Goal: Transaction & Acquisition: Purchase product/service

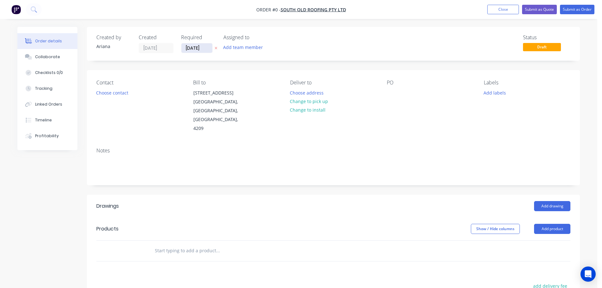
click at [203, 51] on input "[DATE]" at bounding box center [196, 47] width 31 height 9
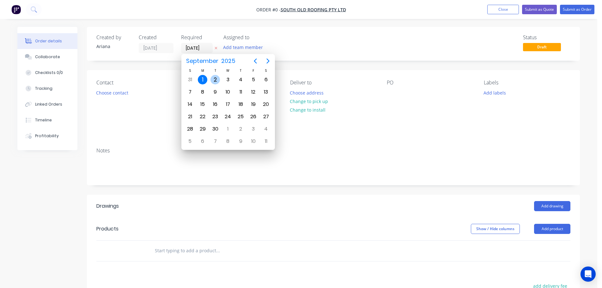
click at [215, 79] on div "2" at bounding box center [215, 79] width 9 height 9
type input "[DATE]"
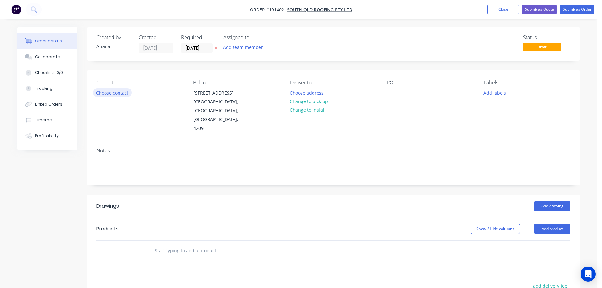
click at [115, 90] on button "Choose contact" at bounding box center [112, 92] width 39 height 9
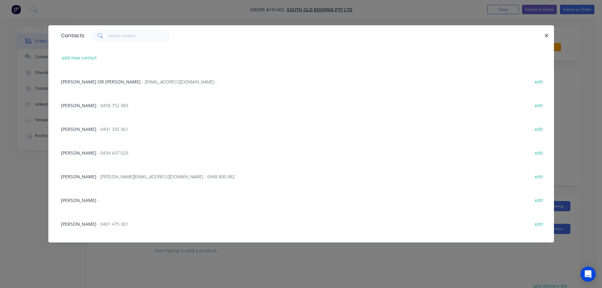
click at [109, 152] on span "- 0434 647 029" at bounding box center [113, 153] width 31 height 6
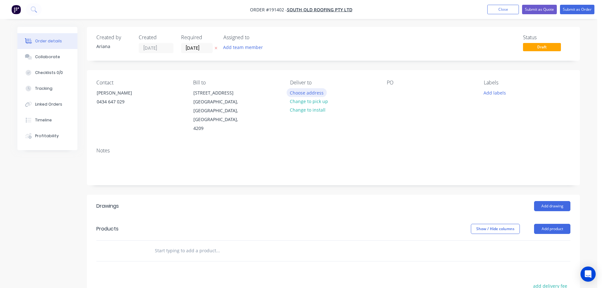
click at [304, 92] on button "Choose address" at bounding box center [307, 92] width 40 height 9
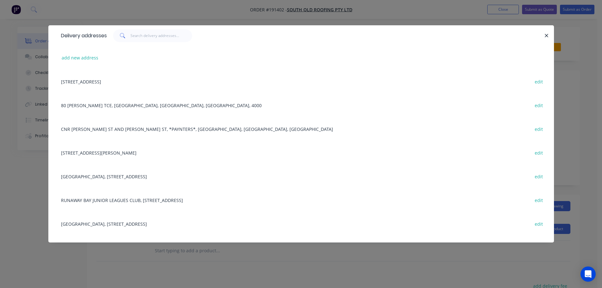
click at [159, 80] on div "[STREET_ADDRESS] edit" at bounding box center [301, 82] width 487 height 24
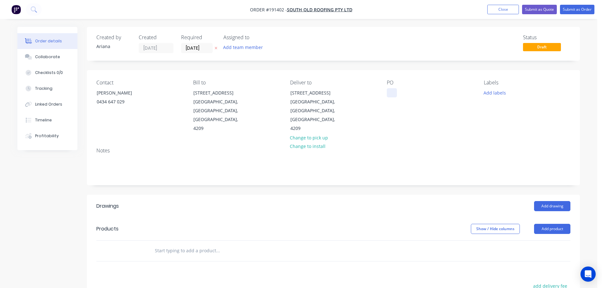
click at [394, 93] on div at bounding box center [392, 92] width 10 height 9
click at [435, 109] on div "PO 2547" at bounding box center [430, 106] width 87 height 53
click at [496, 92] on button "Add labels" at bounding box center [494, 92] width 29 height 9
click at [496, 155] on div at bounding box center [495, 156] width 13 height 13
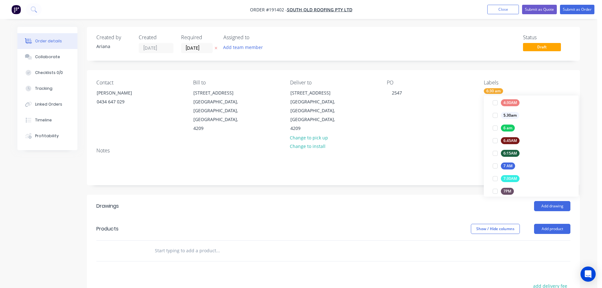
scroll to position [0, 0]
click at [457, 148] on div "Notes" at bounding box center [333, 151] width 474 height 6
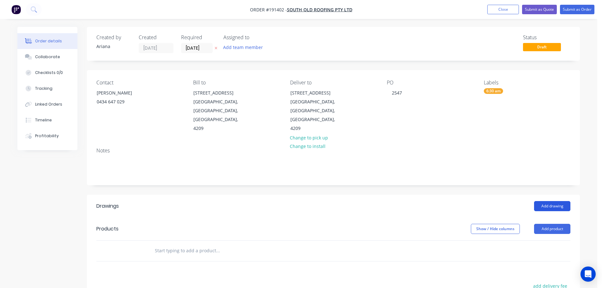
click at [558, 201] on button "Add drawing" at bounding box center [552, 206] width 36 height 10
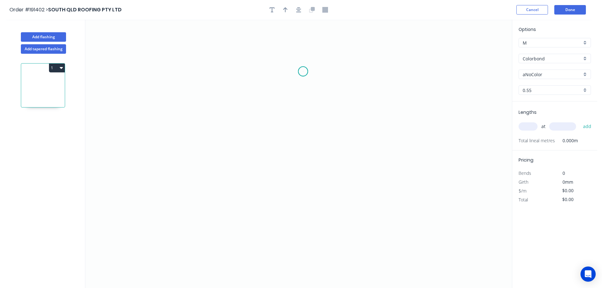
click at [303, 71] on icon "0" at bounding box center [298, 154] width 427 height 268
click at [378, 67] on icon "0" at bounding box center [298, 154] width 427 height 268
click at [374, 144] on icon "0 ?" at bounding box center [298, 154] width 427 height 268
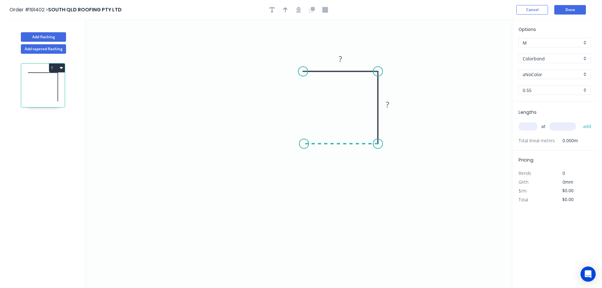
click at [304, 138] on icon "0 ? ?" at bounding box center [298, 154] width 427 height 268
click at [333, 165] on div "Crush & Fold" at bounding box center [337, 164] width 64 height 13
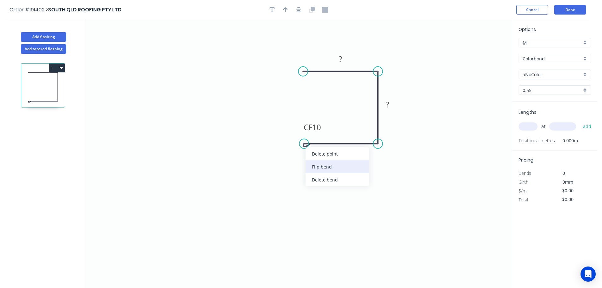
click at [311, 165] on div "Flip bend" at bounding box center [338, 166] width 64 height 13
click at [316, 155] on tspan "10" at bounding box center [316, 154] width 9 height 10
click at [346, 189] on icon "0 ? ? CF 15 ?" at bounding box center [298, 154] width 427 height 268
drag, startPoint x: 324, startPoint y: 158, endPoint x: 279, endPoint y: 142, distance: 47.7
click at [279, 142] on rect at bounding box center [267, 138] width 25 height 13
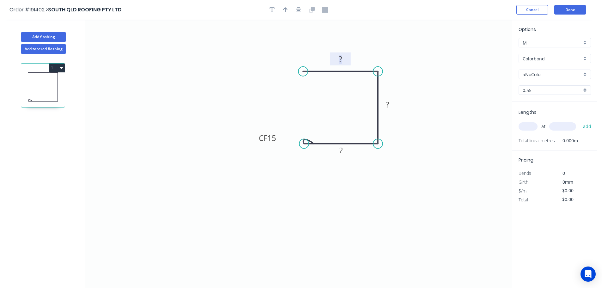
click at [342, 55] on tspan "?" at bounding box center [340, 59] width 3 height 10
click at [425, 74] on icon "0 30 30 CF 15 30" at bounding box center [298, 154] width 427 height 268
type input "$8.52"
click at [282, 9] on button "button" at bounding box center [285, 9] width 9 height 9
drag, startPoint x: 479, startPoint y: 49, endPoint x: 425, endPoint y: 89, distance: 67.8
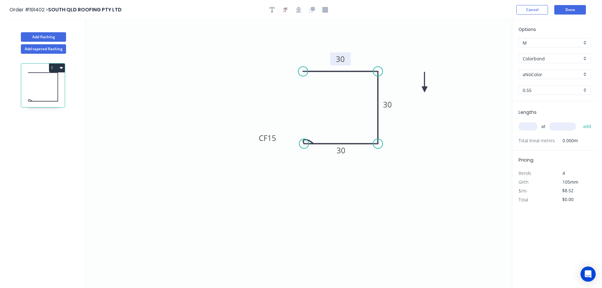
click at [425, 89] on icon at bounding box center [425, 82] width 6 height 20
click at [586, 74] on div "aNoColor" at bounding box center [555, 74] width 72 height 9
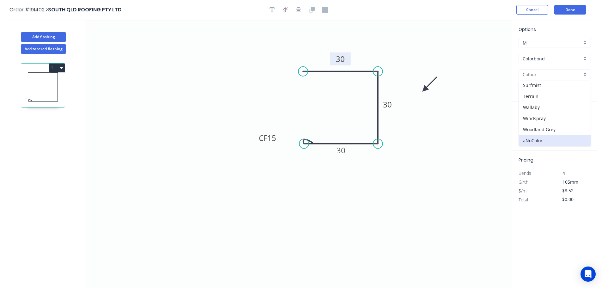
click at [553, 85] on div "Surfmist" at bounding box center [555, 85] width 72 height 11
type input "Surfmist"
click at [530, 126] on input "text" at bounding box center [528, 126] width 19 height 8
type input "1"
type input "1500"
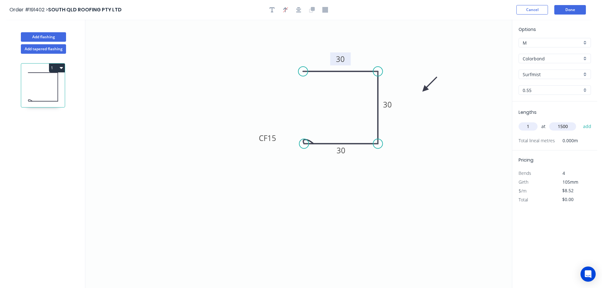
click at [580, 121] on button "add" at bounding box center [587, 126] width 15 height 11
type input "$12.78"
drag, startPoint x: 51, startPoint y: 36, endPoint x: 85, endPoint y: 41, distance: 34.5
click at [51, 36] on button "Add flashing" at bounding box center [43, 36] width 45 height 9
type input "$0.00"
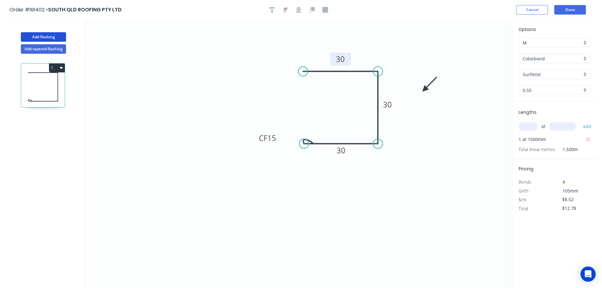
type input "$0.00"
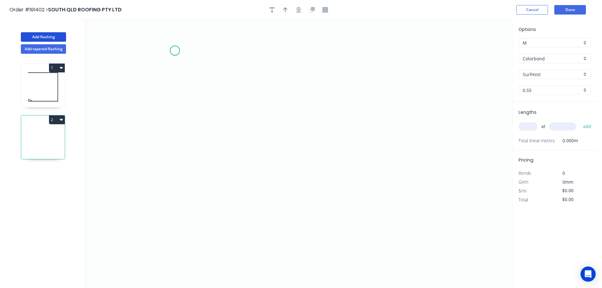
click at [175, 51] on icon "0" at bounding box center [298, 154] width 427 height 268
click at [196, 80] on icon "0" at bounding box center [298, 154] width 427 height 268
click at [244, 83] on icon "0 ?" at bounding box center [298, 154] width 427 height 268
click at [238, 245] on icon "0 ? ? ? º" at bounding box center [298, 154] width 427 height 268
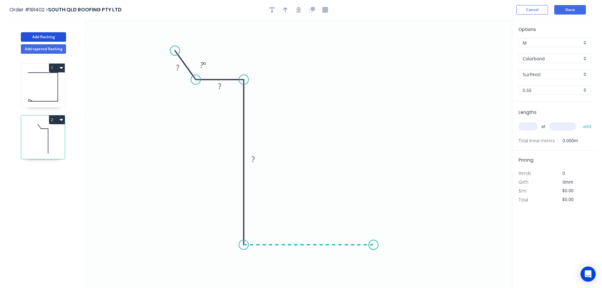
click at [374, 246] on icon "0 ? ? ? ? º" at bounding box center [298, 154] width 427 height 268
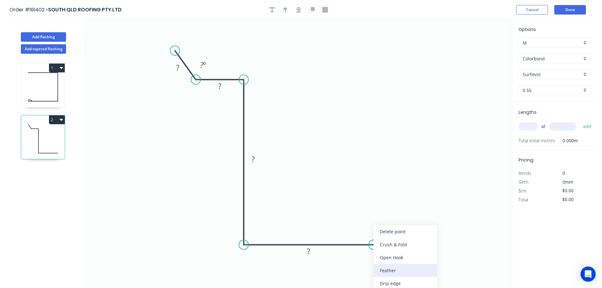
click at [408, 268] on div "Feather" at bounding box center [406, 270] width 64 height 13
click at [387, 266] on div "Flip bend" at bounding box center [405, 263] width 64 height 13
click at [372, 227] on tspan "15" at bounding box center [369, 228] width 9 height 10
click at [393, 220] on icon "0 ? ? ? FE 10 ? ? º" at bounding box center [298, 154] width 427 height 268
drag, startPoint x: 375, startPoint y: 230, endPoint x: 412, endPoint y: 230, distance: 36.4
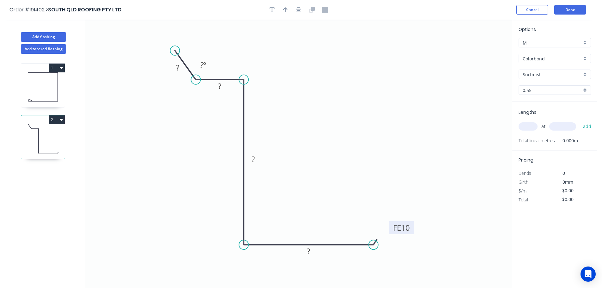
click at [412, 230] on rect at bounding box center [401, 227] width 25 height 13
click at [223, 82] on div "Hide angle" at bounding box center [234, 83] width 64 height 13
click at [178, 69] on tspan "?" at bounding box center [177, 67] width 3 height 10
click at [340, 102] on icon "0 30 30 230 FE 10 60" at bounding box center [298, 154] width 427 height 268
type input "$12.03"
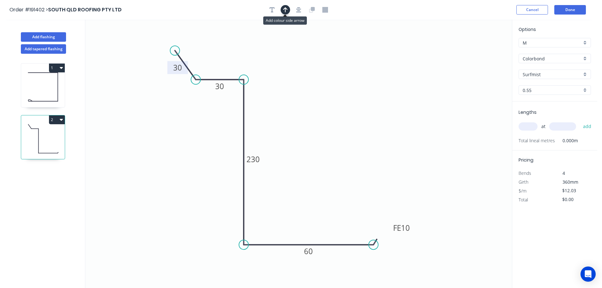
click at [285, 11] on icon "button" at bounding box center [285, 9] width 4 height 5
drag, startPoint x: 481, startPoint y: 50, endPoint x: 200, endPoint y: 204, distance: 319.6
click at [202, 196] on icon at bounding box center [205, 186] width 6 height 20
click at [200, 204] on icon at bounding box center [201, 196] width 6 height 20
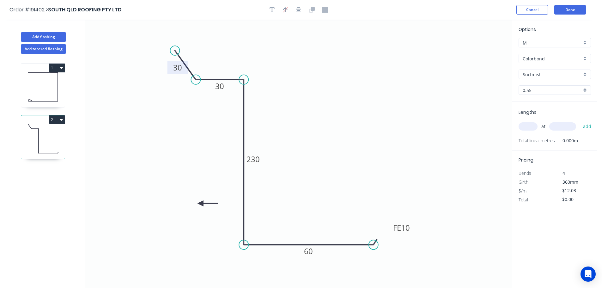
click at [200, 204] on icon at bounding box center [208, 203] width 20 height 6
click at [200, 204] on icon at bounding box center [206, 208] width 18 height 18
click at [200, 204] on icon at bounding box center [201, 210] width 6 height 20
click at [369, 125] on icon "0 30 30 230 FE 10 60" at bounding box center [298, 154] width 427 height 268
click at [583, 73] on div "Surfmist" at bounding box center [555, 74] width 72 height 9
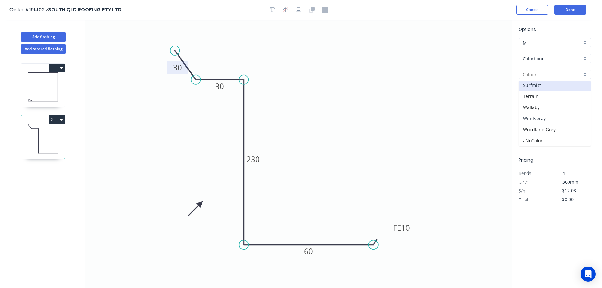
click at [548, 115] on div "Windspray" at bounding box center [555, 118] width 72 height 11
type input "Windspray"
click at [532, 126] on input "text" at bounding box center [528, 126] width 19 height 8
type input "1"
type input "4800"
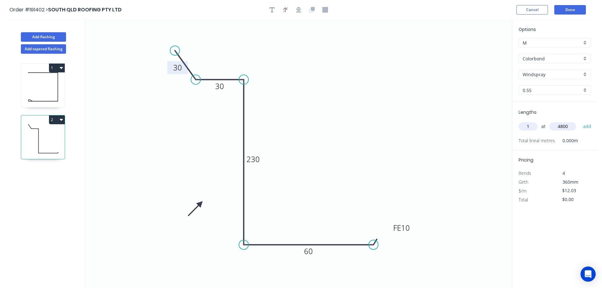
click at [580, 121] on button "add" at bounding box center [587, 126] width 15 height 11
type input "$57.74"
type input "1"
type input "4400"
click at [580, 121] on button "add" at bounding box center [587, 126] width 15 height 11
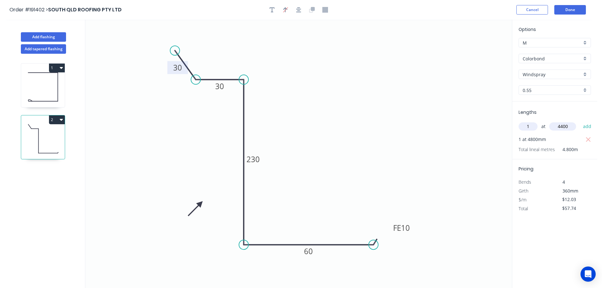
type input "$110.68"
drag, startPoint x: 36, startPoint y: 36, endPoint x: 73, endPoint y: 48, distance: 39.4
click at [37, 36] on button "Add flashing" at bounding box center [43, 36] width 45 height 9
type input "$0.00"
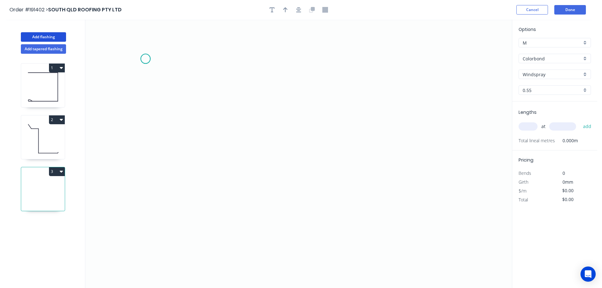
click at [145, 59] on icon "0" at bounding box center [298, 154] width 427 height 268
click at [165, 89] on icon "0" at bounding box center [298, 154] width 427 height 268
click at [223, 90] on icon "0 ?" at bounding box center [298, 154] width 427 height 268
click at [224, 249] on icon "0 ? ? ? º" at bounding box center [298, 154] width 427 height 268
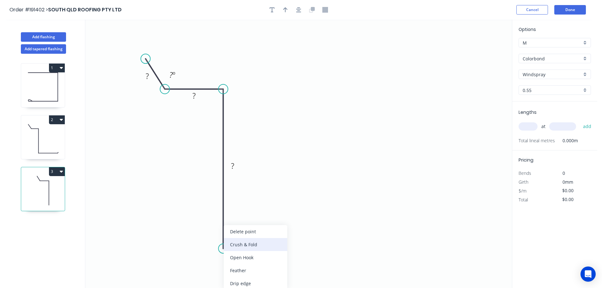
click at [263, 245] on div "Crush & Fold" at bounding box center [256, 244] width 64 height 13
click at [215, 236] on tspan "10" at bounding box center [214, 237] width 9 height 10
click at [300, 218] on icon "0 ? ? CF 15 ? ? º" at bounding box center [298, 154] width 427 height 268
drag, startPoint x: 198, startPoint y: 237, endPoint x: 240, endPoint y: 266, distance: 51.6
click at [240, 266] on rect at bounding box center [251, 266] width 25 height 13
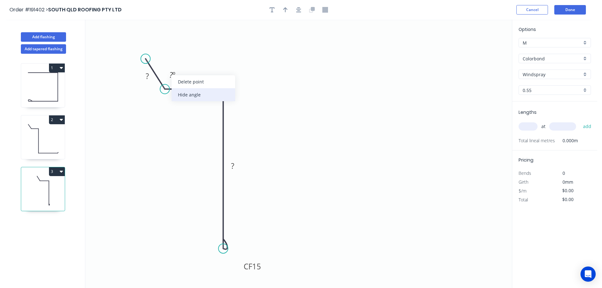
click at [187, 96] on div "Hide angle" at bounding box center [204, 94] width 64 height 13
click at [148, 76] on tspan "?" at bounding box center [147, 76] width 3 height 10
click at [284, 89] on icon "0 30 30 CF 15 125" at bounding box center [298, 154] width 427 height 268
type input "$8.52"
click at [282, 8] on button "button" at bounding box center [285, 9] width 9 height 9
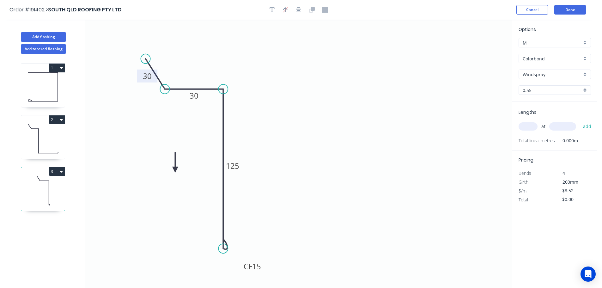
drag, startPoint x: 481, startPoint y: 50, endPoint x: 174, endPoint y: 170, distance: 329.9
click at [174, 170] on icon at bounding box center [175, 162] width 6 height 20
click at [174, 170] on icon at bounding box center [174, 162] width 6 height 20
click at [174, 170] on icon at bounding box center [181, 170] width 20 height 6
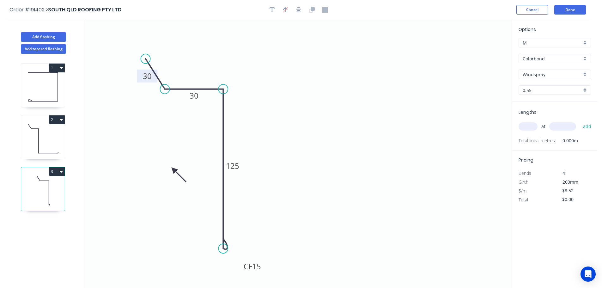
click at [174, 170] on icon at bounding box center [179, 175] width 18 height 18
click at [174, 170] on icon at bounding box center [174, 177] width 6 height 20
drag, startPoint x: 174, startPoint y: 170, endPoint x: 174, endPoint y: 166, distance: 4.1
click at [174, 166] on icon at bounding box center [169, 171] width 18 height 18
click at [529, 126] on input "text" at bounding box center [528, 126] width 19 height 8
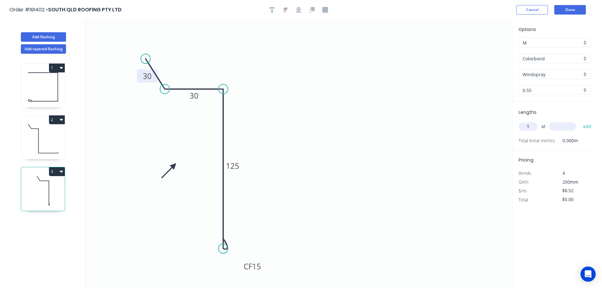
type input "1"
type input "1000"
click at [580, 121] on button "add" at bounding box center [587, 126] width 15 height 11
type input "$8.52"
click at [43, 36] on button "Add flashing" at bounding box center [43, 36] width 45 height 9
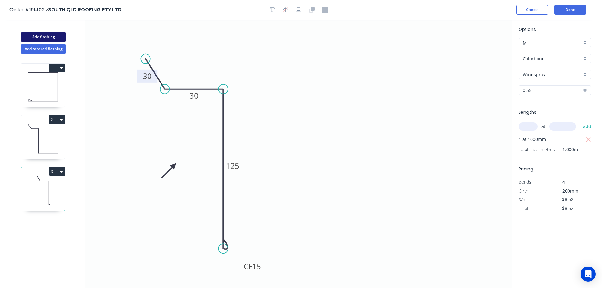
type input "$0.00"
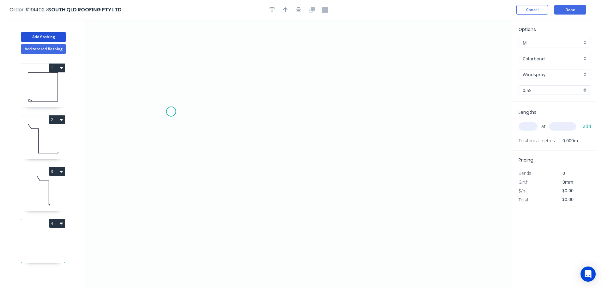
click at [171, 112] on icon "0" at bounding box center [298, 154] width 427 height 268
click at [353, 112] on icon "0" at bounding box center [298, 154] width 427 height 268
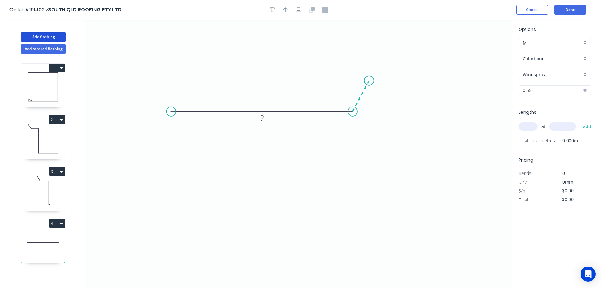
click at [369, 81] on icon "0 ?" at bounding box center [298, 154] width 427 height 268
click at [369, 81] on circle at bounding box center [368, 80] width 9 height 9
click at [362, 117] on div "Hide angle" at bounding box center [377, 117] width 64 height 13
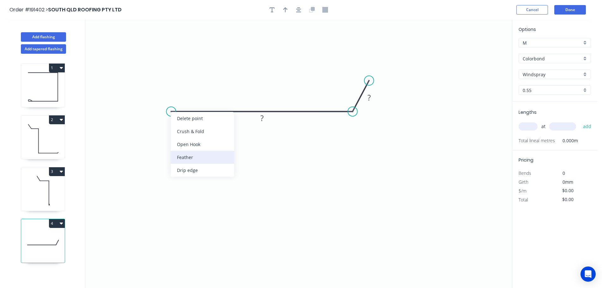
click at [188, 156] on div "Feather" at bounding box center [203, 157] width 64 height 13
click at [183, 95] on tspan "15" at bounding box center [183, 95] width 9 height 10
click at [218, 89] on icon "0 FE 10 ? ?" at bounding box center [298, 154] width 427 height 268
drag, startPoint x: 189, startPoint y: 95, endPoint x: 157, endPoint y: 91, distance: 32.2
click at [157, 91] on rect at bounding box center [147, 91] width 25 height 13
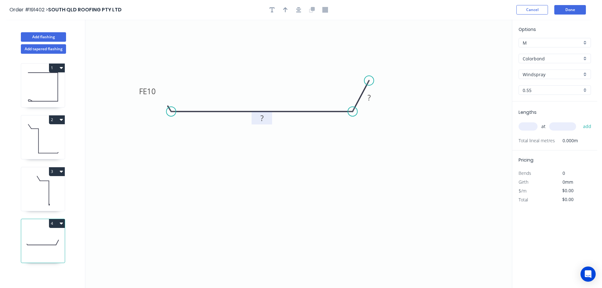
click at [265, 119] on rect at bounding box center [262, 118] width 13 height 9
click at [338, 178] on icon "0 FE 10 55 30" at bounding box center [298, 154] width 427 height 268
type input "$5.40"
click at [287, 9] on icon "button" at bounding box center [285, 10] width 4 height 6
drag, startPoint x: 480, startPoint y: 49, endPoint x: 342, endPoint y: 160, distance: 177.4
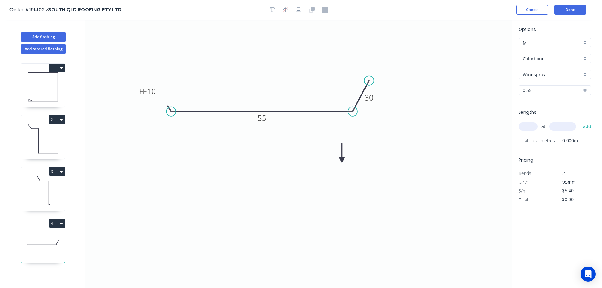
click at [342, 160] on icon at bounding box center [342, 153] width 6 height 20
click at [342, 160] on icon at bounding box center [347, 155] width 18 height 18
click at [342, 160] on icon at bounding box center [349, 160] width 20 height 6
click at [585, 72] on div "Windspray" at bounding box center [555, 74] width 72 height 9
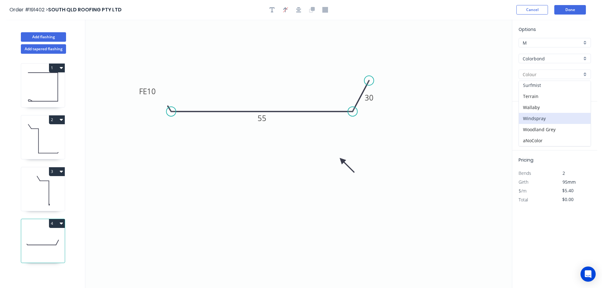
click at [544, 84] on div "Surfmist" at bounding box center [555, 85] width 72 height 11
type input "Surfmist"
click at [529, 123] on input "text" at bounding box center [528, 126] width 19 height 8
type input "1"
type input "1000"
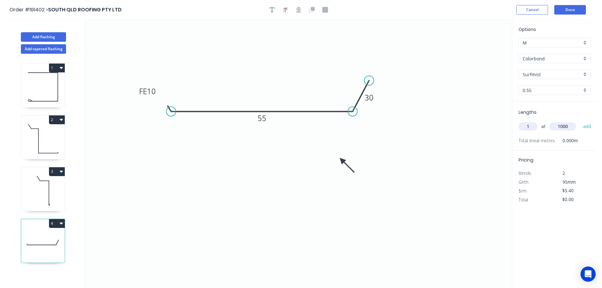
click at [580, 121] on button "add" at bounding box center [587, 126] width 15 height 11
type input "$5.40"
click at [42, 37] on button "Add flashing" at bounding box center [43, 36] width 45 height 9
type input "$0.00"
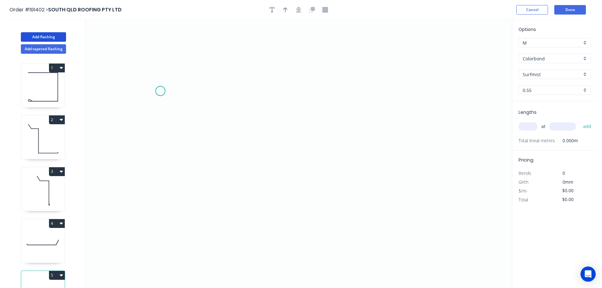
click at [160, 91] on icon "0" at bounding box center [298, 154] width 427 height 268
click at [173, 127] on icon "0" at bounding box center [298, 154] width 427 height 268
click at [431, 124] on icon "0 ?" at bounding box center [298, 154] width 427 height 268
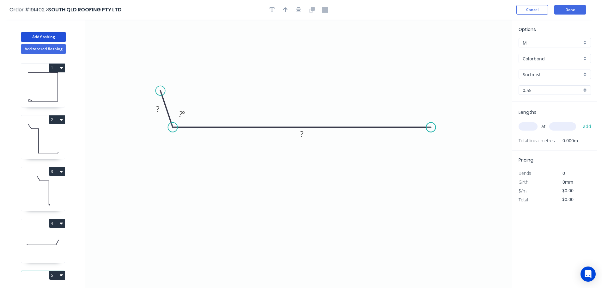
click at [431, 124] on circle at bounding box center [430, 127] width 9 height 9
click at [190, 130] on div "Hide angle" at bounding box center [214, 133] width 64 height 13
click at [158, 107] on tspan "?" at bounding box center [157, 109] width 3 height 10
click at [290, 87] on icon "0 30 470" at bounding box center [298, 154] width 427 height 268
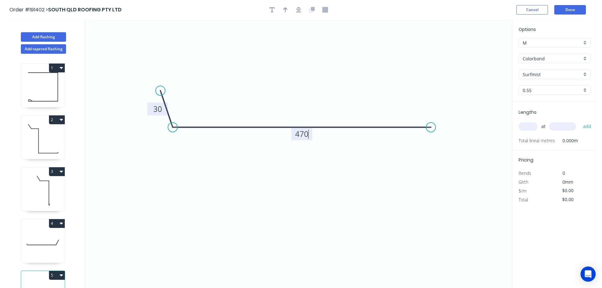
type input "$11.72"
click at [285, 9] on icon "button" at bounding box center [285, 10] width 4 height 6
drag, startPoint x: 480, startPoint y: 50, endPoint x: 329, endPoint y: 175, distance: 196.7
click at [329, 175] on icon at bounding box center [331, 168] width 6 height 20
click at [329, 175] on icon at bounding box center [329, 167] width 6 height 20
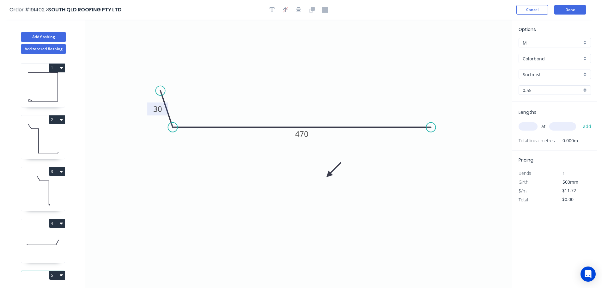
click at [329, 175] on icon at bounding box center [334, 170] width 18 height 18
click at [329, 175] on icon at bounding box center [336, 175] width 20 height 6
click at [584, 73] on div "Surfmist" at bounding box center [555, 74] width 72 height 9
click at [548, 118] on div "Windspray" at bounding box center [555, 118] width 72 height 11
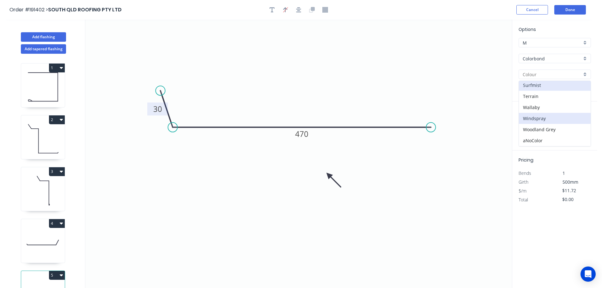
type input "Windspray"
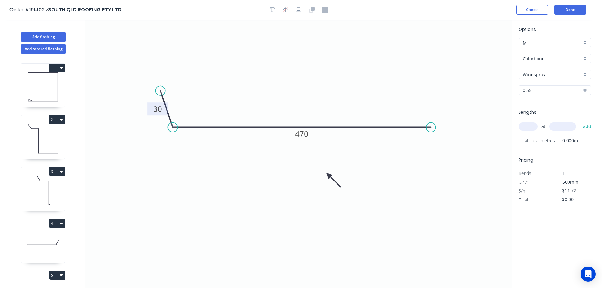
click at [529, 126] on input "text" at bounding box center [528, 126] width 19 height 8
type input "1"
type input "1000"
click at [580, 121] on button "add" at bounding box center [587, 126] width 15 height 11
type input "$11.72"
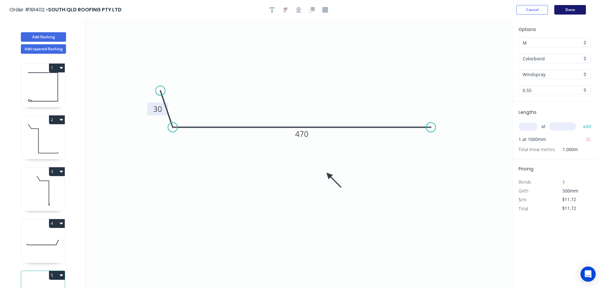
click at [566, 7] on button "Done" at bounding box center [570, 9] width 32 height 9
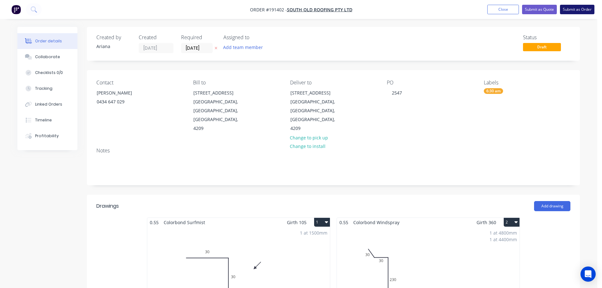
click at [580, 10] on button "Submit as Order" at bounding box center [577, 9] width 34 height 9
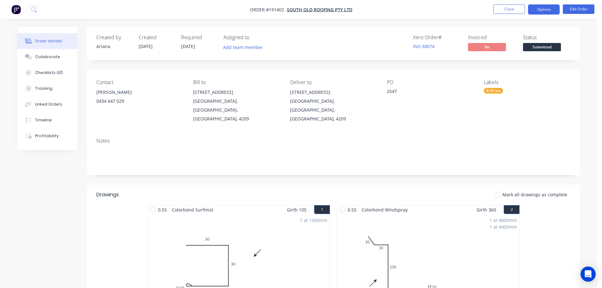
click at [545, 9] on button "Options" at bounding box center [544, 9] width 32 height 10
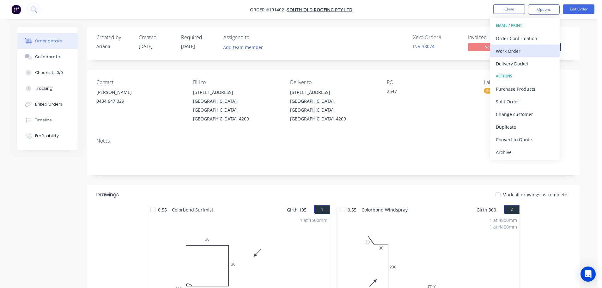
click at [523, 48] on div "Work Order" at bounding box center [525, 50] width 58 height 9
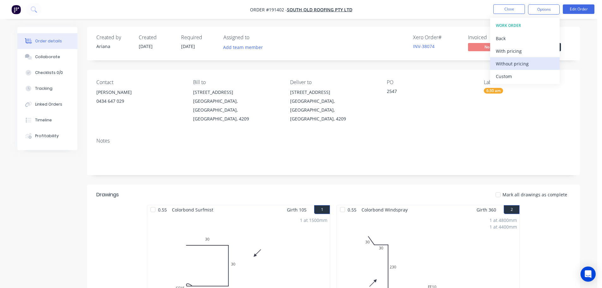
click at [518, 64] on div "Without pricing" at bounding box center [525, 63] width 58 height 9
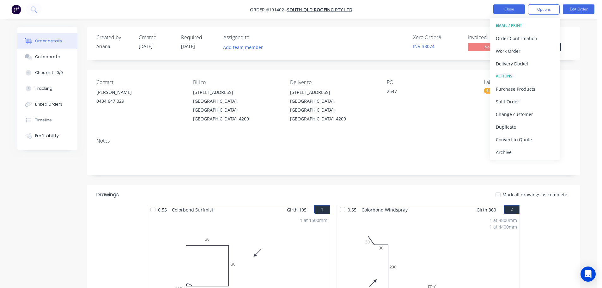
click at [519, 11] on button "Close" at bounding box center [509, 8] width 32 height 9
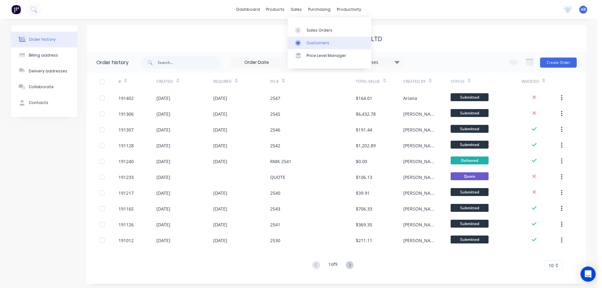
click at [311, 41] on div "Customers" at bounding box center [318, 43] width 23 height 6
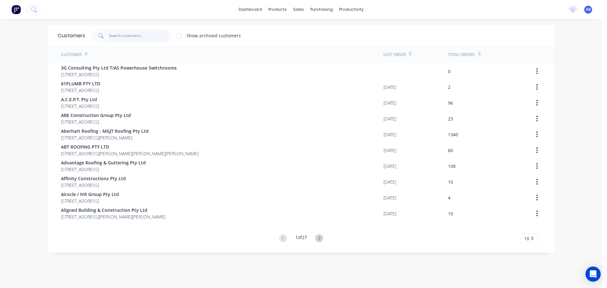
click at [137, 35] on input "text" at bounding box center [140, 35] width 62 height 13
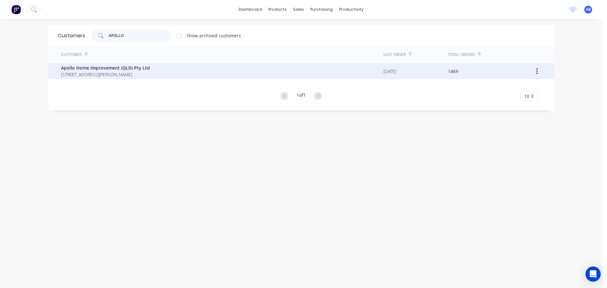
type input "APOLLO"
click at [112, 72] on span "[STREET_ADDRESS][PERSON_NAME]" at bounding box center [105, 74] width 89 height 7
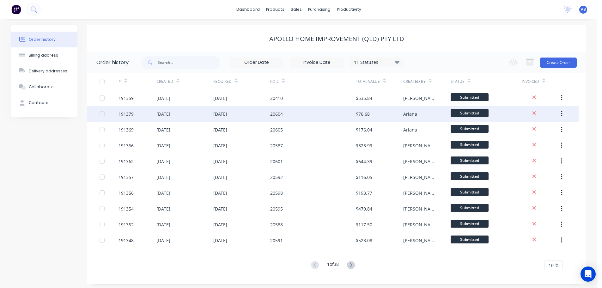
click at [291, 113] on div "20604" at bounding box center [312, 114] width 85 height 16
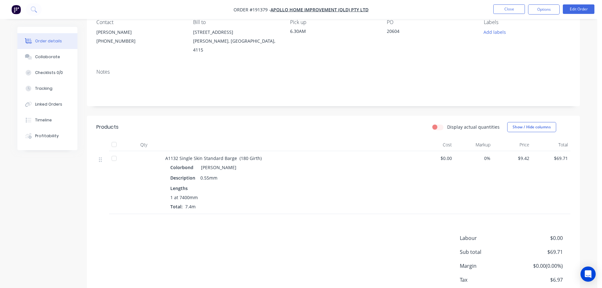
scroll to position [74, 0]
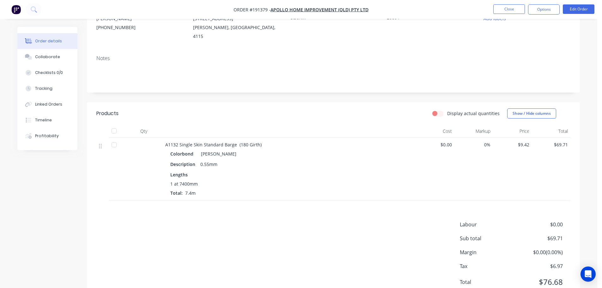
click at [100, 143] on div at bounding box center [103, 145] width 8 height 9
click at [100, 143] on icon at bounding box center [100, 146] width 3 height 6
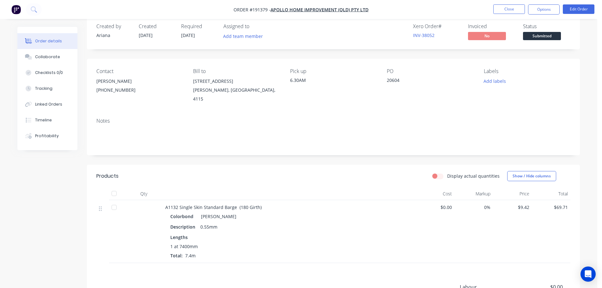
scroll to position [0, 0]
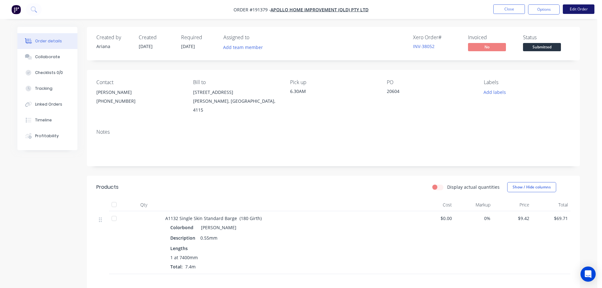
click at [581, 7] on button "Edit Order" at bounding box center [579, 8] width 32 height 9
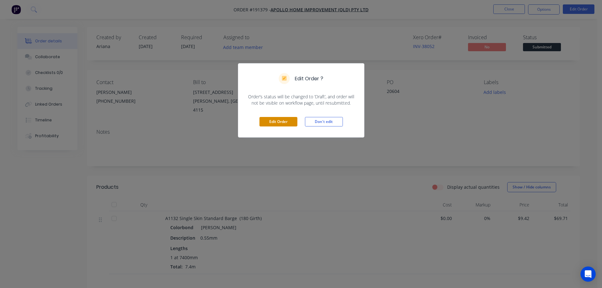
click at [277, 119] on button "Edit Order" at bounding box center [279, 121] width 38 height 9
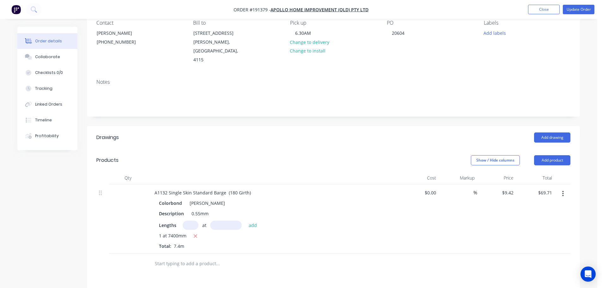
scroll to position [74, 0]
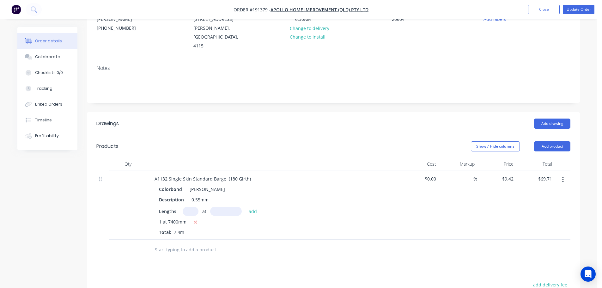
click at [563, 177] on icon "button" at bounding box center [562, 180] width 1 height 6
click at [526, 230] on div "Delete" at bounding box center [540, 234] width 49 height 9
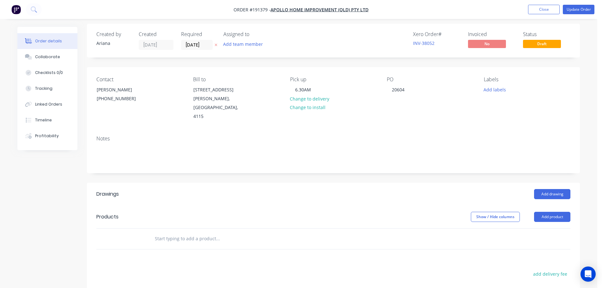
scroll to position [0, 0]
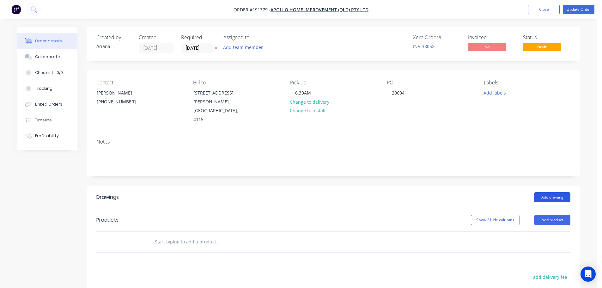
click at [555, 192] on button "Add drawing" at bounding box center [552, 197] width 36 height 10
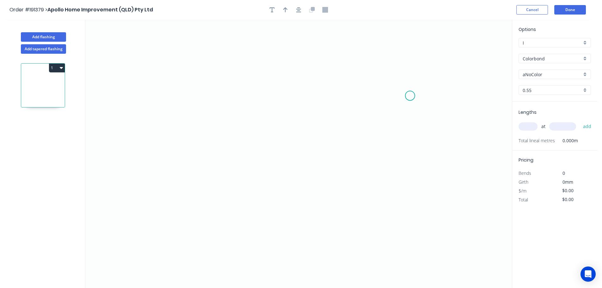
click at [411, 95] on icon "0" at bounding box center [298, 154] width 427 height 268
click at [202, 69] on icon "0" at bounding box center [298, 154] width 427 height 268
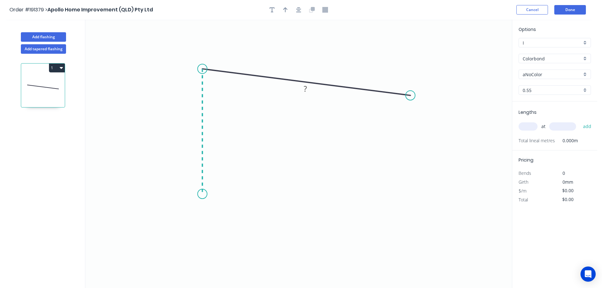
click at [198, 194] on icon "0 ?" at bounding box center [298, 154] width 427 height 268
click at [355, 183] on icon "0 ? ? ? º" at bounding box center [298, 154] width 427 height 268
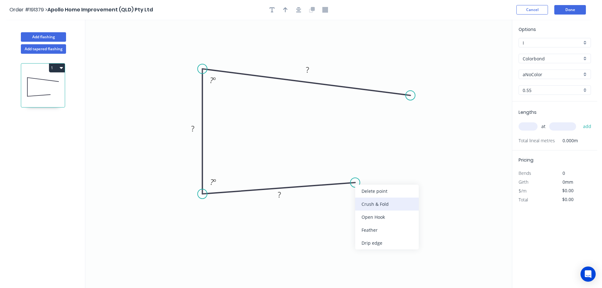
click at [402, 206] on div "Crush & Fold" at bounding box center [387, 204] width 64 height 13
click at [355, 195] on tspan "10" at bounding box center [352, 193] width 9 height 10
click at [403, 193] on icon "0 CF 15 ? ? ? ? º ? º" at bounding box center [298, 154] width 427 height 268
drag, startPoint x: 360, startPoint y: 195, endPoint x: 393, endPoint y: 168, distance: 42.5
click at [393, 168] on rect at bounding box center [381, 167] width 25 height 13
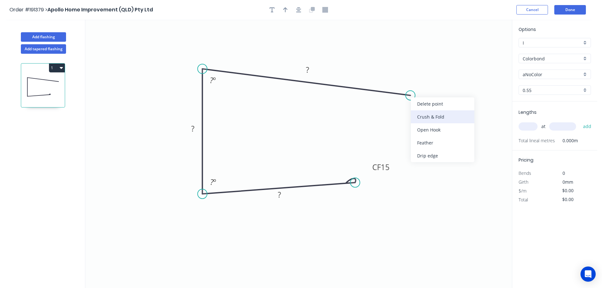
click at [434, 117] on div "Crush & Fold" at bounding box center [443, 116] width 64 height 13
click at [422, 112] on div "Flip bend" at bounding box center [442, 114] width 64 height 13
click at [425, 108] on tspan "10" at bounding box center [421, 106] width 9 height 10
click at [449, 100] on icon "0 CF 15 ? ? CF 15 ? ? º ? º" at bounding box center [298, 154] width 427 height 268
drag, startPoint x: 428, startPoint y: 108, endPoint x: 446, endPoint y: 120, distance: 22.4
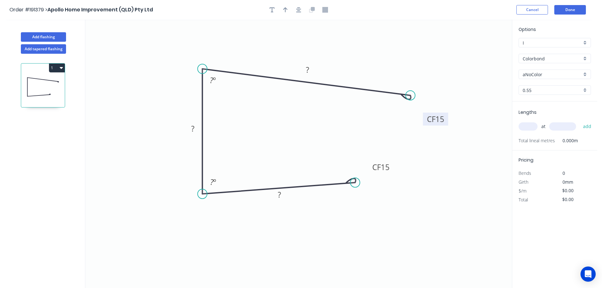
click at [446, 120] on rect at bounding box center [435, 119] width 25 height 13
click at [281, 197] on tspan "?" at bounding box center [279, 194] width 3 height 10
click at [421, 231] on icon "0 CF 15 75 50 CF 15 95 88 º 88 º" at bounding box center [298, 154] width 427 height 268
type input "$12.87"
click at [584, 72] on div "aNoColor" at bounding box center [555, 74] width 72 height 9
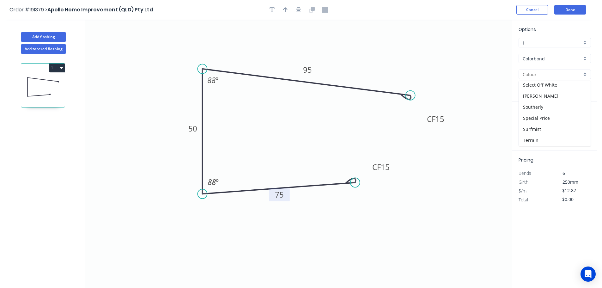
scroll to position [195, 0]
click at [556, 103] on div "[PERSON_NAME]" at bounding box center [555, 101] width 72 height 11
type input "[PERSON_NAME]"
click at [534, 124] on input "text" at bounding box center [528, 126] width 19 height 8
type input "1"
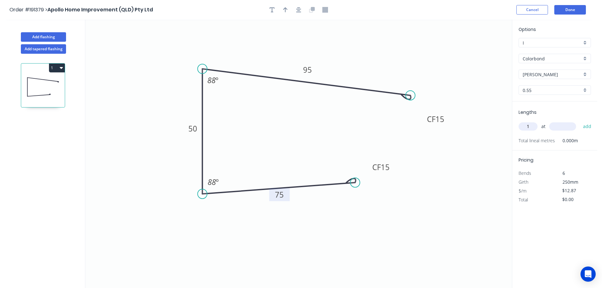
click at [565, 126] on input "text" at bounding box center [562, 126] width 27 height 8
type input "7400"
click at [580, 121] on button "add" at bounding box center [587, 126] width 15 height 11
type input "$95.24"
click at [284, 10] on icon "button" at bounding box center [285, 10] width 4 height 6
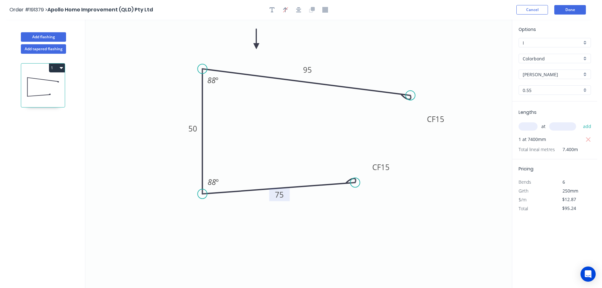
drag, startPoint x: 482, startPoint y: 49, endPoint x: 256, endPoint y: 46, distance: 225.4
click at [256, 46] on icon at bounding box center [257, 39] width 6 height 20
click at [569, 7] on button "Done" at bounding box center [570, 9] width 32 height 9
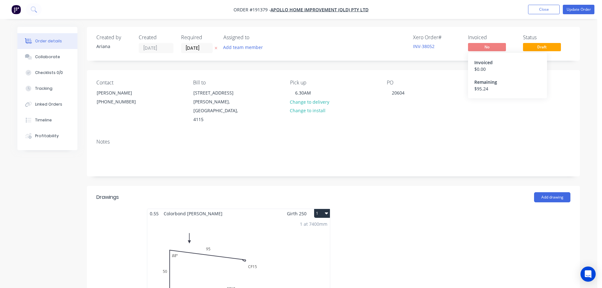
click at [319, 209] on button "1" at bounding box center [322, 213] width 16 height 9
click at [311, 224] on div "Use larger box size" at bounding box center [300, 228] width 49 height 9
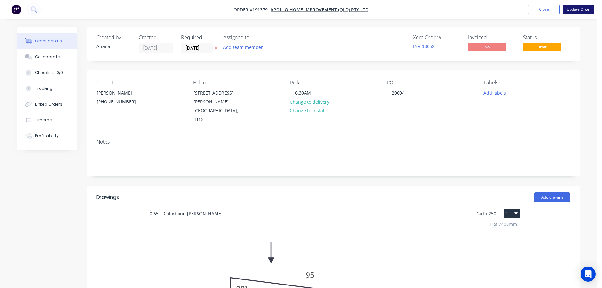
click at [584, 8] on button "Update Order" at bounding box center [579, 9] width 32 height 9
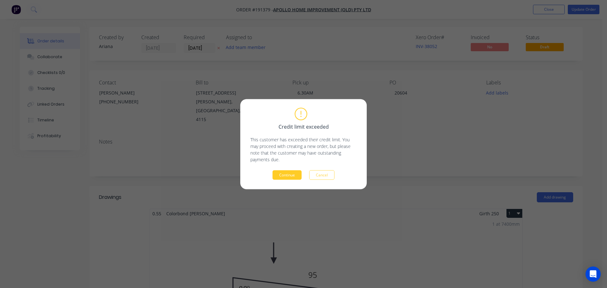
click at [289, 176] on button "Continue" at bounding box center [286, 174] width 29 height 9
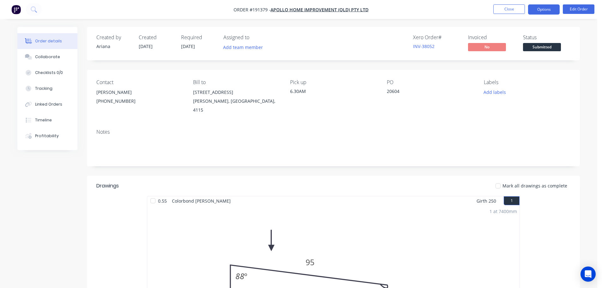
click at [537, 8] on button "Options" at bounding box center [544, 9] width 32 height 10
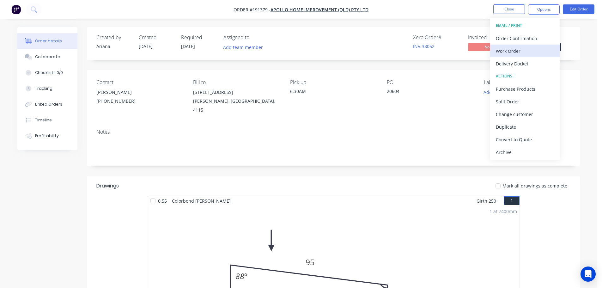
click at [514, 49] on div "Work Order" at bounding box center [525, 50] width 58 height 9
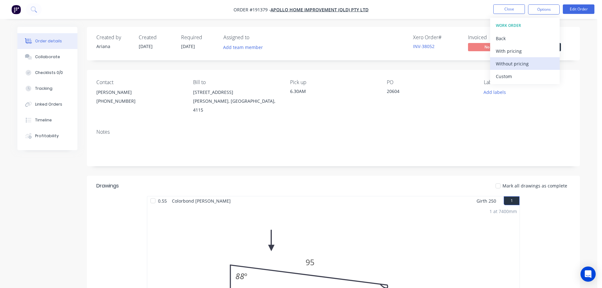
click at [505, 63] on div "Without pricing" at bounding box center [525, 63] width 58 height 9
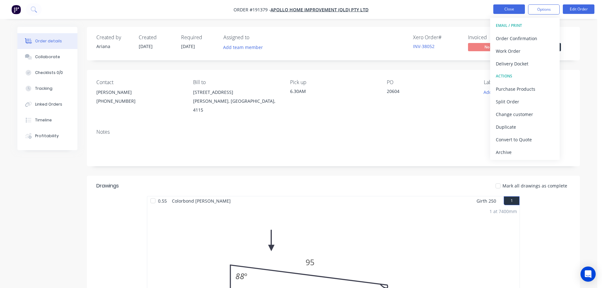
click at [514, 10] on button "Close" at bounding box center [509, 8] width 32 height 9
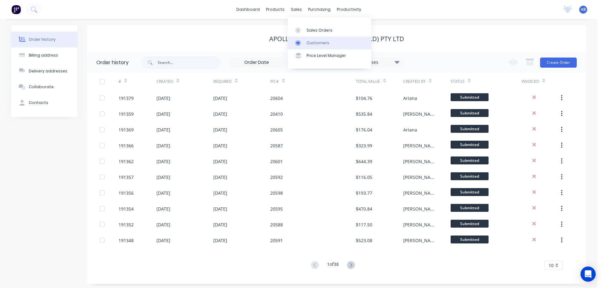
click at [313, 40] on div "Customers" at bounding box center [318, 43] width 23 height 6
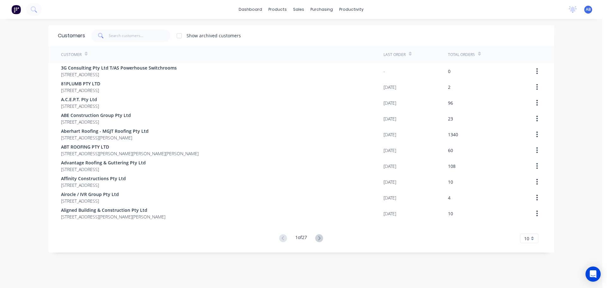
click at [416, 5] on div "dashboard products sales purchasing productivity dashboard products Product Cat…" at bounding box center [301, 9] width 602 height 19
click at [142, 33] on input "text" at bounding box center [140, 35] width 62 height 13
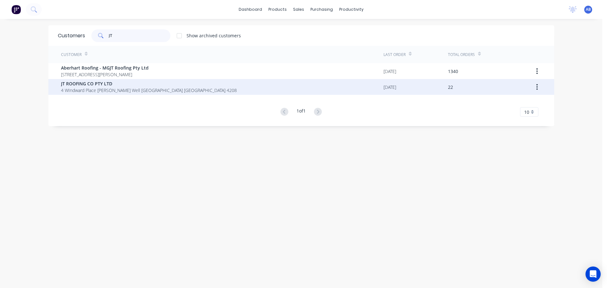
type input "JT"
click at [101, 85] on span "JT ROOFING CO PTY LTD" at bounding box center [149, 83] width 176 height 7
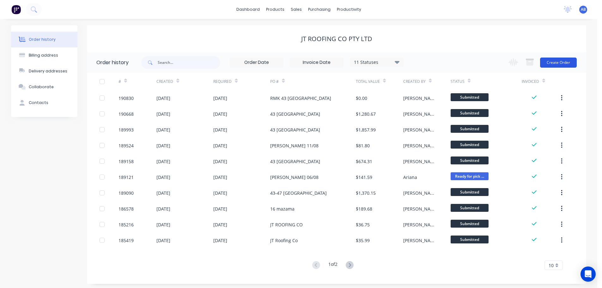
click at [564, 62] on button "Create Order" at bounding box center [558, 63] width 37 height 10
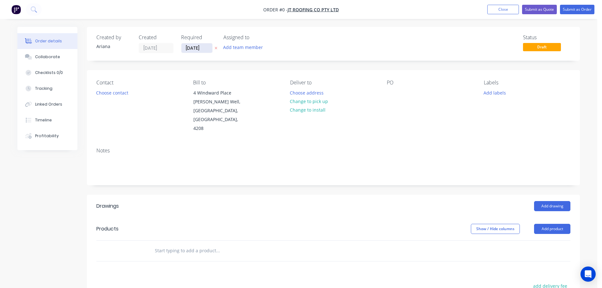
click at [197, 50] on input "[DATE]" at bounding box center [196, 47] width 31 height 9
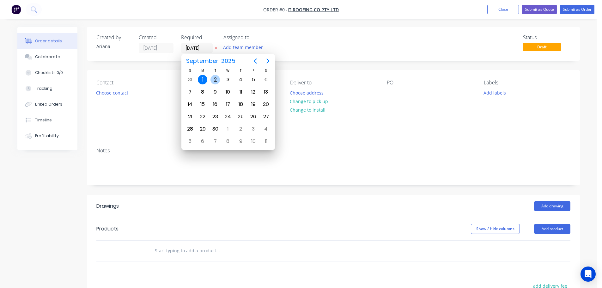
click at [216, 78] on div "2" at bounding box center [215, 79] width 9 height 9
type input "[DATE]"
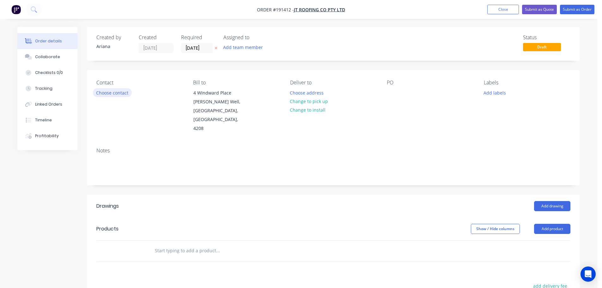
click at [119, 94] on button "Choose contact" at bounding box center [112, 92] width 39 height 9
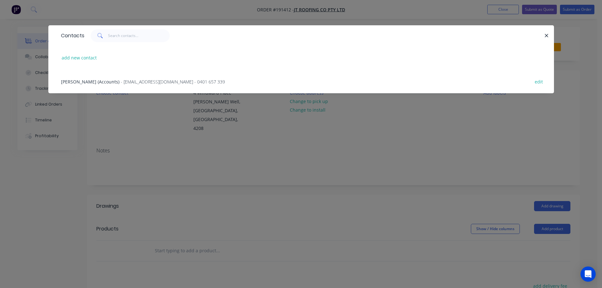
click at [133, 84] on span "- [EMAIL_ADDRESS][DOMAIN_NAME] - 0401 657 339" at bounding box center [173, 82] width 104 height 6
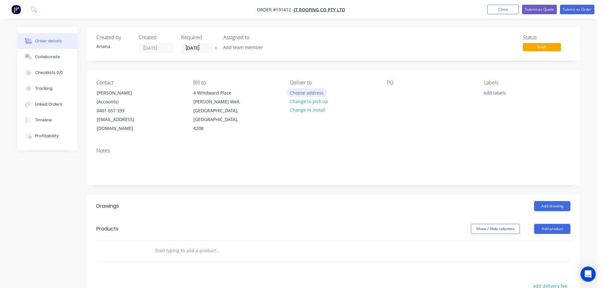
click at [309, 94] on button "Choose address" at bounding box center [307, 92] width 40 height 9
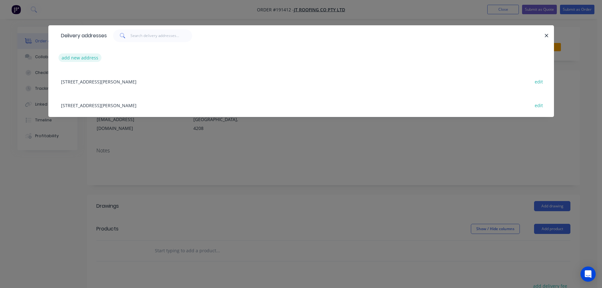
click at [80, 57] on button "add new address" at bounding box center [79, 57] width 43 height 9
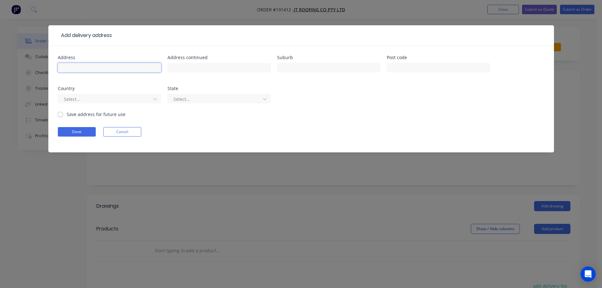
click at [73, 64] on input "text" at bounding box center [109, 67] width 103 height 9
type input "16 CELTIS ST"
type input "[GEOGRAPHIC_DATA]"
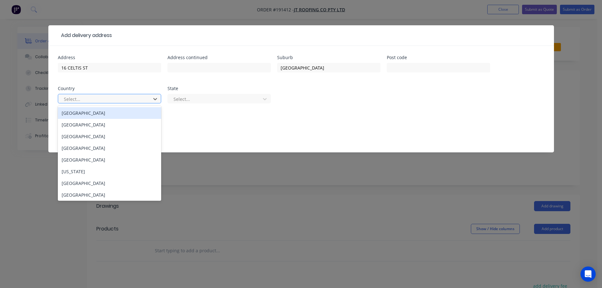
click at [113, 114] on div "[GEOGRAPHIC_DATA]" at bounding box center [109, 113] width 103 height 12
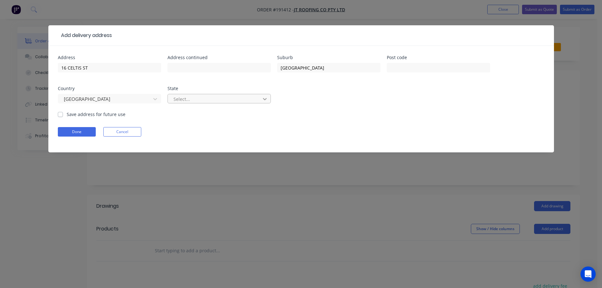
click at [265, 98] on icon at bounding box center [265, 99] width 6 height 6
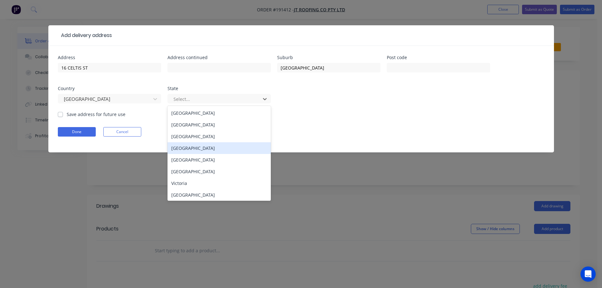
click at [191, 148] on div "[GEOGRAPHIC_DATA]" at bounding box center [219, 148] width 103 height 12
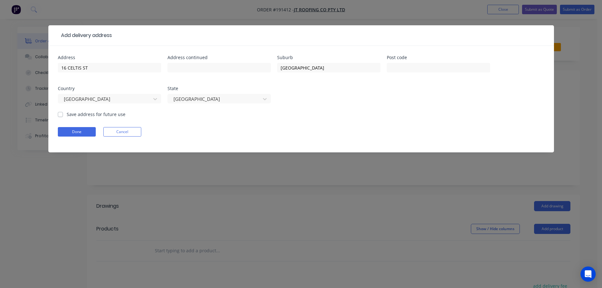
click at [370, 131] on div "Done Cancel" at bounding box center [301, 131] width 487 height 9
click at [82, 129] on button "Done" at bounding box center [77, 131] width 38 height 9
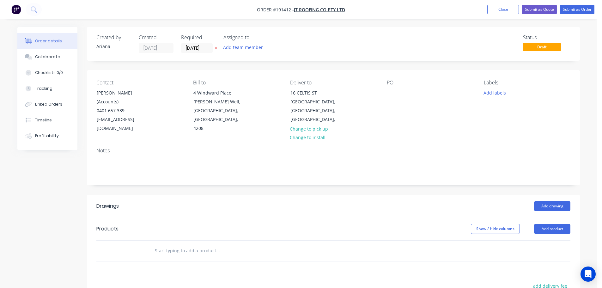
click at [393, 88] on div "PO" at bounding box center [430, 106] width 87 height 53
click at [394, 90] on div at bounding box center [392, 92] width 10 height 9
click at [429, 103] on div "PO 16 CELTIS" at bounding box center [430, 106] width 87 height 53
click at [555, 224] on button "Add product" at bounding box center [552, 229] width 36 height 10
click at [542, 240] on div "Product catalogue" at bounding box center [540, 244] width 49 height 9
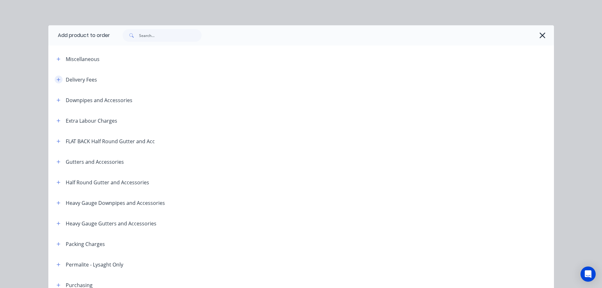
click at [57, 79] on icon "button" at bounding box center [59, 79] width 4 height 4
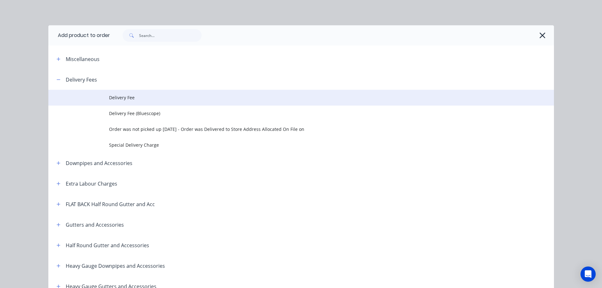
click at [119, 96] on span "Delivery Fee" at bounding box center [287, 97] width 356 height 7
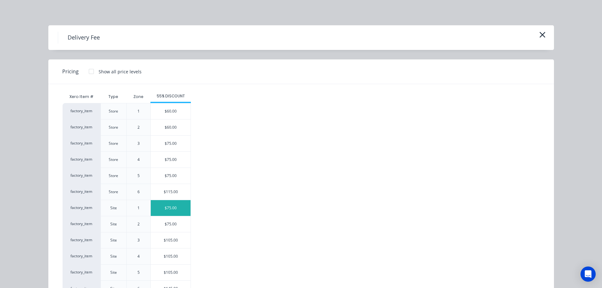
click at [163, 209] on div "$75.00" at bounding box center [171, 208] width 40 height 16
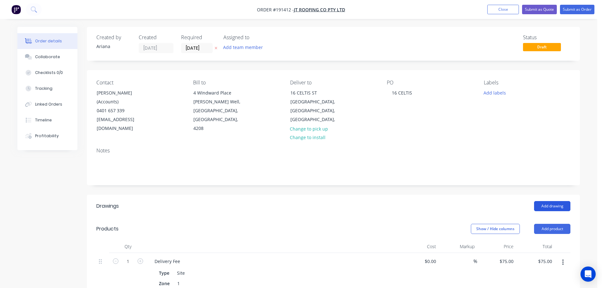
click at [555, 201] on button "Add drawing" at bounding box center [552, 206] width 36 height 10
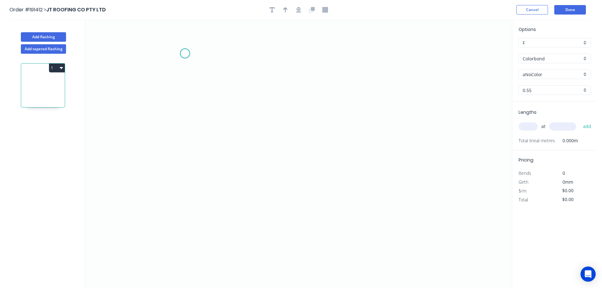
click at [185, 53] on icon "0" at bounding box center [298, 154] width 427 height 268
click at [177, 225] on icon "0" at bounding box center [298, 154] width 427 height 268
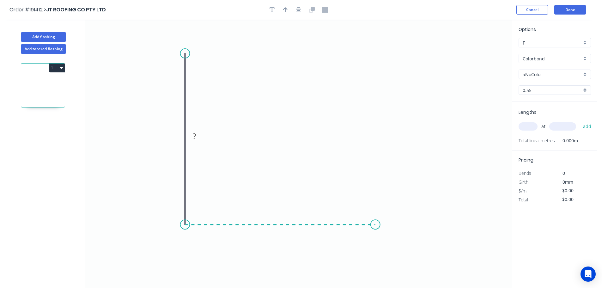
click at [376, 217] on icon "0 ?" at bounding box center [298, 154] width 427 height 268
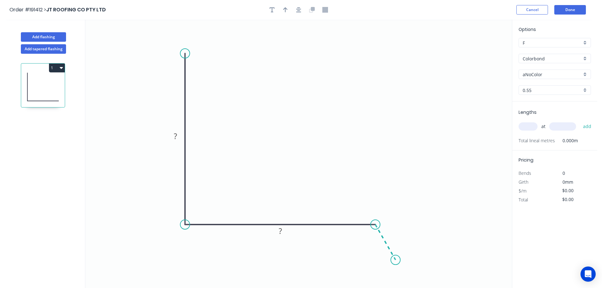
click at [396, 260] on icon "0 ? ?" at bounding box center [298, 154] width 427 height 268
click at [396, 260] on circle at bounding box center [395, 259] width 9 height 9
click at [380, 258] on div "Hide angle" at bounding box center [400, 258] width 64 height 13
click at [175, 136] on tspan "?" at bounding box center [175, 136] width 3 height 10
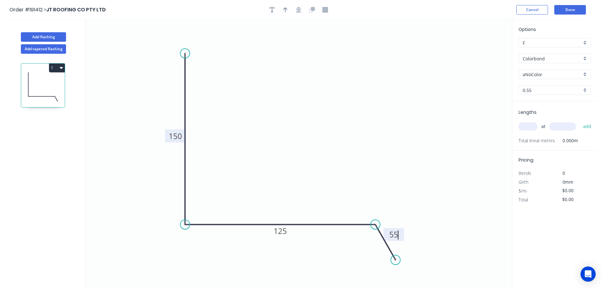
click at [290, 98] on icon "0 150 125 55" at bounding box center [298, 154] width 427 height 268
type input "$12.62"
click at [285, 8] on icon "button" at bounding box center [285, 9] width 4 height 5
drag, startPoint x: 481, startPoint y: 50, endPoint x: 285, endPoint y: 111, distance: 205.6
click at [285, 111] on icon at bounding box center [285, 103] width 6 height 20
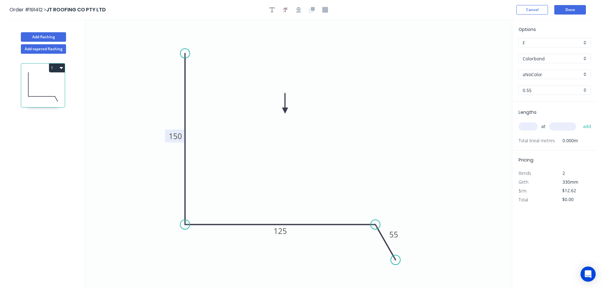
click at [586, 58] on div "Colorbond" at bounding box center [555, 58] width 72 height 9
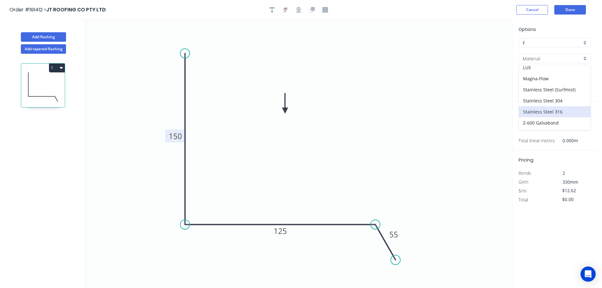
scroll to position [134, 0]
click at [552, 112] on div "Zincalume" at bounding box center [555, 113] width 72 height 11
type input "Zincalume"
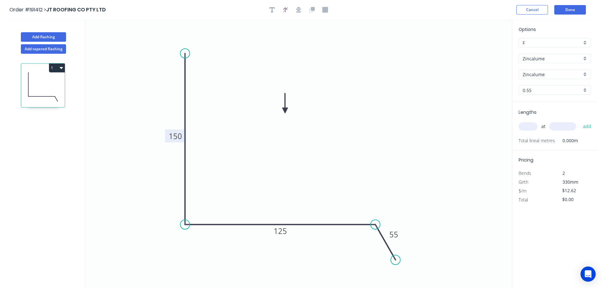
type input "$11.62"
click at [532, 127] on input "text" at bounding box center [528, 126] width 19 height 8
type input "2"
type input "6500"
click at [580, 121] on button "add" at bounding box center [587, 126] width 15 height 11
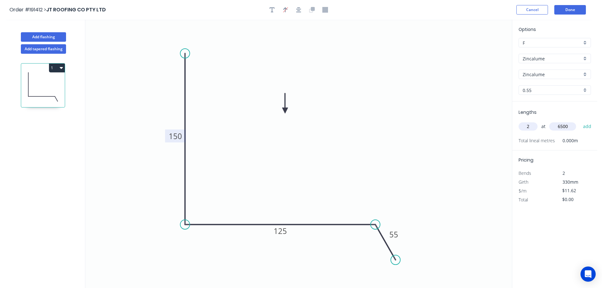
type input "$151.06"
click at [43, 36] on button "Add flashing" at bounding box center [43, 36] width 45 height 9
type input "$0.00"
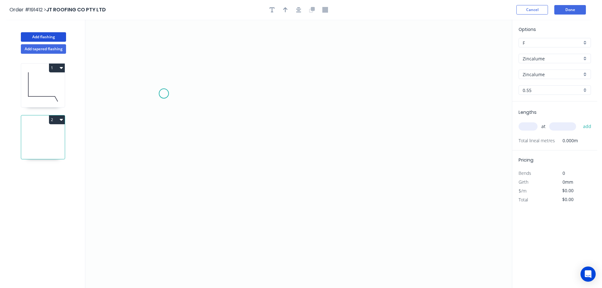
click at [164, 94] on icon "0" at bounding box center [298, 154] width 427 height 268
click at [190, 50] on icon at bounding box center [177, 72] width 27 height 44
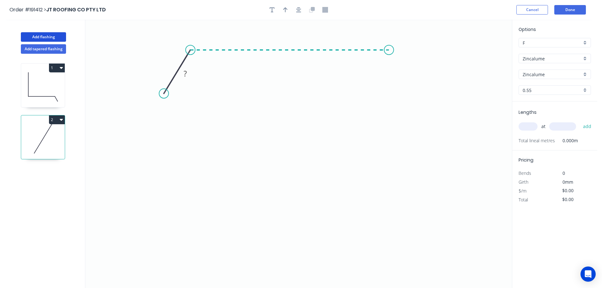
click at [389, 57] on icon "0 ?" at bounding box center [298, 154] width 427 height 268
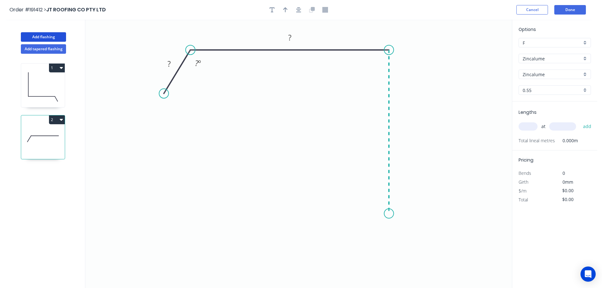
click at [383, 214] on icon "0 ? ? ? º" at bounding box center [298, 154] width 427 height 268
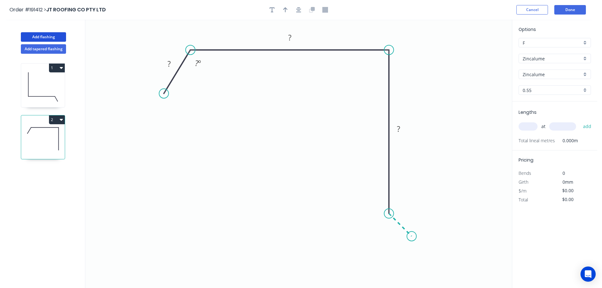
click at [412, 236] on icon at bounding box center [400, 224] width 23 height 23
click at [387, 260] on icon "0 ? ? ? ? ? º" at bounding box center [298, 154] width 427 height 268
click at [387, 260] on circle at bounding box center [386, 260] width 9 height 9
drag, startPoint x: 402, startPoint y: 225, endPoint x: 417, endPoint y: 209, distance: 21.7
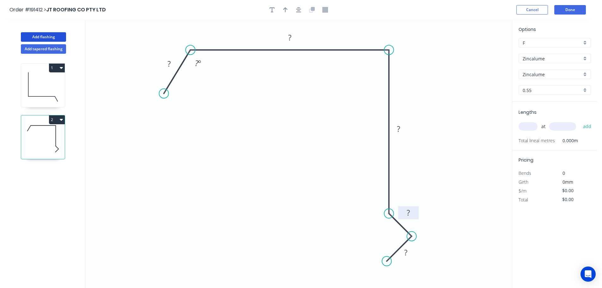
click at [417, 209] on rect at bounding box center [408, 212] width 21 height 13
drag, startPoint x: 413, startPoint y: 254, endPoint x: 417, endPoint y: 258, distance: 4.9
click at [417, 258] on rect at bounding box center [410, 255] width 21 height 13
click at [211, 88] on div "Hide angle" at bounding box center [231, 84] width 64 height 13
click at [172, 63] on rect at bounding box center [169, 64] width 13 height 9
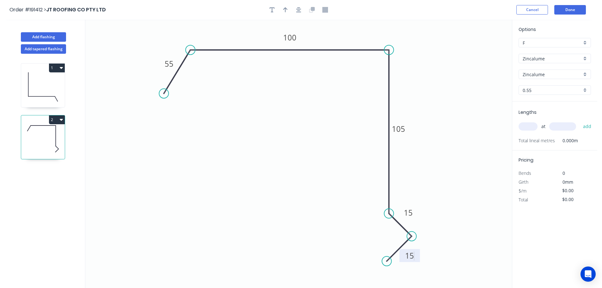
drag, startPoint x: 415, startPoint y: 39, endPoint x: 351, endPoint y: 34, distance: 64.7
click at [416, 39] on icon "0 55 100 105 15 15" at bounding box center [298, 154] width 427 height 268
type input "$11.42"
click at [284, 9] on icon "button" at bounding box center [285, 9] width 4 height 5
drag, startPoint x: 480, startPoint y: 50, endPoint x: 439, endPoint y: 60, distance: 42.8
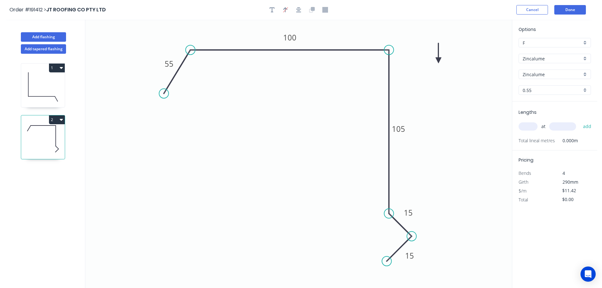
click at [439, 60] on icon at bounding box center [439, 53] width 6 height 20
click at [530, 125] on input "text" at bounding box center [528, 126] width 19 height 8
type input "2"
click at [569, 125] on input "text" at bounding box center [562, 126] width 27 height 8
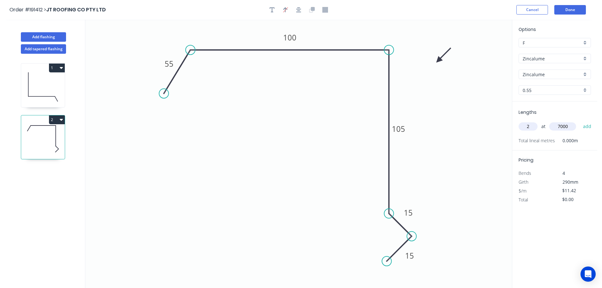
type input "7000"
click at [580, 121] on button "add" at bounding box center [587, 126] width 15 height 11
click at [56, 119] on button "2" at bounding box center [57, 119] width 16 height 9
click at [49, 130] on button "Duplicate" at bounding box center [35, 135] width 60 height 13
type input "$0.00"
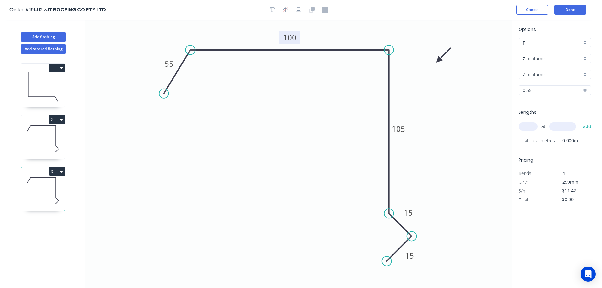
click at [294, 35] on tspan "100" at bounding box center [289, 37] width 13 height 10
click at [284, 108] on icon "0 55 200 105 15 15" at bounding box center [298, 154] width 427 height 268
type input "$13.24"
click at [534, 126] on input "text" at bounding box center [528, 126] width 19 height 8
type input "1"
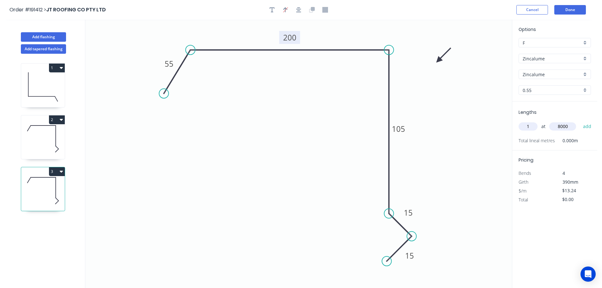
type input "8000"
click at [580, 121] on button "add" at bounding box center [587, 126] width 15 height 11
click at [58, 172] on button "3" at bounding box center [57, 171] width 16 height 9
click at [42, 184] on div "Duplicate" at bounding box center [34, 187] width 49 height 9
type input "$0.00"
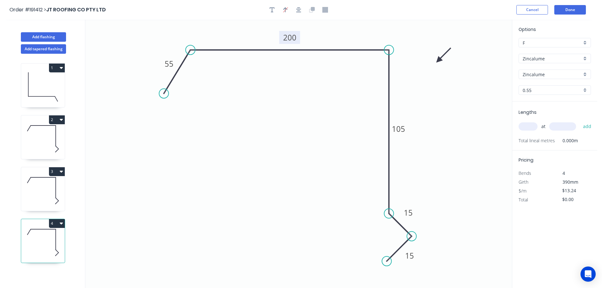
click at [293, 37] on tspan "200" at bounding box center [289, 37] width 13 height 10
click at [295, 93] on icon "0 55 150 105 15 15" at bounding box center [298, 154] width 427 height 268
click at [530, 127] on input "text" at bounding box center [528, 126] width 19 height 8
type input "1"
click at [563, 126] on input "text" at bounding box center [562, 126] width 27 height 8
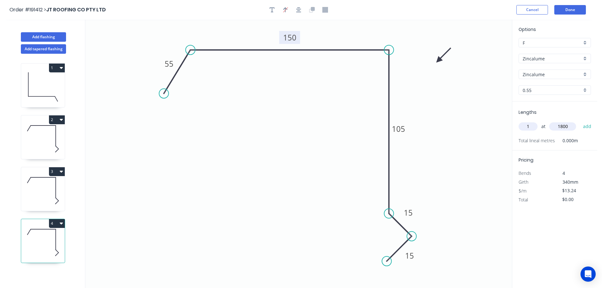
type input "1800"
click at [580, 121] on button "add" at bounding box center [587, 126] width 15 height 11
type input "$23.83"
click at [43, 36] on button "Add flashing" at bounding box center [43, 36] width 45 height 9
type input "$0.00"
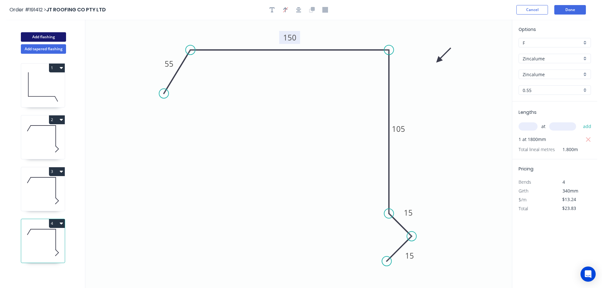
type input "$0.00"
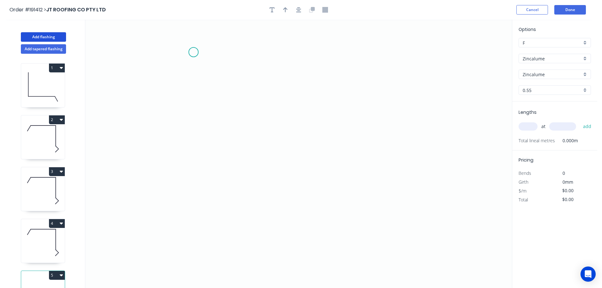
click at [193, 52] on icon "0" at bounding box center [298, 154] width 427 height 268
click at [189, 145] on icon "0" at bounding box center [298, 154] width 427 height 268
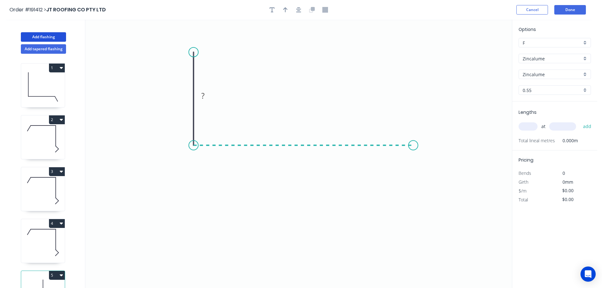
click at [413, 143] on icon "0 ?" at bounding box center [298, 154] width 427 height 268
click at [436, 120] on icon "0 ? ?" at bounding box center [298, 154] width 427 height 268
click at [436, 120] on circle at bounding box center [436, 122] width 9 height 9
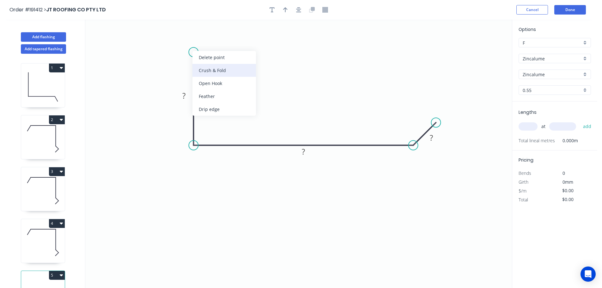
click at [207, 70] on div "Crush & Fold" at bounding box center [225, 70] width 64 height 13
click at [212, 69] on div "Flip bend" at bounding box center [225, 70] width 64 height 13
drag, startPoint x: 214, startPoint y: 42, endPoint x: 249, endPoint y: 48, distance: 36.0
click at [214, 42] on tspan "10" at bounding box center [211, 41] width 9 height 10
click at [262, 50] on icon "0 CF 15 ? ? ?" at bounding box center [298, 154] width 427 height 268
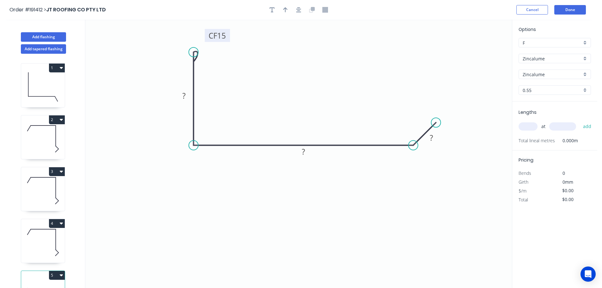
drag, startPoint x: 217, startPoint y: 43, endPoint x: 228, endPoint y: 37, distance: 12.0
click at [228, 37] on rect at bounding box center [217, 35] width 25 height 13
click at [186, 96] on rect at bounding box center [184, 96] width 13 height 9
click at [297, 76] on icon "0 CF 15 50 100 20" at bounding box center [298, 154] width 427 height 268
type input "$9.59"
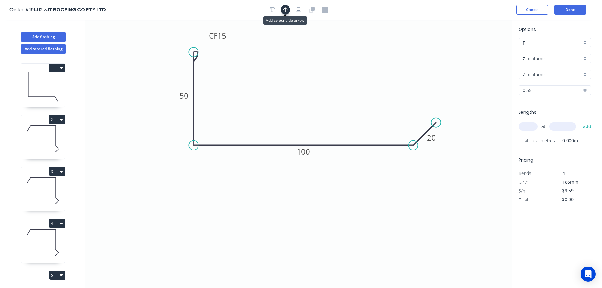
click at [284, 9] on icon "button" at bounding box center [285, 9] width 4 height 5
drag, startPoint x: 482, startPoint y: 49, endPoint x: 268, endPoint y: 190, distance: 256.3
click at [268, 190] on icon at bounding box center [268, 183] width 6 height 20
click at [268, 190] on icon at bounding box center [273, 185] width 18 height 18
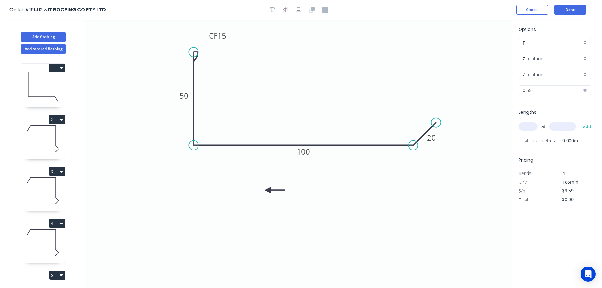
click at [268, 190] on icon at bounding box center [275, 190] width 20 height 6
click at [268, 190] on icon at bounding box center [268, 197] width 6 height 20
click at [586, 55] on div "Zincalume" at bounding box center [555, 58] width 72 height 9
click at [536, 67] on div "Colorbond" at bounding box center [555, 70] width 72 height 11
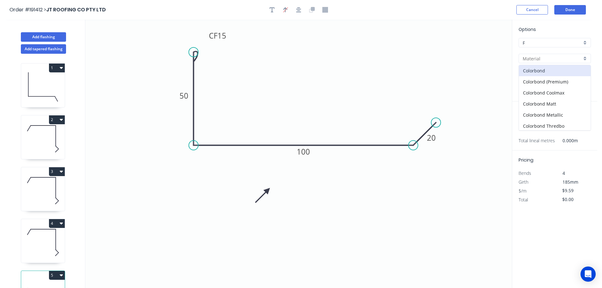
type input "Colorbond"
type input "aNoColor"
type input "$10.09"
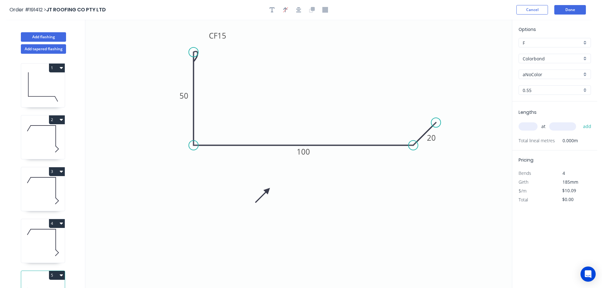
click at [586, 74] on div "aNoColor" at bounding box center [555, 74] width 72 height 9
click at [544, 87] on div "Surfmist" at bounding box center [555, 85] width 72 height 11
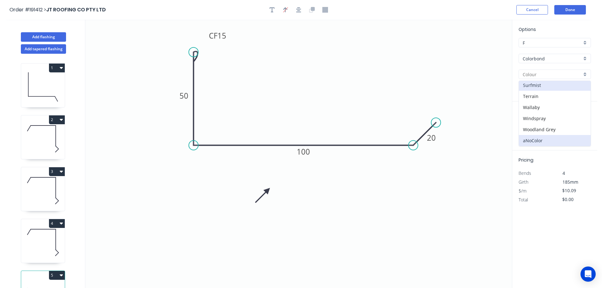
type input "Surfmist"
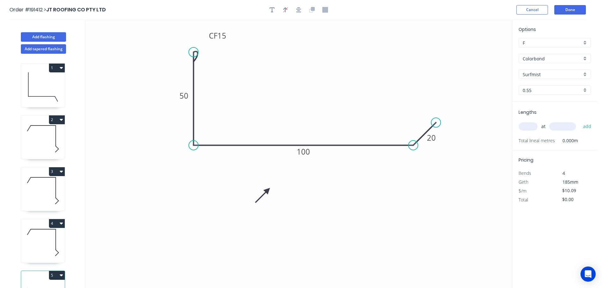
click at [530, 127] on input "text" at bounding box center [528, 126] width 19 height 8
type input "1"
click at [571, 126] on input "text" at bounding box center [562, 126] width 27 height 8
type input "1"
type input "2000"
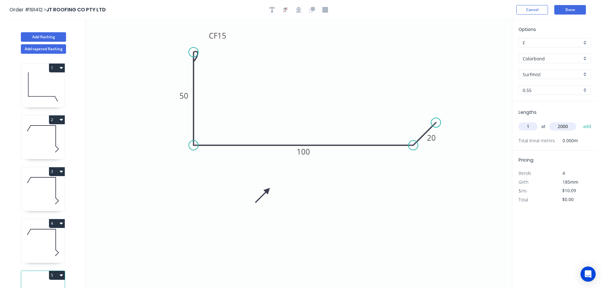
click at [580, 121] on button "add" at bounding box center [587, 126] width 15 height 11
type input "$20.18"
drag, startPoint x: 38, startPoint y: 35, endPoint x: 66, endPoint y: 43, distance: 29.4
click at [38, 35] on button "Add flashing" at bounding box center [43, 36] width 45 height 9
type input "$0.00"
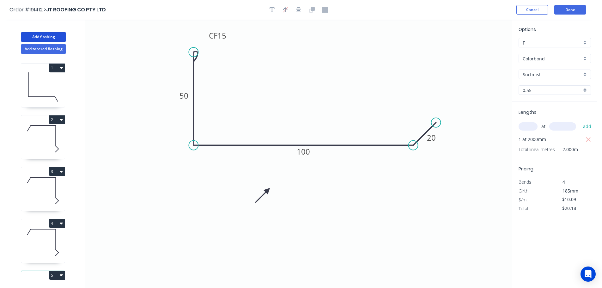
type input "$0.00"
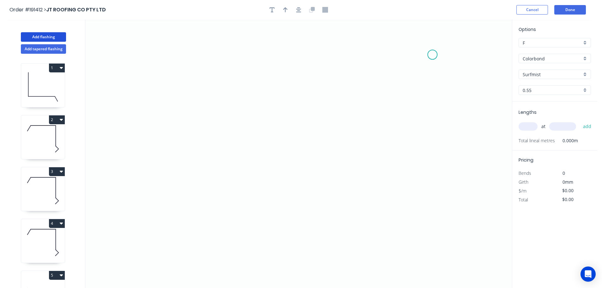
click at [433, 55] on icon "0" at bounding box center [298, 154] width 427 height 268
click at [412, 140] on icon "0" at bounding box center [298, 154] width 427 height 268
click at [335, 142] on icon "0 ?" at bounding box center [298, 154] width 427 height 268
click at [335, 271] on icon "0 ? ? ? º" at bounding box center [298, 154] width 427 height 268
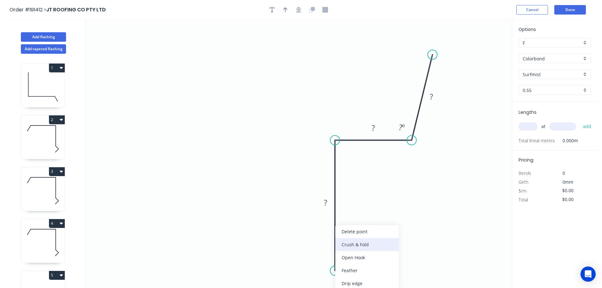
click at [370, 244] on div "Crush & Fold" at bounding box center [367, 244] width 64 height 13
click at [328, 260] on tspan "10" at bounding box center [325, 259] width 9 height 10
click at [359, 255] on icon "0 CF 15 ? ? ? ? º" at bounding box center [298, 154] width 427 height 268
drag, startPoint x: 312, startPoint y: 260, endPoint x: 357, endPoint y: 276, distance: 47.1
click at [357, 276] on rect at bounding box center [365, 274] width 25 height 13
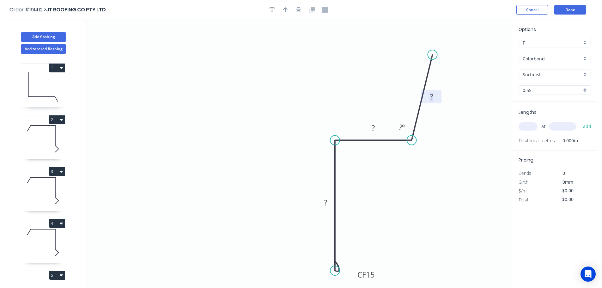
click at [433, 98] on tspan "?" at bounding box center [431, 96] width 3 height 10
click at [324, 74] on icon "0 CF 15 100 30 50 110 º" at bounding box center [298, 154] width 427 height 268
type input "$10.09"
click at [284, 8] on icon "button" at bounding box center [285, 10] width 4 height 6
drag, startPoint x: 480, startPoint y: 49, endPoint x: 267, endPoint y: 117, distance: 223.3
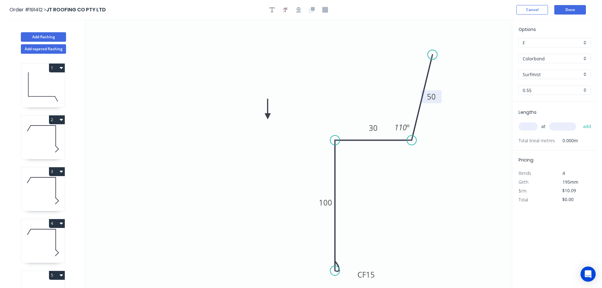
click at [267, 117] on icon at bounding box center [268, 109] width 6 height 20
click at [267, 117] on icon at bounding box center [267, 110] width 6 height 20
click at [267, 117] on icon at bounding box center [272, 111] width 18 height 18
click at [267, 117] on icon at bounding box center [274, 117] width 20 height 6
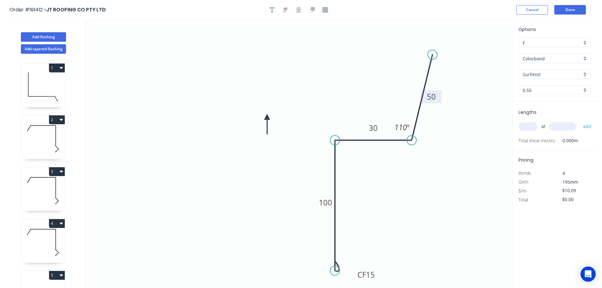
click at [267, 117] on icon at bounding box center [267, 124] width 6 height 20
click at [267, 117] on icon at bounding box center [262, 122] width 18 height 18
drag, startPoint x: 365, startPoint y: 126, endPoint x: 345, endPoint y: 120, distance: 20.8
click at [345, 120] on rect at bounding box center [353, 121] width 21 height 13
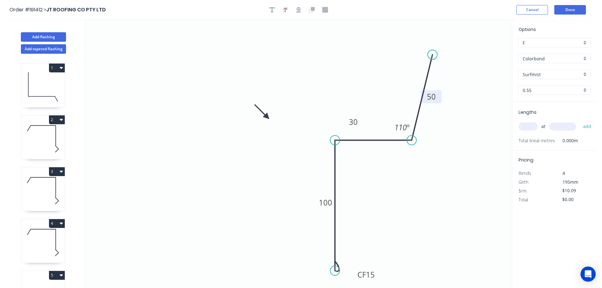
click at [527, 125] on input "text" at bounding box center [528, 126] width 19 height 8
type input "2"
type input "6500"
click at [580, 121] on button "add" at bounding box center [587, 126] width 15 height 11
type input "$131.17"
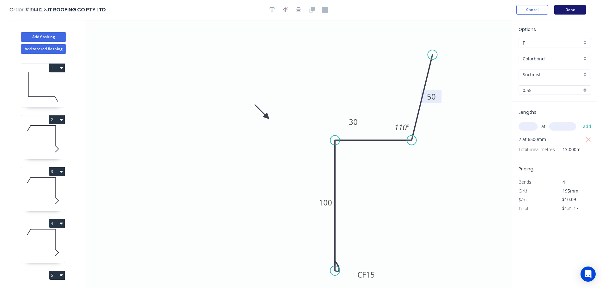
click at [566, 9] on button "Done" at bounding box center [570, 9] width 32 height 9
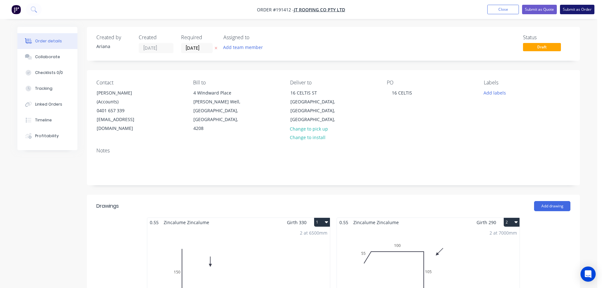
click at [576, 9] on button "Submit as Order" at bounding box center [577, 9] width 34 height 9
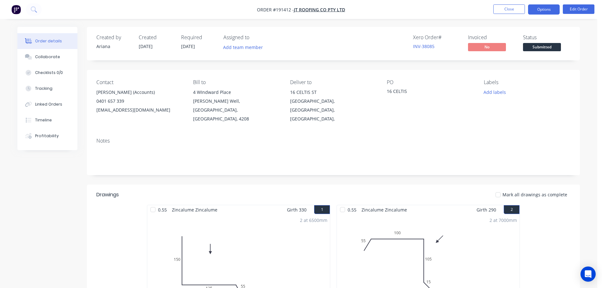
click at [539, 10] on button "Options" at bounding box center [544, 9] width 32 height 10
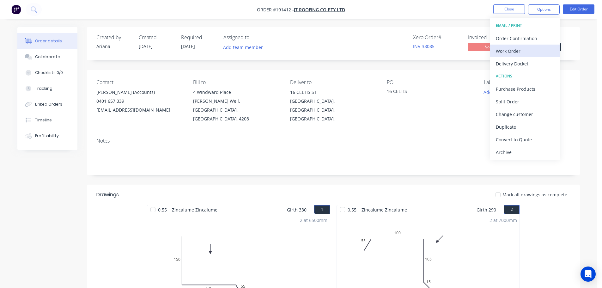
click at [517, 51] on div "Work Order" at bounding box center [525, 50] width 58 height 9
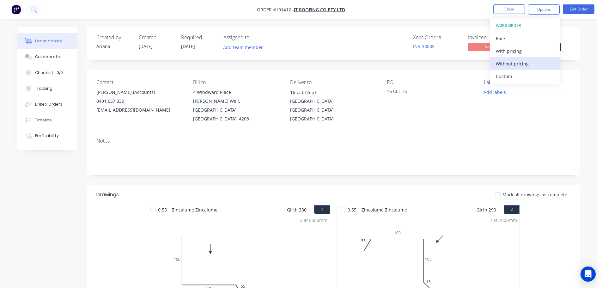
click at [508, 63] on div "Without pricing" at bounding box center [525, 63] width 58 height 9
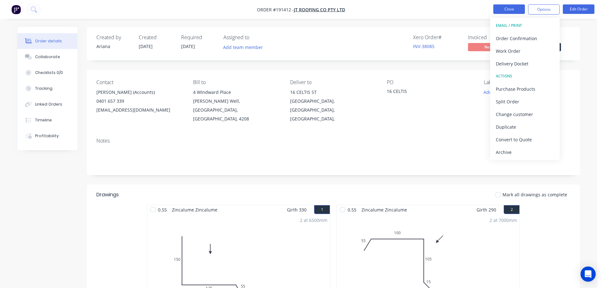
click at [510, 10] on button "Close" at bounding box center [509, 8] width 32 height 9
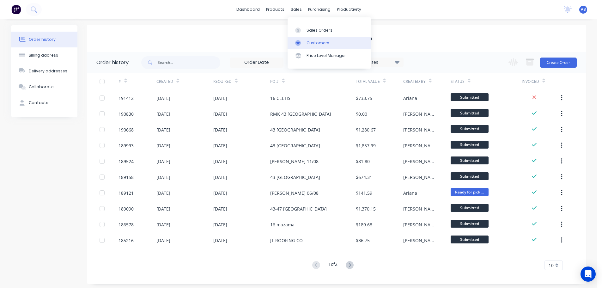
click at [310, 40] on div "Customers" at bounding box center [318, 43] width 23 height 6
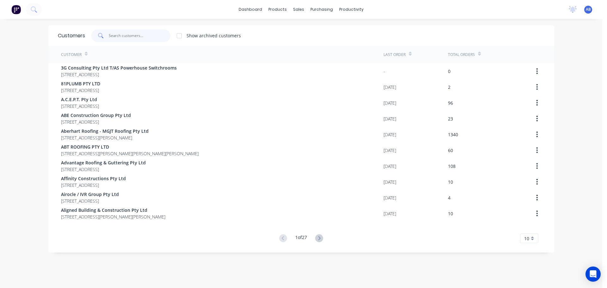
drag, startPoint x: 142, startPoint y: 39, endPoint x: 187, endPoint y: 35, distance: 45.4
click at [143, 39] on input "text" at bounding box center [140, 35] width 62 height 13
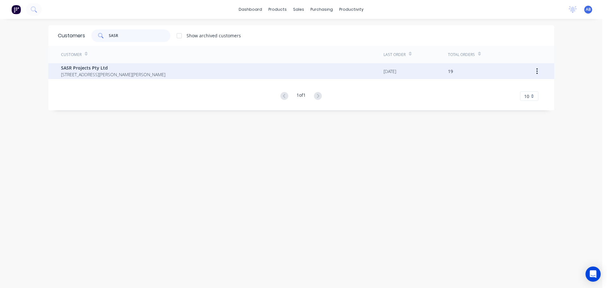
type input "SASR"
click at [72, 69] on span "SASR Projects Pty Ltd" at bounding box center [113, 67] width 104 height 7
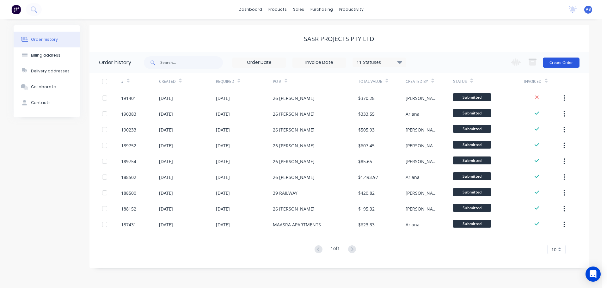
click at [559, 63] on button "Create Order" at bounding box center [561, 63] width 37 height 10
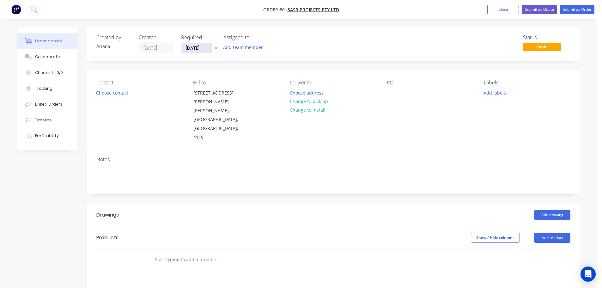
click at [195, 47] on input "[DATE]" at bounding box center [196, 47] width 31 height 9
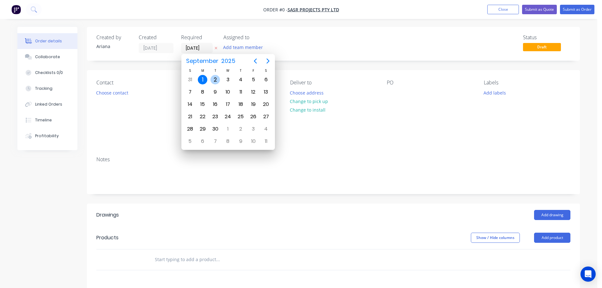
click at [213, 77] on div "2" at bounding box center [215, 79] width 9 height 9
type input "[DATE]"
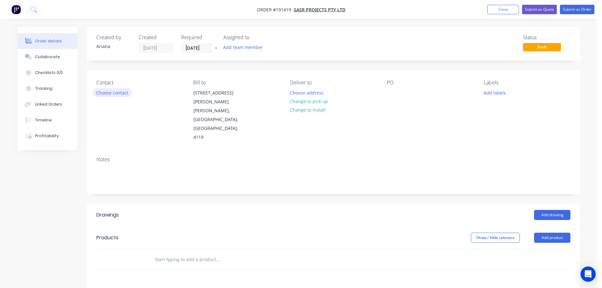
click at [116, 92] on button "Choose contact" at bounding box center [112, 92] width 39 height 9
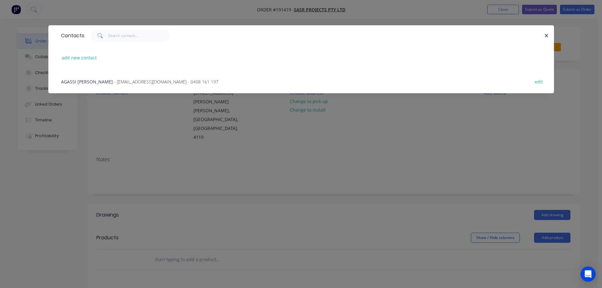
click at [144, 83] on span "- [EMAIL_ADDRESS][DOMAIN_NAME] - 0408 161 197" at bounding box center [166, 82] width 104 height 6
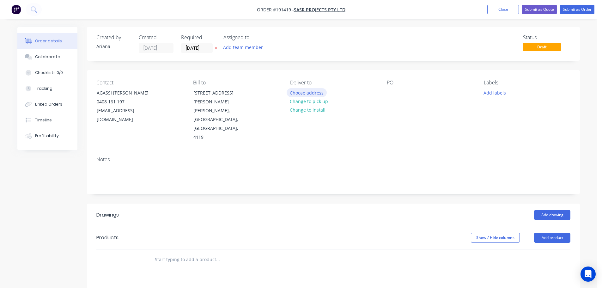
click at [305, 91] on button "Choose address" at bounding box center [307, 92] width 40 height 9
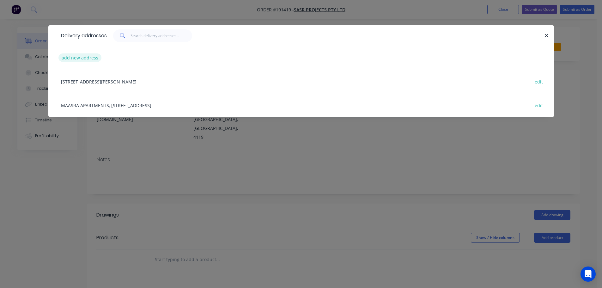
click at [84, 58] on button "add new address" at bounding box center [79, 57] width 43 height 9
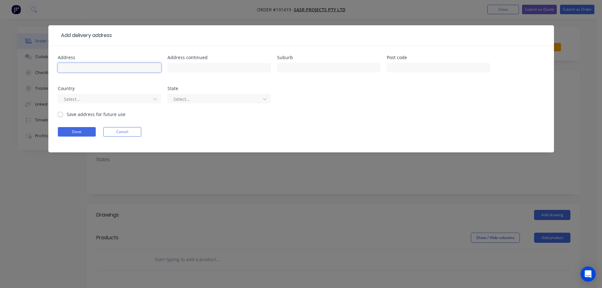
click at [75, 67] on input "text" at bounding box center [109, 67] width 103 height 9
type input "[STREET_ADDRESS]"
type input "ROCKLEA"
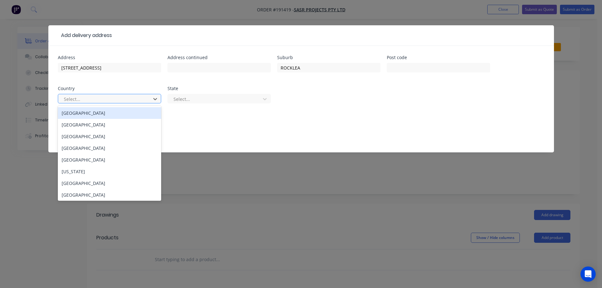
click at [93, 115] on div "[GEOGRAPHIC_DATA]" at bounding box center [109, 113] width 103 height 12
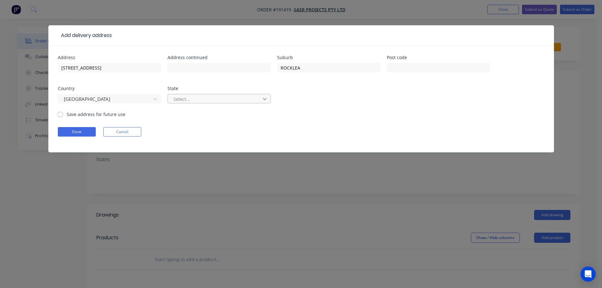
click at [267, 100] on icon at bounding box center [265, 99] width 6 height 6
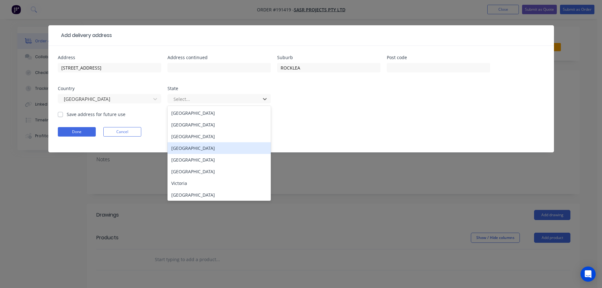
click at [198, 145] on div "[GEOGRAPHIC_DATA]" at bounding box center [219, 148] width 103 height 12
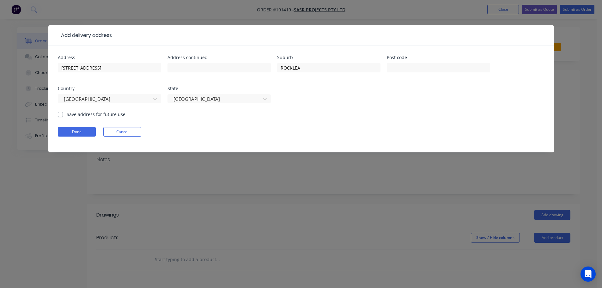
click at [325, 117] on form "Address 59 [PERSON_NAME] Address continued Suburb ROCKLEA Post code Country [GE…" at bounding box center [301, 103] width 487 height 97
click at [75, 133] on button "Done" at bounding box center [77, 131] width 38 height 9
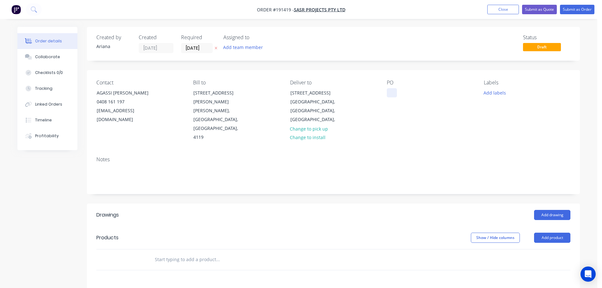
click at [391, 93] on div at bounding box center [392, 92] width 10 height 9
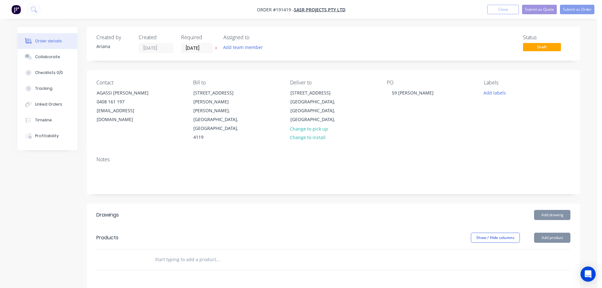
click at [422, 135] on div "Contact AGASSI [PERSON_NAME] [PHONE_NUMBER] [EMAIL_ADDRESS][DOMAIN_NAME] Bill t…" at bounding box center [333, 110] width 493 height 81
click at [550, 233] on button "Add product" at bounding box center [552, 238] width 36 height 10
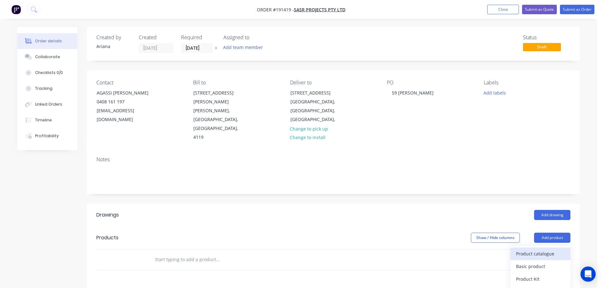
click at [540, 249] on div "Product catalogue" at bounding box center [540, 253] width 49 height 9
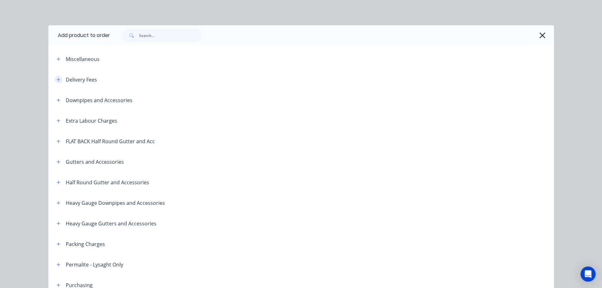
click at [55, 77] on button "button" at bounding box center [59, 80] width 8 height 8
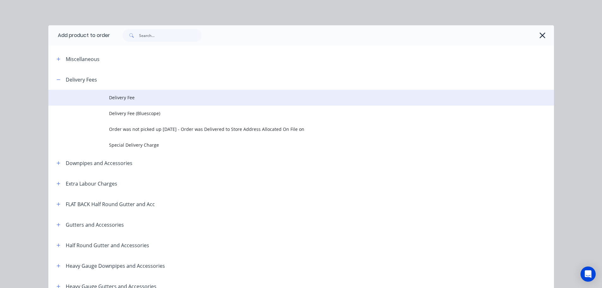
click at [124, 96] on span "Delivery Fee" at bounding box center [287, 97] width 356 height 7
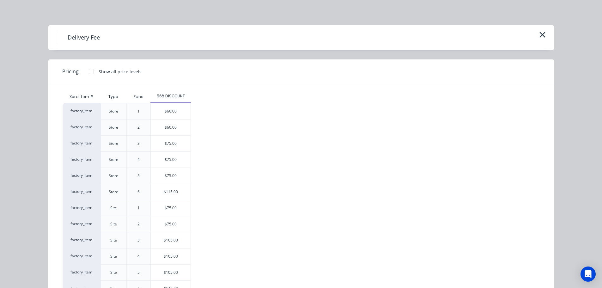
drag, startPoint x: 162, startPoint y: 205, endPoint x: 210, endPoint y: 203, distance: 48.5
click at [162, 205] on div "$75.00" at bounding box center [171, 208] width 40 height 16
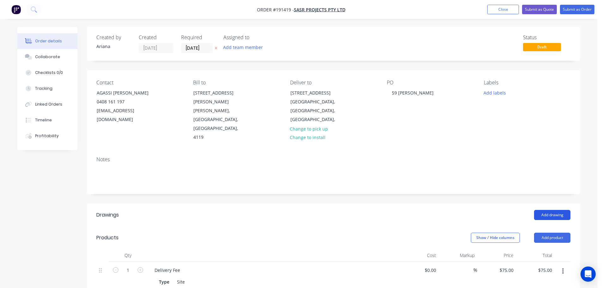
click at [551, 210] on button "Add drawing" at bounding box center [552, 215] width 36 height 10
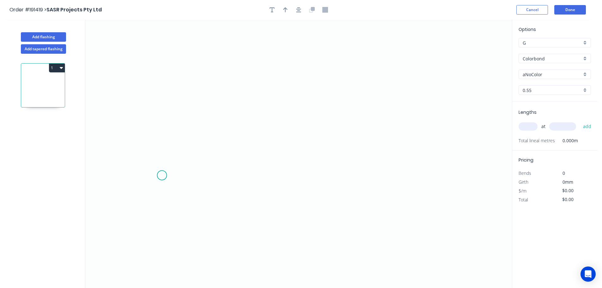
click at [162, 175] on icon "0" at bounding box center [298, 154] width 427 height 268
click at [185, 154] on icon "0" at bounding box center [298, 154] width 427 height 268
click at [438, 151] on icon "0 ?" at bounding box center [298, 154] width 427 height 268
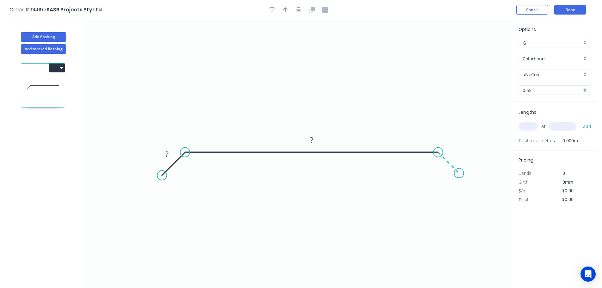
click at [459, 174] on icon "0 ? ?" at bounding box center [298, 154] width 427 height 268
click at [459, 174] on circle at bounding box center [458, 172] width 9 height 9
click at [168, 156] on tspan "?" at bounding box center [166, 154] width 3 height 10
click at [305, 77] on icon "0 20 1100 20" at bounding box center [298, 154] width 427 height 268
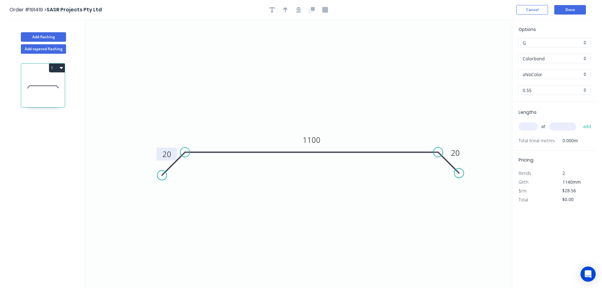
type input "$28.56"
click at [285, 10] on icon "button" at bounding box center [285, 10] width 4 height 6
drag, startPoint x: 481, startPoint y: 49, endPoint x: 334, endPoint y: 78, distance: 150.1
click at [334, 78] on icon at bounding box center [334, 70] width 6 height 20
click at [584, 57] on div "Colorbond" at bounding box center [555, 58] width 72 height 9
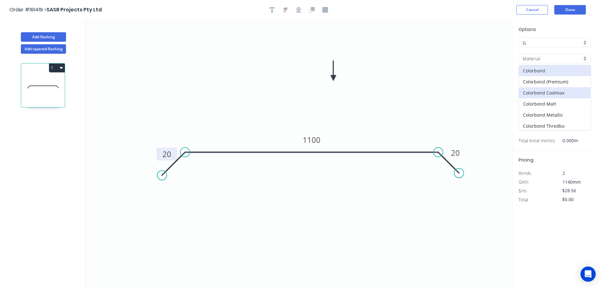
scroll to position [134, 0]
click at [541, 113] on div "Zincalume" at bounding box center [555, 113] width 72 height 11
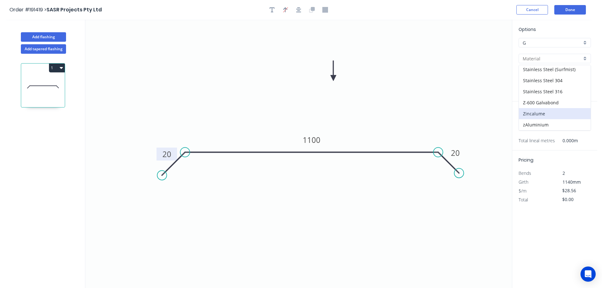
type input "Zincalume"
type input "$25.63"
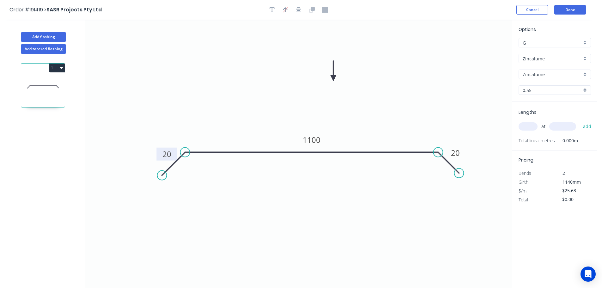
drag, startPoint x: 531, startPoint y: 126, endPoint x: 544, endPoint y: 110, distance: 20.5
click at [532, 126] on input "text" at bounding box center [528, 126] width 19 height 8
type input "2"
type input "3000"
click at [580, 121] on button "add" at bounding box center [587, 126] width 15 height 11
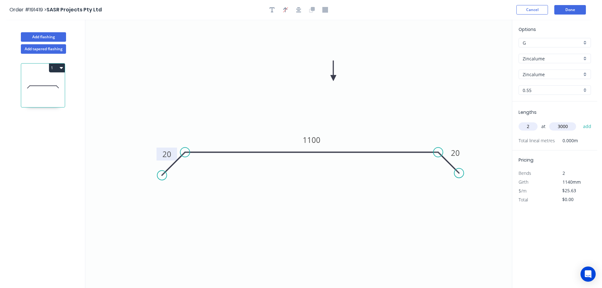
type input "$153.78"
click at [576, 10] on button "Done" at bounding box center [570, 9] width 32 height 9
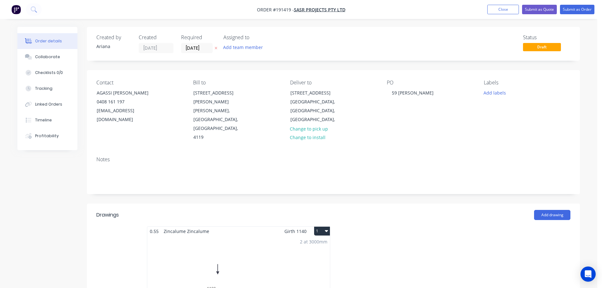
click at [322, 227] on button "1" at bounding box center [322, 231] width 16 height 9
click at [317, 242] on div "Use larger box size" at bounding box center [300, 246] width 49 height 9
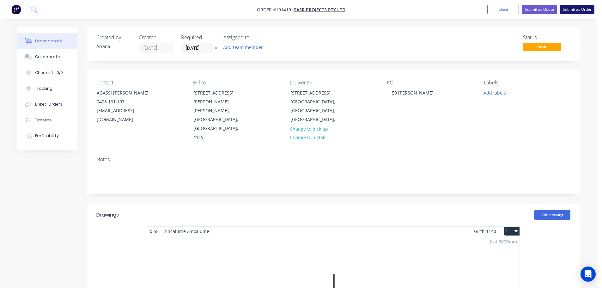
click at [579, 8] on button "Submit as Order" at bounding box center [577, 9] width 34 height 9
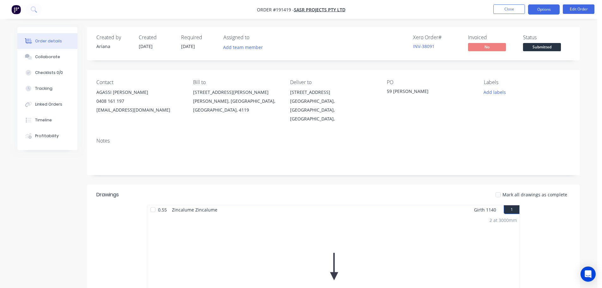
click at [537, 8] on button "Options" at bounding box center [544, 9] width 32 height 10
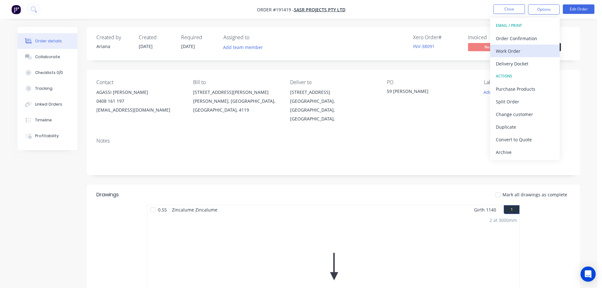
click at [516, 50] on div "Work Order" at bounding box center [525, 50] width 58 height 9
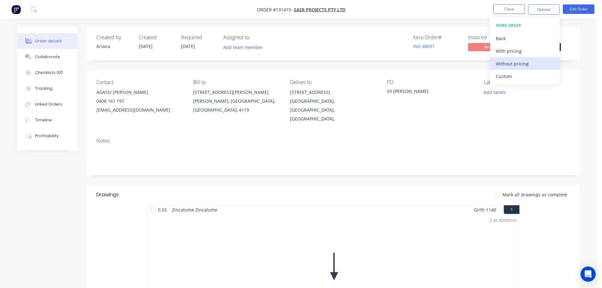
click at [500, 62] on div "Without pricing" at bounding box center [525, 63] width 58 height 9
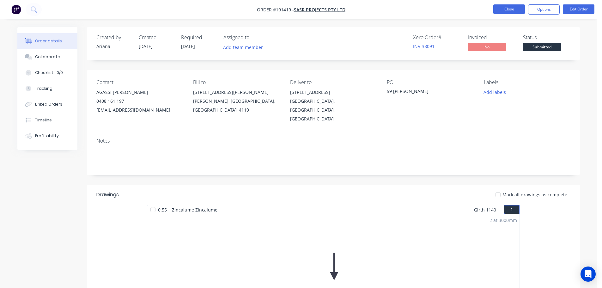
click at [507, 9] on button "Close" at bounding box center [509, 8] width 32 height 9
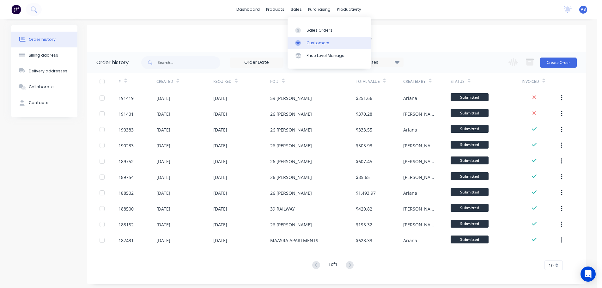
click at [313, 41] on div "Customers" at bounding box center [318, 43] width 23 height 6
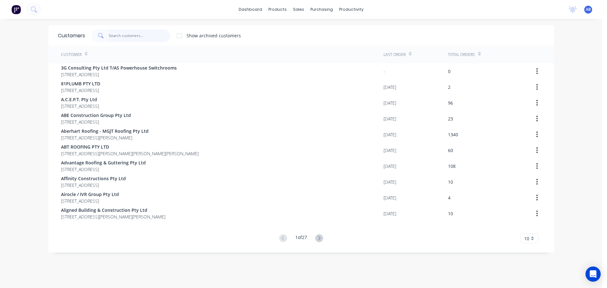
click at [138, 39] on input "text" at bounding box center [140, 35] width 62 height 13
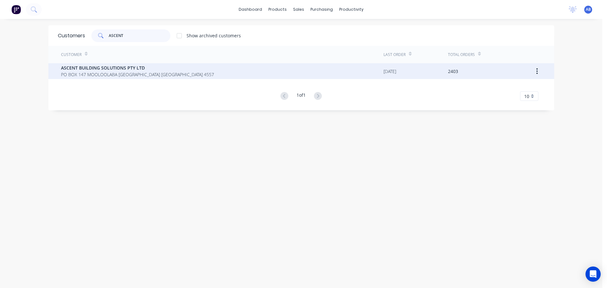
type input "ASCENT"
click at [107, 72] on span "PO BOX 147 MOOLOOLABA [GEOGRAPHIC_DATA] [GEOGRAPHIC_DATA] 4557" at bounding box center [137, 74] width 153 height 7
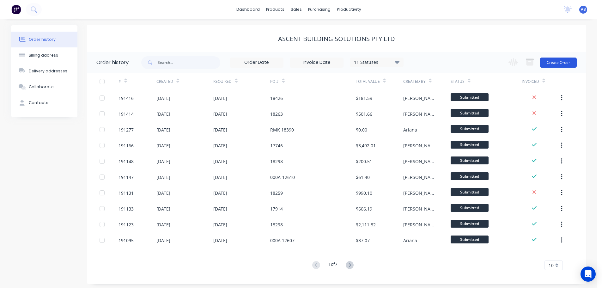
click at [552, 63] on button "Create Order" at bounding box center [558, 63] width 37 height 10
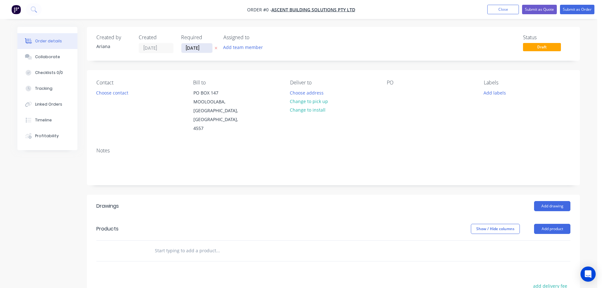
click at [199, 51] on input "[DATE]" at bounding box center [196, 47] width 31 height 9
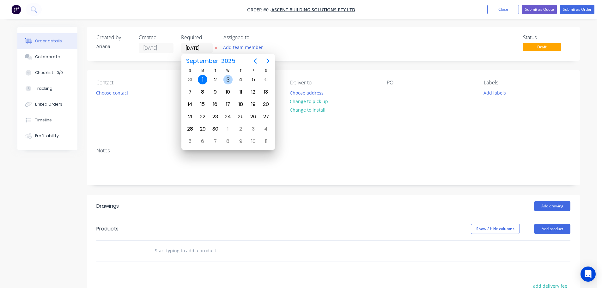
click at [226, 77] on div "3" at bounding box center [227, 79] width 9 height 9
type input "[DATE]"
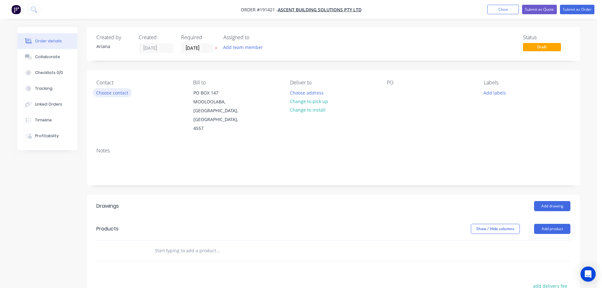
click at [117, 92] on button "Choose contact" at bounding box center [112, 92] width 39 height 9
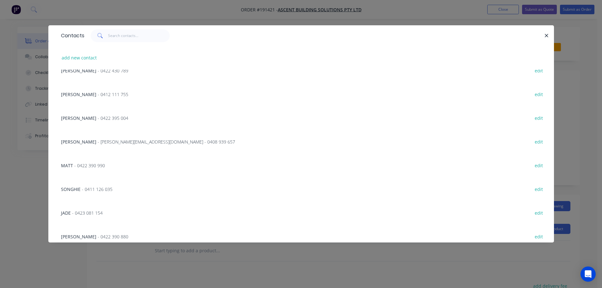
scroll to position [36, 0]
click at [84, 211] on span "- 0423 081 154" at bounding box center [87, 212] width 31 height 6
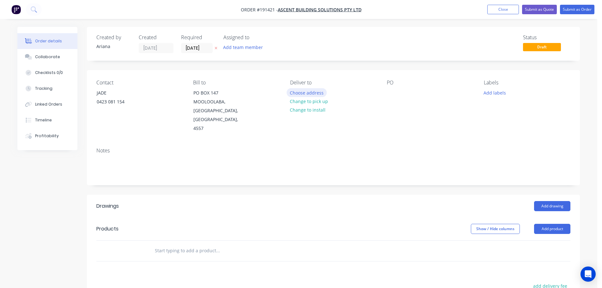
click at [309, 92] on button "Choose address" at bounding box center [307, 92] width 40 height 9
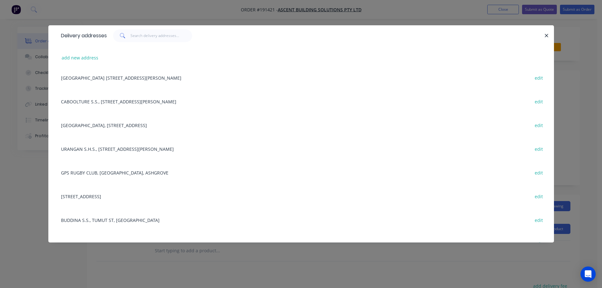
scroll to position [0, 0]
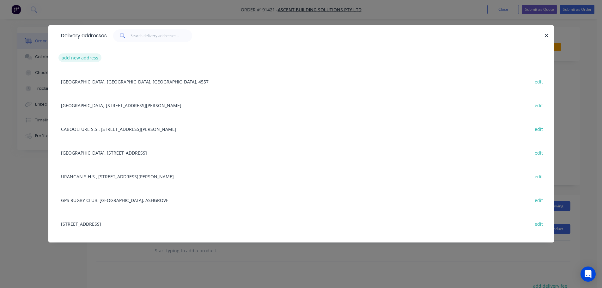
click at [77, 58] on button "add new address" at bounding box center [79, 57] width 43 height 9
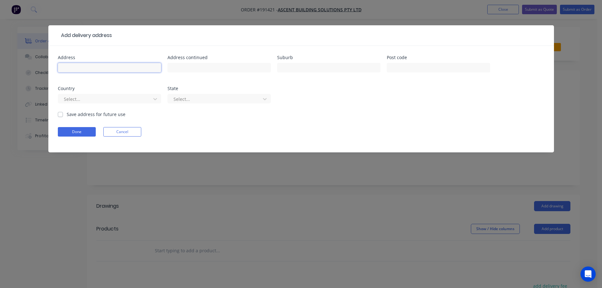
click at [73, 68] on input "text" at bounding box center [109, 67] width 103 height 9
type input "[GEOGRAPHIC_DATA]"
type input "[PERSON_NAME]"
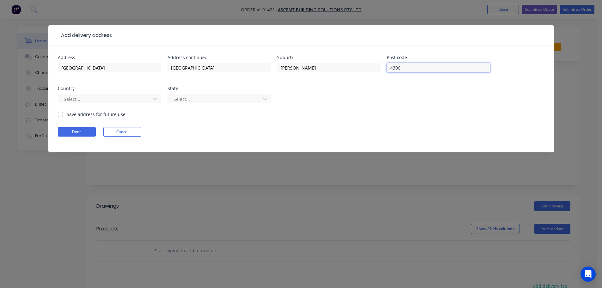
type input "4306"
click at [478, 105] on div "Address [GEOGRAPHIC_DATA] Address [GEOGRAPHIC_DATA] Suburb [PERSON_NAME] Post c…" at bounding box center [301, 83] width 487 height 56
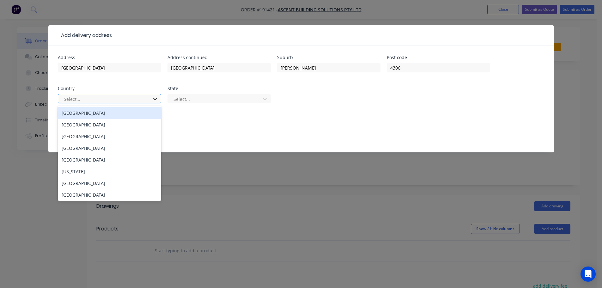
click at [156, 98] on icon at bounding box center [155, 99] width 6 height 6
click at [80, 113] on div "[GEOGRAPHIC_DATA]" at bounding box center [109, 113] width 103 height 12
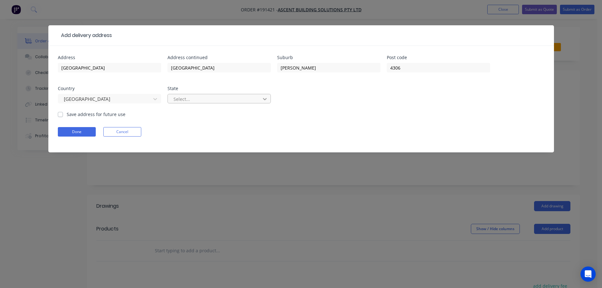
click at [266, 97] on icon at bounding box center [265, 99] width 6 height 6
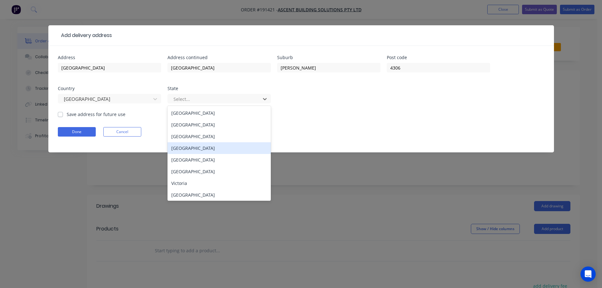
click at [191, 149] on div "[GEOGRAPHIC_DATA]" at bounding box center [219, 148] width 103 height 12
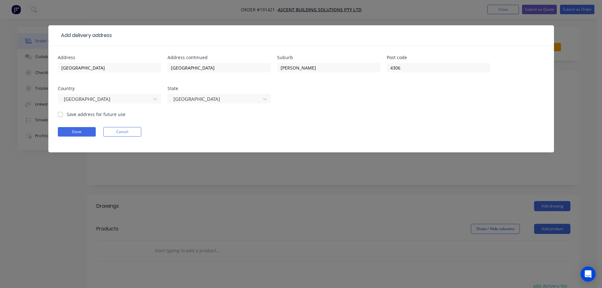
click at [341, 120] on form "Address [GEOGRAPHIC_DATA] Address [GEOGRAPHIC_DATA] [PERSON_NAME] Post code [GE…" at bounding box center [301, 103] width 487 height 97
drag, startPoint x: 77, startPoint y: 131, endPoint x: 209, endPoint y: 124, distance: 131.7
click at [77, 130] on button "Done" at bounding box center [77, 131] width 38 height 9
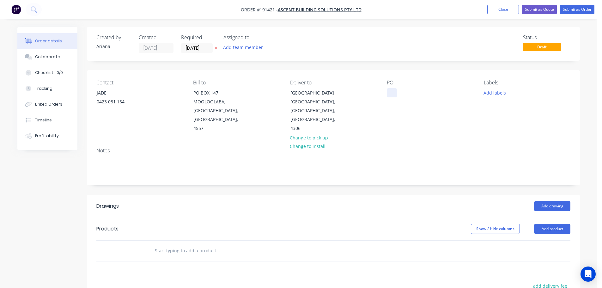
click at [394, 91] on div at bounding box center [392, 92] width 10 height 9
click at [444, 131] on div "Contact JADE [PHONE_NUMBER] Bill to [GEOGRAPHIC_DATA] Deliver to [GEOGRAPHIC_DA…" at bounding box center [333, 106] width 493 height 72
click at [496, 94] on button "Add labels" at bounding box center [494, 92] width 29 height 9
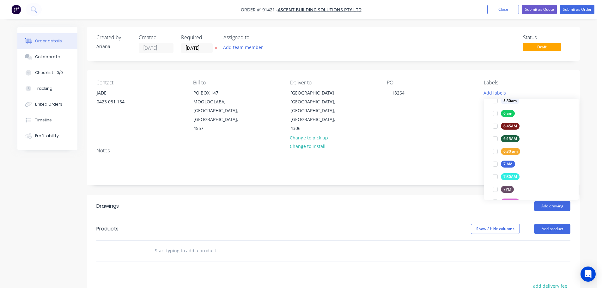
scroll to position [134, 0]
click at [494, 153] on div at bounding box center [495, 154] width 13 height 13
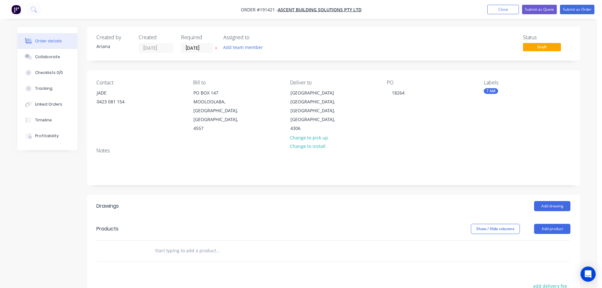
click at [464, 143] on div "Notes" at bounding box center [333, 164] width 493 height 42
click at [500, 90] on div "7 AM" at bounding box center [527, 91] width 87 height 6
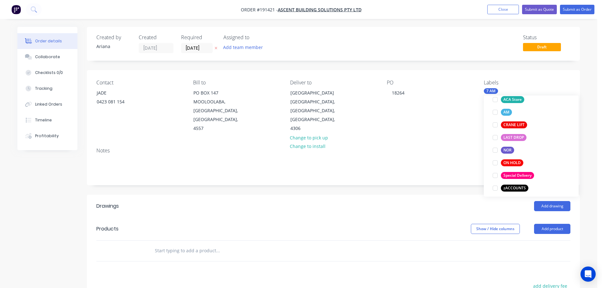
scroll to position [278, 0]
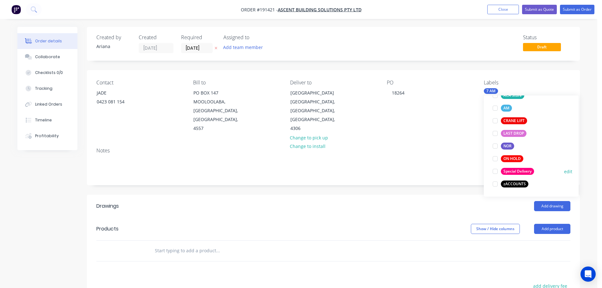
click at [494, 170] on div at bounding box center [495, 171] width 13 height 13
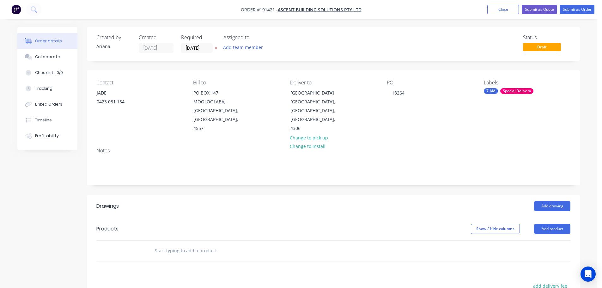
click at [425, 122] on div "PO 18264" at bounding box center [430, 106] width 87 height 53
click at [557, 224] on button "Add product" at bounding box center [552, 229] width 36 height 10
click at [541, 240] on div "Product catalogue" at bounding box center [540, 244] width 49 height 9
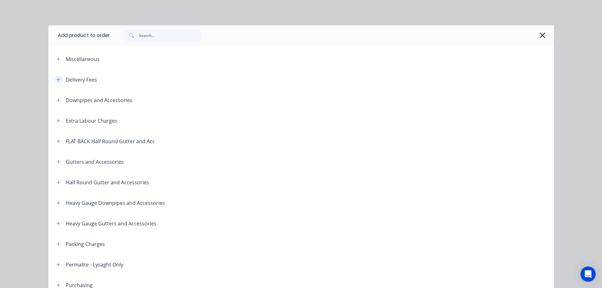
click at [55, 78] on button "button" at bounding box center [59, 80] width 8 height 8
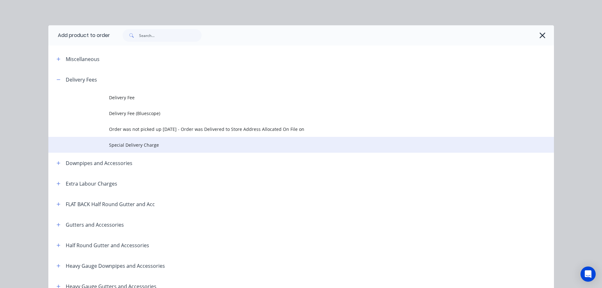
click at [124, 143] on span "Special Delivery Charge" at bounding box center [287, 145] width 356 height 7
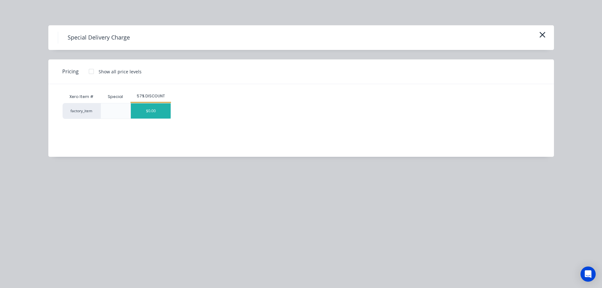
click at [152, 110] on div "$0.00" at bounding box center [151, 110] width 40 height 15
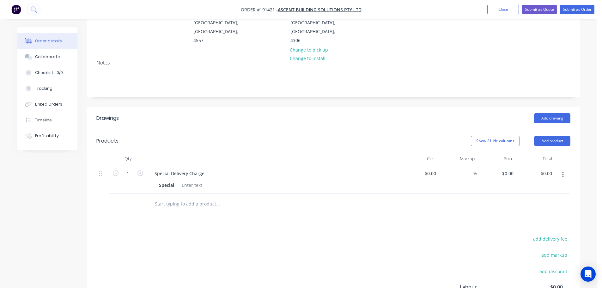
scroll to position [74, 0]
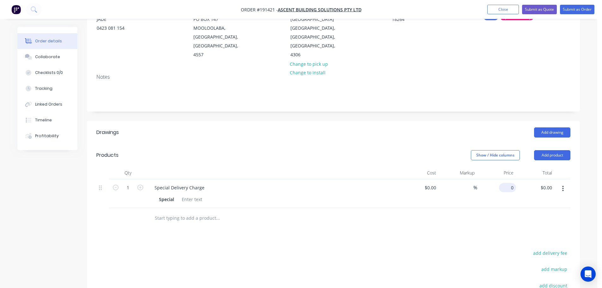
click at [510, 183] on input "0" at bounding box center [509, 187] width 15 height 9
type input "$300.00"
click at [506, 215] on div at bounding box center [333, 218] width 474 height 21
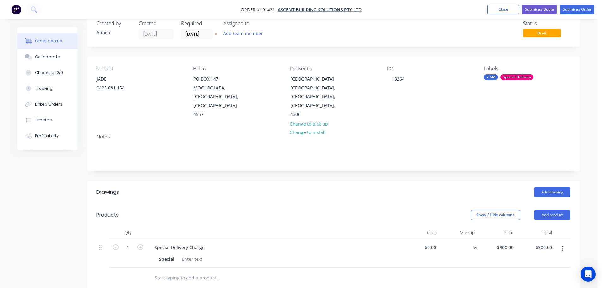
scroll to position [0, 0]
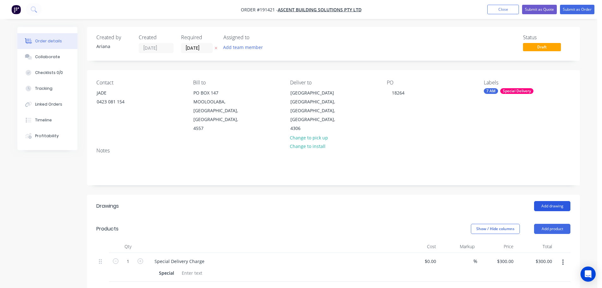
click at [552, 201] on button "Add drawing" at bounding box center [552, 206] width 36 height 10
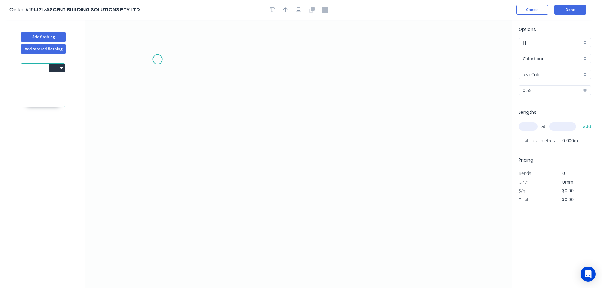
click at [157, 59] on icon "0" at bounding box center [298, 154] width 427 height 268
click at [154, 181] on icon "0" at bounding box center [298, 154] width 427 height 268
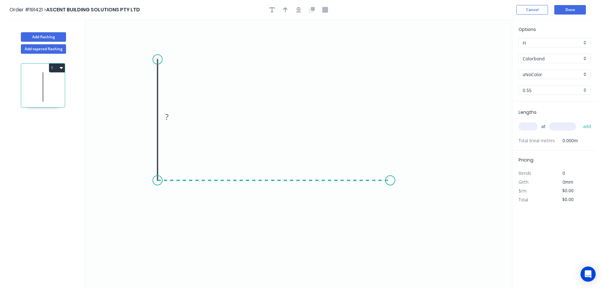
click at [390, 176] on icon "0 ?" at bounding box center [298, 154] width 427 height 268
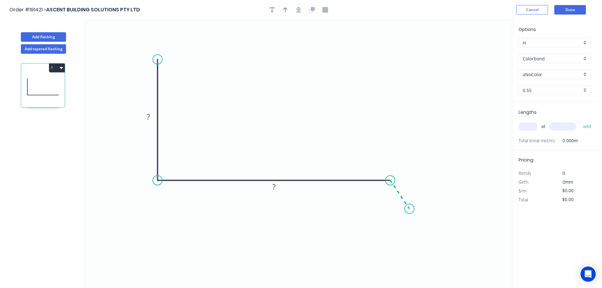
click at [410, 209] on icon "0 ? ?" at bounding box center [298, 154] width 427 height 268
click at [410, 209] on circle at bounding box center [409, 208] width 9 height 9
click at [150, 116] on rect at bounding box center [148, 117] width 13 height 9
click at [263, 86] on icon "0 70 185 20 135 º" at bounding box center [298, 154] width 427 height 268
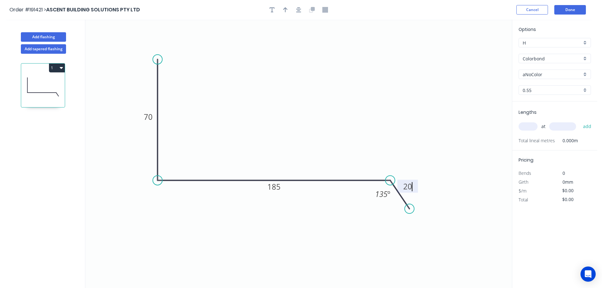
type input "$10.08"
click at [285, 9] on icon "button" at bounding box center [285, 10] width 4 height 6
drag, startPoint x: 479, startPoint y: 48, endPoint x: 268, endPoint y: 96, distance: 215.8
click at [268, 96] on icon at bounding box center [268, 88] width 6 height 20
click at [585, 73] on div "aNoColor" at bounding box center [555, 74] width 72 height 9
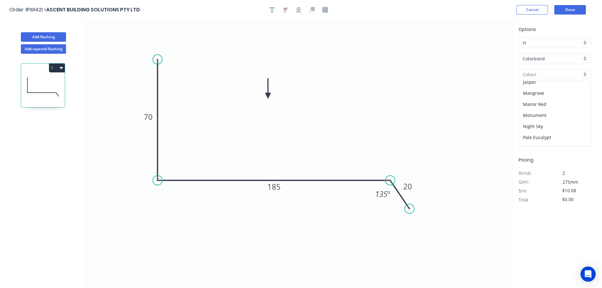
scroll to position [132, 0]
click at [567, 118] on div "Night Sky" at bounding box center [555, 120] width 72 height 11
type input "Night Sky"
click at [531, 125] on input "text" at bounding box center [528, 126] width 19 height 8
type input "1"
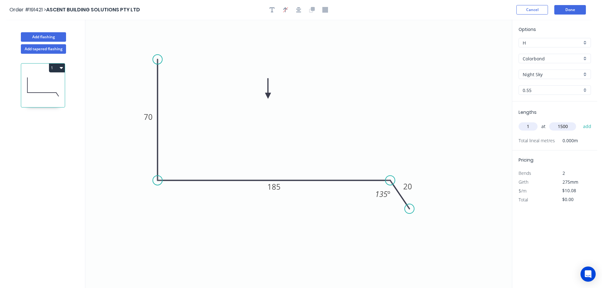
type input "1500"
click at [580, 121] on button "add" at bounding box center [587, 126] width 15 height 11
type input "$15.12"
drag, startPoint x: 47, startPoint y: 35, endPoint x: 66, endPoint y: 39, distance: 19.5
click at [47, 35] on button "Add flashing" at bounding box center [43, 36] width 45 height 9
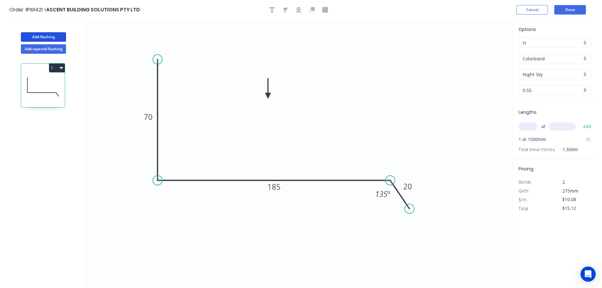
type input "$0.00"
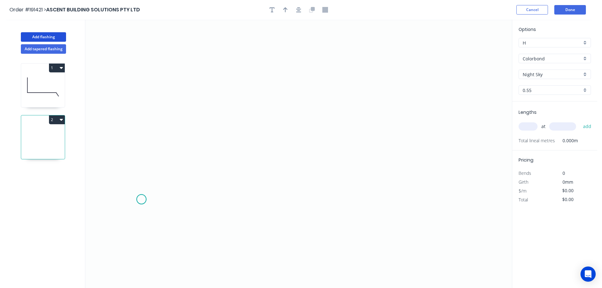
drag, startPoint x: 141, startPoint y: 199, endPoint x: 156, endPoint y: 188, distance: 18.8
click at [142, 199] on icon "0" at bounding box center [298, 154] width 427 height 268
click at [162, 172] on icon at bounding box center [152, 185] width 21 height 28
click at [438, 174] on icon "0 ?" at bounding box center [298, 154] width 427 height 268
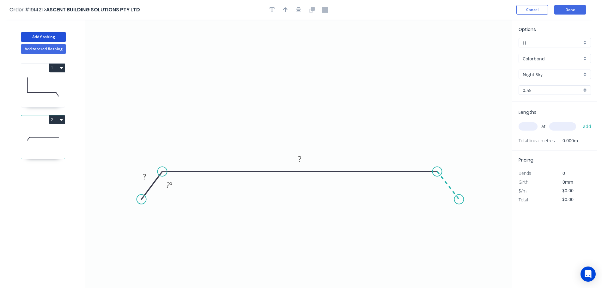
click at [459, 199] on icon "0 ? ? ? º" at bounding box center [298, 154] width 427 height 268
click at [459, 199] on circle at bounding box center [458, 198] width 9 height 9
click at [144, 175] on tspan "?" at bounding box center [144, 176] width 3 height 10
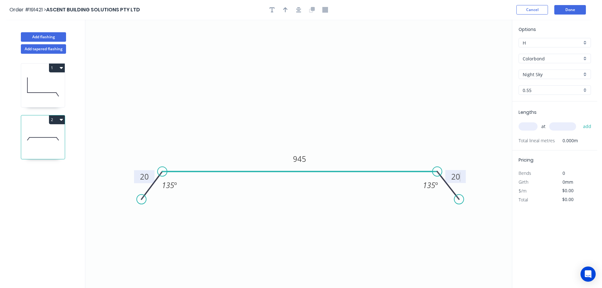
click at [243, 171] on icon at bounding box center [299, 171] width 275 height 0
type input "$23.95"
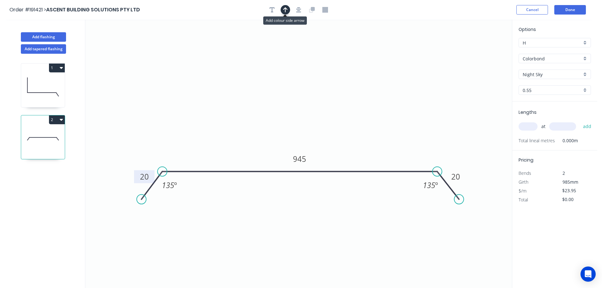
click at [285, 8] on icon "button" at bounding box center [285, 9] width 4 height 5
drag, startPoint x: 479, startPoint y: 50, endPoint x: 304, endPoint y: 91, distance: 179.5
click at [304, 91] on icon at bounding box center [304, 84] width 6 height 20
click at [531, 128] on input "text" at bounding box center [528, 126] width 19 height 8
type input "2"
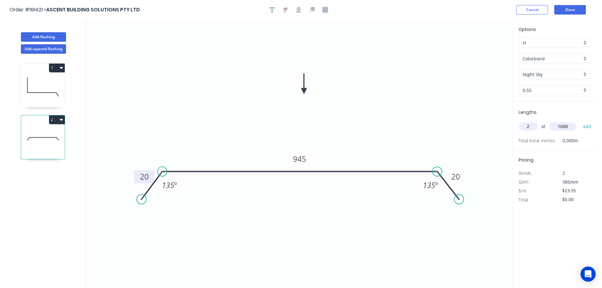
type input "1600"
click at [580, 121] on button "add" at bounding box center [587, 126] width 15 height 11
type input "$76.64"
click at [42, 34] on button "Add flashing" at bounding box center [43, 36] width 45 height 9
type input "$0.00"
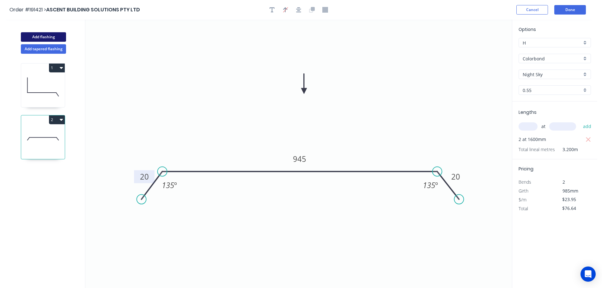
type input "$0.00"
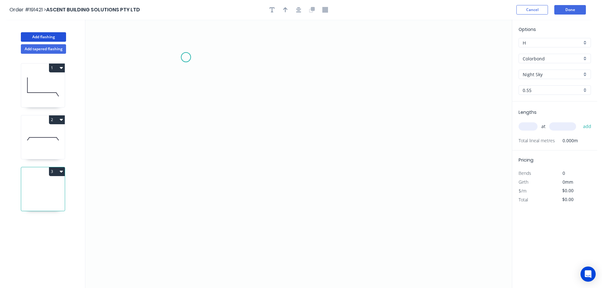
click at [186, 57] on icon "0" at bounding box center [298, 154] width 427 height 268
click at [185, 179] on icon "0" at bounding box center [298, 154] width 427 height 268
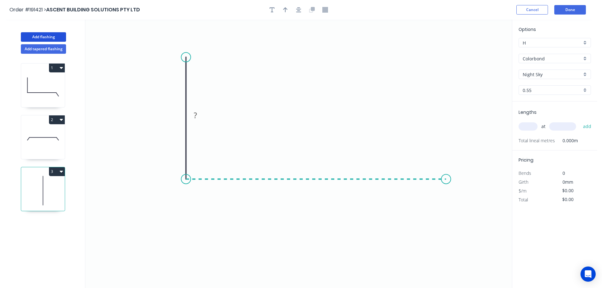
click at [446, 177] on icon "0 ?" at bounding box center [298, 154] width 427 height 268
click at [465, 205] on icon "0 ? ?" at bounding box center [298, 154] width 427 height 268
click at [465, 205] on circle at bounding box center [464, 203] width 9 height 9
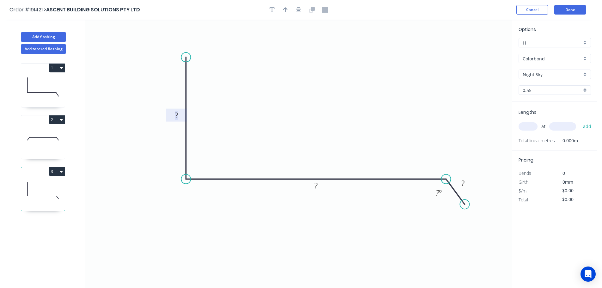
click at [177, 115] on tspan "?" at bounding box center [176, 115] width 3 height 10
click at [325, 79] on icon "0 70 150 20 135 º" at bounding box center [298, 154] width 427 height 268
type input "$10.08"
click at [283, 7] on button "button" at bounding box center [285, 9] width 9 height 9
drag, startPoint x: 445, startPoint y: 63, endPoint x: 313, endPoint y: 98, distance: 137.5
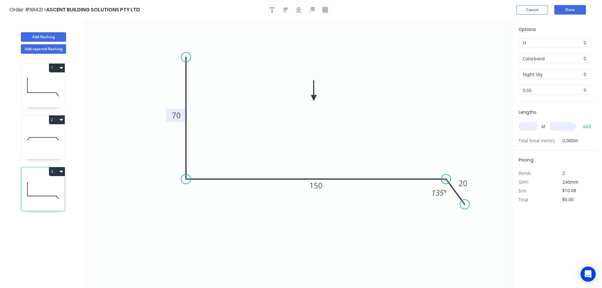
click at [313, 98] on icon at bounding box center [314, 91] width 6 height 20
click at [530, 127] on input "text" at bounding box center [528, 126] width 19 height 8
type input "1"
type input "1500"
click at [580, 121] on button "add" at bounding box center [587, 126] width 15 height 11
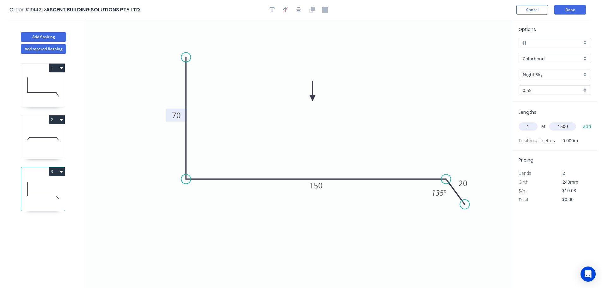
type input "$15.12"
click at [48, 36] on button "Add flashing" at bounding box center [43, 36] width 45 height 9
type input "$0.00"
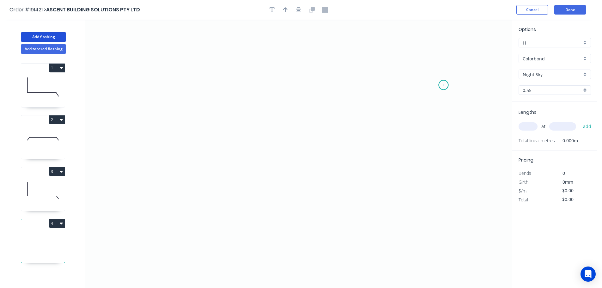
click at [444, 85] on icon "0" at bounding box center [298, 154] width 427 height 268
click at [423, 57] on icon "0" at bounding box center [298, 154] width 427 height 268
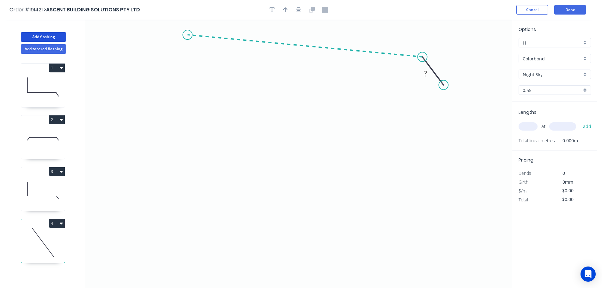
click at [187, 35] on icon "0 ?" at bounding box center [298, 154] width 427 height 268
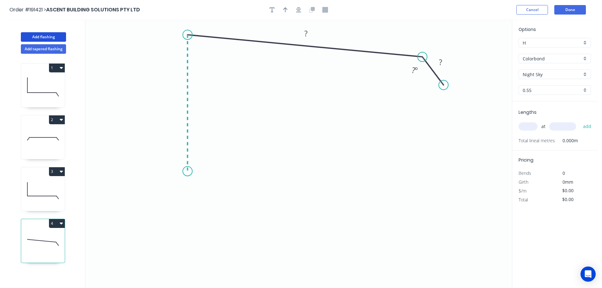
click at [192, 171] on icon "0 ? ? ? º" at bounding box center [298, 154] width 427 height 268
click at [210, 150] on icon "0 ? ? ? ? º ? º" at bounding box center [298, 154] width 427 height 268
click at [210, 150] on circle at bounding box center [209, 148] width 9 height 9
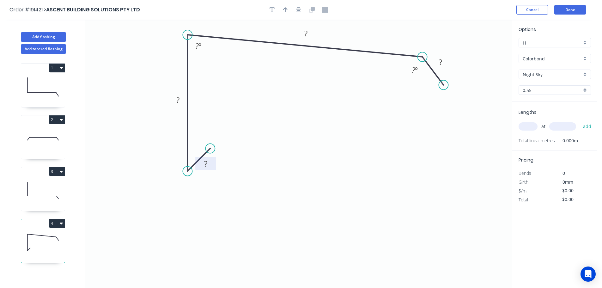
click at [207, 166] on rect at bounding box center [205, 164] width 13 height 9
click at [393, 120] on icon "0 12 75 175 20 135 º 88 º" at bounding box center [298, 154] width 427 height 268
type input "$10.85"
click at [284, 7] on icon "button" at bounding box center [285, 10] width 4 height 6
drag, startPoint x: 481, startPoint y: 50, endPoint x: 361, endPoint y: 35, distance: 120.4
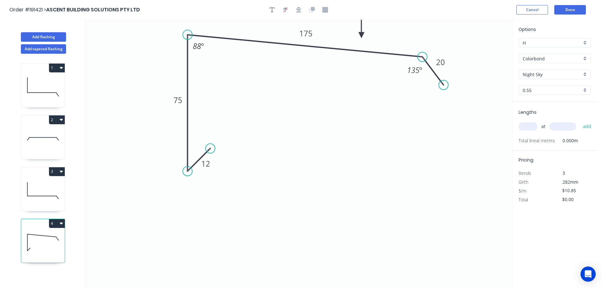
click at [361, 35] on icon at bounding box center [362, 28] width 6 height 20
click at [534, 128] on input "text" at bounding box center [528, 126] width 19 height 8
type input "1"
type input "5600"
click at [580, 121] on button "add" at bounding box center [587, 126] width 15 height 11
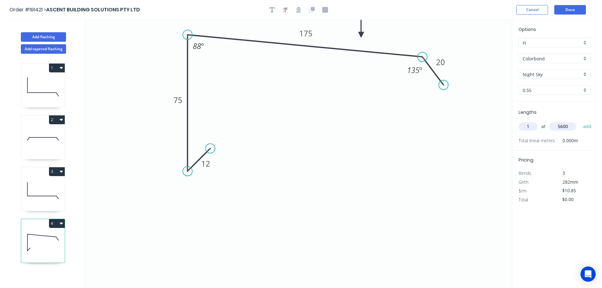
type input "$60.76"
type input "1"
type input "7900"
click at [580, 121] on button "add" at bounding box center [587, 126] width 15 height 11
click at [52, 236] on icon at bounding box center [43, 242] width 44 height 40
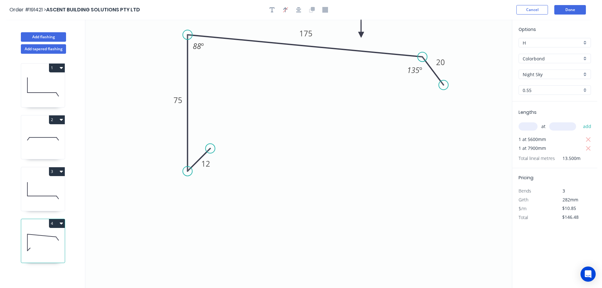
click at [59, 224] on button "4" at bounding box center [57, 223] width 16 height 9
click at [44, 237] on div "Duplicate" at bounding box center [34, 239] width 49 height 9
type input "$0.00"
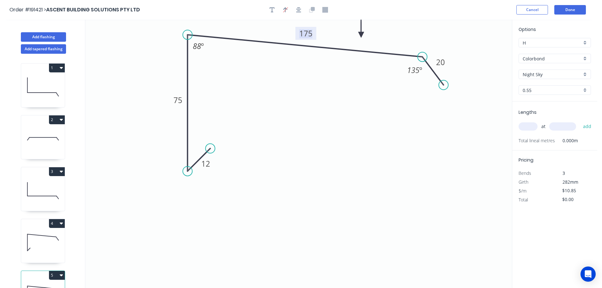
click at [309, 34] on tspan "175" at bounding box center [305, 33] width 13 height 10
click at [321, 80] on icon "0 12 75 195 20 135 º 88 º" at bounding box center [298, 154] width 427 height 268
type input "$12.84"
click at [534, 128] on input "text" at bounding box center [528, 126] width 19 height 8
type input "1"
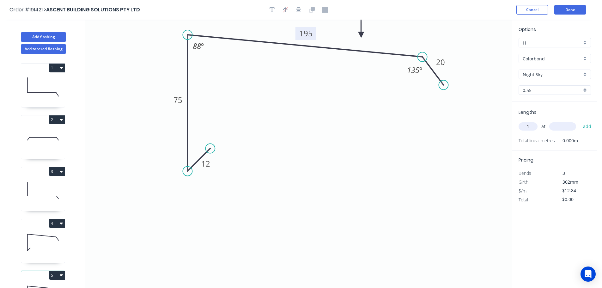
click at [570, 128] on input "text" at bounding box center [562, 126] width 27 height 8
type input "5600"
click at [580, 121] on button "add" at bounding box center [587, 126] width 15 height 11
type input "$71.90"
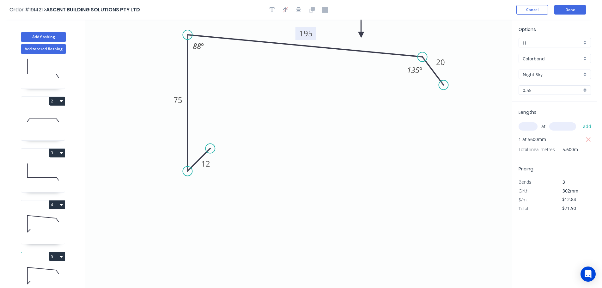
scroll to position [28, 0]
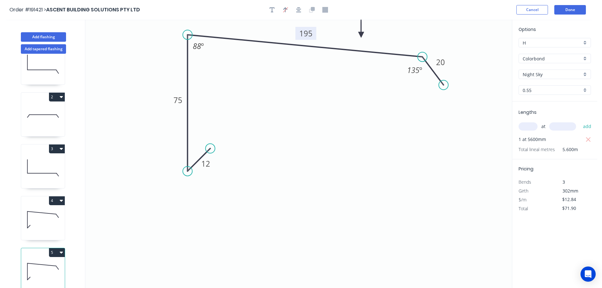
click at [42, 217] on icon at bounding box center [43, 219] width 44 height 40
type input "$10.85"
type input "$146.48"
click at [44, 277] on icon at bounding box center [43, 271] width 44 height 40
type input "$12.84"
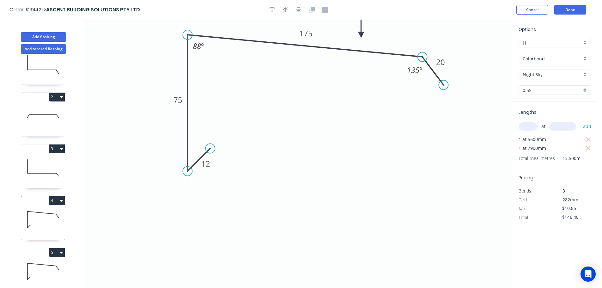
type input "$71.90"
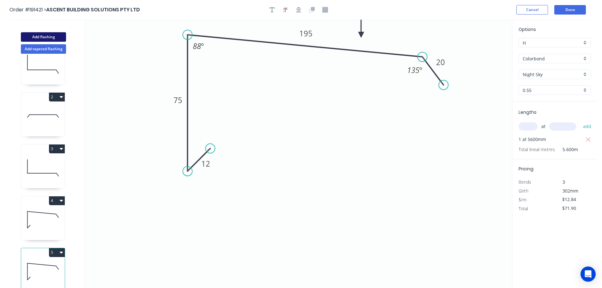
click at [40, 39] on button "Add flashing" at bounding box center [43, 36] width 45 height 9
type input "$0.00"
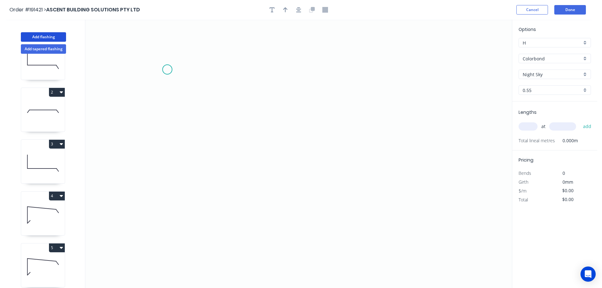
click at [167, 70] on icon "0" at bounding box center [298, 154] width 427 height 268
click at [167, 182] on icon "0" at bounding box center [298, 154] width 427 height 268
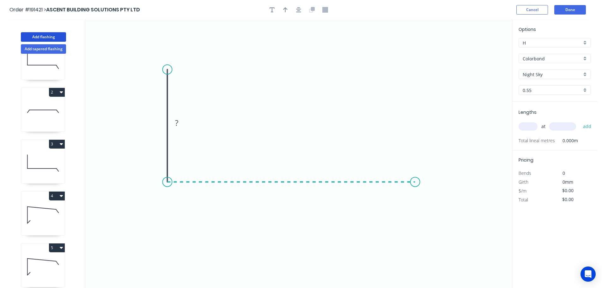
click at [415, 178] on icon "0 ?" at bounding box center [298, 154] width 427 height 268
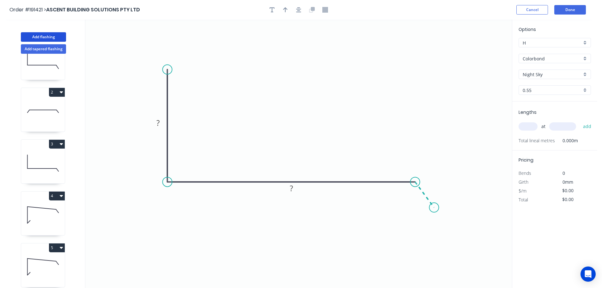
click at [434, 208] on icon "0 ? ?" at bounding box center [298, 154] width 427 height 268
click at [434, 208] on circle at bounding box center [434, 207] width 9 height 9
click at [159, 122] on tspan "?" at bounding box center [157, 123] width 3 height 10
click at [285, 72] on icon "0 70 160 20 135 º" at bounding box center [298, 154] width 427 height 268
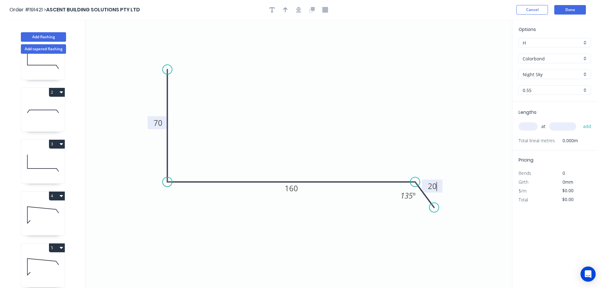
type input "$10.08"
click at [285, 8] on icon "button" at bounding box center [285, 10] width 4 height 6
drag, startPoint x: 427, startPoint y: 68, endPoint x: 282, endPoint y: 102, distance: 148.4
click at [285, 97] on icon at bounding box center [288, 87] width 6 height 20
click at [533, 125] on input "text" at bounding box center [528, 126] width 19 height 8
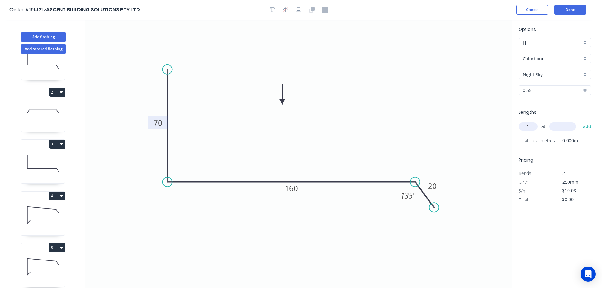
type input "1"
type input "1500"
click at [580, 121] on button "add" at bounding box center [587, 126] width 15 height 11
type input "$15.12"
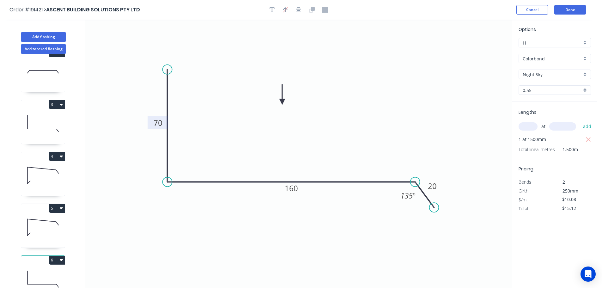
scroll to position [79, 0]
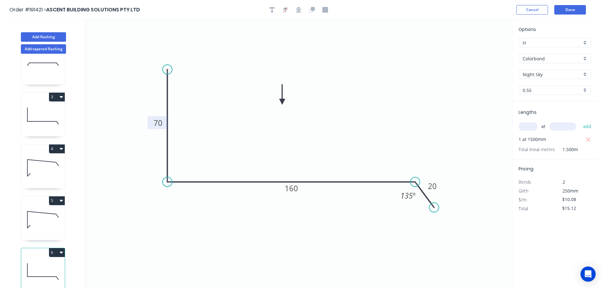
click at [48, 219] on icon at bounding box center [43, 219] width 44 height 40
type input "$12.84"
type input "$71.90"
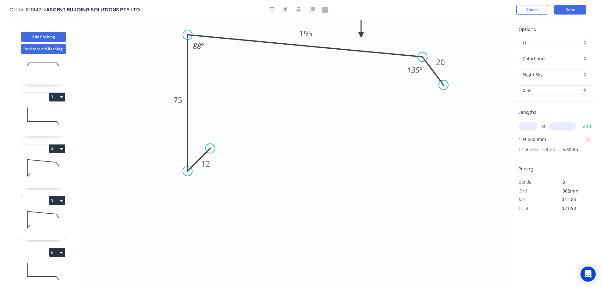
drag, startPoint x: 46, startPoint y: 265, endPoint x: 83, endPoint y: 251, distance: 40.4
click at [46, 264] on icon at bounding box center [43, 271] width 44 height 40
type input "$10.08"
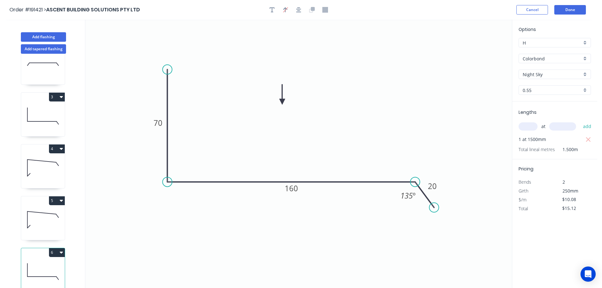
click at [60, 252] on icon "button" at bounding box center [61, 253] width 3 height 2
click at [47, 265] on div "Duplicate" at bounding box center [34, 268] width 49 height 9
type input "$0.00"
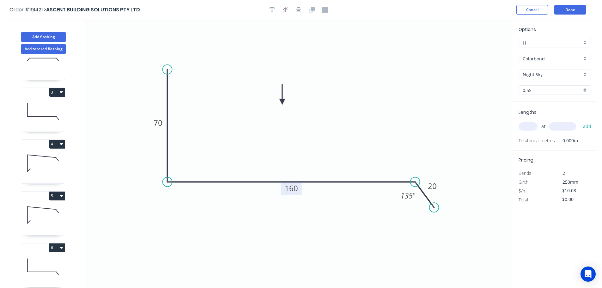
click at [297, 189] on tspan "160" at bounding box center [291, 188] width 13 height 10
click at [305, 159] on icon "0 70 170 20 135 º" at bounding box center [298, 154] width 427 height 268
click at [530, 124] on input "text" at bounding box center [528, 126] width 19 height 8
type input "1"
type input "1500"
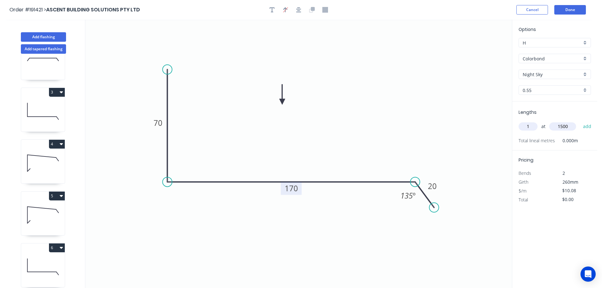
click at [580, 121] on button "add" at bounding box center [587, 126] width 15 height 11
type input "$15.12"
drag, startPoint x: 40, startPoint y: 36, endPoint x: 54, endPoint y: 35, distance: 14.2
click at [40, 35] on button "Add flashing" at bounding box center [43, 36] width 45 height 9
type input "$0.00"
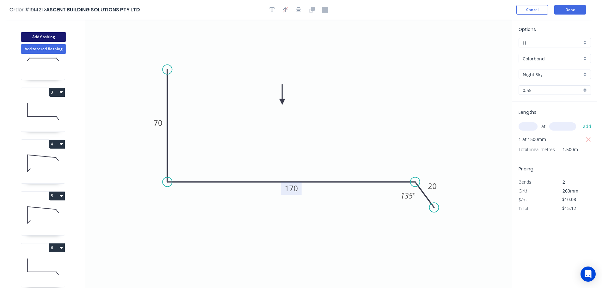
type input "$0.00"
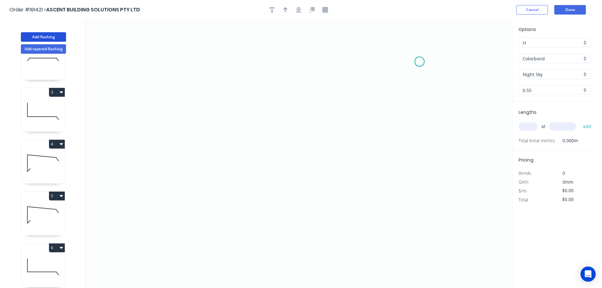
click at [420, 62] on icon "0" at bounding box center [298, 154] width 427 height 268
click at [168, 52] on icon "0" at bounding box center [298, 154] width 427 height 268
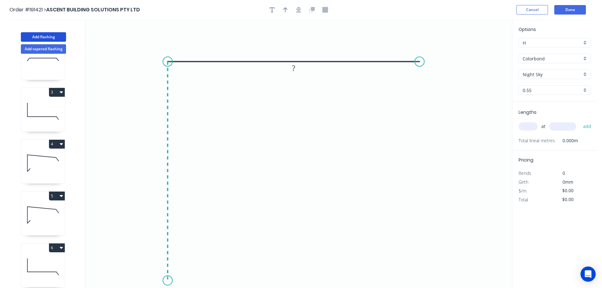
click at [168, 281] on icon "0 ?" at bounding box center [298, 154] width 427 height 268
click at [168, 281] on circle at bounding box center [167, 280] width 9 height 9
click at [158, 166] on tspan "?" at bounding box center [158, 168] width 3 height 10
click at [231, 176] on icon "0 500 500" at bounding box center [298, 154] width 427 height 268
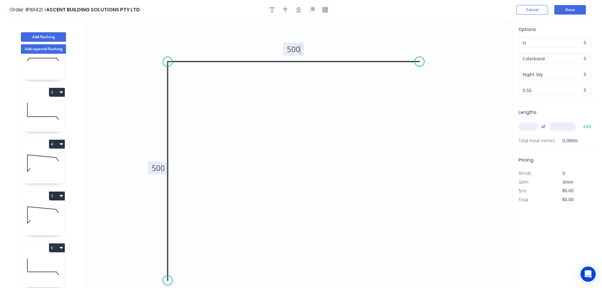
type input "$23.18"
click at [286, 10] on icon "button" at bounding box center [285, 10] width 4 height 6
drag, startPoint x: 481, startPoint y: 49, endPoint x: 352, endPoint y: 44, distance: 129.4
click at [352, 44] on icon at bounding box center [352, 36] width 6 height 20
click at [530, 126] on input "text" at bounding box center [528, 126] width 19 height 8
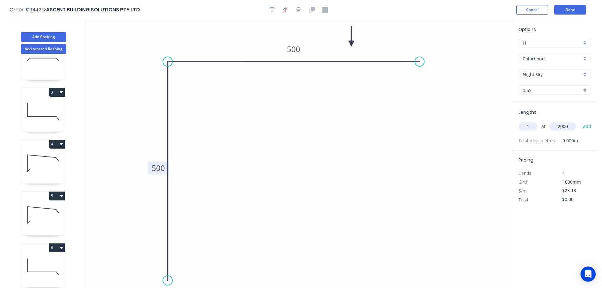
click at [580, 121] on button "add" at bounding box center [587, 126] width 15 height 11
drag, startPoint x: 33, startPoint y: 38, endPoint x: 52, endPoint y: 40, distance: 20.0
click at [33, 38] on button "Add flashing" at bounding box center [43, 36] width 45 height 9
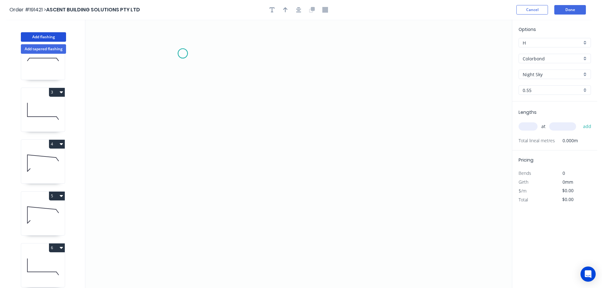
click at [183, 53] on icon "0" at bounding box center [298, 154] width 427 height 268
click at [181, 236] on icon "0" at bounding box center [298, 154] width 427 height 268
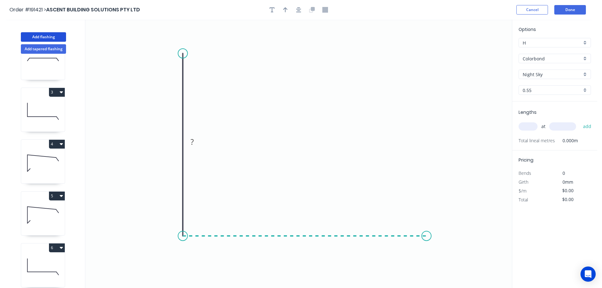
click at [427, 242] on icon "0 ?" at bounding box center [298, 154] width 427 height 268
click at [427, 242] on icon "0 ? ?" at bounding box center [298, 154] width 427 height 268
click at [175, 142] on tspan "?" at bounding box center [173, 142] width 3 height 10
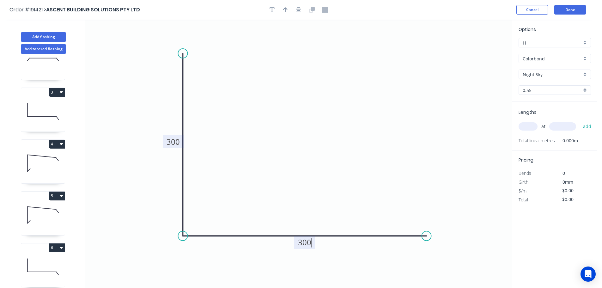
click at [210, 145] on icon "0 300 300" at bounding box center [298, 154] width 427 height 268
click at [178, 140] on tspan "300" at bounding box center [173, 142] width 13 height 10
click at [312, 186] on icon "0 500 500" at bounding box center [298, 154] width 427 height 268
click at [286, 9] on icon "button" at bounding box center [285, 10] width 4 height 6
drag, startPoint x: 479, startPoint y: 51, endPoint x: 282, endPoint y: 130, distance: 212.2
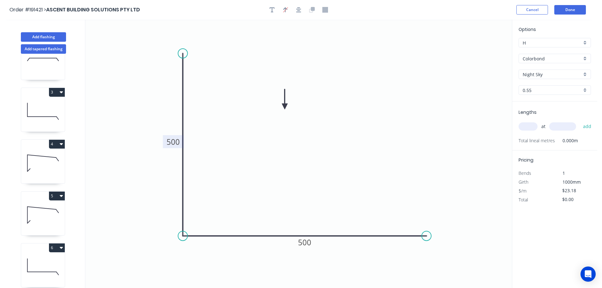
click at [282, 109] on icon at bounding box center [285, 99] width 6 height 20
click at [530, 125] on input "text" at bounding box center [528, 126] width 19 height 8
click at [565, 126] on input "text" at bounding box center [562, 126] width 27 height 8
click at [580, 121] on button "add" at bounding box center [587, 126] width 15 height 11
click at [42, 36] on button "Add flashing" at bounding box center [43, 36] width 45 height 9
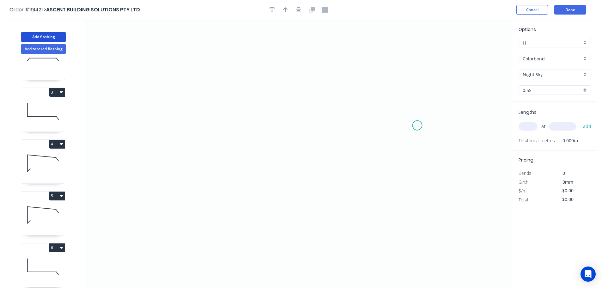
click at [418, 125] on icon "0" at bounding box center [298, 154] width 427 height 268
click at [251, 46] on icon "0" at bounding box center [298, 154] width 427 height 268
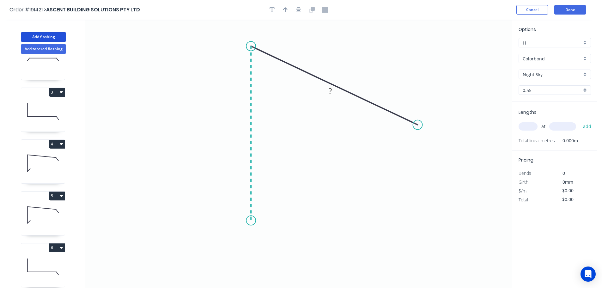
click at [260, 220] on icon "0 ?" at bounding box center [298, 154] width 427 height 268
click at [260, 220] on icon "0 ? ? ? º" at bounding box center [298, 154] width 427 height 268
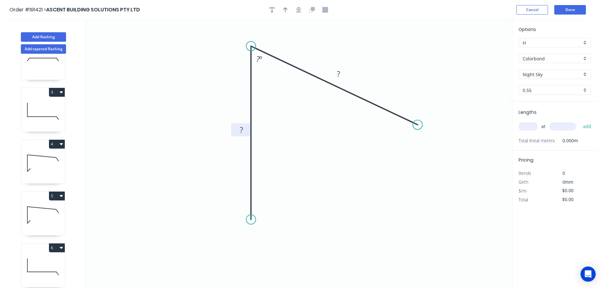
click at [242, 130] on tspan "?" at bounding box center [241, 130] width 3 height 10
click at [334, 172] on icon "0 300 300 60 º" at bounding box center [298, 154] width 427 height 268
click at [284, 9] on icon "button" at bounding box center [285, 10] width 4 height 6
drag, startPoint x: 480, startPoint y: 50, endPoint x: 316, endPoint y: 43, distance: 164.2
click at [316, 43] on icon at bounding box center [316, 36] width 6 height 20
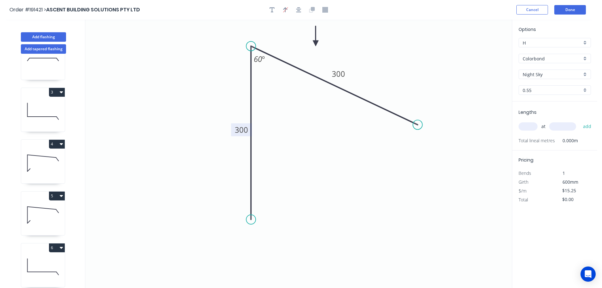
click at [531, 126] on input "text" at bounding box center [528, 126] width 19 height 8
click at [571, 126] on input "text" at bounding box center [562, 126] width 27 height 8
click at [580, 121] on button "add" at bounding box center [587, 126] width 15 height 11
click at [51, 218] on icon at bounding box center [43, 215] width 44 height 40
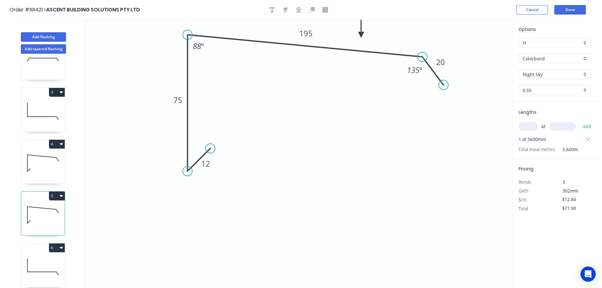
click at [56, 193] on button "5" at bounding box center [57, 196] width 16 height 9
click at [40, 211] on div "Duplicate" at bounding box center [34, 211] width 49 height 9
click at [310, 32] on tspan "195" at bounding box center [305, 33] width 13 height 10
click at [312, 65] on icon "0 12 75 190 20 135 º 88 º" at bounding box center [298, 154] width 427 height 268
click at [530, 126] on input "text" at bounding box center [528, 126] width 19 height 8
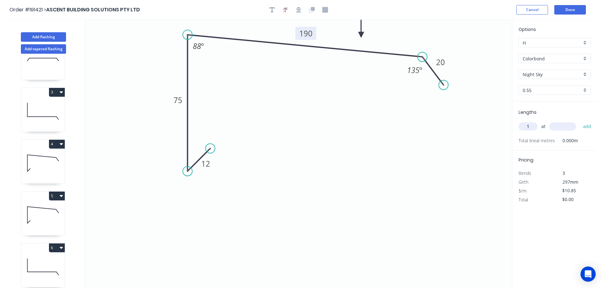
click at [567, 126] on input "text" at bounding box center [562, 126] width 27 height 8
click at [580, 121] on button "add" at bounding box center [587, 126] width 15 height 11
click at [567, 126] on input "text" at bounding box center [562, 126] width 27 height 8
click at [580, 121] on button "add" at bounding box center [587, 126] width 15 height 11
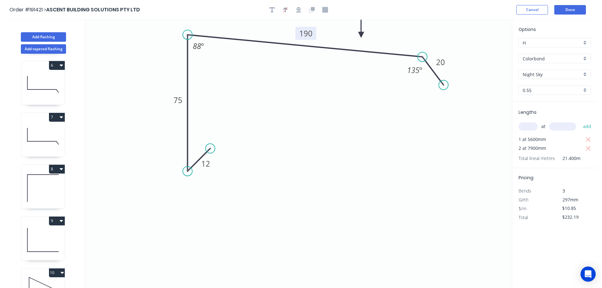
scroll to position [339, 0]
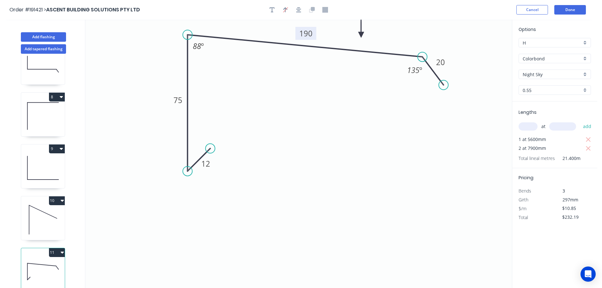
click at [57, 249] on button "11" at bounding box center [57, 252] width 16 height 9
click at [52, 264] on div "Duplicate" at bounding box center [34, 268] width 49 height 9
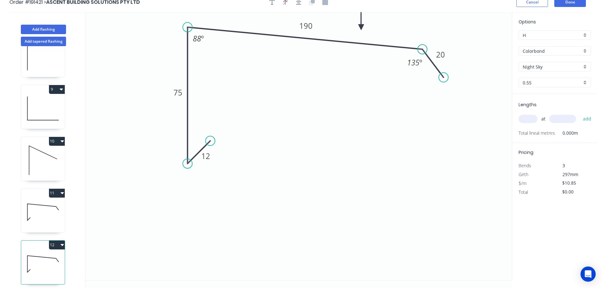
scroll to position [12, 0]
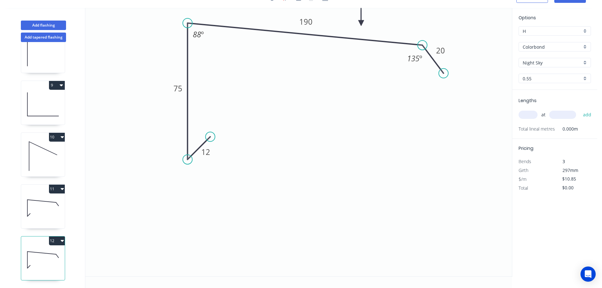
click at [44, 203] on icon at bounding box center [43, 208] width 44 height 40
click at [48, 205] on icon at bounding box center [43, 208] width 44 height 40
click at [46, 252] on icon at bounding box center [42, 253] width 28 height 3
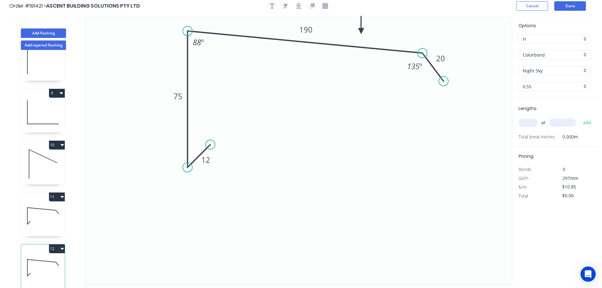
scroll to position [0, 0]
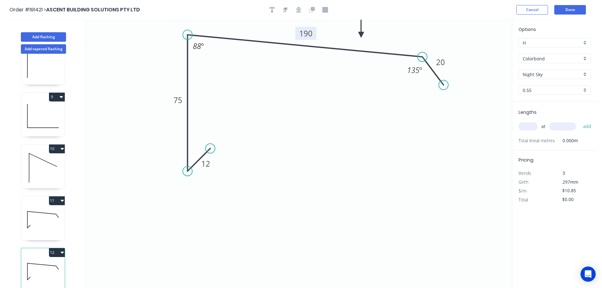
click at [309, 32] on tspan "190" at bounding box center [305, 33] width 13 height 10
click at [324, 97] on icon "0 12 75 155 20 135 º 88 º" at bounding box center [298, 154] width 427 height 268
click at [530, 126] on input "text" at bounding box center [528, 126] width 19 height 8
click at [569, 127] on input "text" at bounding box center [562, 126] width 27 height 8
click at [580, 121] on button "add" at bounding box center [587, 126] width 15 height 11
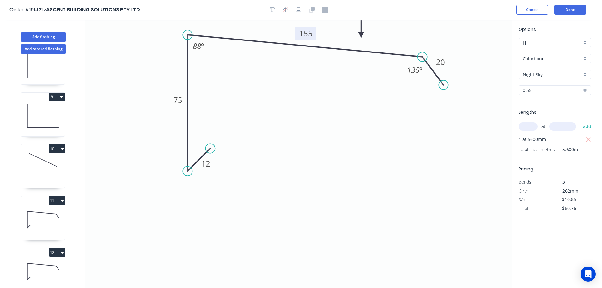
click at [58, 248] on button "12" at bounding box center [57, 252] width 16 height 9
click at [50, 262] on button "Duplicate" at bounding box center [35, 268] width 60 height 13
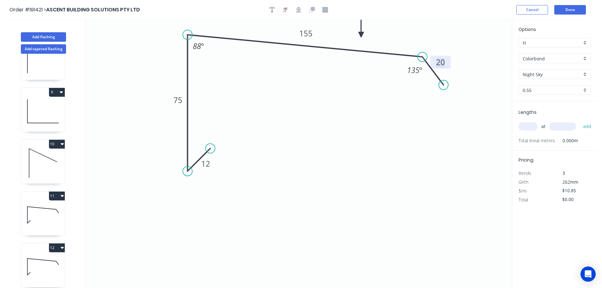
click at [443, 62] on tspan "20" at bounding box center [440, 62] width 9 height 10
click at [417, 70] on tspan "135" at bounding box center [413, 70] width 12 height 10
click at [414, 117] on icon "0 12 75 155 30 135 º 88 º" at bounding box center [298, 154] width 427 height 268
click at [310, 32] on tspan "155" at bounding box center [305, 33] width 13 height 10
click at [309, 64] on icon "0 12 75 200 30 135 º 88 º" at bounding box center [298, 154] width 427 height 268
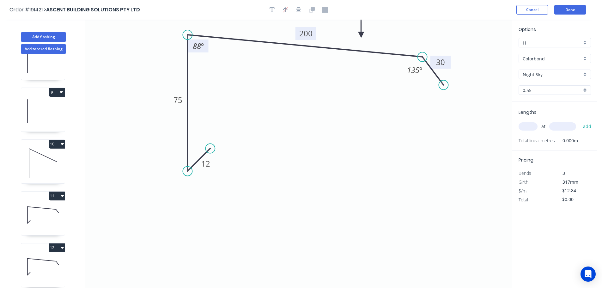
click at [198, 45] on tspan "88" at bounding box center [197, 46] width 8 height 10
click at [326, 103] on icon "0 12 75 200 30 135 º 76 º" at bounding box center [298, 154] width 427 height 268
click at [181, 97] on tspan "75" at bounding box center [178, 100] width 9 height 10
click at [266, 100] on icon "0 12 77 200 30 135 º 76 º" at bounding box center [298, 154] width 427 height 268
click at [530, 125] on input "text" at bounding box center [528, 126] width 19 height 8
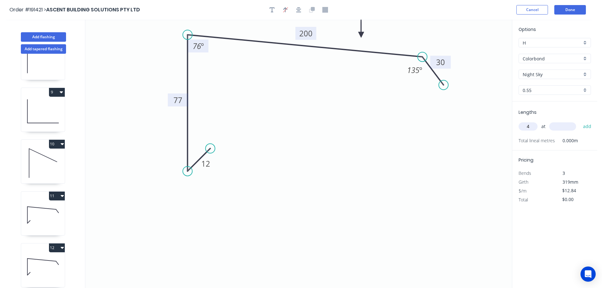
click at [569, 126] on input "text" at bounding box center [562, 126] width 27 height 8
click at [580, 121] on button "add" at bounding box center [587, 126] width 15 height 11
click at [573, 9] on button "Done" at bounding box center [570, 9] width 32 height 9
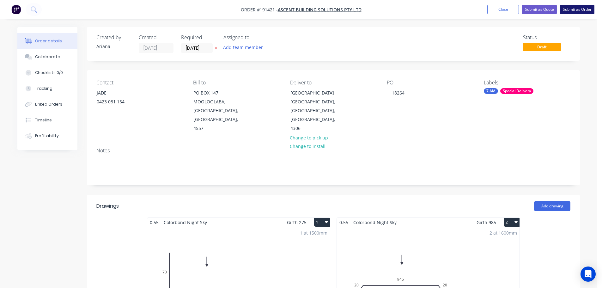
click at [577, 10] on button "Submit as Order" at bounding box center [577, 9] width 34 height 9
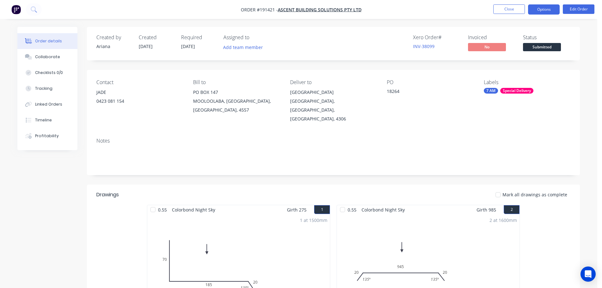
click at [543, 9] on button "Options" at bounding box center [544, 9] width 32 height 10
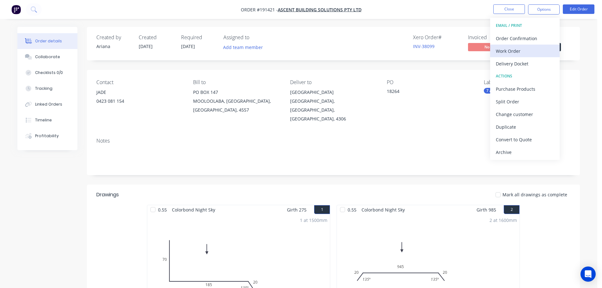
click at [525, 49] on div "Work Order" at bounding box center [525, 50] width 58 height 9
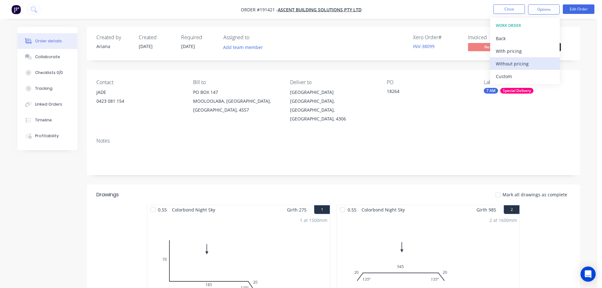
click at [511, 63] on div "Without pricing" at bounding box center [525, 63] width 58 height 9
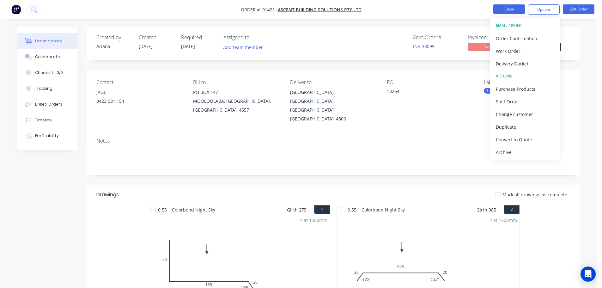
click at [509, 8] on button "Close" at bounding box center [509, 8] width 32 height 9
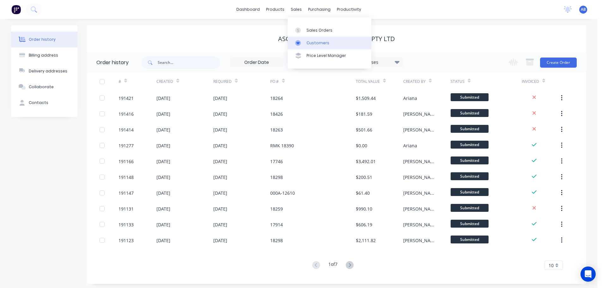
click at [330, 45] on link "Customers" at bounding box center [330, 43] width 84 height 13
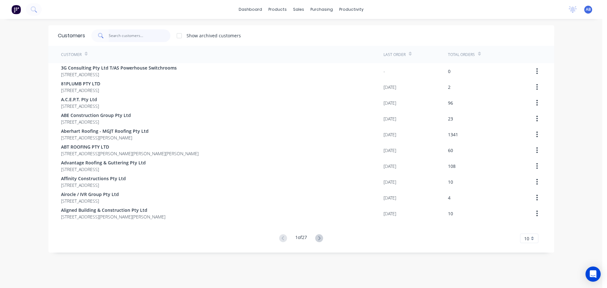
click at [150, 32] on input "text" at bounding box center [140, 35] width 62 height 13
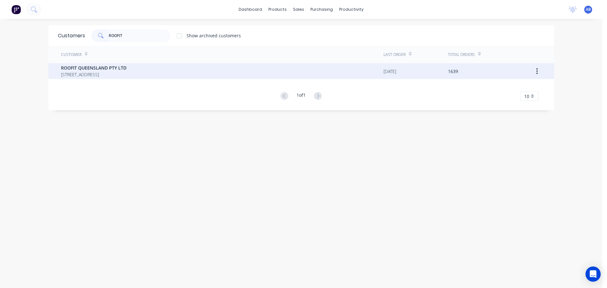
click at [103, 71] on span "ROOFIT QUEENSLAND PTY LTD" at bounding box center [93, 67] width 65 height 7
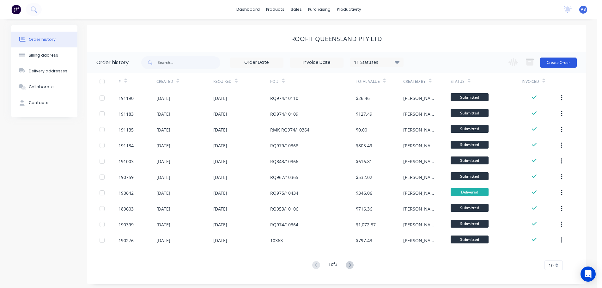
click at [563, 63] on button "Create Order" at bounding box center [558, 63] width 37 height 10
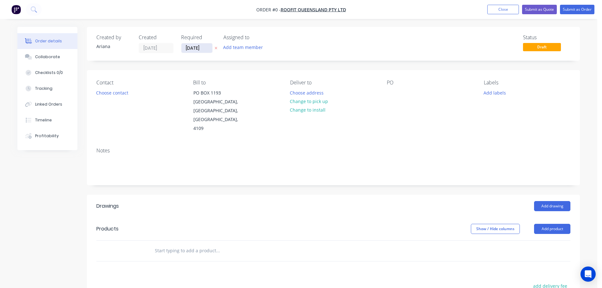
click at [197, 47] on input "[DATE]" at bounding box center [196, 47] width 31 height 9
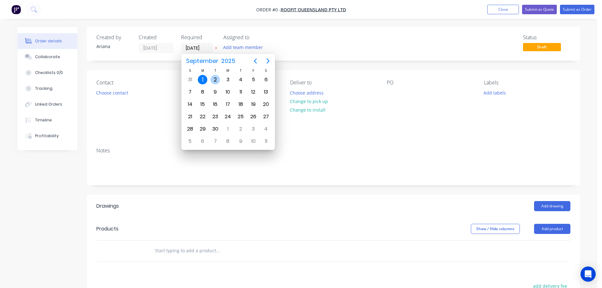
click at [216, 78] on div "2" at bounding box center [215, 79] width 9 height 9
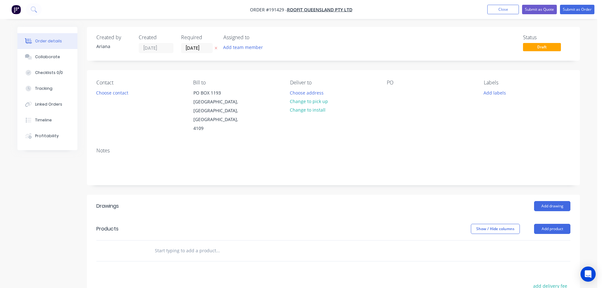
click at [334, 46] on div "Status Draft" at bounding box center [429, 43] width 284 height 19
click at [118, 91] on button "Choose contact" at bounding box center [112, 92] width 39 height 9
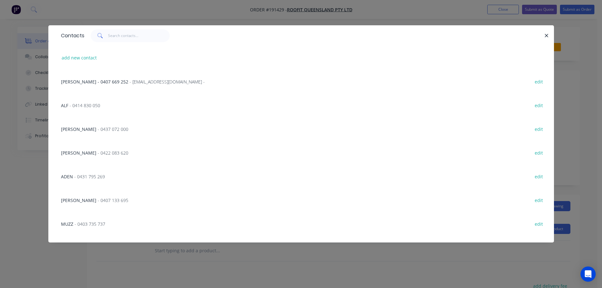
click at [103, 152] on span "- 0422 083 620" at bounding box center [113, 153] width 31 height 6
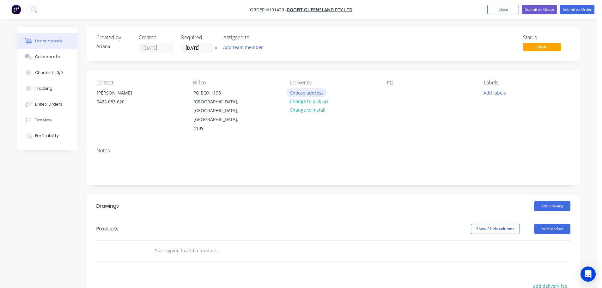
click at [309, 90] on button "Choose address" at bounding box center [307, 92] width 40 height 9
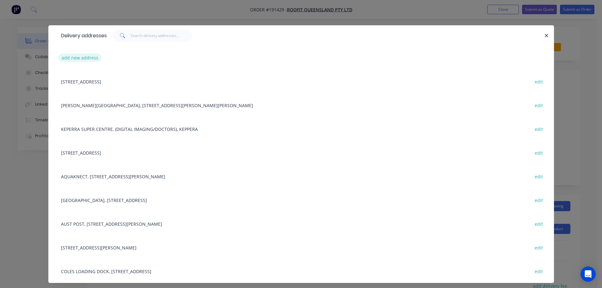
click at [77, 57] on button "add new address" at bounding box center [79, 57] width 43 height 9
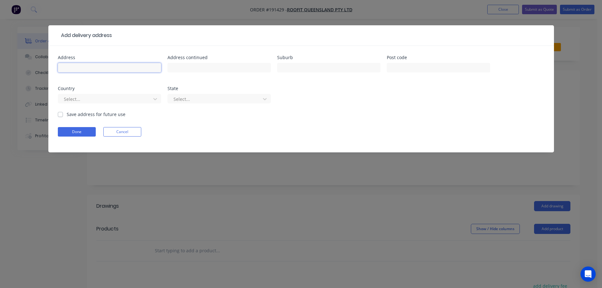
click at [74, 68] on input "text" at bounding box center [109, 67] width 103 height 9
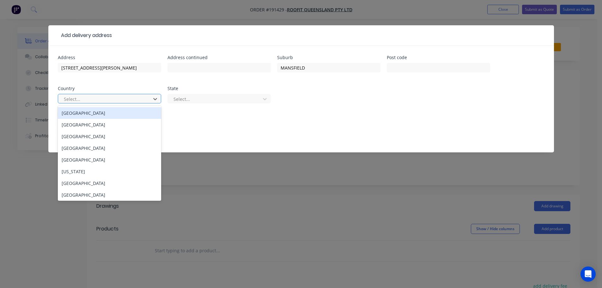
click at [87, 113] on div "[GEOGRAPHIC_DATA]" at bounding box center [109, 113] width 103 height 12
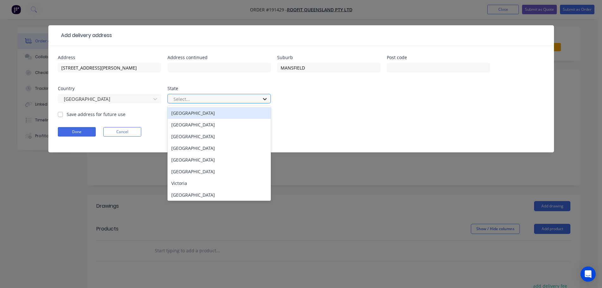
click at [269, 99] on div at bounding box center [264, 99] width 11 height 10
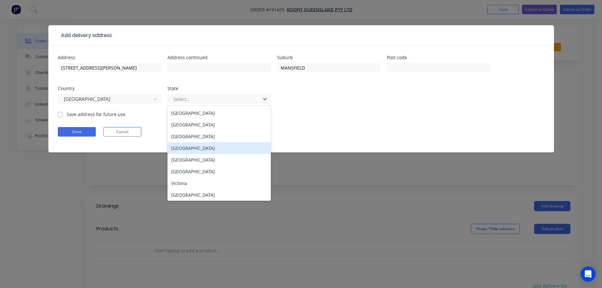
drag, startPoint x: 180, startPoint y: 146, endPoint x: 253, endPoint y: 140, distance: 73.0
click at [182, 146] on div "[GEOGRAPHIC_DATA]" at bounding box center [219, 148] width 103 height 12
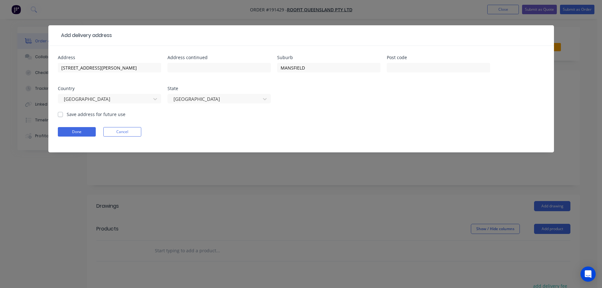
click at [321, 121] on form "Address [STREET_ADDRESS][PERSON_NAME] Address continued Suburb MANSFIELD Post c…" at bounding box center [301, 103] width 487 height 97
click at [76, 130] on button "Done" at bounding box center [77, 131] width 38 height 9
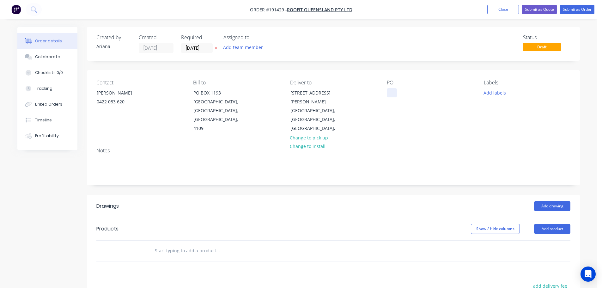
click at [392, 90] on div at bounding box center [392, 92] width 10 height 9
click at [499, 92] on button "Add labels" at bounding box center [494, 92] width 29 height 9
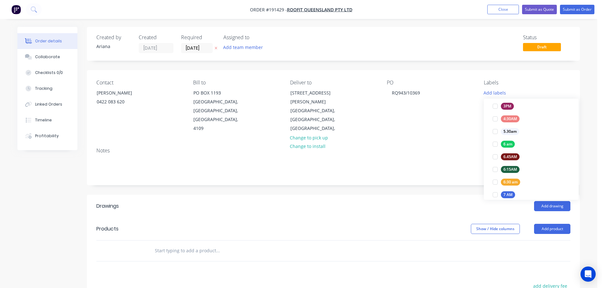
scroll to position [99, 0]
click at [497, 176] on div at bounding box center [495, 176] width 13 height 13
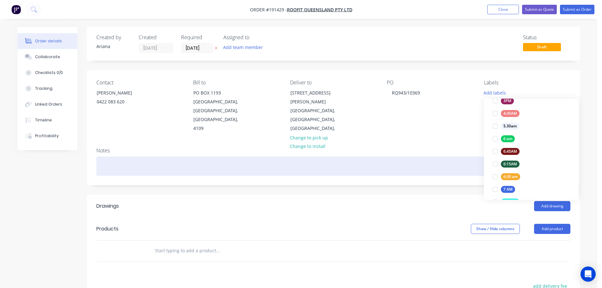
scroll to position [0, 0]
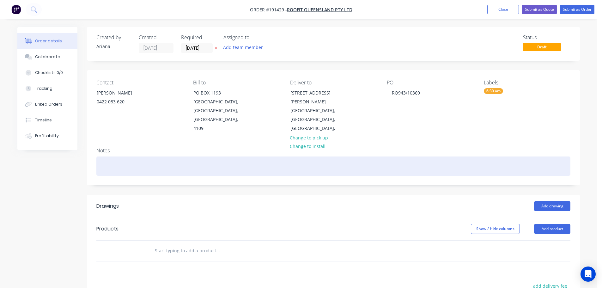
click at [447, 156] on div at bounding box center [333, 165] width 474 height 19
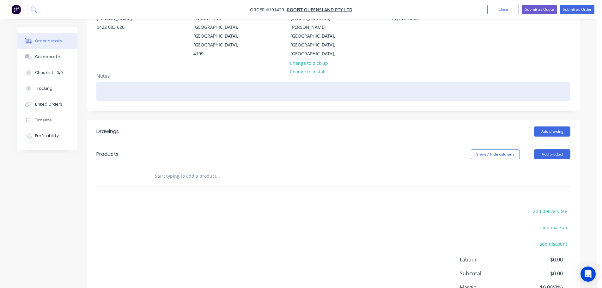
scroll to position [52, 0]
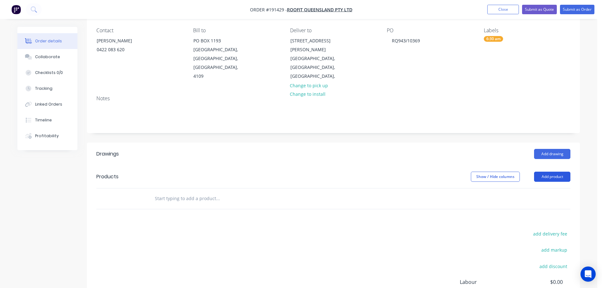
click at [550, 172] on button "Add product" at bounding box center [552, 177] width 36 height 10
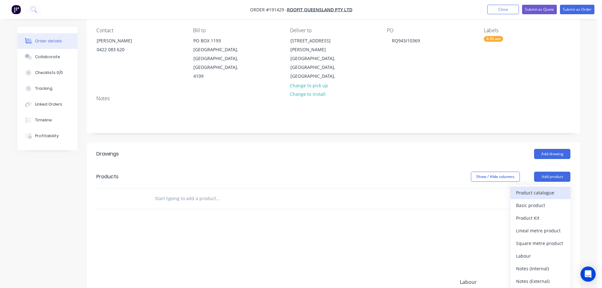
click at [548, 188] on div "Product catalogue" at bounding box center [540, 192] width 49 height 9
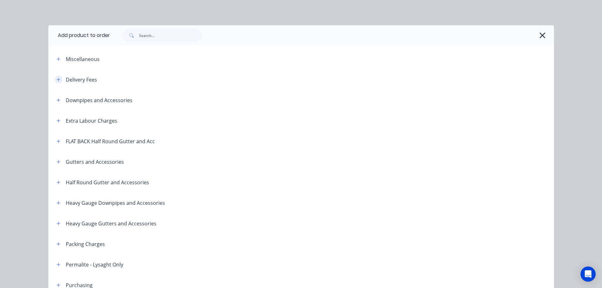
click at [55, 79] on button "button" at bounding box center [59, 80] width 8 height 8
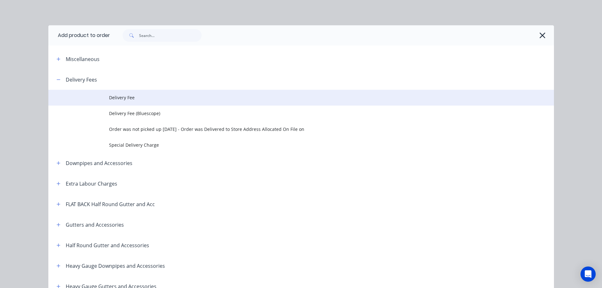
click at [129, 98] on span "Delivery Fee" at bounding box center [287, 97] width 356 height 7
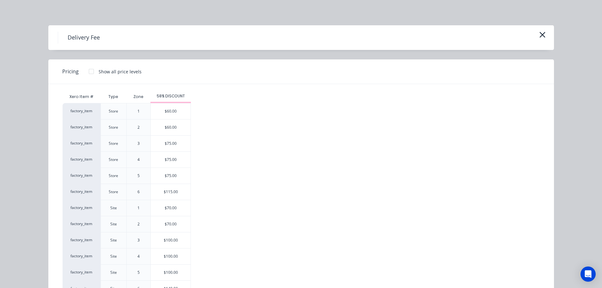
click at [173, 207] on div "$70.00" at bounding box center [171, 208] width 40 height 16
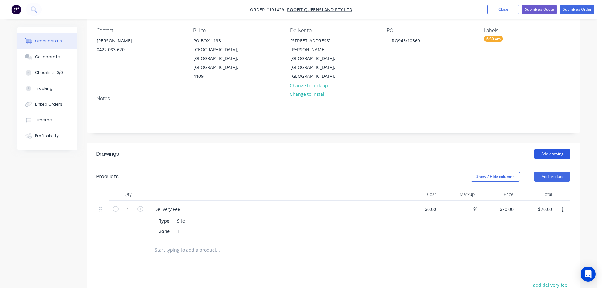
click at [550, 149] on button "Add drawing" at bounding box center [552, 154] width 36 height 10
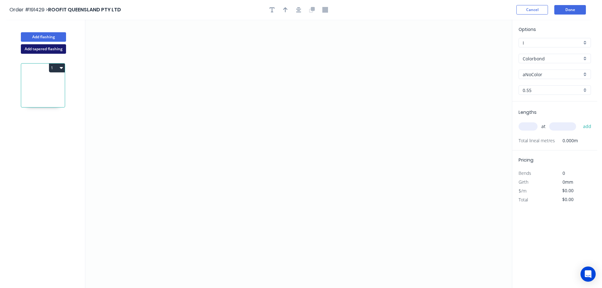
click at [39, 50] on button "Add tapered flashing" at bounding box center [43, 48] width 45 height 9
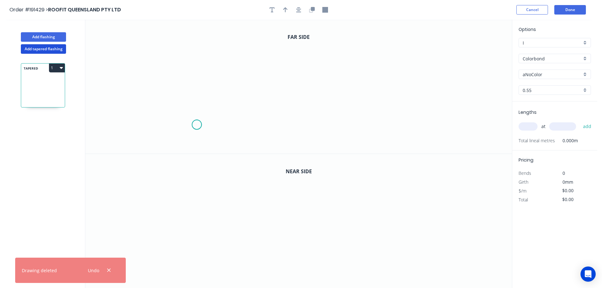
click at [197, 125] on icon "0" at bounding box center [298, 87] width 427 height 134
click at [238, 124] on icon "0" at bounding box center [298, 87] width 427 height 134
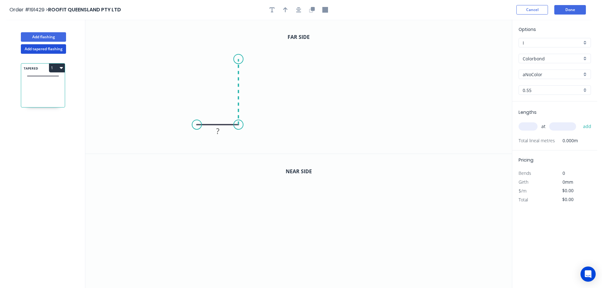
click at [238, 59] on icon at bounding box center [238, 92] width 0 height 66
click at [412, 70] on icon "0 ? ?" at bounding box center [298, 87] width 427 height 134
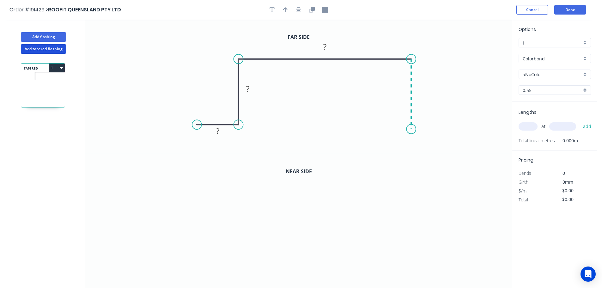
click at [407, 129] on icon "0 ? ? ?" at bounding box center [298, 87] width 427 height 134
click at [449, 128] on icon "0 ? ? ? ?" at bounding box center [298, 87] width 427 height 134
click at [449, 128] on circle at bounding box center [448, 128] width 9 height 9
click at [220, 130] on rect at bounding box center [217, 131] width 13 height 9
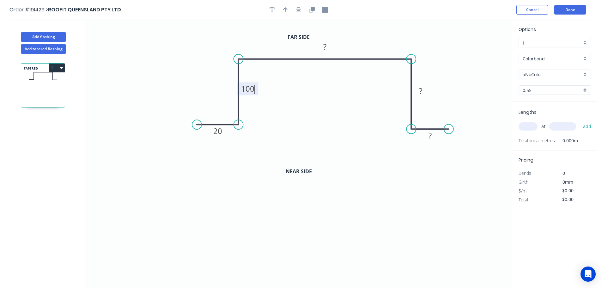
click at [264, 101] on icon "0 20 100 ? ? ?" at bounding box center [298, 87] width 427 height 134
click at [252, 88] on tspan "100" at bounding box center [247, 88] width 13 height 10
click at [330, 79] on icon "0 20 140 100 140 20" at bounding box center [298, 87] width 427 height 134
click at [283, 9] on icon "button" at bounding box center [285, 10] width 4 height 6
drag, startPoint x: 481, startPoint y: 51, endPoint x: 363, endPoint y: 44, distance: 118.4
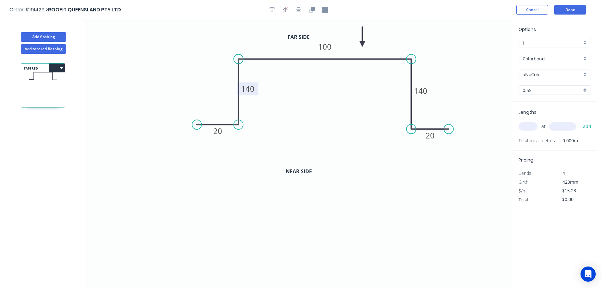
click at [363, 44] on icon at bounding box center [363, 37] width 6 height 20
click at [312, 9] on icon "button" at bounding box center [313, 9] width 4 height 4
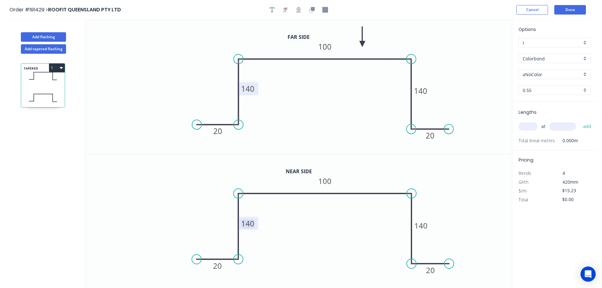
click at [252, 224] on tspan "140" at bounding box center [247, 223] width 13 height 10
click at [339, 224] on icon "0 20 50 100 50 20" at bounding box center [298, 221] width 427 height 134
click at [585, 57] on div "Colorbond" at bounding box center [555, 58] width 72 height 9
click at [554, 95] on div "Galvabond" at bounding box center [555, 99] width 72 height 11
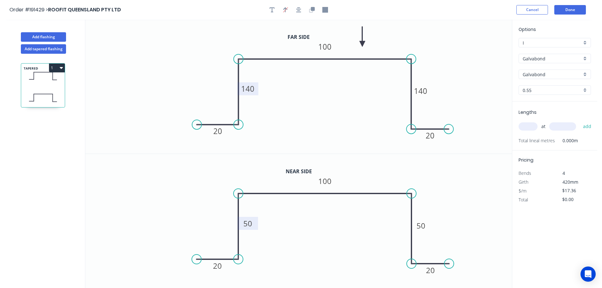
click at [585, 89] on div "0.55" at bounding box center [555, 89] width 72 height 9
click at [531, 144] on div "1.6" at bounding box center [555, 146] width 72 height 11
click at [533, 125] on input "text" at bounding box center [528, 126] width 19 height 8
click at [580, 121] on button "add" at bounding box center [587, 126] width 15 height 11
click at [47, 36] on button "Add flashing" at bounding box center [43, 36] width 45 height 9
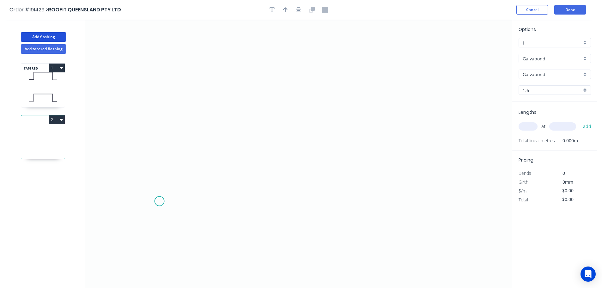
click at [159, 201] on icon "0" at bounding box center [298, 154] width 427 height 268
click at [181, 168] on icon at bounding box center [171, 184] width 22 height 33
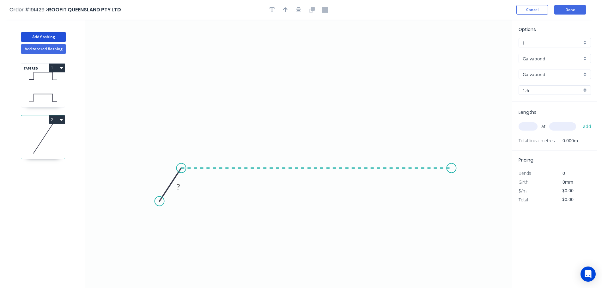
click at [452, 170] on icon "0 ?" at bounding box center [298, 154] width 427 height 268
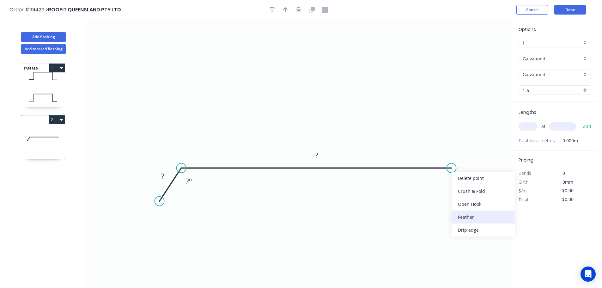
click at [476, 216] on div "Feather" at bounding box center [484, 217] width 64 height 13
click at [450, 177] on tspan "15" at bounding box center [447, 178] width 9 height 10
click at [474, 199] on icon "0 ? FE 10 ? ? º" at bounding box center [298, 154] width 427 height 268
drag, startPoint x: 452, startPoint y: 180, endPoint x: 483, endPoint y: 193, distance: 34.0
click at [483, 193] on rect at bounding box center [474, 191] width 25 height 13
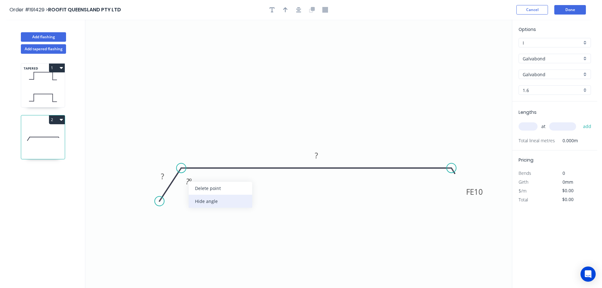
click at [197, 199] on div "Hide angle" at bounding box center [221, 201] width 64 height 13
click at [164, 174] on tspan "?" at bounding box center [162, 176] width 3 height 10
click at [194, 192] on icon "0 2 FE 10 ?" at bounding box center [298, 154] width 427 height 268
drag, startPoint x: 164, startPoint y: 179, endPoint x: 185, endPoint y: 181, distance: 21.0
click at [164, 179] on tspan "2" at bounding box center [162, 176] width 4 height 10
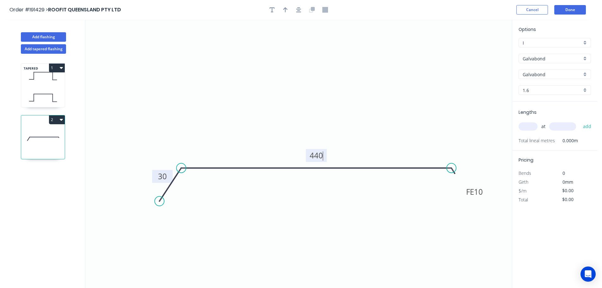
click at [405, 94] on icon "0 30 FE 10 440" at bounding box center [298, 154] width 427 height 268
click at [286, 10] on icon "button" at bounding box center [285, 10] width 4 height 6
drag, startPoint x: 481, startPoint y: 49, endPoint x: 334, endPoint y: 101, distance: 156.3
click at [345, 86] on icon at bounding box center [348, 76] width 6 height 20
drag, startPoint x: 585, startPoint y: 57, endPoint x: 581, endPoint y: 61, distance: 5.8
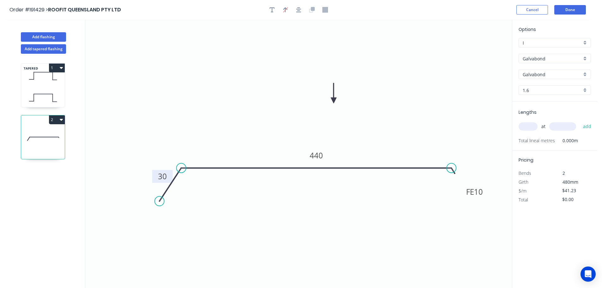
click at [585, 57] on div "Galvabond" at bounding box center [555, 58] width 72 height 9
click at [548, 112] on div "Zincalume" at bounding box center [555, 113] width 72 height 11
click at [534, 128] on input "text" at bounding box center [528, 126] width 19 height 8
click at [580, 121] on button "add" at bounding box center [587, 126] width 15 height 11
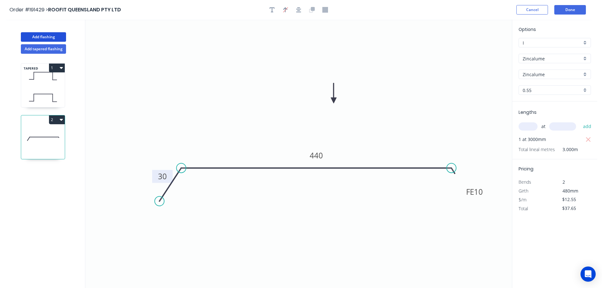
drag, startPoint x: 37, startPoint y: 35, endPoint x: 70, endPoint y: 53, distance: 36.8
click at [38, 35] on button "Add flashing" at bounding box center [43, 36] width 45 height 9
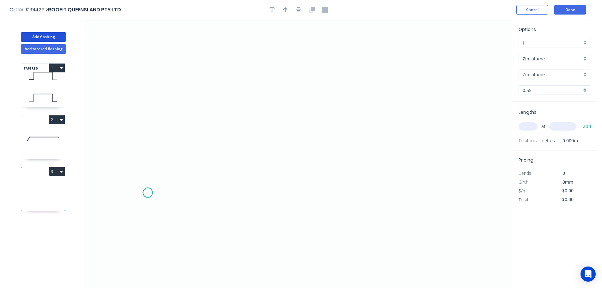
click at [148, 193] on icon "0" at bounding box center [298, 154] width 427 height 268
click at [165, 157] on icon at bounding box center [156, 174] width 17 height 36
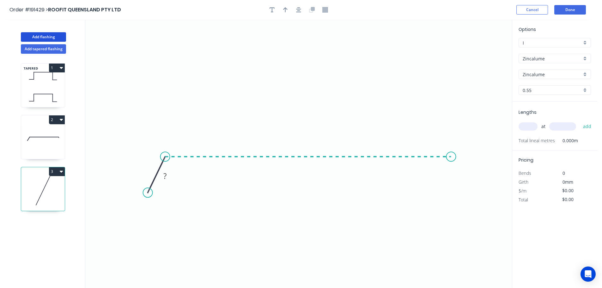
click at [451, 158] on icon "0 ?" at bounding box center [298, 154] width 427 height 268
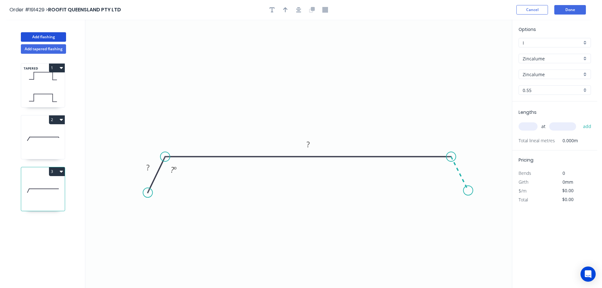
click at [468, 190] on icon "0 ? ? ? º" at bounding box center [298, 154] width 427 height 268
click at [468, 190] on circle at bounding box center [467, 189] width 9 height 9
click at [194, 190] on div "Hide angle" at bounding box center [208, 193] width 64 height 13
click at [465, 192] on div "Hide angle" at bounding box center [477, 190] width 64 height 13
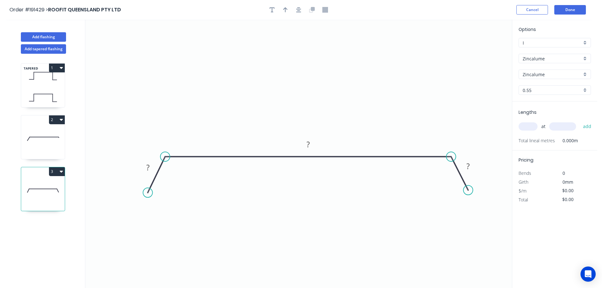
drag, startPoint x: 150, startPoint y: 168, endPoint x: 179, endPoint y: 174, distance: 29.8
click at [150, 168] on rect at bounding box center [148, 167] width 13 height 9
click at [320, 99] on icon "0 30 600 30" at bounding box center [298, 154] width 427 height 268
click at [285, 9] on icon "button" at bounding box center [285, 9] width 4 height 5
drag, startPoint x: 480, startPoint y: 49, endPoint x: 341, endPoint y: 85, distance: 143.1
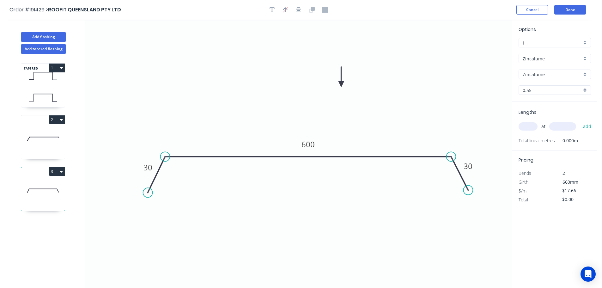
click at [341, 85] on icon at bounding box center [342, 77] width 6 height 20
click at [532, 126] on input "text" at bounding box center [528, 126] width 19 height 8
click at [566, 125] on input "text" at bounding box center [562, 126] width 27 height 8
click at [580, 121] on button "add" at bounding box center [587, 126] width 15 height 11
click at [54, 171] on button "3" at bounding box center [57, 171] width 16 height 9
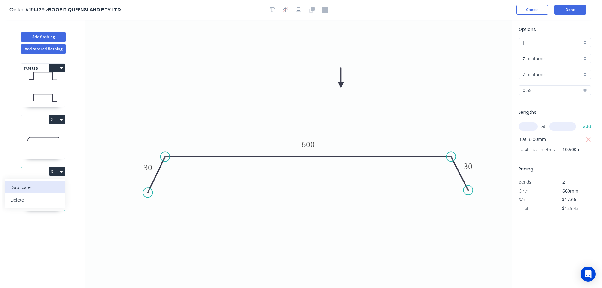
click at [44, 185] on div "Duplicate" at bounding box center [34, 187] width 49 height 9
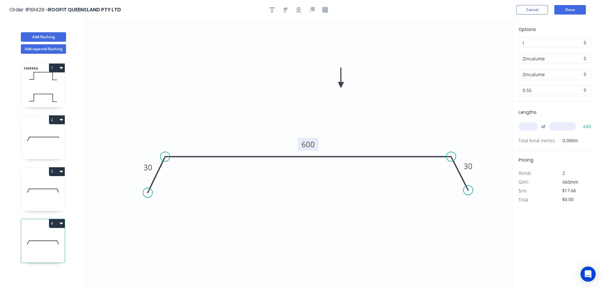
click at [313, 142] on tspan "600" at bounding box center [308, 144] width 13 height 10
click at [346, 133] on icon "0 30 980 30" at bounding box center [298, 154] width 427 height 268
click at [530, 126] on input "text" at bounding box center [528, 126] width 19 height 8
click at [561, 124] on input "text" at bounding box center [562, 126] width 27 height 8
click at [580, 121] on button "add" at bounding box center [587, 126] width 15 height 11
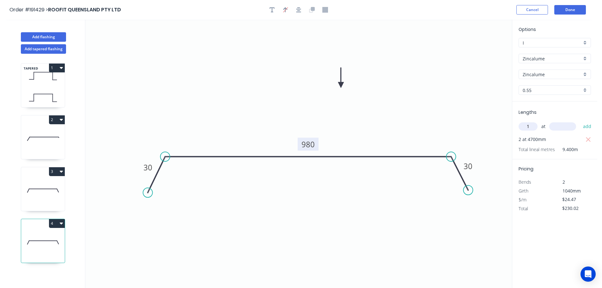
click at [566, 126] on input "text" at bounding box center [562, 126] width 27 height 8
click at [580, 121] on button "add" at bounding box center [587, 126] width 15 height 11
click at [572, 126] on input "text" at bounding box center [562, 126] width 27 height 8
click at [580, 121] on button "add" at bounding box center [587, 126] width 15 height 11
click at [44, 34] on button "Add flashing" at bounding box center [43, 36] width 45 height 9
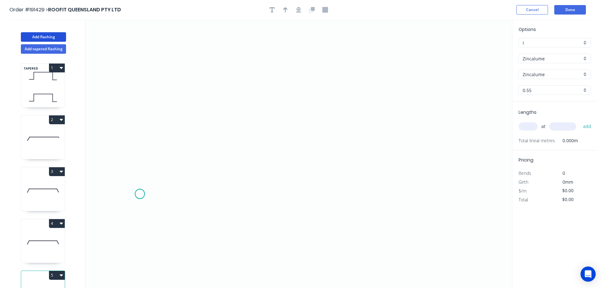
click at [140, 194] on icon "0" at bounding box center [298, 154] width 427 height 268
click at [159, 163] on icon "0" at bounding box center [298, 154] width 427 height 268
click at [297, 136] on icon at bounding box center [228, 150] width 138 height 28
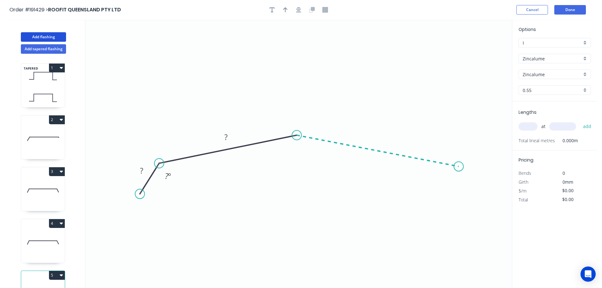
click at [459, 167] on icon "0 ? ? ? º" at bounding box center [298, 154] width 427 height 268
click at [472, 197] on icon "0 ? ? ? ? º ? º" at bounding box center [298, 154] width 427 height 268
click at [472, 197] on circle at bounding box center [471, 196] width 9 height 9
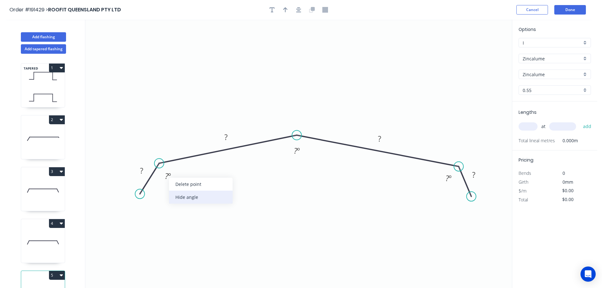
click at [177, 196] on div "Hide angle" at bounding box center [201, 197] width 64 height 13
click at [454, 196] on div "Hide angle" at bounding box center [481, 199] width 64 height 13
click at [144, 170] on rect at bounding box center [141, 171] width 13 height 9
click at [475, 199] on circle at bounding box center [474, 198] width 9 height 9
click at [143, 169] on tspan "?" at bounding box center [141, 170] width 3 height 10
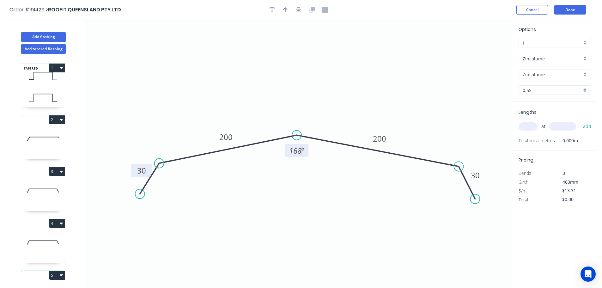
click at [246, 105] on icon "0 30 200 200 30 168 º" at bounding box center [298, 154] width 427 height 268
click at [283, 6] on button "button" at bounding box center [285, 9] width 9 height 9
drag, startPoint x: 480, startPoint y: 50, endPoint x: 298, endPoint y: 79, distance: 184.1
click at [298, 79] on icon at bounding box center [299, 71] width 6 height 20
click at [532, 129] on input "text" at bounding box center [528, 126] width 19 height 8
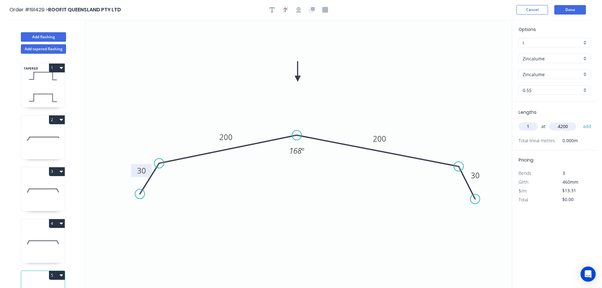
click at [580, 121] on button "add" at bounding box center [587, 126] width 15 height 11
click at [51, 37] on button "Add flashing" at bounding box center [43, 36] width 45 height 9
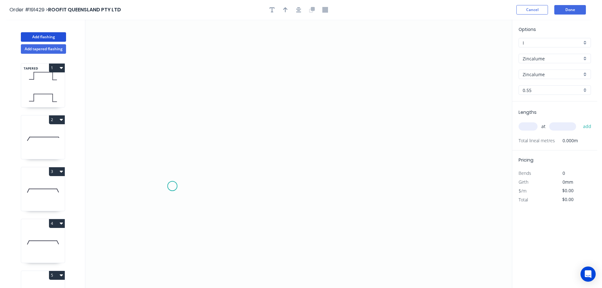
click at [172, 186] on icon "0" at bounding box center [298, 154] width 427 height 268
click at [225, 188] on icon "0" at bounding box center [298, 154] width 427 height 268
click at [228, 138] on icon "0 ?" at bounding box center [298, 154] width 427 height 268
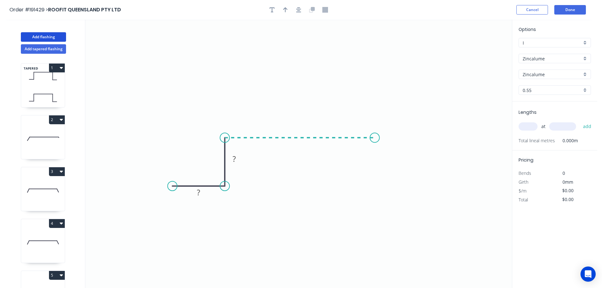
click at [375, 138] on icon "0 ? ?" at bounding box center [298, 154] width 427 height 268
click at [374, 189] on icon "0 ? ? ?" at bounding box center [298, 154] width 427 height 268
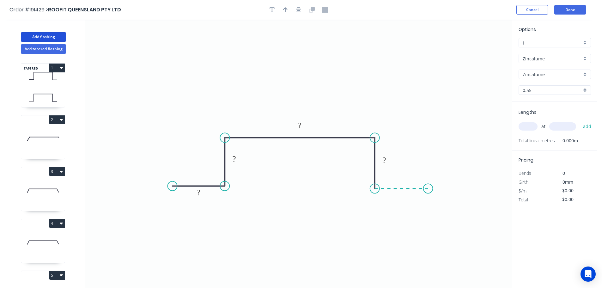
click at [428, 190] on icon "0 ? ? ? ?" at bounding box center [298, 154] width 427 height 268
click at [428, 190] on circle at bounding box center [428, 188] width 9 height 9
click at [201, 193] on rect at bounding box center [198, 192] width 13 height 9
click at [342, 86] on icon "0 10 10 50 10 10" at bounding box center [298, 154] width 427 height 268
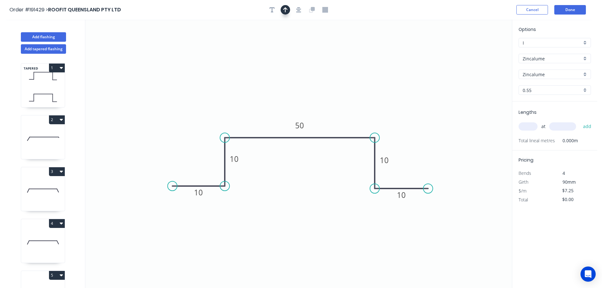
click at [287, 9] on icon "button" at bounding box center [285, 10] width 4 height 6
drag, startPoint x: 480, startPoint y: 51, endPoint x: 329, endPoint y: 82, distance: 154.2
click at [329, 80] on icon at bounding box center [328, 70] width 6 height 20
click at [585, 90] on div "0.55" at bounding box center [555, 89] width 72 height 9
click at [538, 125] on div "1.0" at bounding box center [555, 124] width 72 height 11
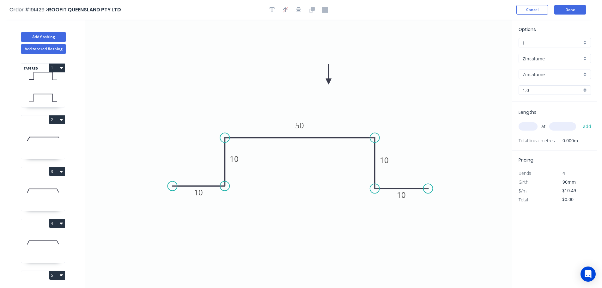
click at [535, 123] on input "text" at bounding box center [528, 126] width 19 height 8
click at [563, 126] on input "text" at bounding box center [562, 126] width 27 height 8
click at [580, 121] on button "add" at bounding box center [587, 126] width 15 height 11
click at [576, 9] on button "Done" at bounding box center [570, 9] width 32 height 9
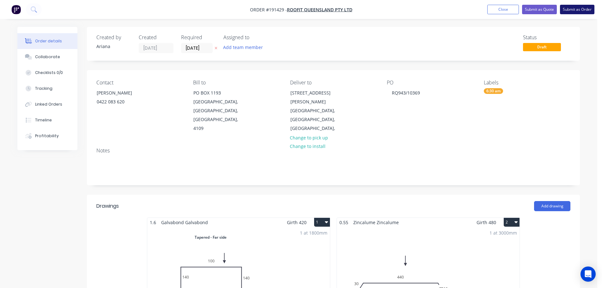
click at [581, 8] on button "Submit as Order" at bounding box center [577, 9] width 34 height 9
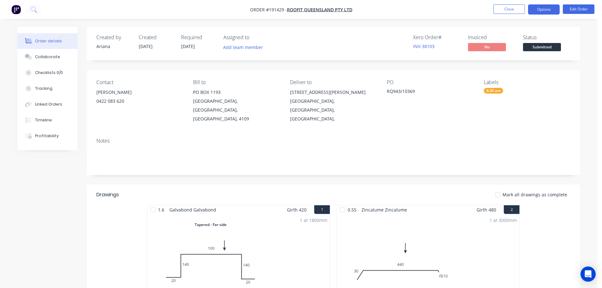
click at [540, 8] on button "Options" at bounding box center [544, 9] width 32 height 10
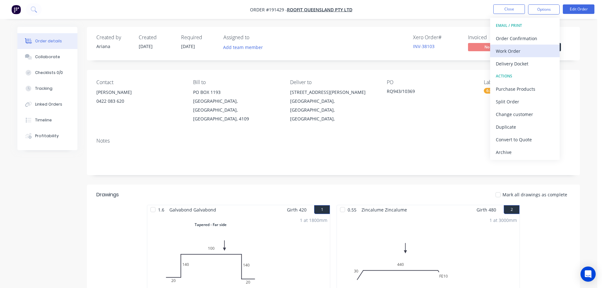
click at [519, 50] on div "Work Order" at bounding box center [525, 50] width 58 height 9
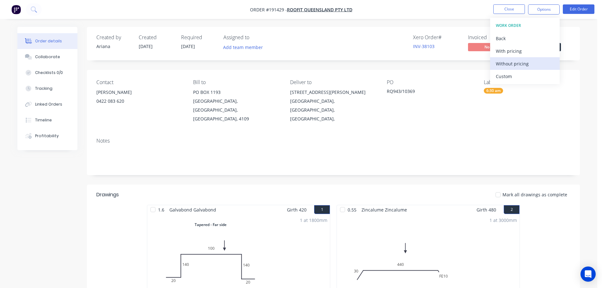
click at [507, 63] on div "Without pricing" at bounding box center [525, 63] width 58 height 9
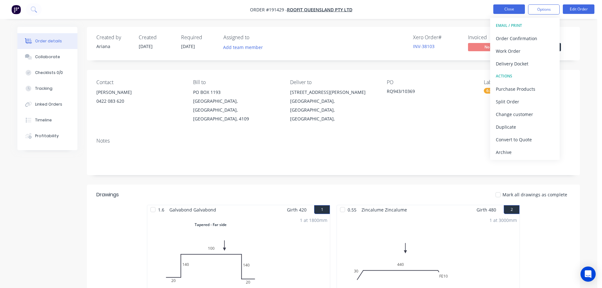
click at [514, 10] on button "Close" at bounding box center [509, 8] width 32 height 9
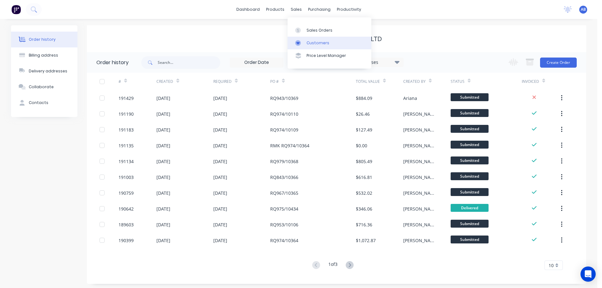
click at [315, 43] on div "Customers" at bounding box center [318, 43] width 23 height 6
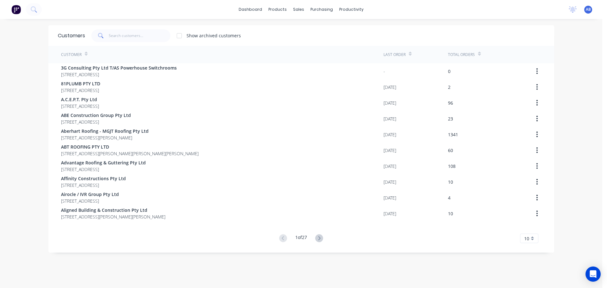
click at [443, 12] on div "dashboard products sales purchasing productivity dashboard products Product Cat…" at bounding box center [301, 9] width 602 height 19
drag, startPoint x: 132, startPoint y: 36, endPoint x: 242, endPoint y: 34, distance: 110.7
click at [132, 36] on input "text" at bounding box center [140, 35] width 62 height 13
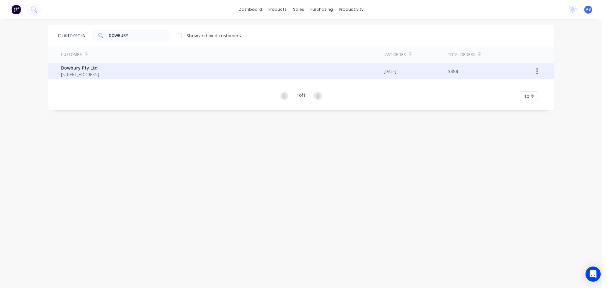
click at [99, 71] on span "Dowbury Pty Ltd" at bounding box center [80, 67] width 38 height 7
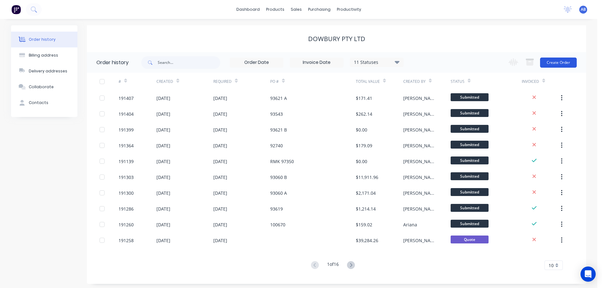
click at [555, 63] on button "Create Order" at bounding box center [558, 63] width 37 height 10
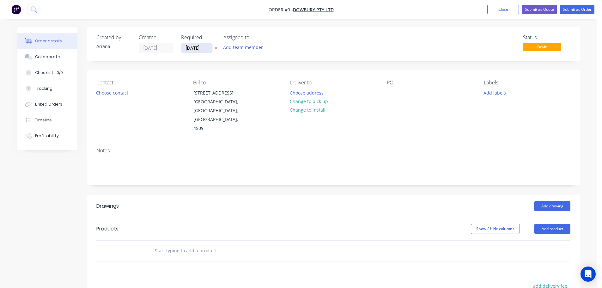
click at [198, 48] on input "[DATE]" at bounding box center [196, 47] width 31 height 9
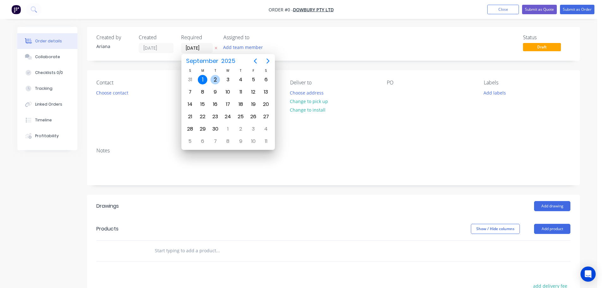
click at [214, 78] on div "2" at bounding box center [215, 79] width 9 height 9
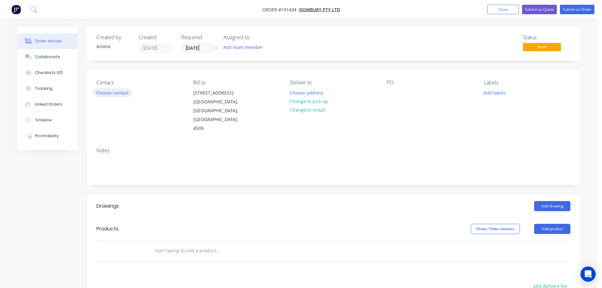
click at [115, 93] on button "Choose contact" at bounding box center [112, 92] width 39 height 9
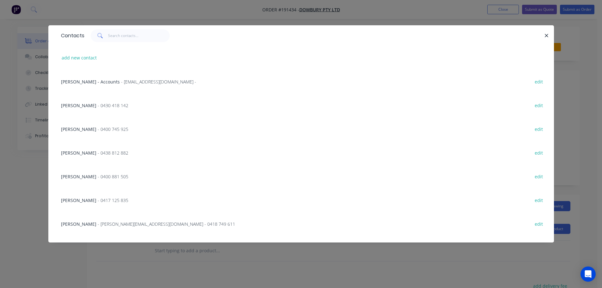
click at [102, 199] on span "- 0417 125 835" at bounding box center [113, 200] width 31 height 6
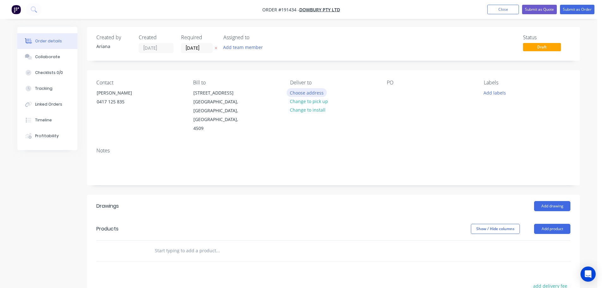
click at [316, 91] on button "Choose address" at bounding box center [307, 92] width 40 height 9
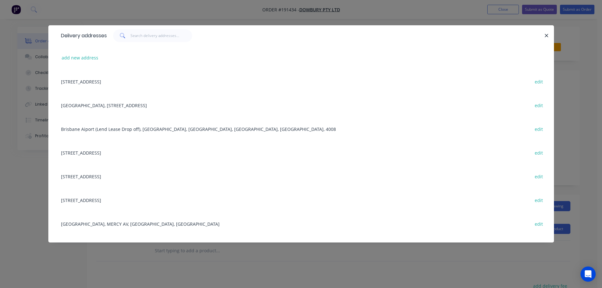
click at [146, 152] on div "[STREET_ADDRESS] edit" at bounding box center [301, 153] width 487 height 24
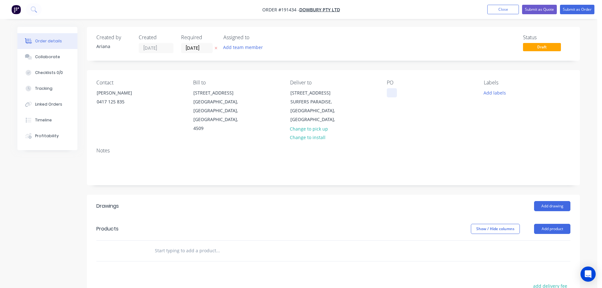
click at [392, 94] on div at bounding box center [392, 92] width 10 height 9
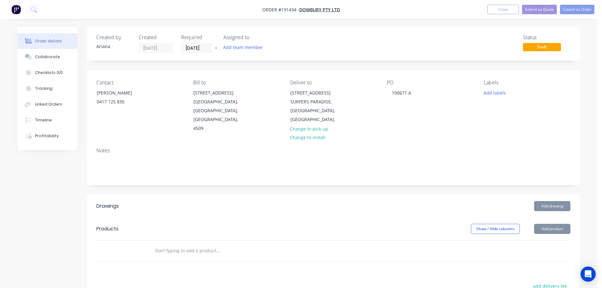
click at [471, 115] on div "PO 100671 A" at bounding box center [430, 106] width 87 height 53
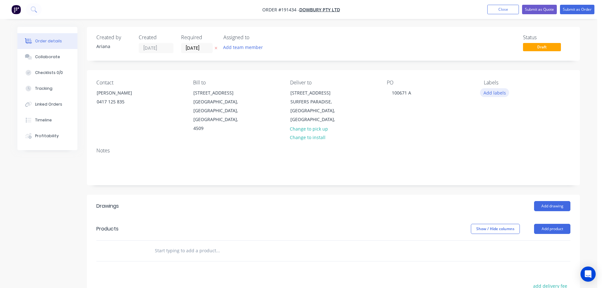
click at [494, 91] on button "Add labels" at bounding box center [494, 92] width 29 height 9
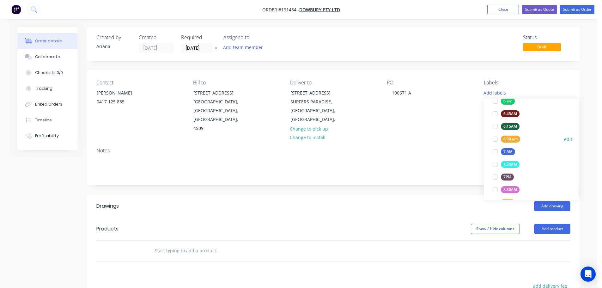
click at [497, 138] on div at bounding box center [495, 139] width 13 height 13
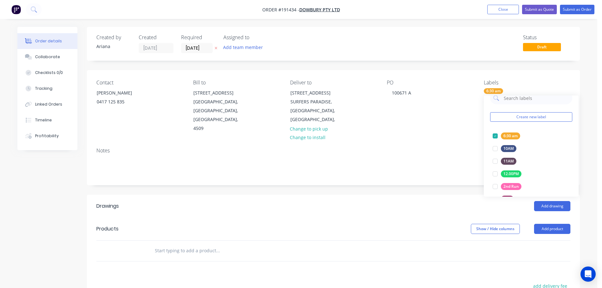
click at [440, 133] on div "Contact [PERSON_NAME] [PHONE_NUMBER] Bill to [STREET_ADDRESS] Deliver to [STREE…" at bounding box center [333, 106] width 493 height 72
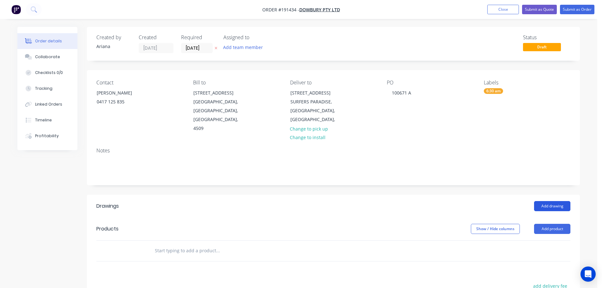
click at [558, 201] on button "Add drawing" at bounding box center [552, 206] width 36 height 10
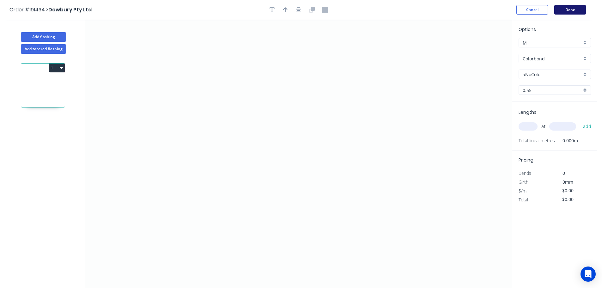
click at [578, 12] on button "Done" at bounding box center [570, 9] width 32 height 9
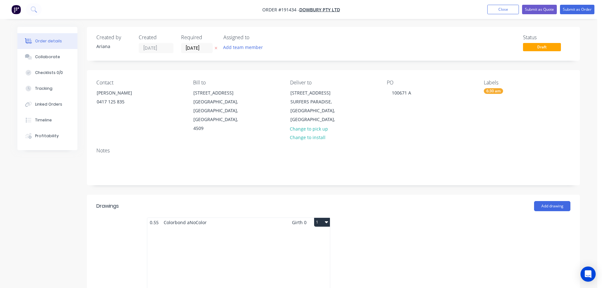
click at [272, 257] on div "Total lm $/M Total 0m $0.00 $0.00" at bounding box center [238, 275] width 183 height 96
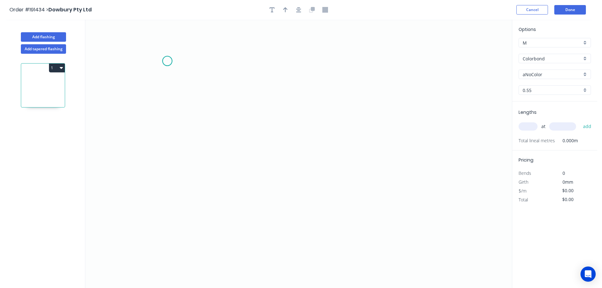
click at [167, 61] on icon "0" at bounding box center [298, 154] width 427 height 268
click at [166, 171] on icon "0" at bounding box center [298, 154] width 427 height 268
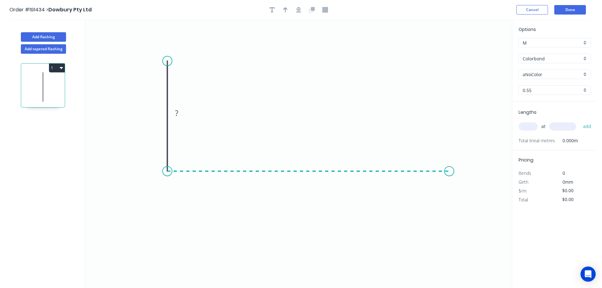
click at [450, 166] on icon "0 ?" at bounding box center [298, 154] width 427 height 268
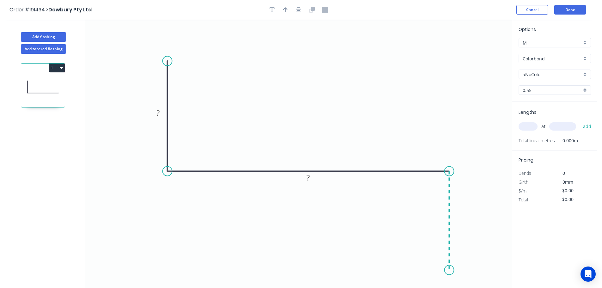
click at [447, 270] on icon "0 ? ?" at bounding box center [298, 154] width 427 height 268
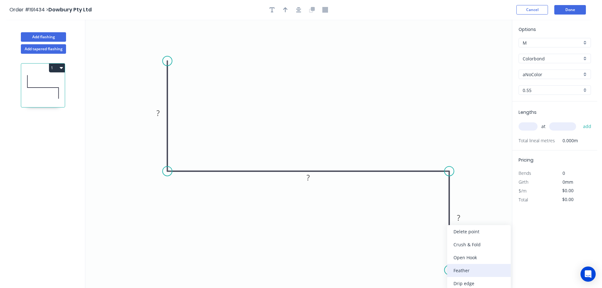
click at [479, 272] on div "Feather" at bounding box center [479, 270] width 64 height 13
click at [441, 260] on tspan "15" at bounding box center [439, 259] width 9 height 10
click at [459, 253] on icon "0 ? ? FE 10 ?" at bounding box center [298, 154] width 427 height 268
drag, startPoint x: 426, startPoint y: 262, endPoint x: 396, endPoint y: 274, distance: 32.2
click at [396, 274] on rect at bounding box center [406, 271] width 25 height 13
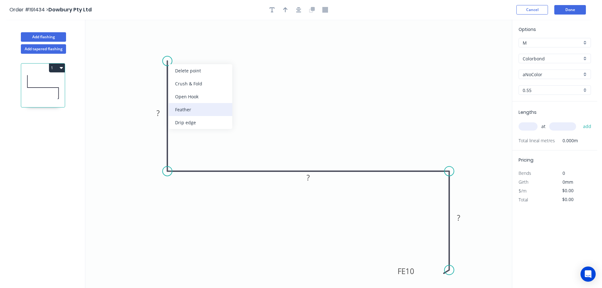
click at [189, 106] on div "Feather" at bounding box center [201, 109] width 64 height 13
click at [185, 66] on tspan "15" at bounding box center [184, 66] width 9 height 10
click at [238, 88] on icon "0 FE 10 ? ? FE 10 ?" at bounding box center [298, 154] width 427 height 268
drag, startPoint x: 191, startPoint y: 69, endPoint x: 213, endPoint y: 45, distance: 32.4
click at [213, 45] on rect at bounding box center [203, 42] width 25 height 13
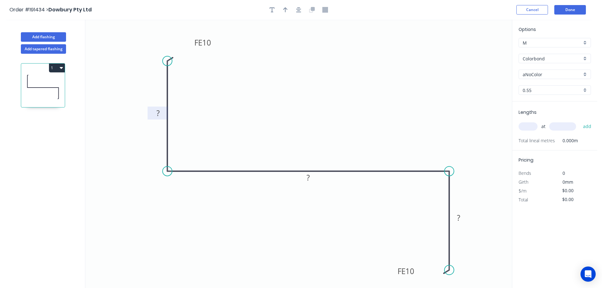
click at [161, 112] on rect at bounding box center [158, 113] width 13 height 9
click at [302, 93] on icon "0 FE 10 70 270 FE 10 70" at bounding box center [298, 154] width 427 height 268
click at [284, 9] on icon "button" at bounding box center [285, 9] width 4 height 5
drag, startPoint x: 480, startPoint y: 51, endPoint x: 306, endPoint y: 91, distance: 178.4
click at [306, 91] on icon at bounding box center [306, 83] width 6 height 20
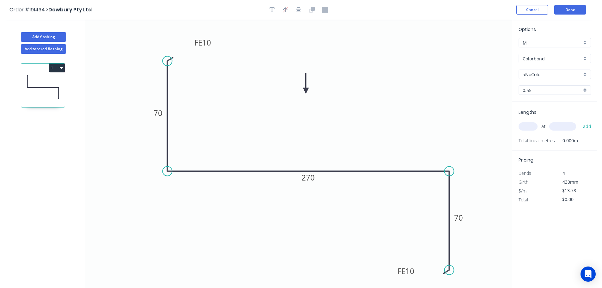
click at [585, 58] on div "Colorbond" at bounding box center [555, 58] width 72 height 9
click at [569, 106] on div "Stainless Steel 304" at bounding box center [555, 105] width 72 height 11
click at [529, 127] on input "text" at bounding box center [528, 126] width 19 height 8
click at [565, 128] on input "text" at bounding box center [562, 126] width 27 height 8
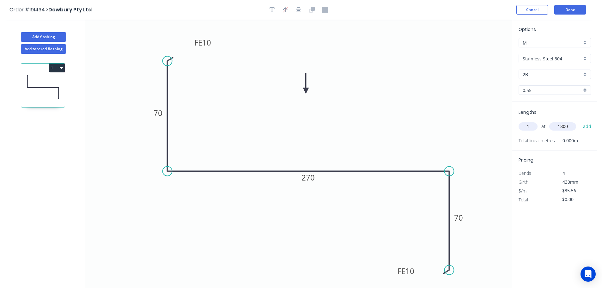
click at [580, 121] on button "add" at bounding box center [587, 126] width 15 height 11
click at [58, 69] on button "1" at bounding box center [57, 68] width 16 height 9
click at [45, 84] on div "Duplicate" at bounding box center [34, 83] width 49 height 9
click at [313, 178] on tspan "270" at bounding box center [308, 177] width 13 height 10
click at [322, 152] on icon "0 FE 10 70 150 FE 10 70" at bounding box center [298, 154] width 427 height 268
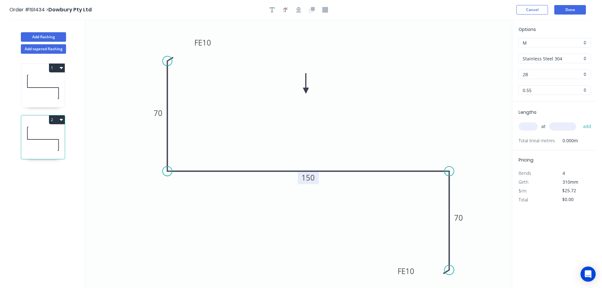
click at [531, 128] on input "text" at bounding box center [528, 126] width 19 height 8
click at [567, 127] on input "text" at bounding box center [562, 126] width 27 height 8
click at [580, 121] on button "add" at bounding box center [587, 126] width 15 height 11
click at [56, 118] on button "2" at bounding box center [57, 119] width 16 height 9
click at [46, 136] on div "Duplicate" at bounding box center [34, 135] width 49 height 9
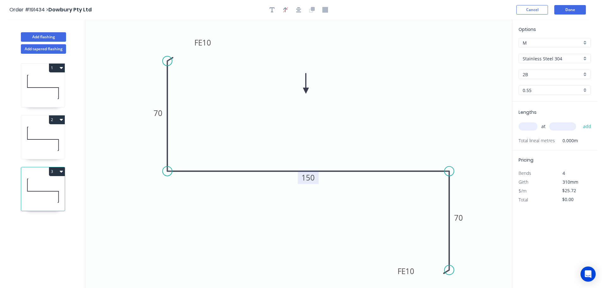
click at [312, 179] on tspan "150" at bounding box center [308, 177] width 13 height 10
click at [381, 132] on icon "0 FE 10 70 210 FE 10 70" at bounding box center [298, 154] width 427 height 268
drag, startPoint x: 532, startPoint y: 126, endPoint x: 524, endPoint y: 126, distance: 7.9
click at [532, 126] on input "text" at bounding box center [528, 126] width 19 height 8
click at [571, 125] on input "text" at bounding box center [562, 126] width 27 height 8
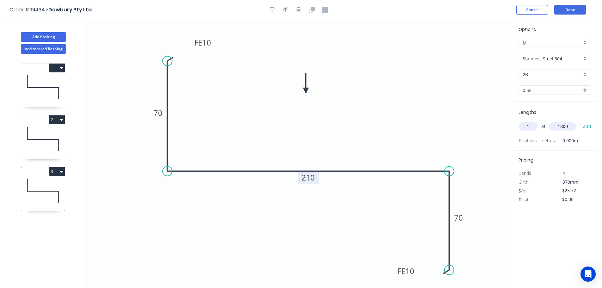
click at [580, 121] on button "add" at bounding box center [587, 126] width 15 height 11
click at [56, 168] on button "3" at bounding box center [57, 171] width 16 height 9
click at [47, 189] on div "Duplicate" at bounding box center [34, 187] width 49 height 9
click at [314, 178] on tspan "210" at bounding box center [308, 177] width 13 height 10
click at [342, 209] on icon "0 FE 10 70 240 FE 10 70" at bounding box center [298, 154] width 427 height 268
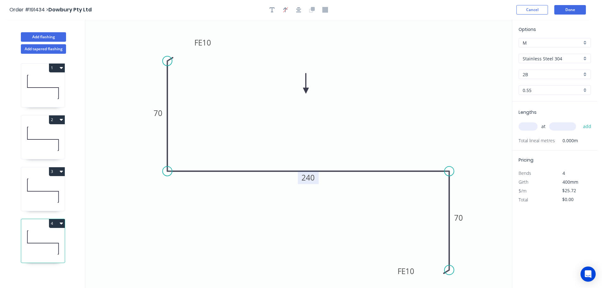
click at [532, 128] on input "text" at bounding box center [528, 126] width 19 height 8
click at [566, 124] on input "text" at bounding box center [562, 126] width 27 height 8
click at [580, 121] on button "add" at bounding box center [587, 126] width 15 height 11
click at [58, 224] on button "4" at bounding box center [57, 223] width 16 height 9
click at [43, 239] on div "Duplicate" at bounding box center [34, 239] width 49 height 9
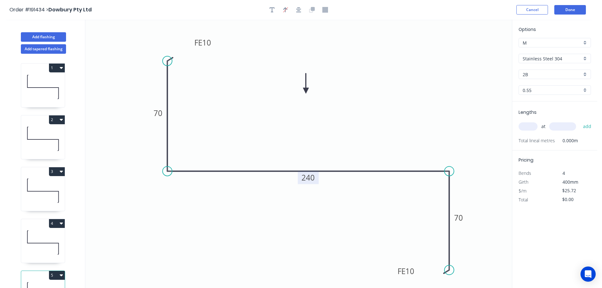
click at [312, 178] on tspan "240" at bounding box center [308, 177] width 13 height 10
click at [337, 158] on icon "0 FE 10 70 210 FE 10 70" at bounding box center [298, 154] width 427 height 268
click at [535, 128] on input "text" at bounding box center [528, 126] width 19 height 8
click at [573, 126] on input "text" at bounding box center [562, 126] width 27 height 8
click at [580, 121] on button "add" at bounding box center [587, 126] width 15 height 11
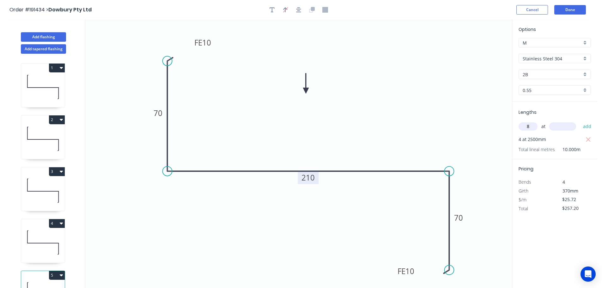
click at [573, 126] on input "text" at bounding box center [562, 126] width 27 height 8
click at [580, 121] on button "add" at bounding box center [587, 126] width 15 height 11
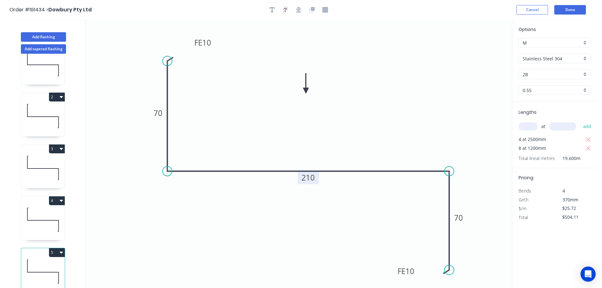
click at [55, 249] on button "5" at bounding box center [57, 252] width 16 height 9
click at [43, 266] on div "Duplicate" at bounding box center [34, 268] width 49 height 9
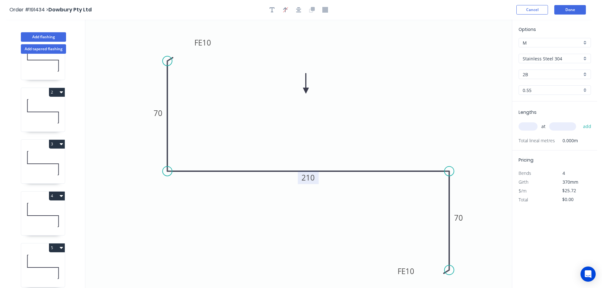
click at [311, 179] on tspan "210" at bounding box center [308, 177] width 13 height 10
click at [329, 140] on icon "0 FE 10 70 180 FE 10 70" at bounding box center [298, 154] width 427 height 268
click at [531, 131] on div "at add" at bounding box center [556, 126] width 74 height 11
click at [530, 127] on input "text" at bounding box center [528, 126] width 19 height 8
click at [564, 126] on input "text" at bounding box center [562, 126] width 27 height 8
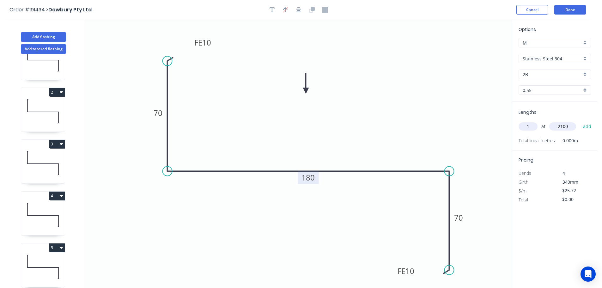
click at [580, 121] on button "add" at bounding box center [587, 126] width 15 height 11
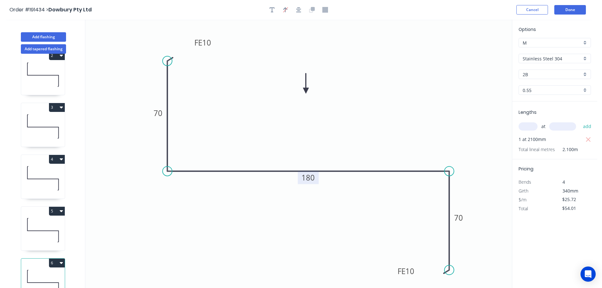
scroll to position [79, 0]
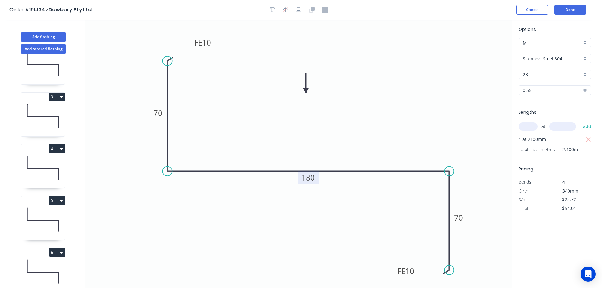
click at [58, 248] on button "6" at bounding box center [57, 252] width 16 height 9
click at [49, 264] on div "Duplicate" at bounding box center [34, 268] width 49 height 9
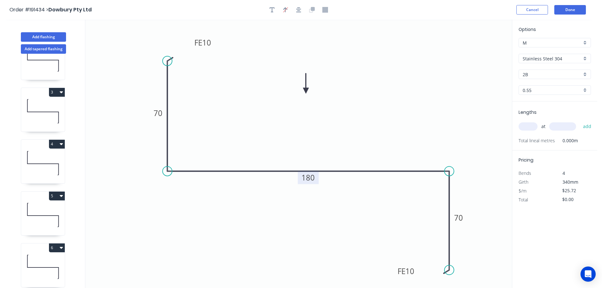
click at [313, 176] on tspan "180" at bounding box center [308, 177] width 13 height 10
click at [338, 140] on icon "0 FE 10 70 250 FE 10 70" at bounding box center [298, 154] width 427 height 268
click at [529, 125] on input "text" at bounding box center [528, 126] width 19 height 8
click at [571, 125] on input "text" at bounding box center [562, 126] width 27 height 8
click at [580, 121] on button "add" at bounding box center [587, 126] width 15 height 11
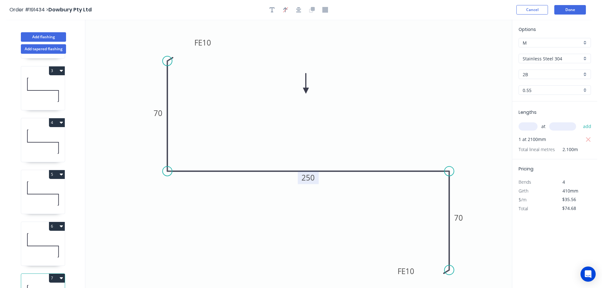
scroll to position [131, 0]
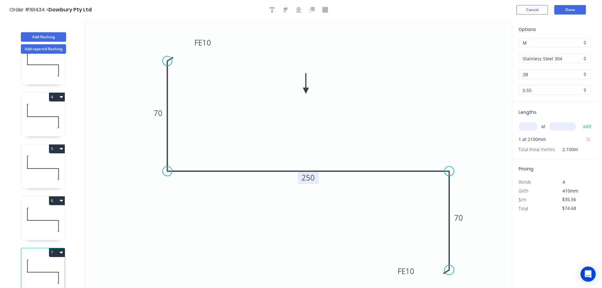
click at [57, 248] on button "7" at bounding box center [57, 252] width 16 height 9
click at [47, 264] on div "Duplicate" at bounding box center [34, 268] width 49 height 9
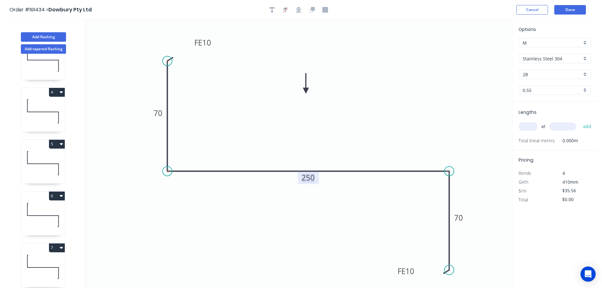
click at [314, 175] on tspan "250" at bounding box center [308, 177] width 13 height 10
click at [340, 125] on icon "0 FE 10 70 210 FE 10 70" at bounding box center [298, 154] width 427 height 268
click at [532, 122] on input "text" at bounding box center [528, 126] width 19 height 8
click at [556, 124] on input "text" at bounding box center [562, 126] width 27 height 8
click at [580, 121] on button "add" at bounding box center [587, 126] width 15 height 11
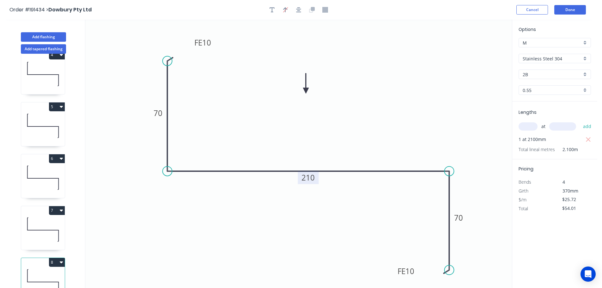
scroll to position [183, 0]
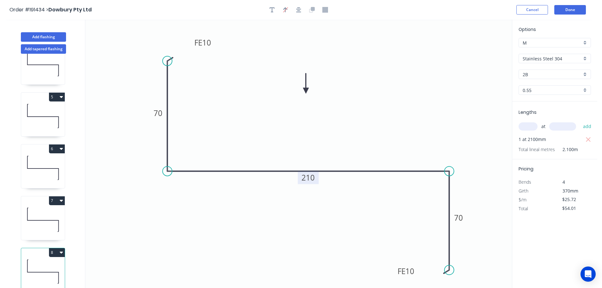
click at [48, 214] on icon at bounding box center [43, 219] width 44 height 40
click at [47, 263] on icon at bounding box center [43, 271] width 44 height 40
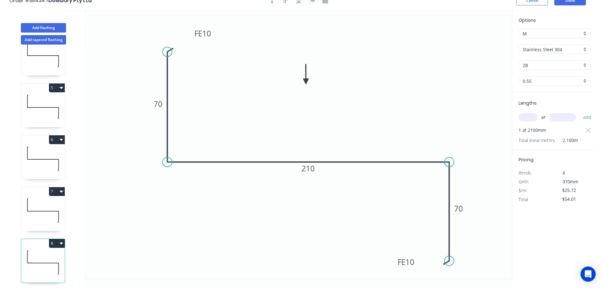
scroll to position [12, 0]
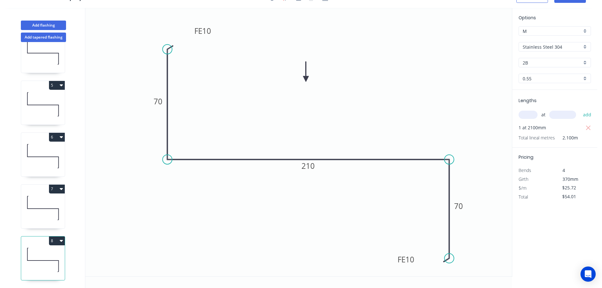
click at [51, 244] on icon at bounding box center [43, 260] width 44 height 40
click at [60, 238] on icon "button" at bounding box center [61, 240] width 3 height 5
click at [44, 252] on div "Duplicate" at bounding box center [34, 256] width 49 height 9
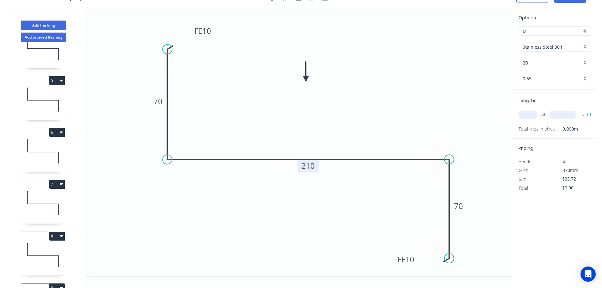
click at [311, 164] on tspan "210" at bounding box center [308, 166] width 13 height 10
click at [346, 139] on icon "0 FE 10 70 170 FE 10 70" at bounding box center [298, 142] width 427 height 268
click at [532, 112] on input "text" at bounding box center [528, 115] width 19 height 8
click at [569, 115] on input "text" at bounding box center [562, 115] width 27 height 8
click at [580, 109] on button "add" at bounding box center [587, 114] width 15 height 11
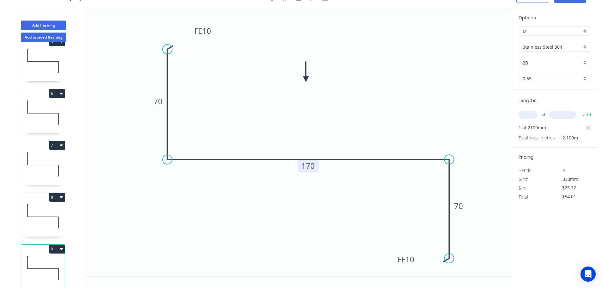
scroll to position [235, 0]
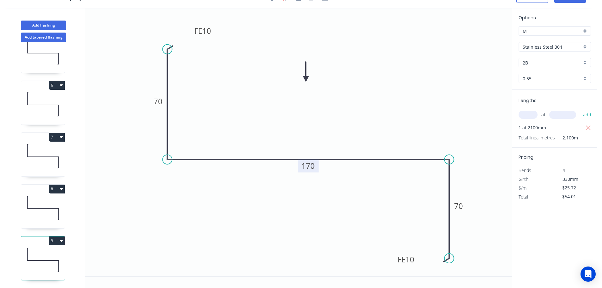
click at [36, 246] on icon at bounding box center [43, 260] width 44 height 40
click at [58, 236] on button "9" at bounding box center [57, 240] width 16 height 9
click at [46, 252] on div "Duplicate" at bounding box center [34, 256] width 49 height 9
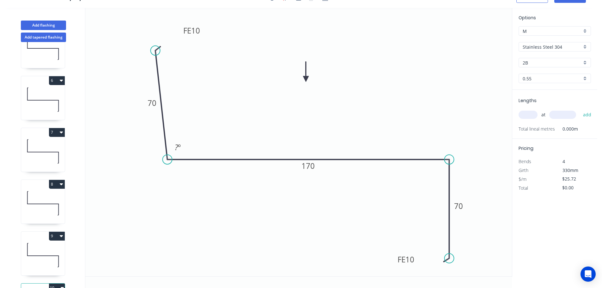
drag, startPoint x: 168, startPoint y: 49, endPoint x: 155, endPoint y: 51, distance: 12.4
click at [155, 51] on circle at bounding box center [155, 50] width 9 height 9
click at [178, 147] on tspan "º" at bounding box center [179, 147] width 3 height 10
click at [195, 108] on icon "0 FE 10 70 170 FE 10 70 85 º" at bounding box center [298, 142] width 427 height 268
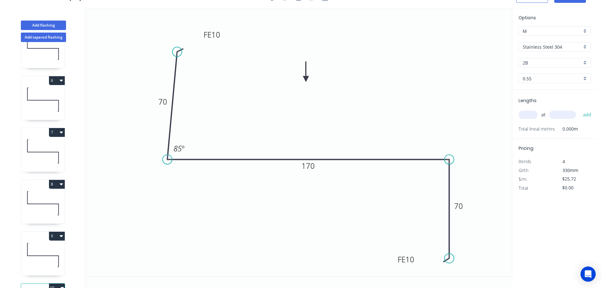
drag, startPoint x: 155, startPoint y: 52, endPoint x: 177, endPoint y: 52, distance: 22.1
click at [177, 52] on circle at bounding box center [176, 51] width 9 height 9
click at [311, 167] on tspan "170" at bounding box center [308, 166] width 13 height 10
click at [361, 132] on icon "0 FE 10 70 160 FE 10 70 85 º" at bounding box center [298, 142] width 427 height 268
click at [533, 114] on input "text" at bounding box center [528, 115] width 19 height 8
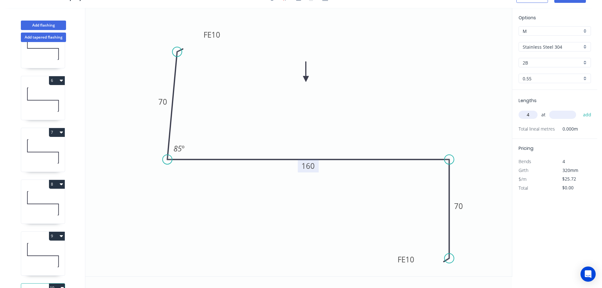
click at [569, 111] on input "text" at bounding box center [562, 115] width 27 height 8
click at [580, 109] on button "add" at bounding box center [587, 114] width 15 height 11
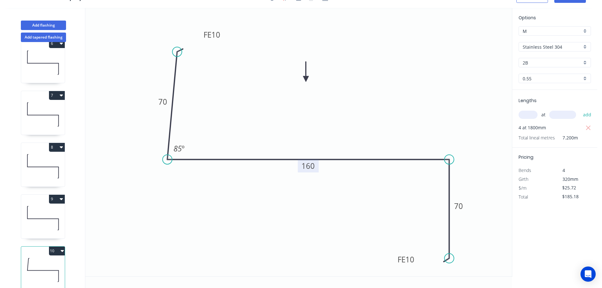
scroll to position [287, 0]
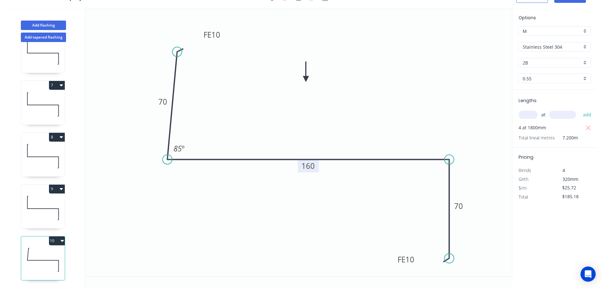
click at [39, 197] on icon at bounding box center [43, 208] width 44 height 40
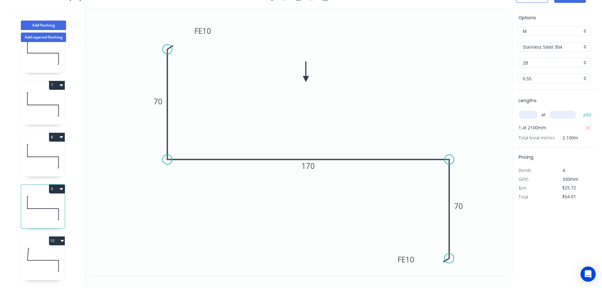
click at [58, 185] on button "9" at bounding box center [57, 189] width 16 height 9
click at [49, 200] on div "Duplicate" at bounding box center [34, 204] width 49 height 9
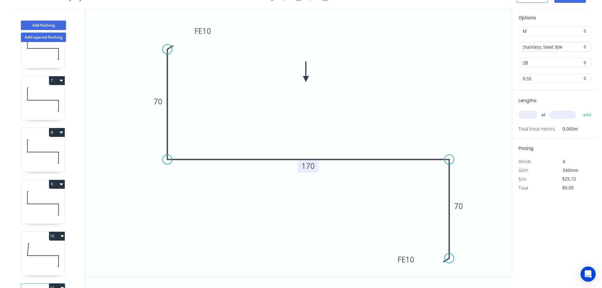
click at [311, 167] on tspan "170" at bounding box center [308, 166] width 13 height 10
click at [341, 139] on icon "0 FE 10 70 220 FE 10 70" at bounding box center [298, 142] width 427 height 268
click at [535, 115] on input "text" at bounding box center [528, 115] width 19 height 8
click at [563, 113] on input "text" at bounding box center [562, 115] width 27 height 8
click at [580, 109] on button "add" at bounding box center [587, 114] width 15 height 11
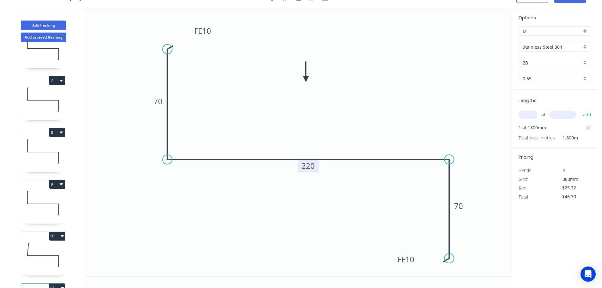
scroll to position [339, 0]
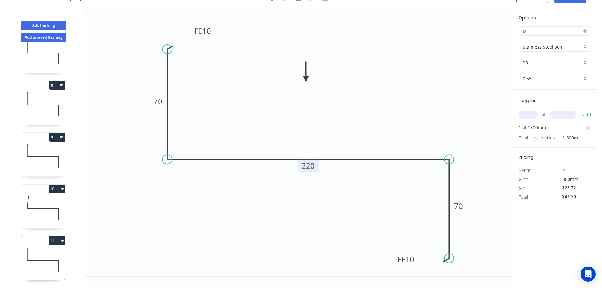
click at [59, 236] on button "11" at bounding box center [57, 240] width 16 height 9
click at [44, 252] on div "Duplicate" at bounding box center [34, 256] width 49 height 9
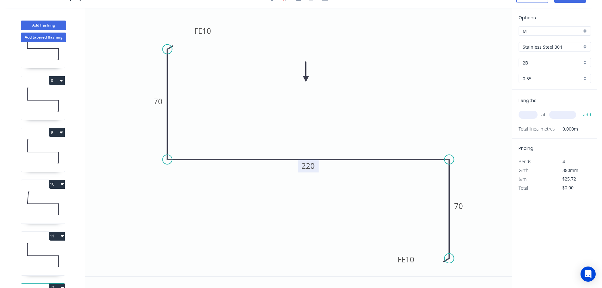
click at [312, 165] on tspan "220" at bounding box center [308, 166] width 13 height 10
click at [372, 138] on icon "0 FE 10 70 250 FE 10 70" at bounding box center [298, 142] width 427 height 268
click at [532, 111] on input "text" at bounding box center [528, 115] width 19 height 8
click at [567, 113] on input "text" at bounding box center [562, 115] width 27 height 8
click at [580, 109] on button "add" at bounding box center [587, 114] width 15 height 11
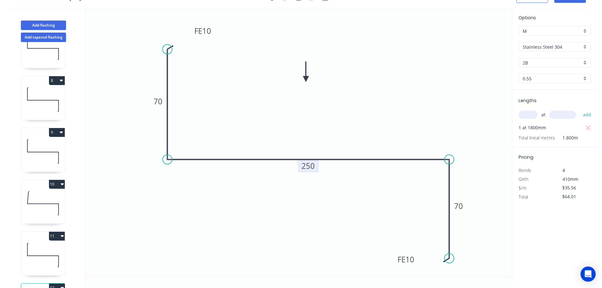
scroll to position [390, 0]
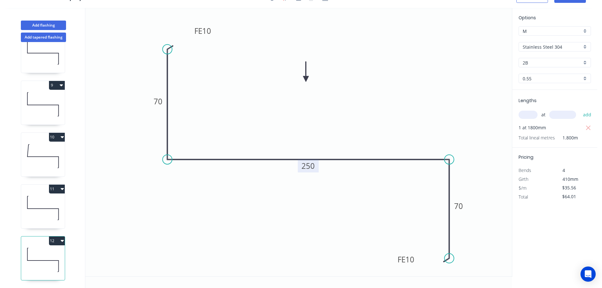
click at [58, 236] on button "12" at bounding box center [57, 240] width 16 height 9
click at [49, 250] on button "Duplicate" at bounding box center [35, 256] width 60 height 13
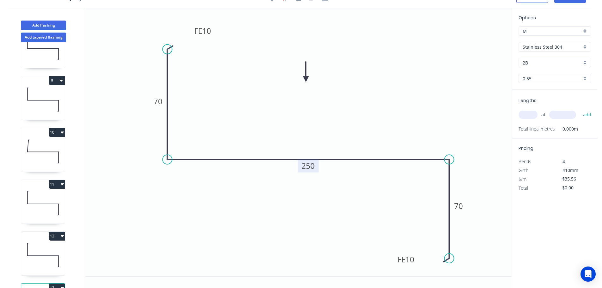
click at [312, 165] on tspan "250" at bounding box center [308, 166] width 13 height 10
click at [338, 141] on icon "0 FE 10 70 210 FE 10 70" at bounding box center [298, 142] width 427 height 268
click at [533, 114] on input "text" at bounding box center [528, 115] width 19 height 8
click at [569, 115] on input "text" at bounding box center [562, 115] width 27 height 8
click at [580, 109] on button "add" at bounding box center [587, 114] width 15 height 11
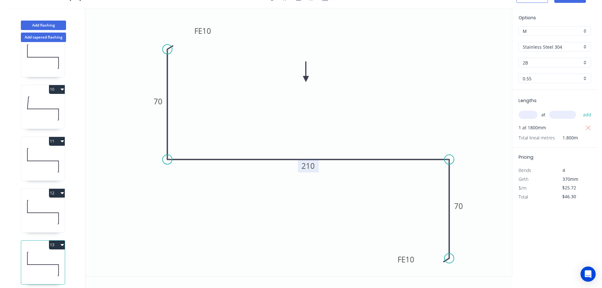
scroll to position [442, 0]
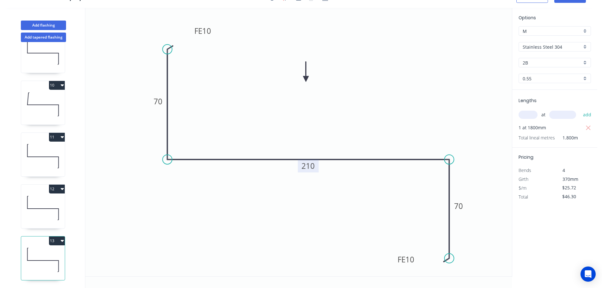
click at [55, 236] on button "13" at bounding box center [57, 240] width 16 height 9
click at [45, 252] on div "Duplicate" at bounding box center [34, 256] width 49 height 9
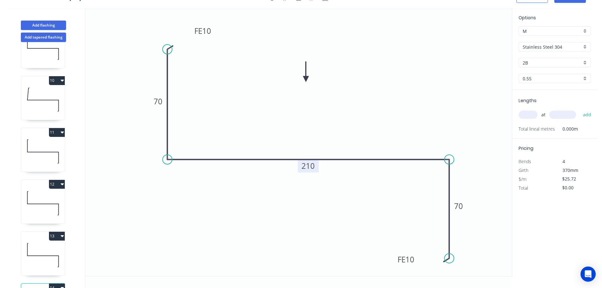
click at [313, 164] on tspan "210" at bounding box center [308, 166] width 13 height 10
click at [338, 141] on icon "0 FE 10 70 170 FE 10 70" at bounding box center [298, 142] width 427 height 268
click at [532, 114] on input "text" at bounding box center [528, 115] width 19 height 8
click at [568, 115] on input "text" at bounding box center [562, 115] width 27 height 8
click at [580, 109] on button "add" at bounding box center [587, 114] width 15 height 11
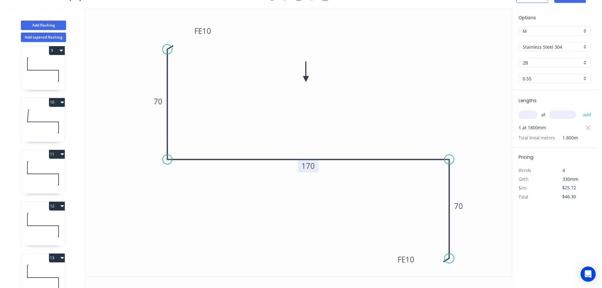
scroll to position [346, 0]
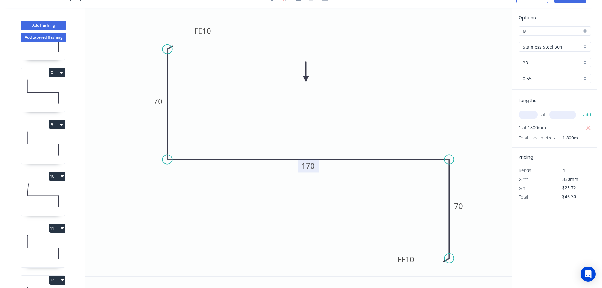
click at [46, 195] on icon at bounding box center [43, 195] width 44 height 40
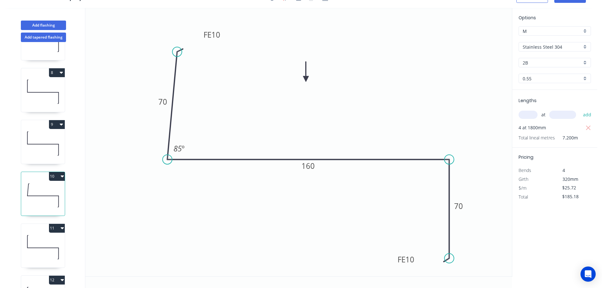
click at [57, 173] on button "10" at bounding box center [57, 176] width 16 height 9
click at [30, 188] on div "Duplicate" at bounding box center [34, 191] width 49 height 9
click at [179, 148] on tspan "85" at bounding box center [178, 148] width 8 height 10
click at [216, 127] on icon "0 FE 10 70 160 FE 10 70 78 º" at bounding box center [298, 142] width 427 height 268
click at [312, 169] on tspan "160" at bounding box center [308, 166] width 13 height 10
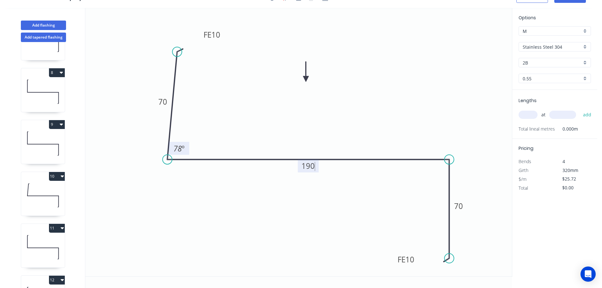
click at [358, 134] on icon "0 FE 10 70 190 FE 10 70 78 º" at bounding box center [298, 142] width 427 height 268
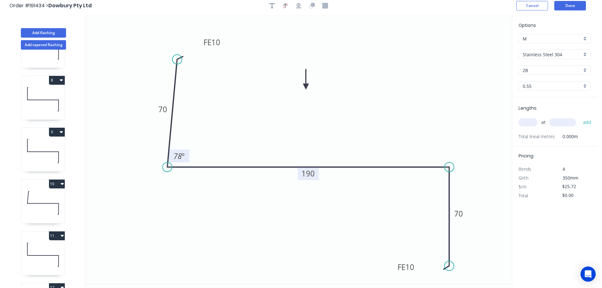
scroll to position [0, 0]
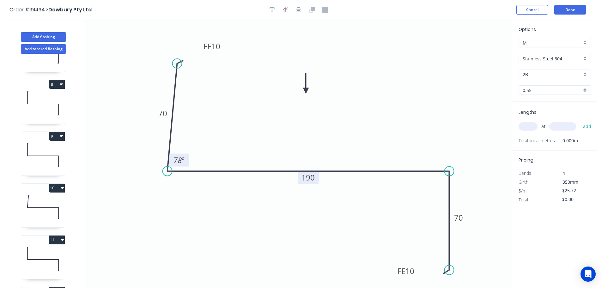
click at [531, 125] on input "text" at bounding box center [528, 126] width 19 height 8
click at [570, 128] on input "text" at bounding box center [562, 126] width 27 height 8
click at [580, 121] on button "add" at bounding box center [587, 126] width 15 height 11
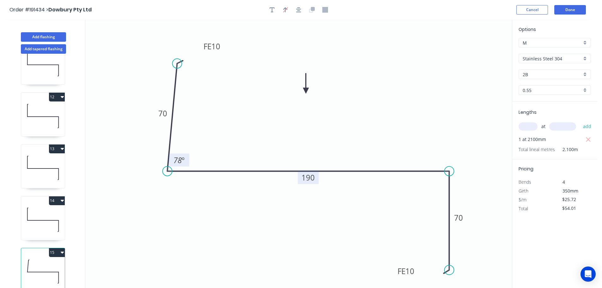
click at [58, 248] on button "15" at bounding box center [57, 252] width 16 height 9
click at [39, 264] on div "Duplicate" at bounding box center [34, 268] width 49 height 9
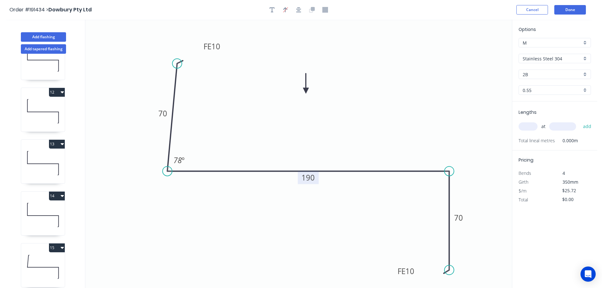
click at [314, 176] on tspan "190" at bounding box center [308, 177] width 13 height 10
click at [346, 150] on icon "0 FE 10 70 300 FE 10 70 78 º" at bounding box center [298, 154] width 427 height 268
click at [533, 126] on input "text" at bounding box center [528, 126] width 19 height 8
click at [567, 126] on input "text" at bounding box center [562, 126] width 27 height 8
click at [580, 121] on button "add" at bounding box center [587, 126] width 15 height 11
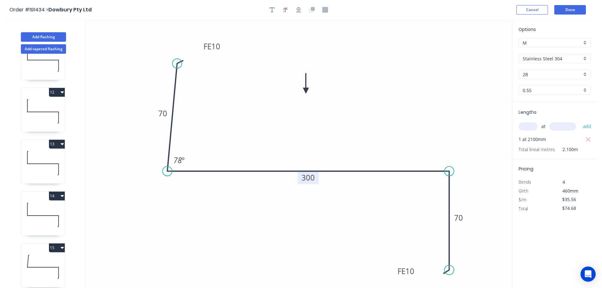
click at [411, 116] on icon "0 FE 10 70 300 FE 10 70 78 º" at bounding box center [298, 154] width 427 height 268
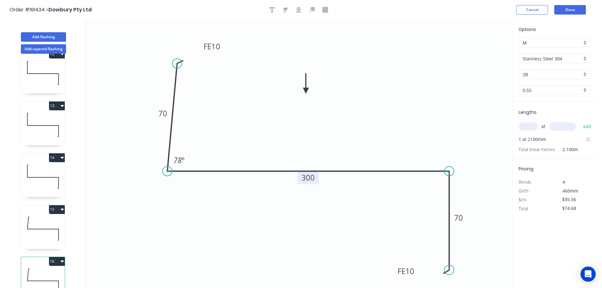
scroll to position [598, 0]
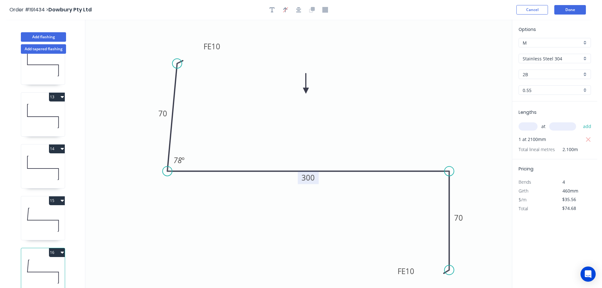
click at [56, 248] on button "16" at bounding box center [57, 252] width 16 height 9
click at [45, 264] on div "Duplicate" at bounding box center [34, 268] width 49 height 9
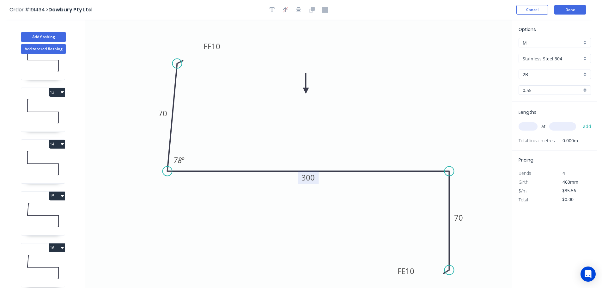
click at [311, 177] on tspan "300" at bounding box center [308, 177] width 13 height 10
click at [368, 137] on icon "0 FE 10 70 350 FE 10 70 78 º" at bounding box center [298, 154] width 427 height 268
click at [533, 127] on input "text" at bounding box center [528, 126] width 19 height 8
click at [568, 124] on input "text" at bounding box center [562, 126] width 27 height 8
click at [580, 121] on button "add" at bounding box center [587, 126] width 15 height 11
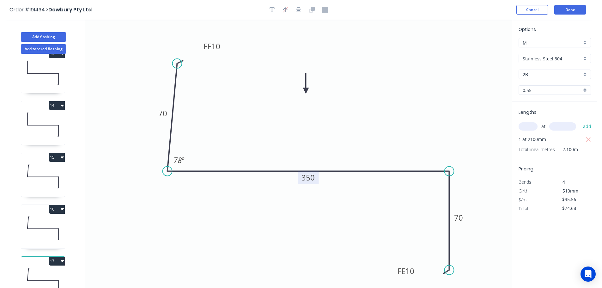
scroll to position [650, 0]
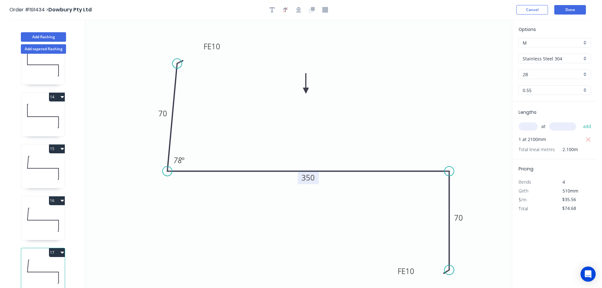
click at [54, 248] on button "17" at bounding box center [57, 252] width 16 height 9
click at [43, 264] on div "Duplicate" at bounding box center [34, 268] width 49 height 9
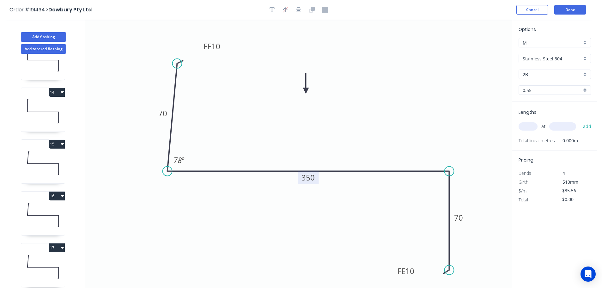
click at [313, 179] on tspan "350" at bounding box center [308, 177] width 13 height 10
drag, startPoint x: 342, startPoint y: 147, endPoint x: 345, endPoint y: 145, distance: 3.5
click at [343, 147] on icon "0 FE 10 70 230 FE 10 70 78 º" at bounding box center [298, 154] width 427 height 268
click at [532, 127] on input "text" at bounding box center [528, 126] width 19 height 8
click at [572, 124] on input "text" at bounding box center [562, 126] width 27 height 8
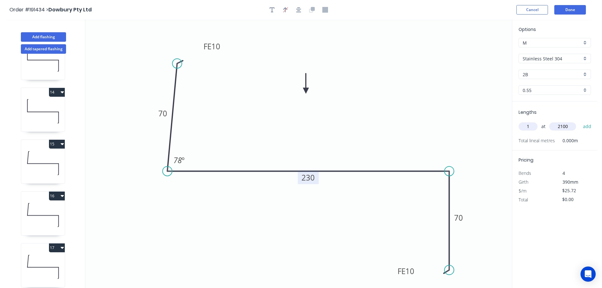
click at [580, 121] on button "add" at bounding box center [587, 126] width 15 height 11
click at [567, 9] on button "Done" at bounding box center [570, 9] width 32 height 9
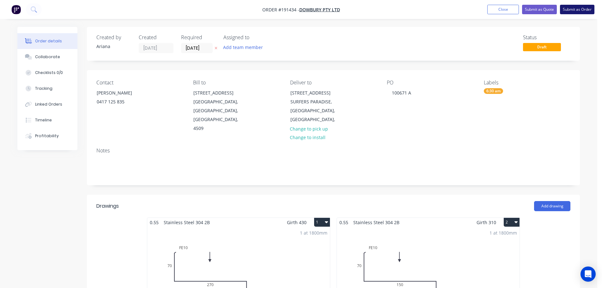
click at [573, 8] on button "Submit as Order" at bounding box center [577, 9] width 34 height 9
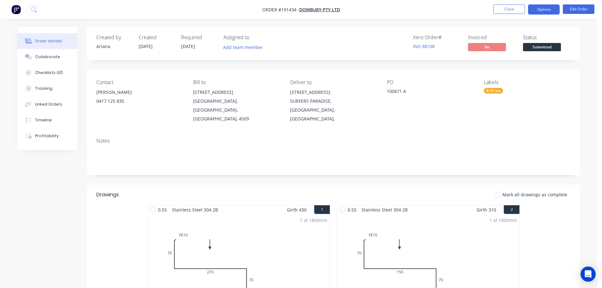
click at [545, 9] on button "Options" at bounding box center [544, 9] width 32 height 10
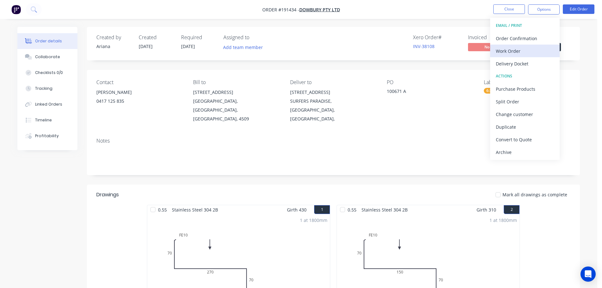
click at [516, 51] on div "Work Order" at bounding box center [525, 50] width 58 height 9
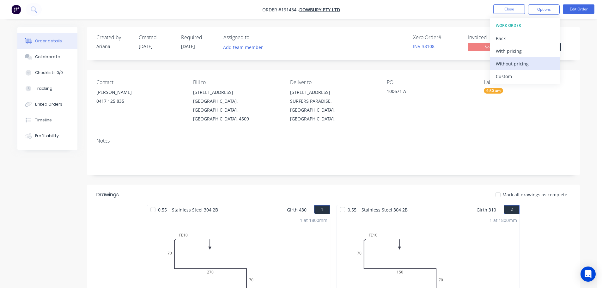
click at [509, 62] on div "Without pricing" at bounding box center [525, 63] width 58 height 9
click at [492, 6] on ul "Close Options EMAIL / PRINT Order Confirmation Work Order Delivery Docket ACTIO…" at bounding box center [544, 9] width 116 height 10
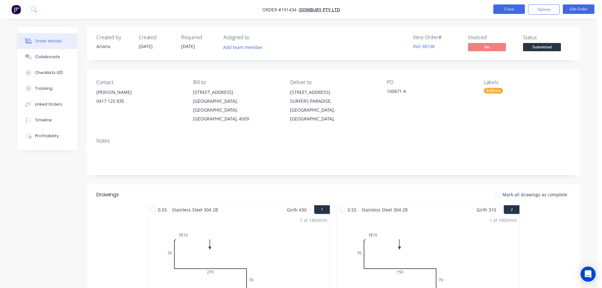
click at [499, 7] on button "Close" at bounding box center [509, 8] width 32 height 9
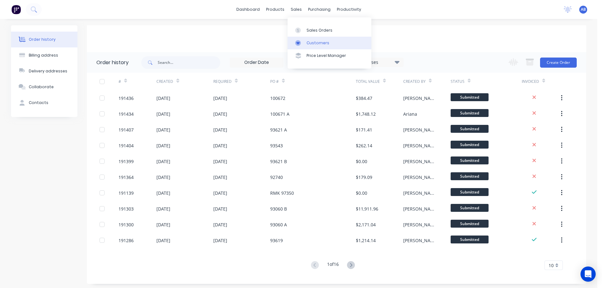
click at [319, 41] on div "Customers" at bounding box center [318, 43] width 23 height 6
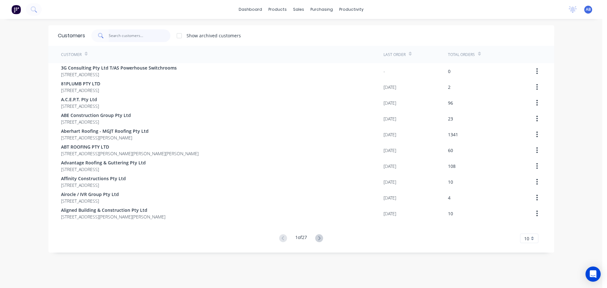
click at [158, 35] on input "text" at bounding box center [140, 35] width 62 height 13
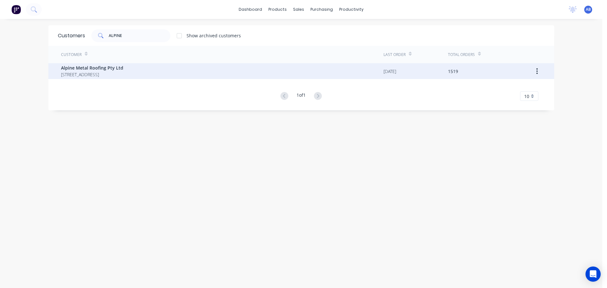
click at [106, 70] on span "Alpine Metal Roofing Pty Ltd" at bounding box center [92, 67] width 62 height 7
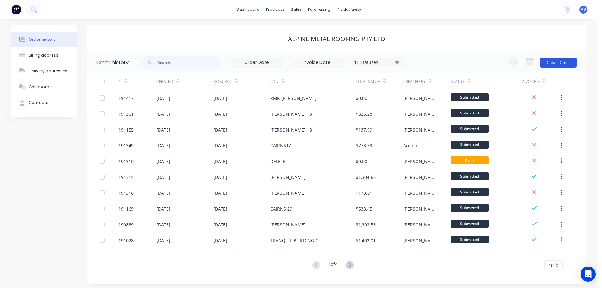
click at [561, 60] on button "Create Order" at bounding box center [558, 63] width 37 height 10
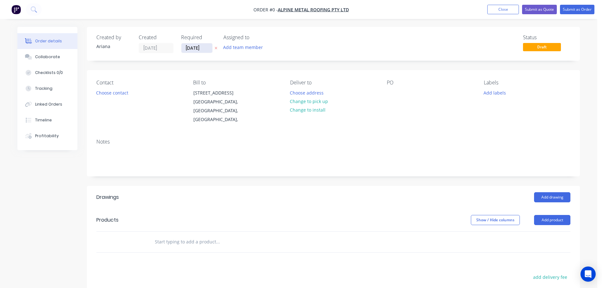
click at [196, 49] on input "[DATE]" at bounding box center [196, 47] width 31 height 9
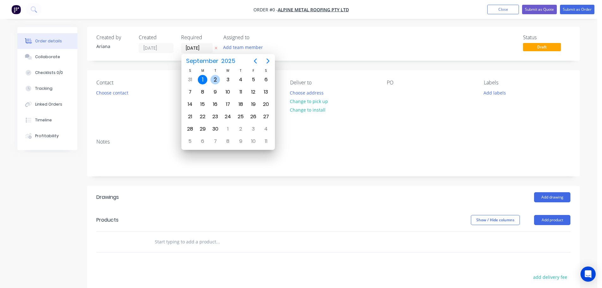
click at [216, 79] on div "2" at bounding box center [215, 79] width 9 height 9
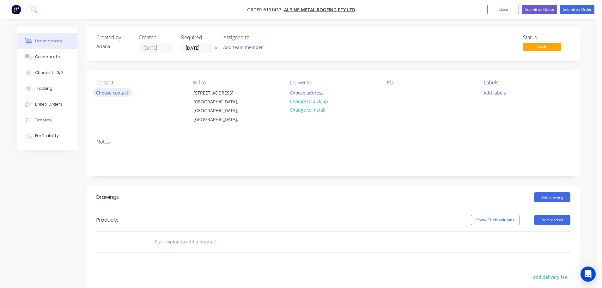
click at [108, 91] on button "Choose contact" at bounding box center [112, 92] width 39 height 9
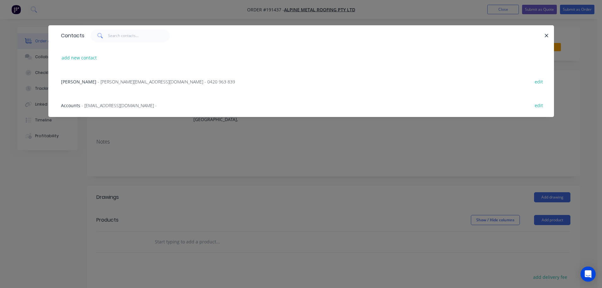
click at [104, 83] on span "- [PERSON_NAME][EMAIL_ADDRESS][DOMAIN_NAME] - 0420 963 839" at bounding box center [167, 82] width 138 height 6
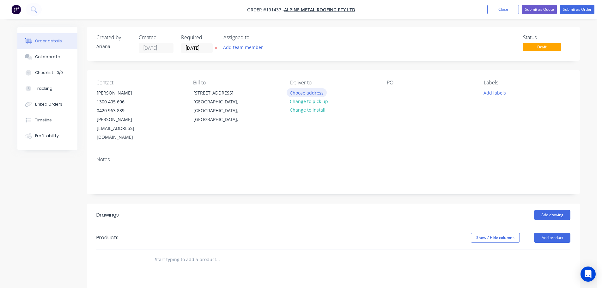
click at [306, 91] on button "Choose address" at bounding box center [307, 92] width 40 height 9
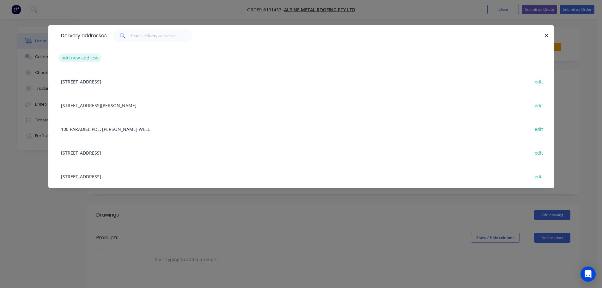
click at [74, 56] on button "add new address" at bounding box center [79, 57] width 43 height 9
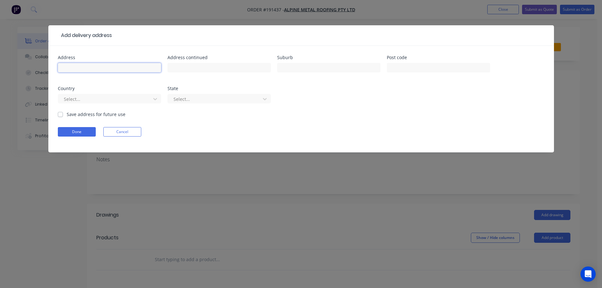
click at [77, 65] on input "text" at bounding box center [109, 67] width 103 height 9
click at [60, 68] on input "2 LECHMERE ST" at bounding box center [109, 67] width 103 height 9
click at [336, 125] on form "Address BLUECHIP, 2 LECHMERE ST Address continued Suburb NEW FARM Post code Cou…" at bounding box center [301, 103] width 487 height 97
click at [157, 98] on icon at bounding box center [155, 99] width 6 height 6
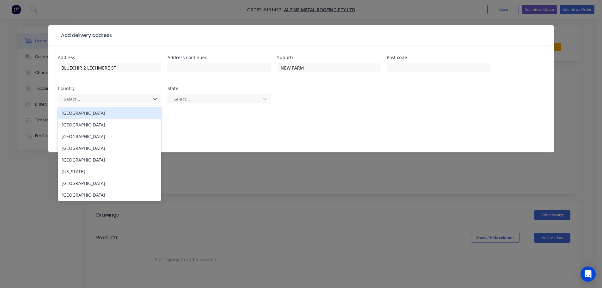
click at [83, 117] on div "[GEOGRAPHIC_DATA]" at bounding box center [109, 113] width 103 height 12
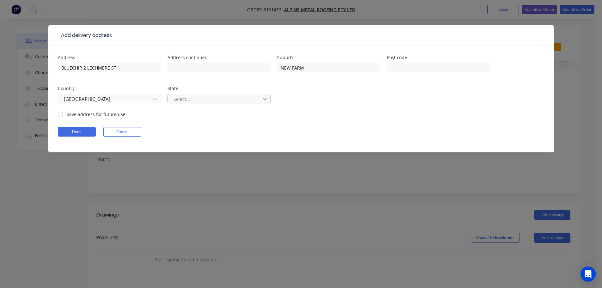
click at [266, 100] on icon at bounding box center [265, 99] width 6 height 6
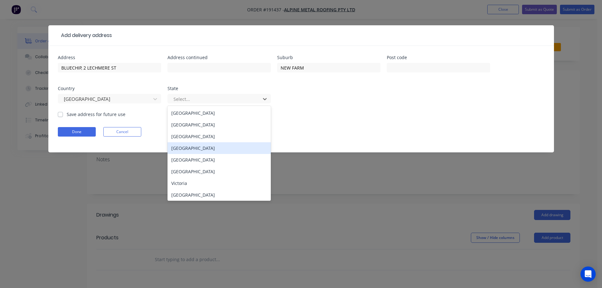
click at [191, 148] on div "[GEOGRAPHIC_DATA]" at bounding box center [219, 148] width 103 height 12
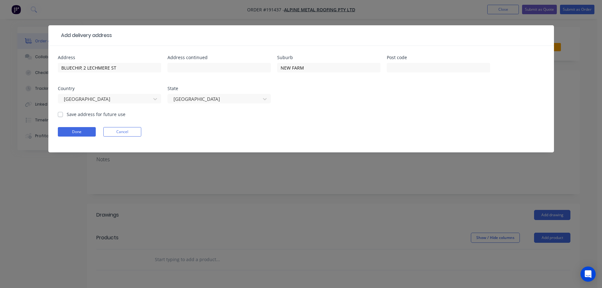
click at [346, 113] on form "Address BLUECHIP, 2 LECHMERE ST Address continued Suburb NEW FARM Post code Cou…" at bounding box center [301, 103] width 487 height 97
click at [77, 132] on button "Done" at bounding box center [77, 131] width 38 height 9
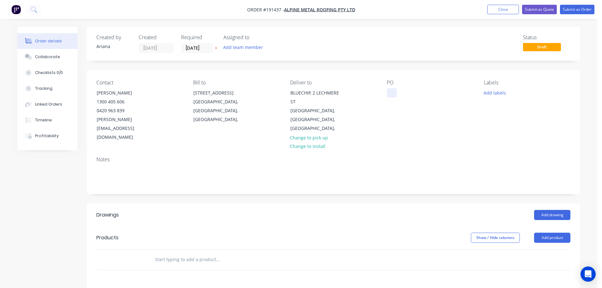
click at [393, 93] on div at bounding box center [392, 92] width 10 height 9
click at [493, 156] on div "Notes" at bounding box center [333, 159] width 474 height 6
click at [556, 233] on button "Add product" at bounding box center [552, 238] width 36 height 10
click at [543, 249] on div "Product catalogue" at bounding box center [540, 253] width 49 height 9
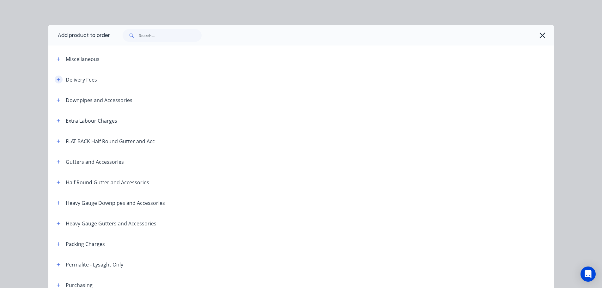
click at [57, 79] on icon "button" at bounding box center [58, 79] width 3 height 3
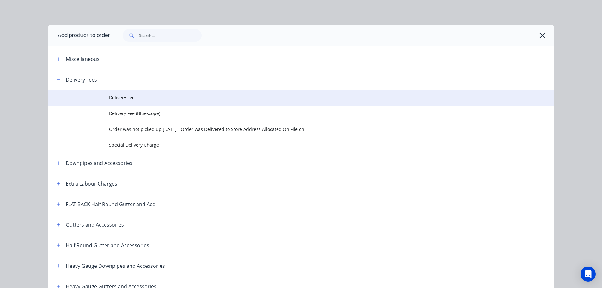
click at [144, 99] on span "Delivery Fee" at bounding box center [287, 97] width 356 height 7
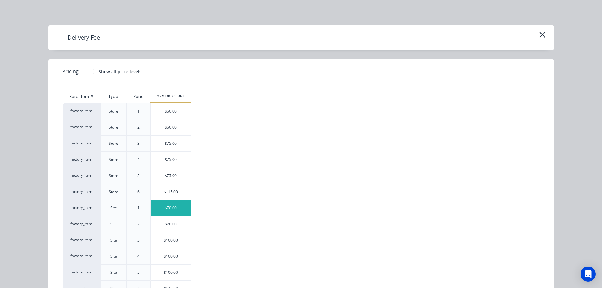
click at [166, 208] on div "$70.00" at bounding box center [171, 208] width 40 height 16
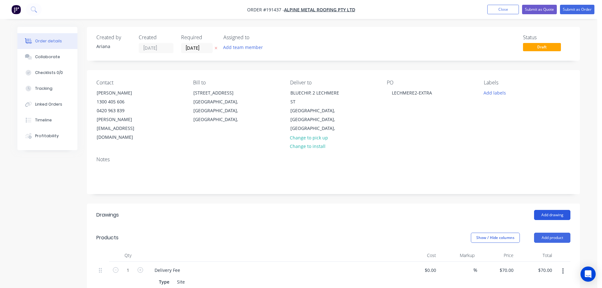
click at [551, 210] on button "Add drawing" at bounding box center [552, 215] width 36 height 10
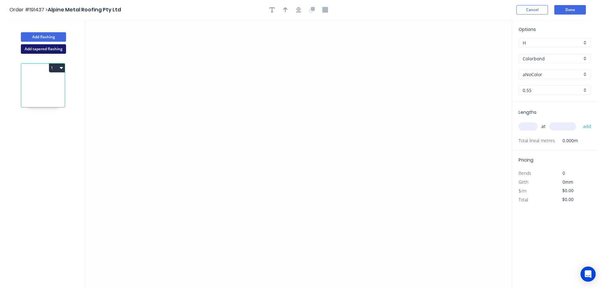
click at [50, 49] on button "Add tapered flashing" at bounding box center [43, 48] width 45 height 9
click at [194, 37] on icon "0" at bounding box center [298, 87] width 427 height 134
click at [206, 75] on icon "0" at bounding box center [298, 87] width 427 height 134
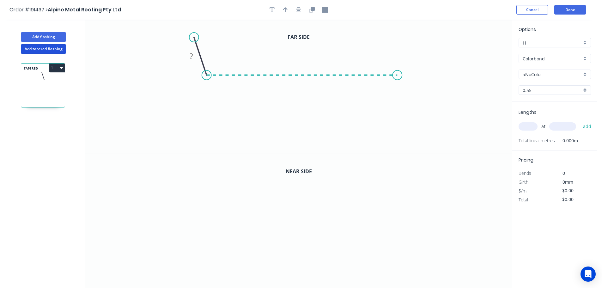
click at [398, 80] on icon "0 ?" at bounding box center [298, 87] width 427 height 134
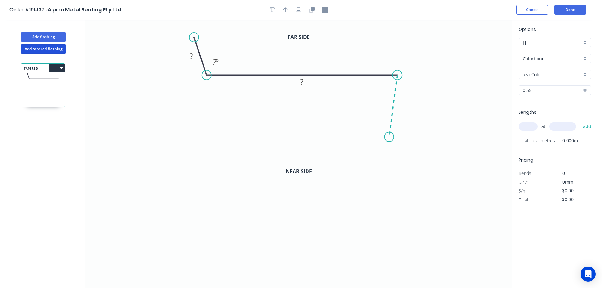
click at [389, 137] on icon "0 ? ? ? º" at bounding box center [298, 87] width 427 height 134
click at [365, 116] on icon "0 ? ? ? ? º ? º" at bounding box center [298, 87] width 427 height 134
click at [365, 116] on circle at bounding box center [364, 112] width 9 height 9
click at [193, 55] on rect at bounding box center [191, 56] width 13 height 9
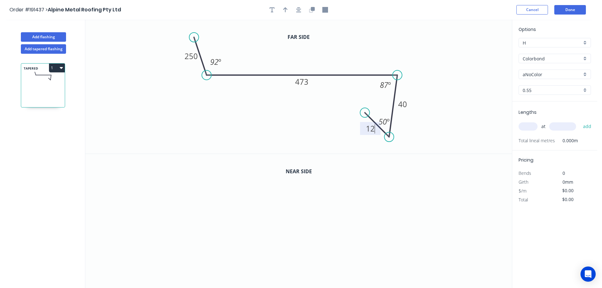
click at [476, 93] on icon "0 250 473 40 12 92 º 87 º 50 º" at bounding box center [298, 87] width 427 height 134
drag, startPoint x: 376, startPoint y: 117, endPoint x: 371, endPoint y: 104, distance: 13.9
click at [371, 104] on rect at bounding box center [379, 108] width 21 height 13
click at [286, 8] on icon "button" at bounding box center [285, 9] width 4 height 5
drag, startPoint x: 480, startPoint y: 50, endPoint x: 330, endPoint y: 52, distance: 150.5
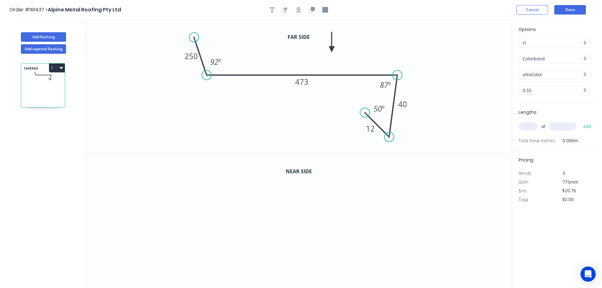
click at [330, 52] on icon at bounding box center [332, 42] width 6 height 20
click at [314, 9] on icon "button" at bounding box center [313, 9] width 4 height 4
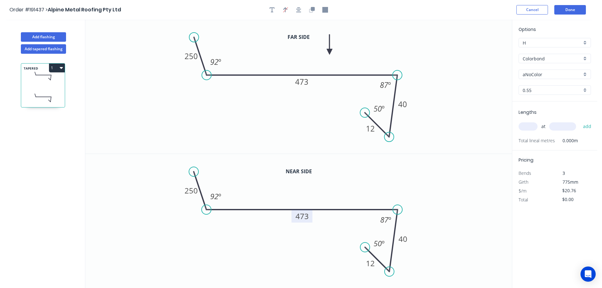
click at [306, 217] on tspan "473" at bounding box center [302, 216] width 13 height 10
click at [423, 193] on icon "0 250 471 40 12 92 º 87 º 50 º" at bounding box center [298, 221] width 427 height 134
click at [585, 58] on div "Colorbond" at bounding box center [555, 58] width 72 height 9
click at [540, 113] on div "Zincalume" at bounding box center [555, 113] width 72 height 11
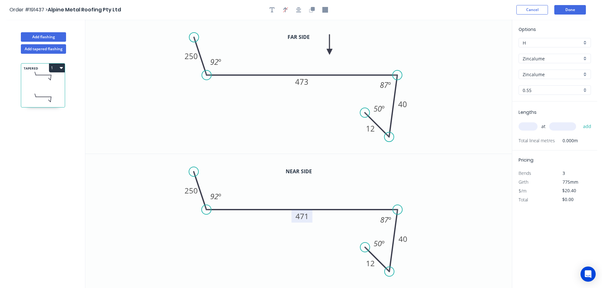
click at [533, 126] on input "text" at bounding box center [528, 126] width 19 height 8
click at [580, 121] on button "add" at bounding box center [587, 126] width 15 height 11
click at [59, 68] on button "1" at bounding box center [57, 68] width 16 height 9
click at [47, 81] on div "Duplicate" at bounding box center [34, 83] width 49 height 9
click at [306, 82] on tspan "473" at bounding box center [301, 82] width 13 height 10
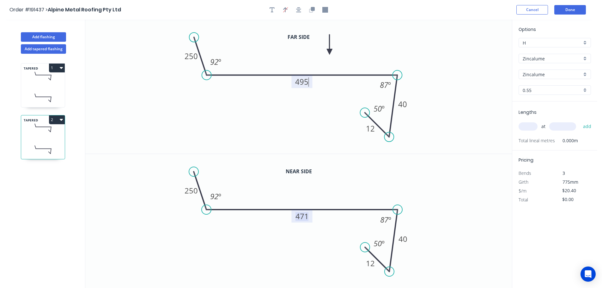
click at [303, 217] on tspan "471" at bounding box center [302, 216] width 13 height 10
click at [314, 243] on icon "0 250 473 40 12 92 º 87 º 50 º" at bounding box center [298, 221] width 427 height 134
click at [533, 127] on input "text" at bounding box center [528, 126] width 19 height 8
click at [569, 127] on input "text" at bounding box center [562, 126] width 27 height 8
click at [580, 121] on button "add" at bounding box center [587, 126] width 15 height 11
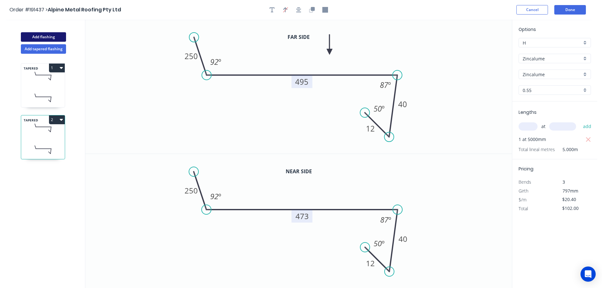
click at [46, 34] on button "Add flashing" at bounding box center [43, 36] width 45 height 9
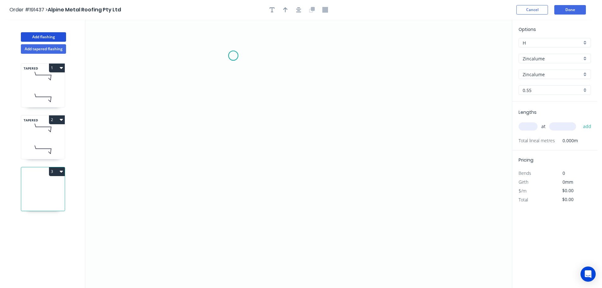
click at [233, 56] on icon "0" at bounding box center [298, 154] width 427 height 268
click at [339, 53] on icon "0" at bounding box center [298, 154] width 427 height 268
click at [337, 158] on icon "0 ?" at bounding box center [298, 154] width 427 height 268
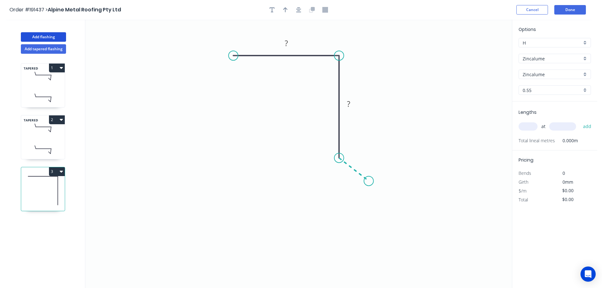
click at [369, 181] on icon "0 ? ?" at bounding box center [298, 154] width 427 height 268
click at [369, 181] on circle at bounding box center [368, 180] width 9 height 9
click at [288, 43] on tspan "?" at bounding box center [286, 43] width 3 height 10
click at [425, 79] on icon "0 40 39 12 130 º" at bounding box center [298, 154] width 427 height 268
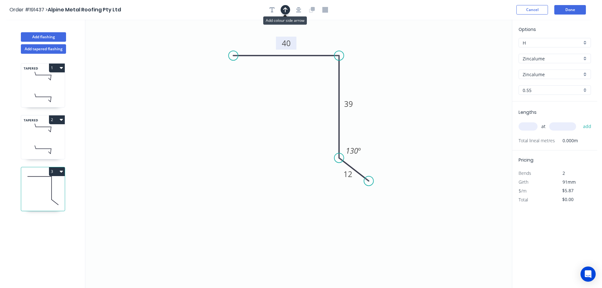
click at [285, 9] on icon "button" at bounding box center [285, 9] width 4 height 5
drag, startPoint x: 481, startPoint y: 50, endPoint x: 398, endPoint y: 60, distance: 84.5
click at [398, 60] on icon at bounding box center [398, 53] width 6 height 20
click at [531, 125] on input "text" at bounding box center [528, 126] width 19 height 8
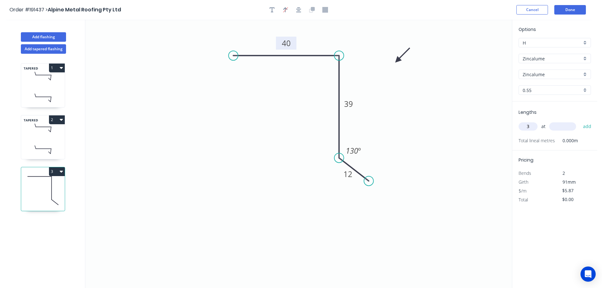
click at [569, 128] on input "text" at bounding box center [562, 126] width 27 height 8
click at [580, 121] on button "add" at bounding box center [587, 126] width 15 height 11
click at [572, 9] on button "Done" at bounding box center [570, 9] width 32 height 9
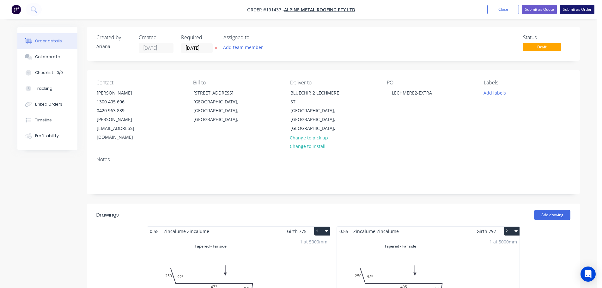
click at [577, 9] on button "Submit as Order" at bounding box center [577, 9] width 34 height 9
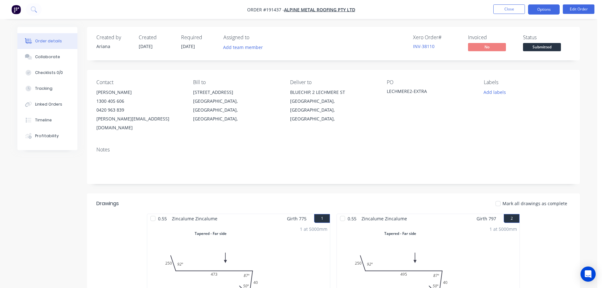
click at [545, 8] on button "Options" at bounding box center [544, 9] width 32 height 10
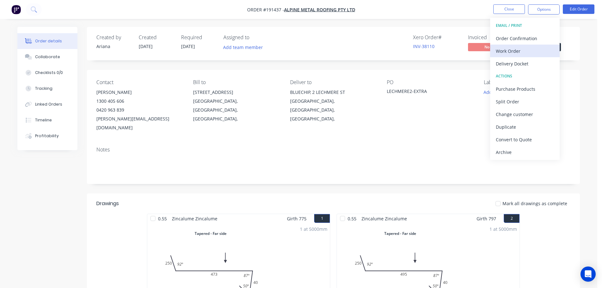
click at [510, 49] on div "Work Order" at bounding box center [525, 50] width 58 height 9
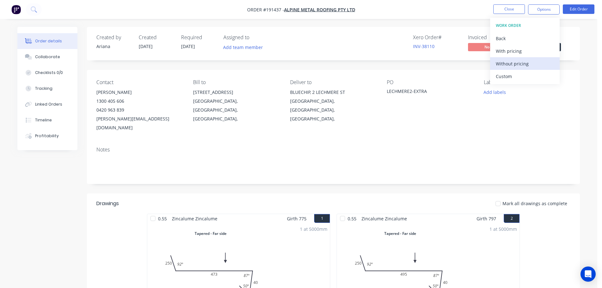
click at [502, 62] on div "Without pricing" at bounding box center [525, 63] width 58 height 9
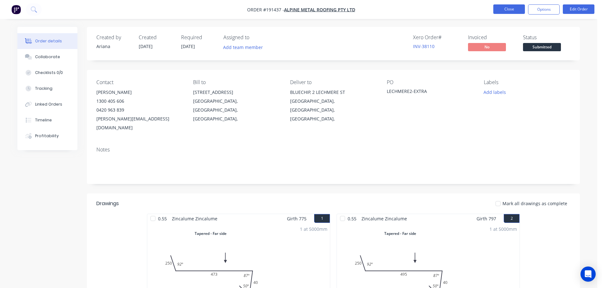
click at [511, 10] on button "Close" at bounding box center [509, 8] width 32 height 9
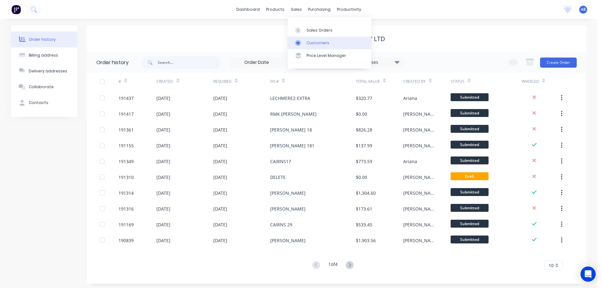
click at [309, 41] on div "Customers" at bounding box center [318, 43] width 23 height 6
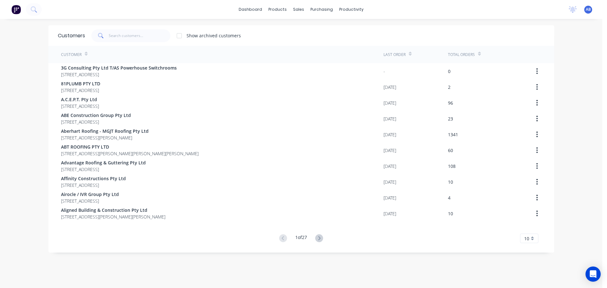
click at [426, 8] on div "dashboard products sales purchasing productivity dashboard products Product Cat…" at bounding box center [301, 9] width 602 height 19
click at [424, 8] on div "dashboard products sales purchasing productivity dashboard products Product Cat…" at bounding box center [301, 9] width 602 height 19
click at [136, 38] on input "text" at bounding box center [140, 35] width 62 height 13
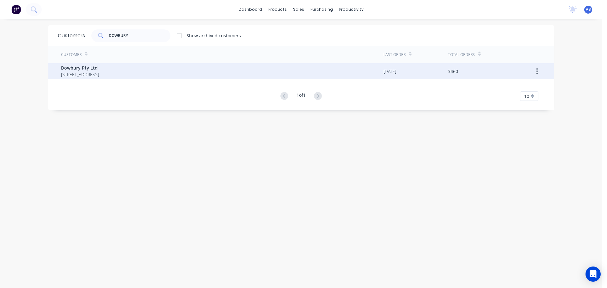
click at [99, 73] on span "[STREET_ADDRESS]" at bounding box center [80, 74] width 38 height 7
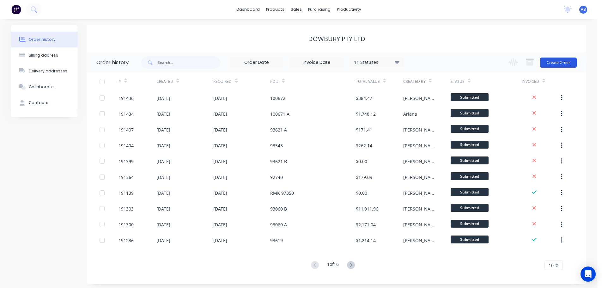
click at [564, 62] on button "Create Order" at bounding box center [558, 63] width 37 height 10
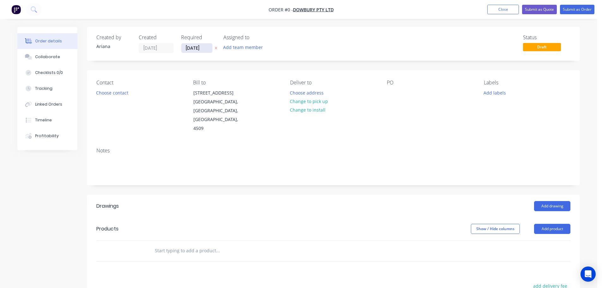
click at [194, 49] on input "[DATE]" at bounding box center [196, 47] width 31 height 9
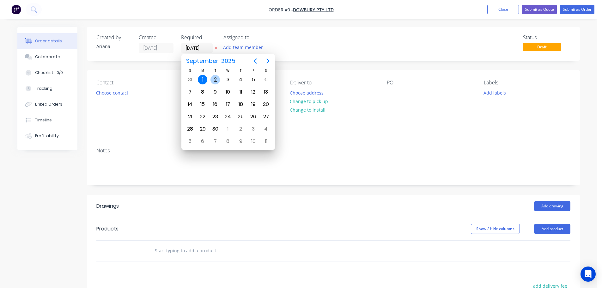
click at [216, 78] on div "2" at bounding box center [215, 79] width 9 height 9
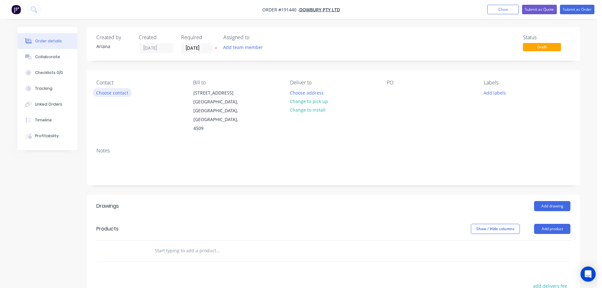
click at [108, 91] on button "Choose contact" at bounding box center [112, 92] width 39 height 9
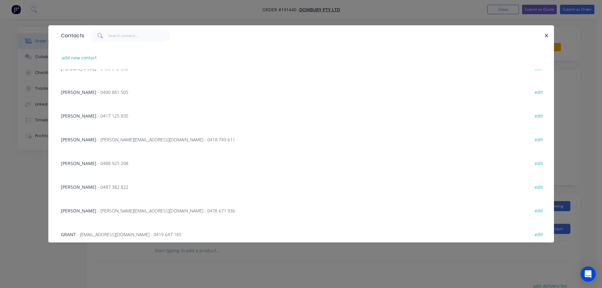
scroll to position [89, 0]
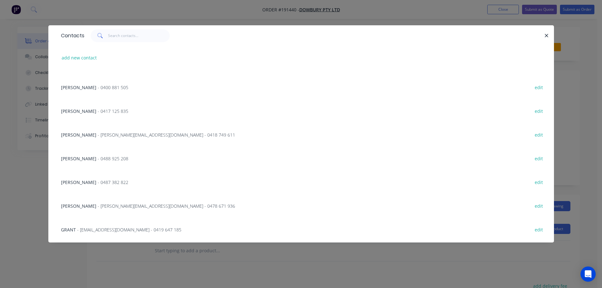
click at [98, 159] on span "- 0488 925 208" at bounding box center [113, 159] width 31 height 6
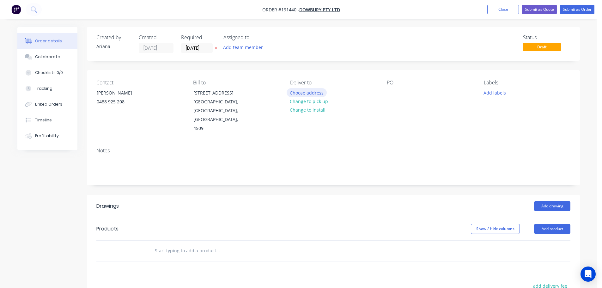
click at [311, 94] on button "Choose address" at bounding box center [307, 92] width 40 height 9
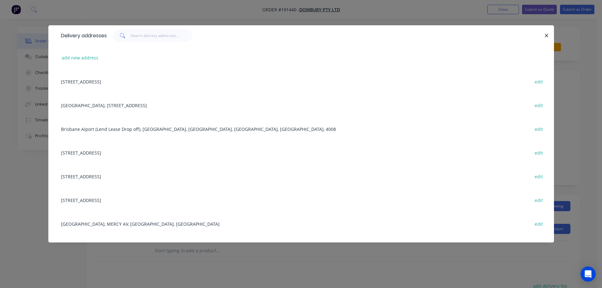
click at [83, 176] on div "[STREET_ADDRESS] edit" at bounding box center [301, 176] width 487 height 24
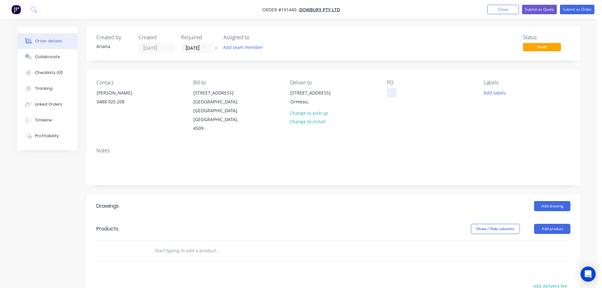
click at [390, 90] on div at bounding box center [392, 92] width 10 height 9
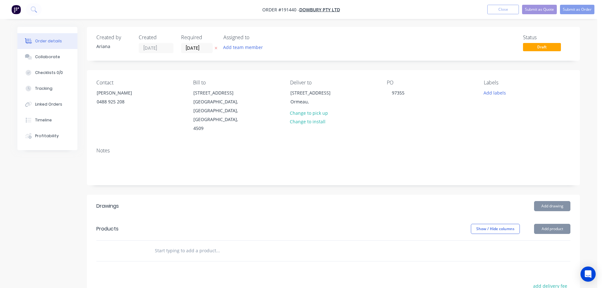
click at [425, 120] on div "PO 97355" at bounding box center [430, 106] width 87 height 53
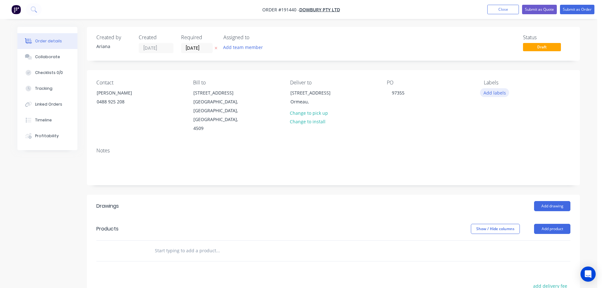
click at [490, 92] on button "Add labels" at bounding box center [494, 92] width 29 height 9
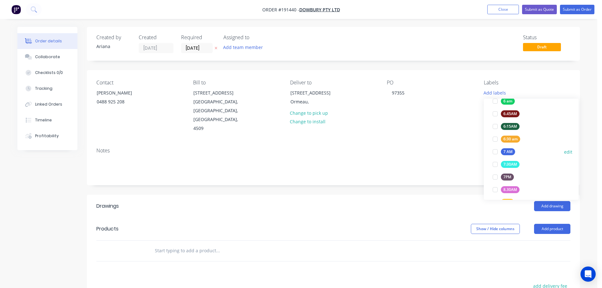
scroll to position [138, 0]
click at [495, 150] on div at bounding box center [495, 150] width 13 height 13
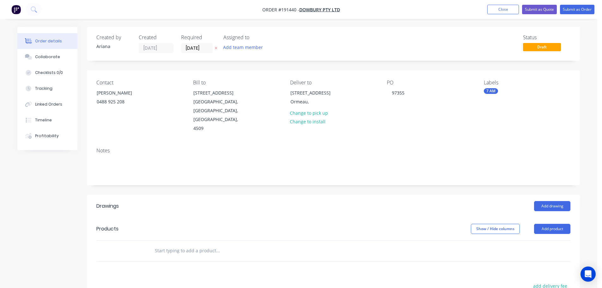
click at [432, 143] on div "Notes" at bounding box center [333, 164] width 493 height 42
click at [551, 201] on button "Add drawing" at bounding box center [552, 206] width 36 height 10
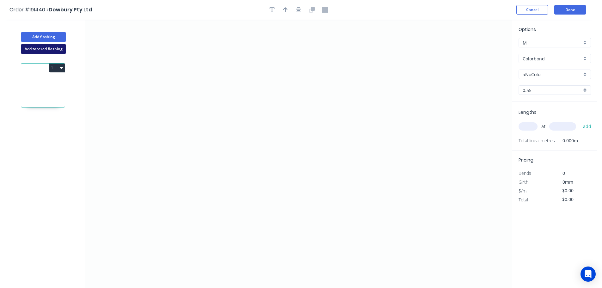
click at [36, 47] on button "Add tapered flashing" at bounding box center [43, 48] width 45 height 9
click at [137, 68] on icon "0" at bounding box center [298, 87] width 427 height 134
click at [136, 42] on icon "0" at bounding box center [298, 87] width 427 height 134
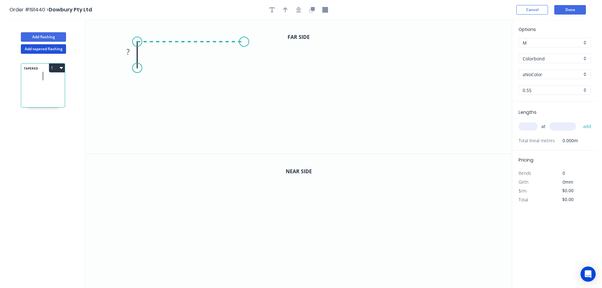
click at [244, 40] on icon "0 ?" at bounding box center [298, 87] width 427 height 134
click at [240, 126] on icon "0 ? ?" at bounding box center [298, 87] width 427 height 134
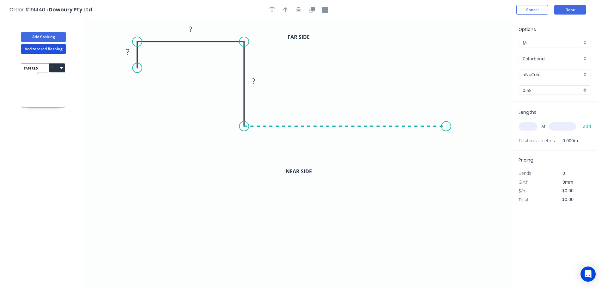
click at [447, 124] on icon "0 ? ? ?" at bounding box center [298, 87] width 427 height 134
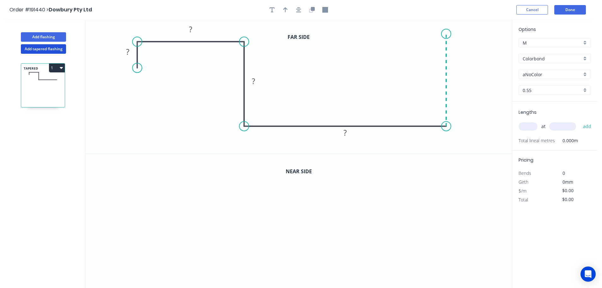
click at [443, 34] on icon "0 ? ? ? ?" at bounding box center [298, 87] width 427 height 134
click at [428, 52] on icon at bounding box center [437, 43] width 19 height 19
click at [428, 52] on circle at bounding box center [427, 52] width 9 height 9
drag, startPoint x: 136, startPoint y: 68, endPoint x: 137, endPoint y: 75, distance: 7.1
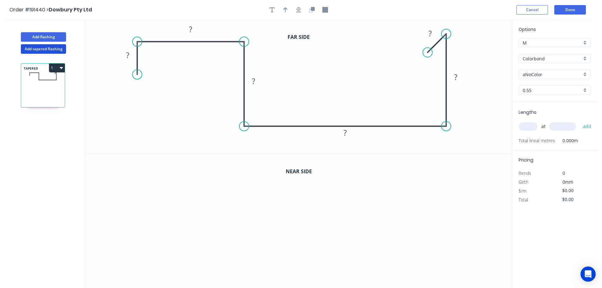
click at [137, 75] on circle at bounding box center [136, 74] width 9 height 9
click at [175, 124] on div "Feather" at bounding box center [169, 122] width 64 height 13
click at [149, 94] on div "Flip bend" at bounding box center [168, 95] width 64 height 13
click at [158, 64] on tspan "15" at bounding box center [154, 63] width 9 height 10
click at [177, 81] on icon "0 FE 10 ? ? ? ? ? ?" at bounding box center [298, 87] width 427 height 134
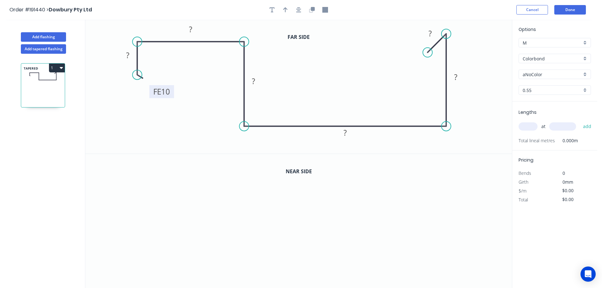
drag, startPoint x: 160, startPoint y: 64, endPoint x: 171, endPoint y: 92, distance: 30.2
click at [171, 92] on rect at bounding box center [162, 91] width 25 height 13
click at [130, 53] on rect at bounding box center [127, 55] width 13 height 9
click at [467, 115] on icon "0 FE 10 20 70 285 350 360 15" at bounding box center [298, 87] width 427 height 134
click at [282, 6] on button "button" at bounding box center [285, 9] width 9 height 9
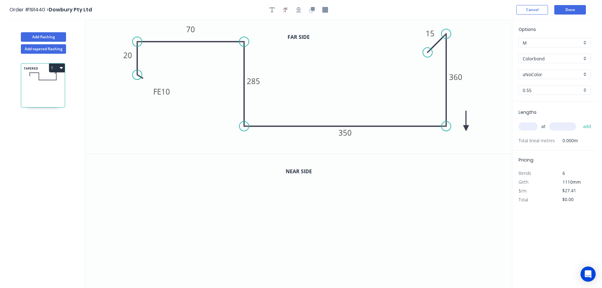
drag, startPoint x: 481, startPoint y: 51, endPoint x: 467, endPoint y: 128, distance: 78.4
click at [467, 128] on icon at bounding box center [466, 121] width 6 height 20
click at [467, 128] on icon at bounding box center [471, 123] width 18 height 18
drag, startPoint x: 467, startPoint y: 128, endPoint x: 463, endPoint y: 104, distance: 24.6
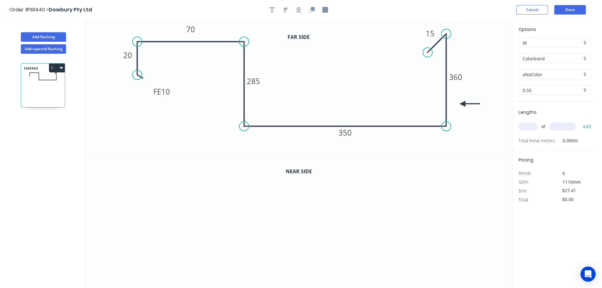
click at [463, 104] on icon at bounding box center [470, 104] width 20 height 6
click at [273, 9] on icon "button" at bounding box center [272, 10] width 5 height 6
drag, startPoint x: 108, startPoint y: 38, endPoint x: 464, endPoint y: 123, distance: 366.2
click at [464, 123] on textarea at bounding box center [482, 129] width 51 height 23
click at [341, 55] on icon "PLASTIC FE 10 20 70 285 350 360 15" at bounding box center [298, 87] width 427 height 134
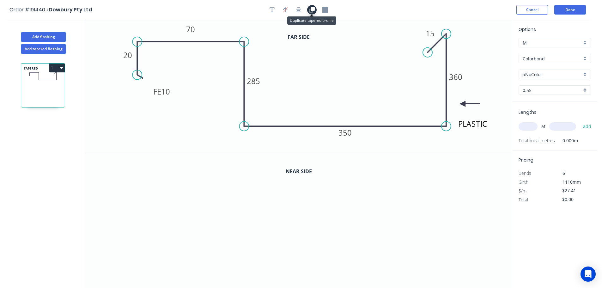
click at [311, 9] on icon "button" at bounding box center [311, 11] width 4 height 4
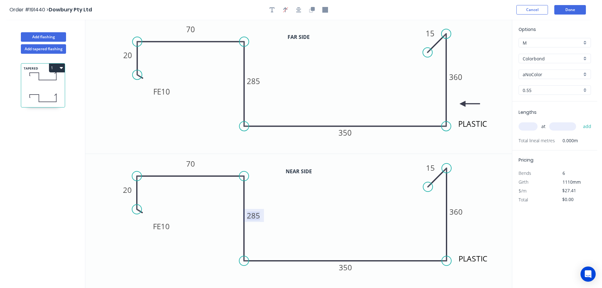
click at [258, 216] on tspan "285" at bounding box center [253, 215] width 13 height 10
click at [284, 211] on icon "PLASTIC FE 10 20 70 305 350 360 15" at bounding box center [298, 221] width 427 height 134
click at [460, 212] on tspan "360" at bounding box center [456, 211] width 13 height 10
click at [483, 210] on icon "PLASTIC FE 10 20 70 305 350 380 15" at bounding box center [298, 221] width 427 height 134
click at [588, 58] on div "Colorbond" at bounding box center [555, 58] width 72 height 9
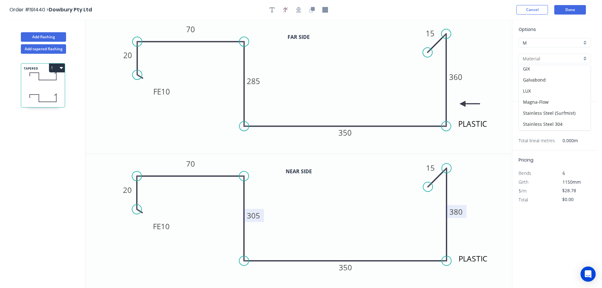
scroll to position [106, 0]
click at [568, 119] on div "Stainless Steel 316" at bounding box center [555, 119] width 72 height 11
click at [530, 127] on input "text" at bounding box center [528, 126] width 19 height 8
click at [566, 129] on input "text" at bounding box center [562, 126] width 27 height 8
click at [580, 121] on button "add" at bounding box center [587, 126] width 15 height 11
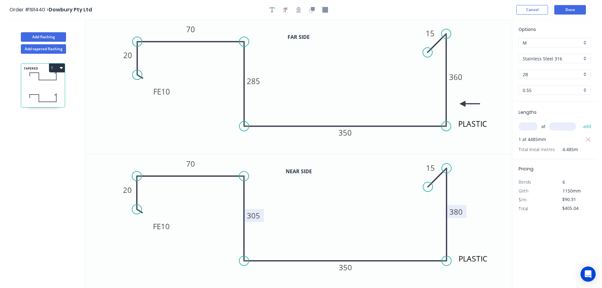
click at [56, 67] on button "1" at bounding box center [57, 68] width 16 height 9
click at [45, 85] on div "Duplicate" at bounding box center [34, 83] width 49 height 9
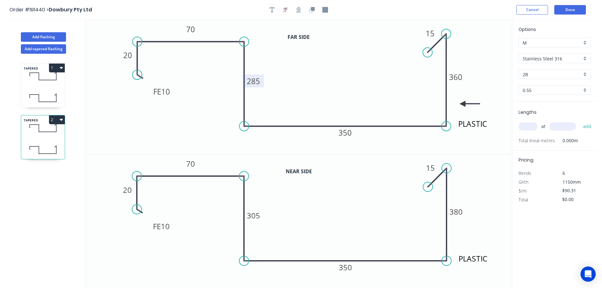
click at [257, 83] on tspan "285" at bounding box center [253, 81] width 13 height 10
click at [319, 73] on icon "PLASTIC FE 10 20 70 305 350 360 15" at bounding box center [298, 87] width 427 height 134
click at [460, 76] on tspan "360" at bounding box center [455, 77] width 13 height 10
click at [494, 62] on icon "PLASTIC FE 10 20 70 305 350 380 15" at bounding box center [298, 87] width 427 height 134
click at [257, 217] on tspan "305" at bounding box center [253, 215] width 13 height 10
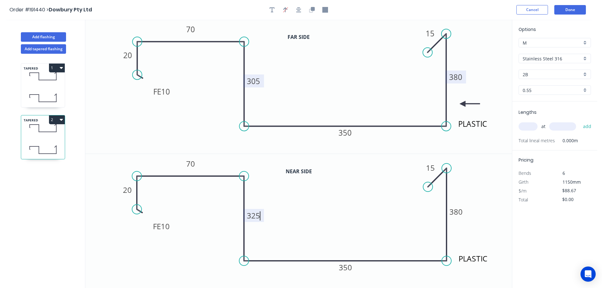
click at [284, 218] on icon "PLASTIC FE 10 20 70 325 350 380 15" at bounding box center [298, 221] width 427 height 134
click at [461, 210] on tspan "380" at bounding box center [456, 211] width 13 height 10
click at [482, 185] on icon "PLASTIC FE 10 20 70 325 350 400 15" at bounding box center [298, 221] width 427 height 134
click at [531, 126] on input "text" at bounding box center [528, 126] width 19 height 8
click at [568, 127] on input "text" at bounding box center [562, 126] width 27 height 8
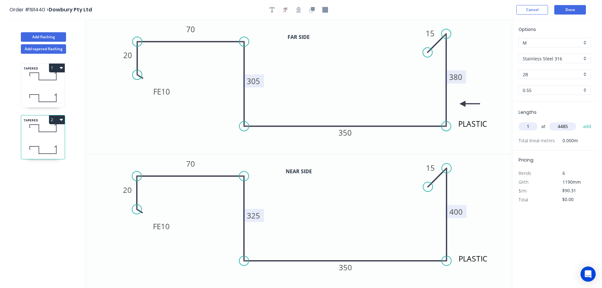
click at [580, 121] on button "add" at bounding box center [587, 126] width 15 height 11
click at [501, 199] on icon "PLASTIC FE 10 20 70 325 350 400 15" at bounding box center [298, 221] width 427 height 134
click at [49, 88] on div "TAPERED 1" at bounding box center [43, 85] width 44 height 44
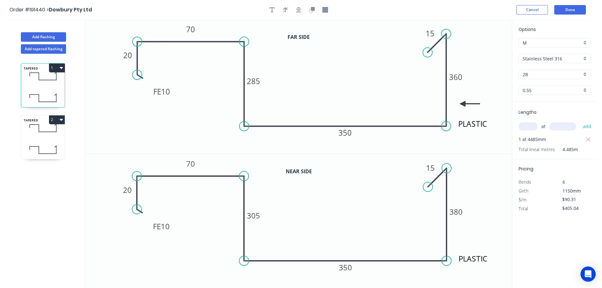
click at [49, 148] on icon at bounding box center [43, 149] width 44 height 19
click at [56, 119] on button "2" at bounding box center [57, 119] width 16 height 9
click at [41, 135] on div "Duplicate" at bounding box center [34, 135] width 49 height 9
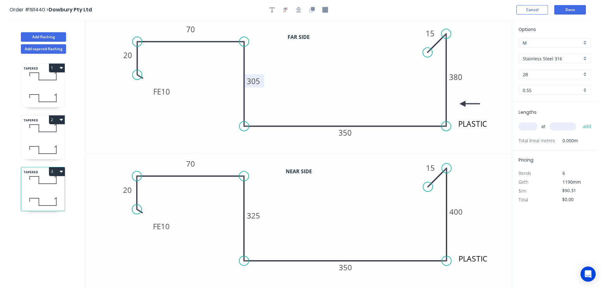
click at [257, 80] on tspan "305" at bounding box center [253, 81] width 13 height 10
click at [284, 73] on icon "PLASTIC FE 10 20 70 325 350 380 15" at bounding box center [298, 87] width 427 height 134
click at [460, 77] on tspan "380" at bounding box center [455, 77] width 13 height 10
click at [470, 64] on icon "PLASTIC FE 10 20 70 325 350 400 15" at bounding box center [298, 87] width 427 height 134
click at [257, 217] on tspan "325" at bounding box center [253, 215] width 13 height 10
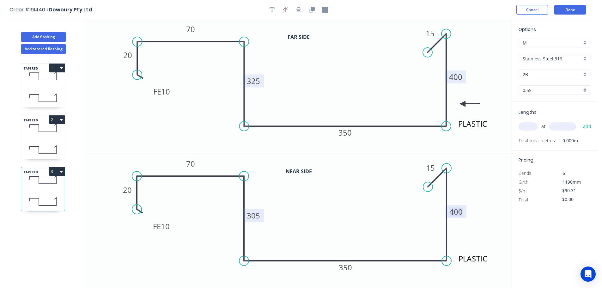
click at [459, 211] on tspan "400" at bounding box center [456, 211] width 13 height 10
click at [490, 203] on icon "PLASTIC FE 10 20 70 305 350 380 15" at bounding box center [298, 221] width 427 height 134
click at [530, 125] on input "text" at bounding box center [528, 126] width 19 height 8
click at [561, 127] on input "text" at bounding box center [562, 126] width 27 height 8
click at [580, 121] on button "add" at bounding box center [587, 126] width 15 height 11
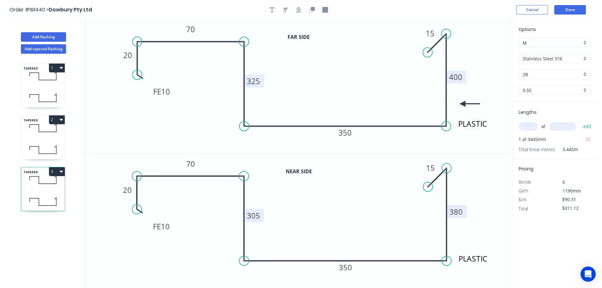
click at [55, 171] on button "3" at bounding box center [57, 171] width 16 height 9
click at [40, 185] on div "Duplicate" at bounding box center [34, 187] width 49 height 9
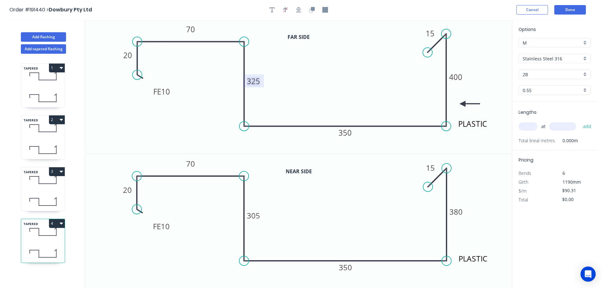
click at [258, 82] on tspan "325" at bounding box center [253, 81] width 13 height 10
click at [459, 79] on tspan "400" at bounding box center [455, 77] width 13 height 10
click at [258, 215] on tspan "305" at bounding box center [253, 215] width 13 height 10
click at [288, 210] on icon "PLASTIC FE 10 20 70 285 350 380 15" at bounding box center [298, 221] width 427 height 134
drag, startPoint x: 461, startPoint y: 213, endPoint x: 467, endPoint y: 212, distance: 5.8
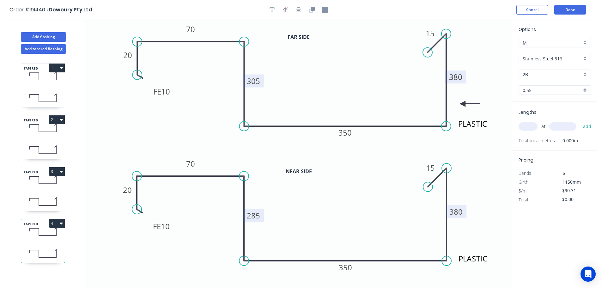
click at [461, 213] on tspan "380" at bounding box center [456, 211] width 13 height 10
click at [484, 213] on icon "PLASTIC FE 10 20 70 285 350 360 15" at bounding box center [298, 221] width 427 height 134
click at [530, 126] on input "text" at bounding box center [528, 126] width 19 height 8
click at [566, 126] on input "text" at bounding box center [562, 126] width 27 height 8
click at [580, 121] on button "add" at bounding box center [587, 126] width 15 height 11
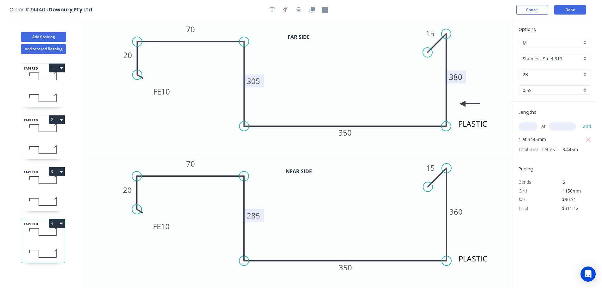
click at [43, 84] on icon at bounding box center [43, 76] width 44 height 19
click at [534, 126] on input "text" at bounding box center [528, 126] width 19 height 8
click at [569, 127] on input "text" at bounding box center [562, 126] width 27 height 8
click at [580, 121] on button "add" at bounding box center [587, 126] width 15 height 11
click at [55, 136] on icon at bounding box center [43, 128] width 44 height 19
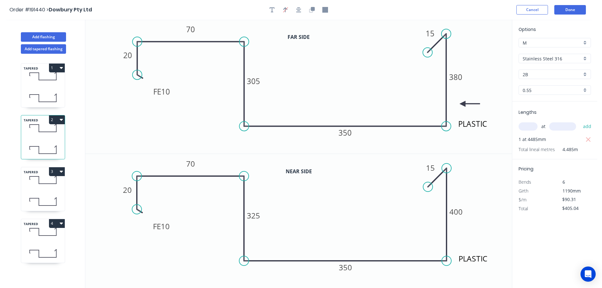
click at [532, 125] on input "text" at bounding box center [528, 126] width 19 height 8
click at [567, 126] on input "text" at bounding box center [562, 126] width 27 height 8
click at [580, 121] on button "add" at bounding box center [587, 126] width 15 height 11
click at [47, 188] on icon at bounding box center [43, 179] width 44 height 19
click at [534, 127] on input "text" at bounding box center [528, 126] width 19 height 8
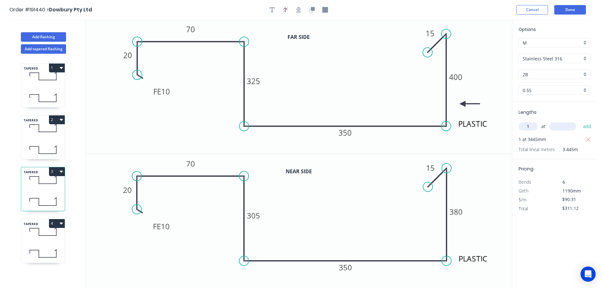
click at [568, 125] on input "text" at bounding box center [562, 126] width 27 height 8
click at [580, 121] on button "add" at bounding box center [587, 126] width 15 height 11
click at [38, 233] on icon at bounding box center [43, 231] width 44 height 19
click at [536, 125] on input "text" at bounding box center [528, 126] width 19 height 8
click at [568, 127] on input "text" at bounding box center [562, 126] width 27 height 8
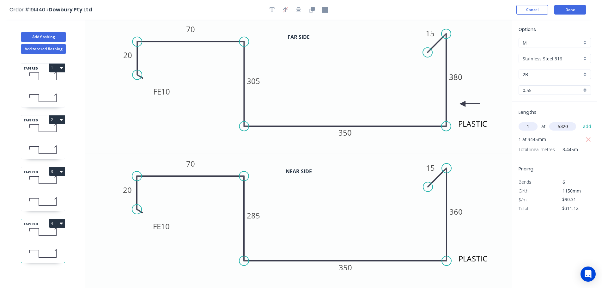
click at [580, 121] on button "add" at bounding box center [587, 126] width 15 height 11
click at [43, 86] on div "TAPERED 1" at bounding box center [43, 85] width 44 height 44
click at [57, 69] on button "1" at bounding box center [57, 68] width 16 height 9
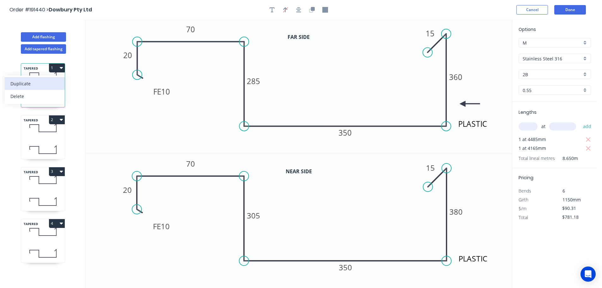
click at [47, 82] on div "Duplicate" at bounding box center [34, 83] width 49 height 9
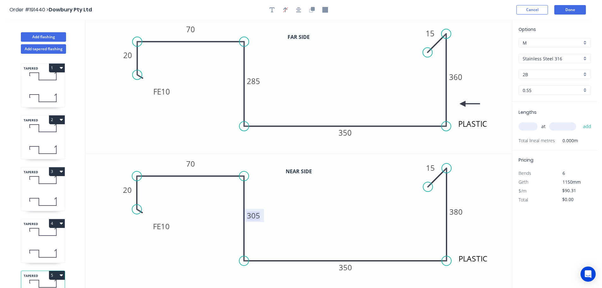
click at [256, 217] on tspan "305" at bounding box center [253, 215] width 13 height 10
click at [289, 210] on icon "PLASTIC FE 10 20 70 325 350 380 15" at bounding box center [298, 221] width 427 height 134
click at [458, 211] on tspan "380" at bounding box center [456, 211] width 13 height 10
click at [486, 207] on icon "PLASTIC FE 10 20 70 325 350 400 15" at bounding box center [298, 221] width 427 height 134
click at [533, 126] on input "text" at bounding box center [528, 126] width 19 height 8
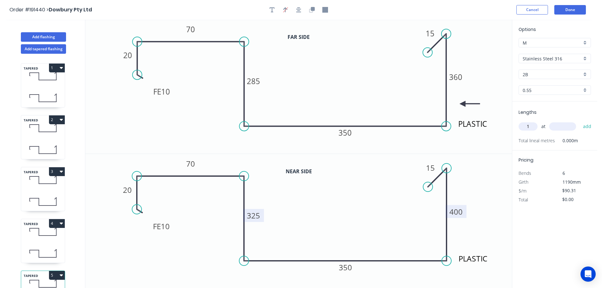
click at [565, 126] on input "text" at bounding box center [562, 126] width 27 height 8
click at [580, 121] on button "add" at bounding box center [587, 126] width 15 height 11
click at [484, 178] on icon "PLASTIC FE 10 20 70 325 350 400 15" at bounding box center [298, 221] width 427 height 134
click at [575, 11] on button "Done" at bounding box center [570, 9] width 32 height 9
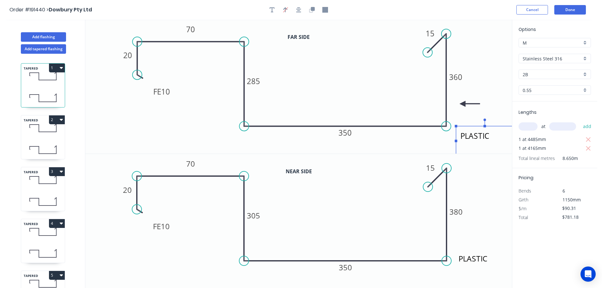
drag, startPoint x: 491, startPoint y: 128, endPoint x: 493, endPoint y: 140, distance: 11.9
click at [493, 140] on textarea "PLASTIC" at bounding box center [484, 140] width 51 height 23
click at [493, 271] on div "Delete" at bounding box center [509, 269] width 64 height 13
click at [576, 12] on button "Done" at bounding box center [570, 9] width 32 height 9
click at [573, 7] on button "Done" at bounding box center [570, 9] width 32 height 9
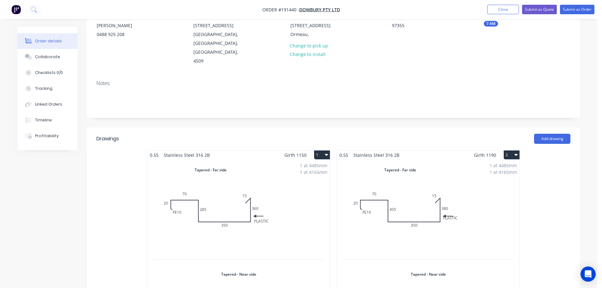
scroll to position [74, 0]
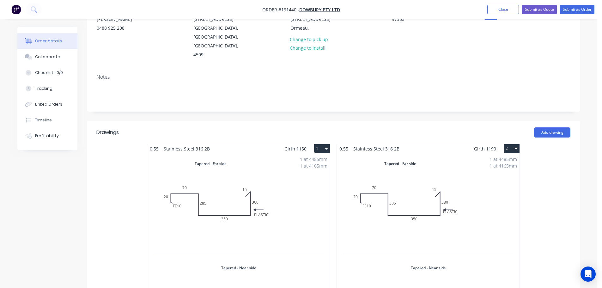
click at [301, 205] on div "1 at 4485mm 1 at 4165mm Total lm $/M Total 8.65m $90.31 $781.18" at bounding box center [238, 257] width 183 height 208
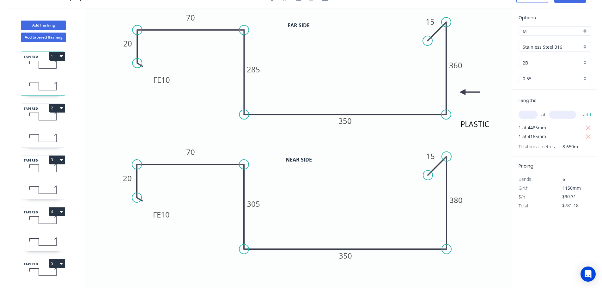
click at [50, 120] on icon at bounding box center [43, 116] width 44 height 19
drag, startPoint x: 488, startPoint y: 116, endPoint x: 489, endPoint y: 128, distance: 11.4
click at [489, 128] on textarea "PLASTIC" at bounding box center [483, 128] width 51 height 23
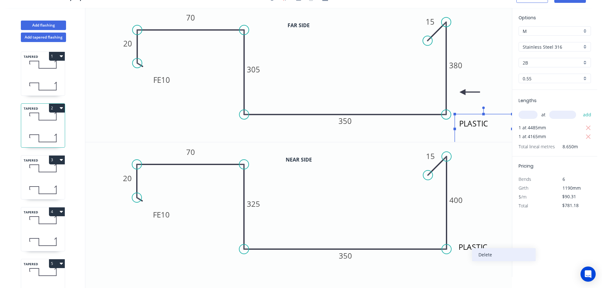
click at [483, 255] on div "Delete" at bounding box center [504, 254] width 64 height 13
click at [40, 178] on div "TAPERED 3" at bounding box center [43, 177] width 44 height 44
click at [35, 166] on icon at bounding box center [43, 168] width 44 height 19
drag, startPoint x: 491, startPoint y: 115, endPoint x: 492, endPoint y: 127, distance: 12.3
click at [492, 127] on textarea "PLASTIC" at bounding box center [483, 129] width 51 height 23
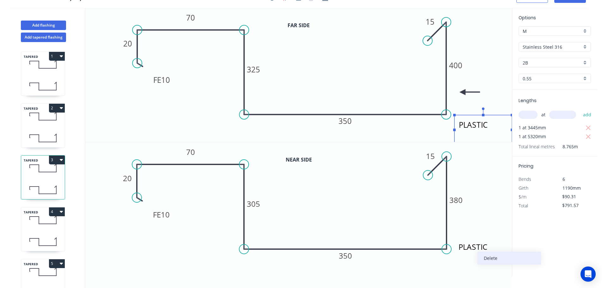
click at [484, 258] on div "Delete" at bounding box center [510, 258] width 64 height 13
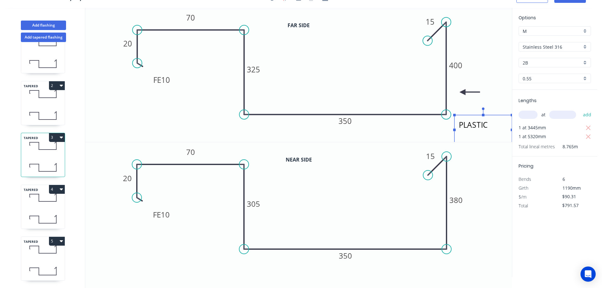
scroll to position [28, 0]
click at [49, 201] on icon at bounding box center [43, 197] width 44 height 19
click at [42, 198] on icon at bounding box center [43, 197] width 44 height 19
drag, startPoint x: 489, startPoint y: 114, endPoint x: 489, endPoint y: 126, distance: 11.4
click at [489, 126] on textarea "PLASTIC" at bounding box center [482, 126] width 51 height 23
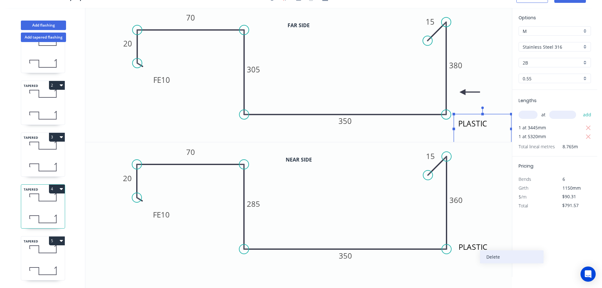
click at [488, 257] on div "Delete" at bounding box center [512, 256] width 64 height 13
click at [44, 249] on icon at bounding box center [43, 249] width 44 height 19
click at [46, 249] on icon at bounding box center [43, 249] width 44 height 19
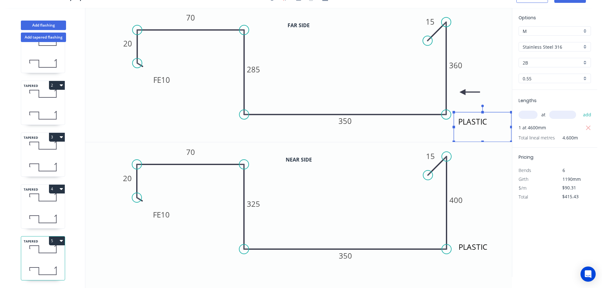
drag, startPoint x: 489, startPoint y: 115, endPoint x: 489, endPoint y: 124, distance: 9.5
click at [489, 124] on textarea "PLASTIC" at bounding box center [482, 126] width 51 height 23
click at [482, 262] on div "Delete" at bounding box center [507, 256] width 64 height 13
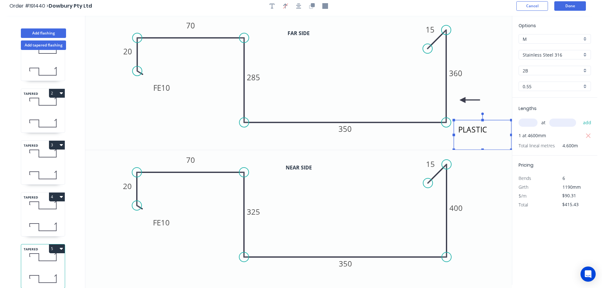
scroll to position [0, 0]
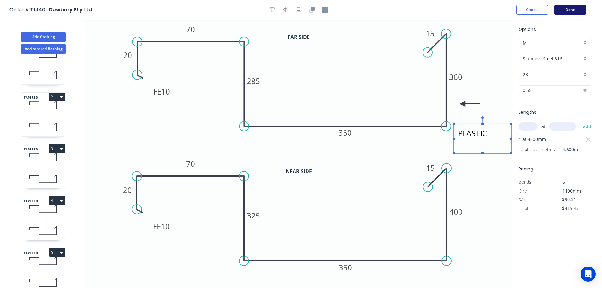
click at [568, 9] on button "Done" at bounding box center [570, 9] width 32 height 9
click at [575, 10] on button "Done" at bounding box center [570, 9] width 32 height 9
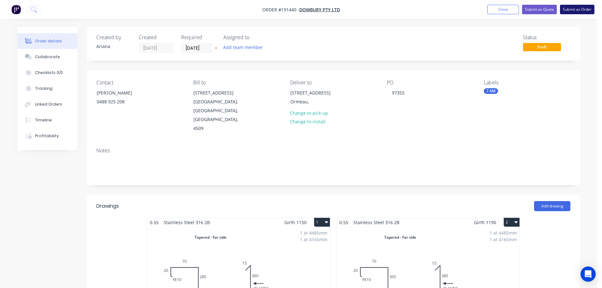
click at [575, 9] on button "Submit as Order" at bounding box center [577, 9] width 34 height 9
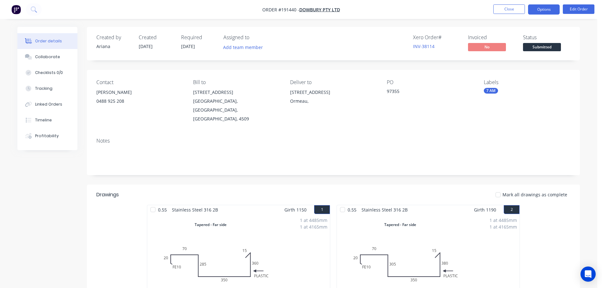
click at [538, 10] on button "Options" at bounding box center [544, 9] width 32 height 10
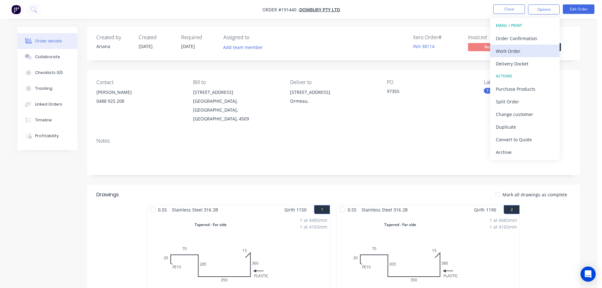
click at [516, 48] on div "Work Order" at bounding box center [525, 50] width 58 height 9
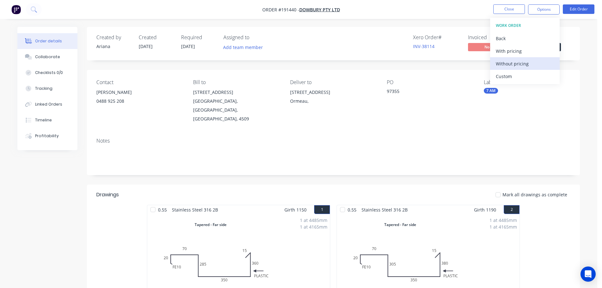
click at [505, 65] on div "Without pricing" at bounding box center [525, 63] width 58 height 9
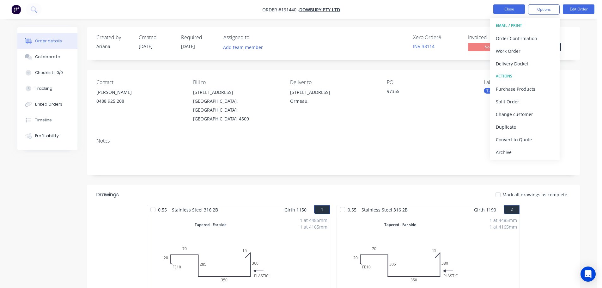
click at [505, 9] on button "Close" at bounding box center [509, 8] width 32 height 9
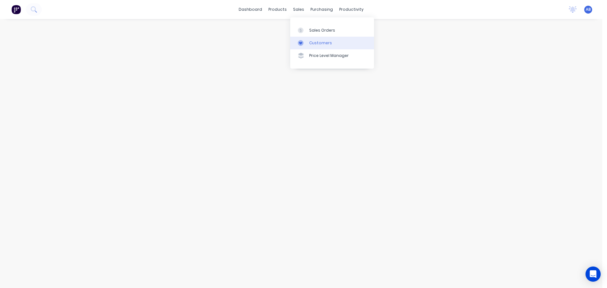
click at [314, 42] on div "Customers" at bounding box center [320, 43] width 23 height 6
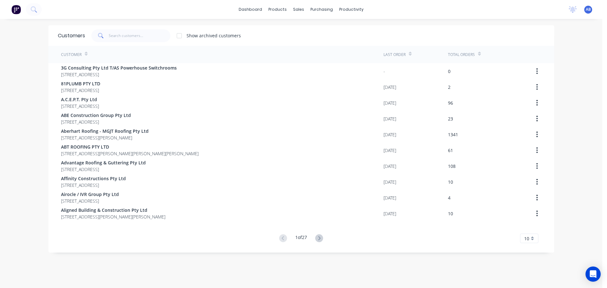
click at [403, 6] on div "dashboard products sales purchasing productivity dashboard products Product Cat…" at bounding box center [301, 9] width 602 height 19
click at [305, 32] on div "Show archived customers" at bounding box center [315, 35] width 460 height 13
click at [131, 37] on input "text" at bounding box center [140, 35] width 62 height 13
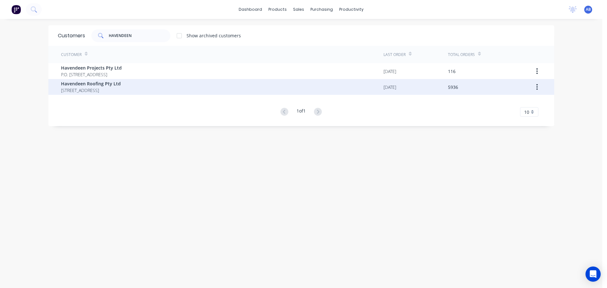
click at [113, 88] on span "[STREET_ADDRESS]" at bounding box center [91, 90] width 60 height 7
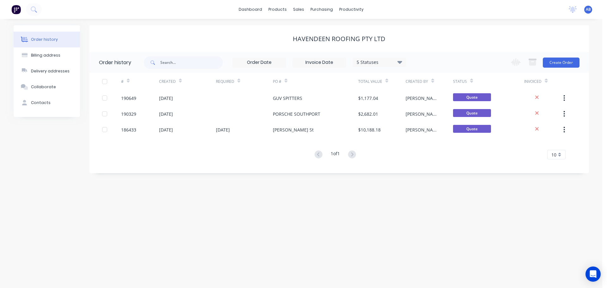
click at [399, 64] on icon at bounding box center [399, 62] width 5 height 8
click at [432, 148] on label at bounding box center [432, 148] width 0 height 0
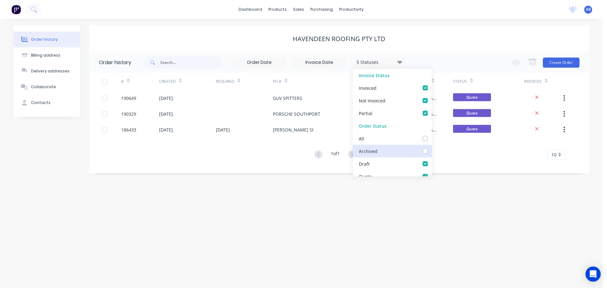
click at [432, 151] on input "checkbox" at bounding box center [434, 151] width 5 height 6
click at [431, 46] on div "Havendeen Roofing Pty Ltd" at bounding box center [338, 38] width 499 height 27
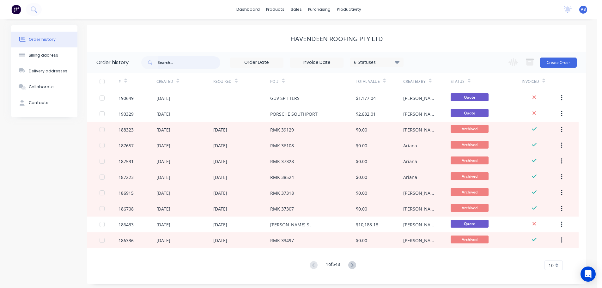
click at [187, 63] on input "text" at bounding box center [189, 62] width 63 height 13
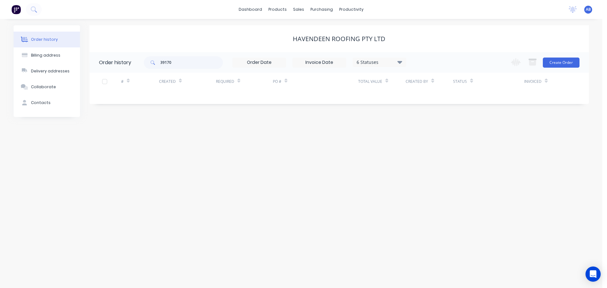
click at [397, 60] on div "6 Statuses" at bounding box center [379, 62] width 53 height 7
click at [412, 36] on div "Havendeen Roofing Pty Ltd" at bounding box center [338, 39] width 499 height 8
click at [312, 40] on div "Customers" at bounding box center [320, 43] width 23 height 6
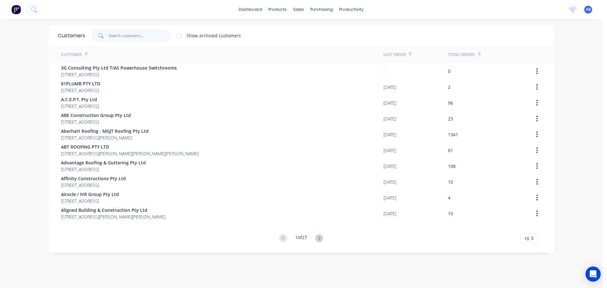
click at [136, 34] on input "text" at bounding box center [140, 35] width 62 height 13
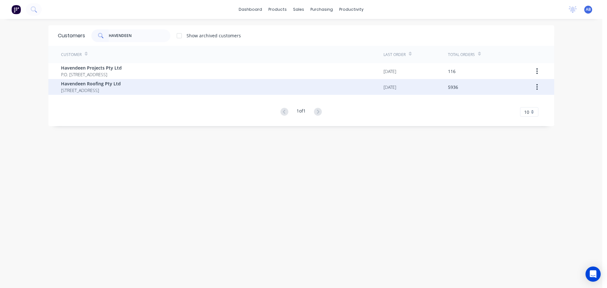
click at [94, 87] on span "Havendeen Roofing Pty Ltd" at bounding box center [91, 83] width 60 height 7
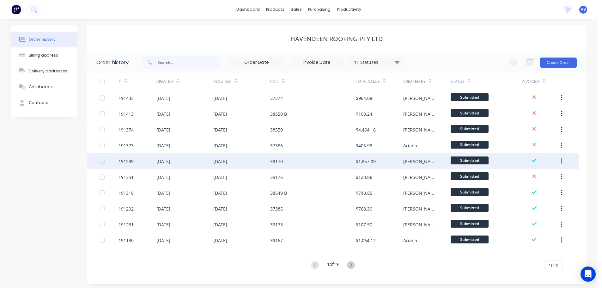
click at [292, 162] on div "39170" at bounding box center [312, 161] width 85 height 16
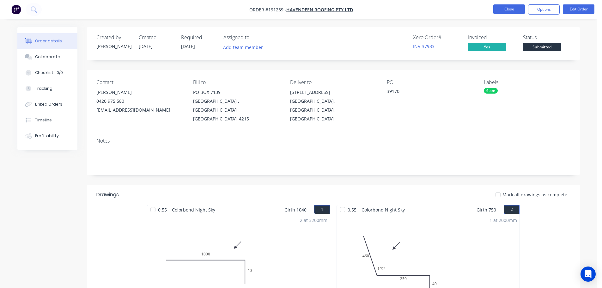
click at [515, 11] on button "Close" at bounding box center [509, 8] width 32 height 9
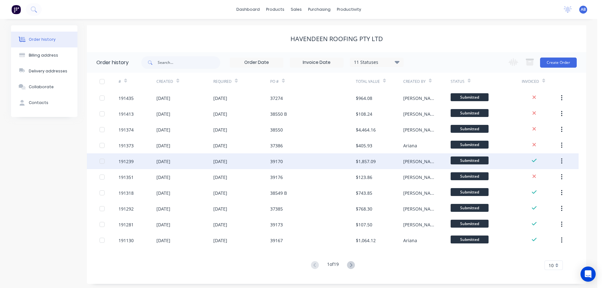
click at [562, 161] on icon "button" at bounding box center [562, 161] width 2 height 7
click at [528, 191] on div "Duplicate" at bounding box center [539, 190] width 49 height 9
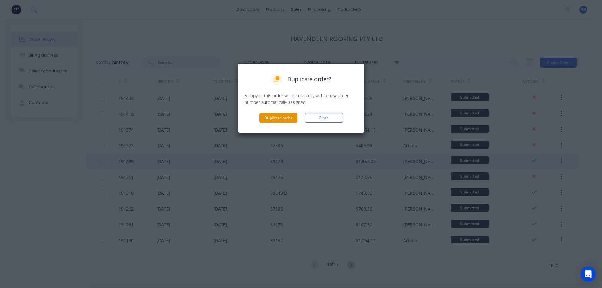
click at [285, 117] on button "Duplicate order" at bounding box center [279, 117] width 38 height 9
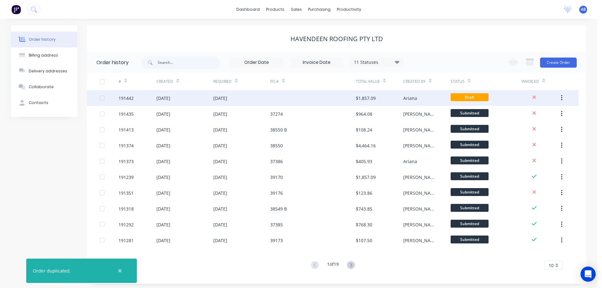
click at [268, 99] on div "[DATE]" at bounding box center [241, 98] width 57 height 16
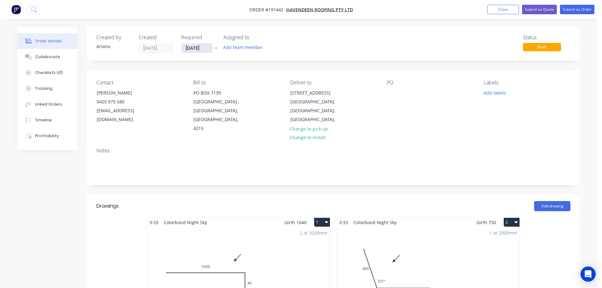
click at [201, 48] on input "[DATE]" at bounding box center [196, 47] width 31 height 9
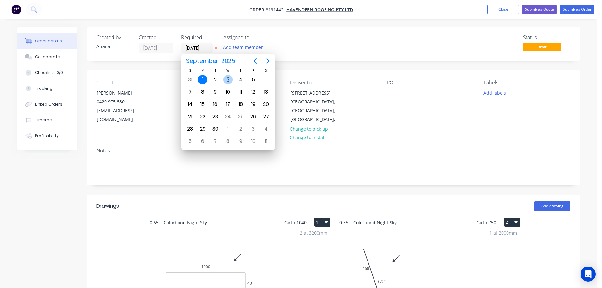
click at [226, 78] on div "3" at bounding box center [227, 79] width 9 height 9
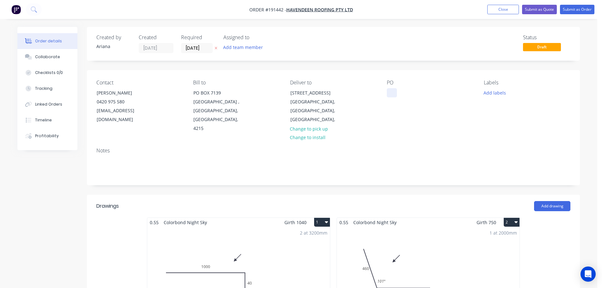
click at [392, 93] on div at bounding box center [392, 92] width 10 height 9
click at [448, 105] on div "PO RMK 39170" at bounding box center [430, 106] width 87 height 53
click at [496, 94] on button "Add labels" at bounding box center [494, 92] width 29 height 9
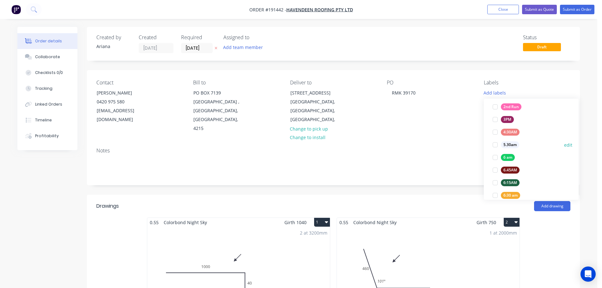
scroll to position [84, 0]
click at [496, 152] on div at bounding box center [495, 153] width 13 height 13
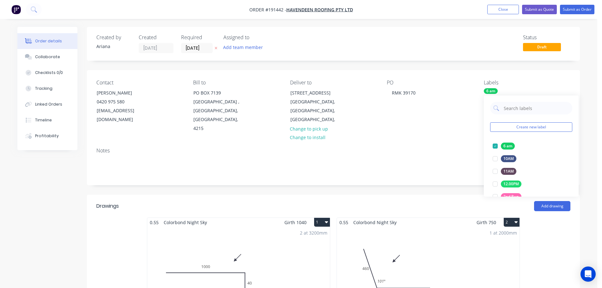
click at [433, 143] on div "Notes" at bounding box center [333, 164] width 493 height 42
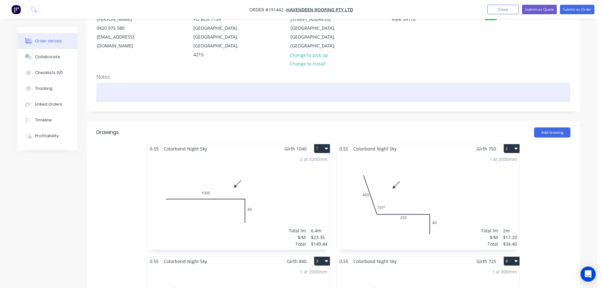
scroll to position [148, 0]
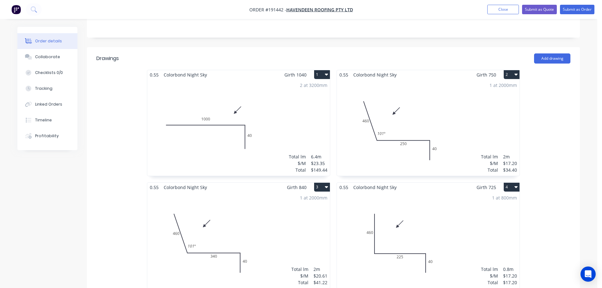
click at [321, 70] on button "1" at bounding box center [322, 74] width 16 height 9
click at [298, 111] on div "Delete" at bounding box center [300, 115] width 49 height 9
click at [322, 70] on button "2" at bounding box center [322, 74] width 16 height 9
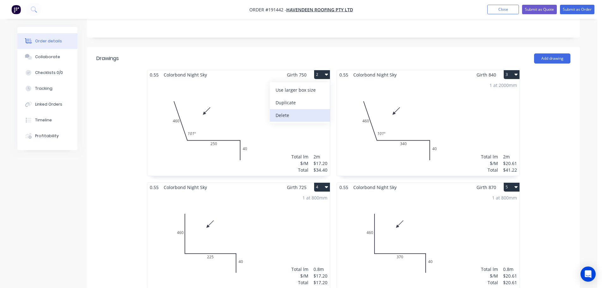
click at [300, 111] on div "Delete" at bounding box center [300, 115] width 49 height 9
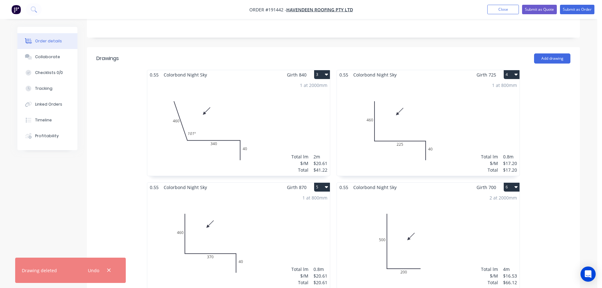
click at [324, 70] on button "3" at bounding box center [322, 74] width 16 height 9
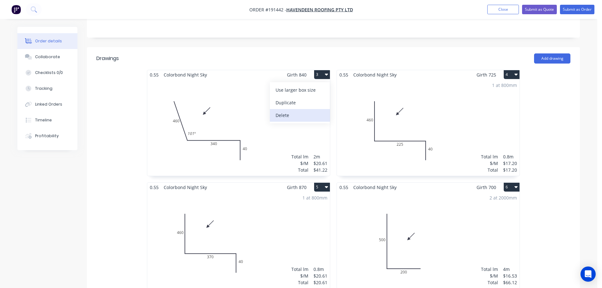
click at [298, 111] on div "Delete" at bounding box center [300, 115] width 49 height 9
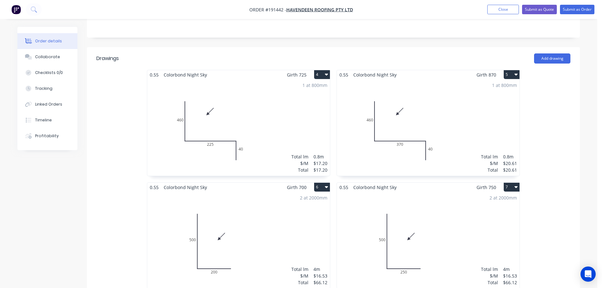
click at [321, 183] on button "6" at bounding box center [322, 187] width 16 height 9
click at [289, 223] on div "Delete" at bounding box center [300, 227] width 49 height 9
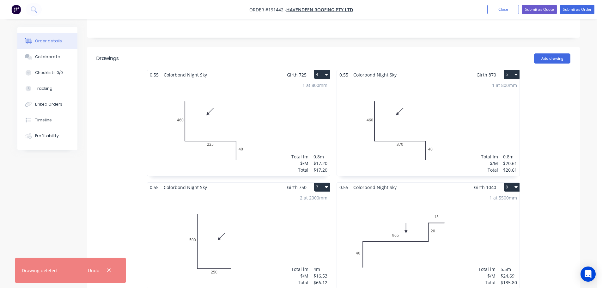
click at [321, 183] on button "7" at bounding box center [322, 187] width 16 height 9
click at [290, 223] on div "Delete" at bounding box center [300, 227] width 49 height 9
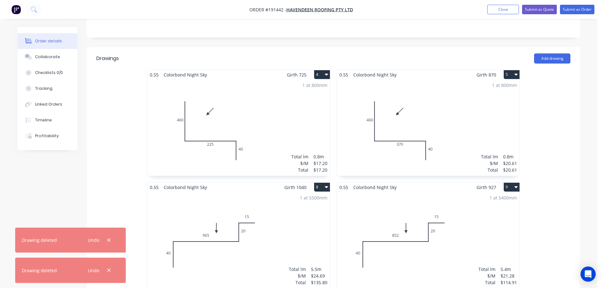
click at [320, 183] on button "8" at bounding box center [322, 187] width 16 height 9
click at [296, 223] on div "Delete" at bounding box center [300, 227] width 49 height 9
click at [320, 183] on button "9" at bounding box center [322, 187] width 16 height 9
click at [293, 223] on div "Delete" at bounding box center [300, 227] width 49 height 9
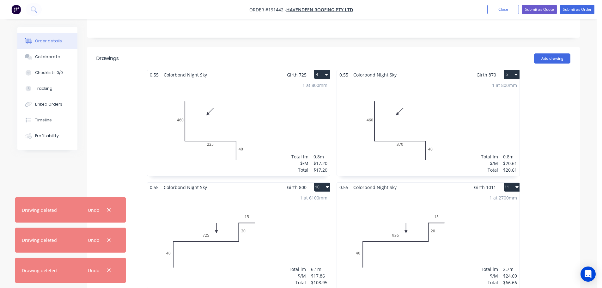
click at [321, 183] on button "10" at bounding box center [322, 187] width 16 height 9
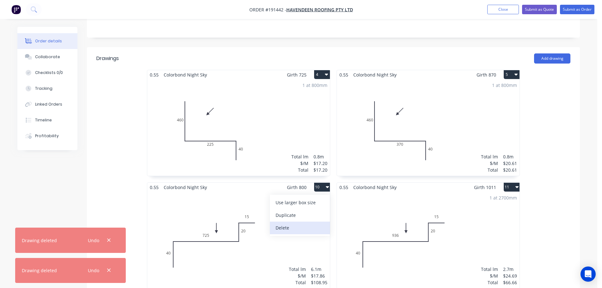
click at [300, 223] on div "Delete" at bounding box center [300, 227] width 49 height 9
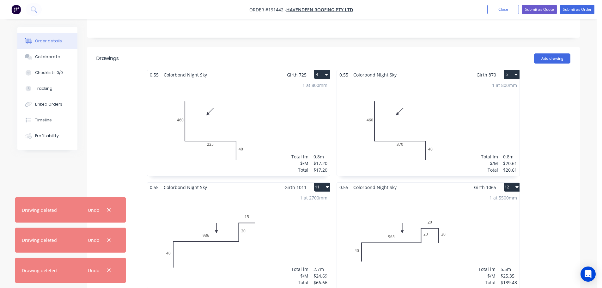
click at [322, 183] on button "11" at bounding box center [322, 187] width 16 height 9
click at [298, 223] on div "Delete" at bounding box center [300, 227] width 49 height 9
click at [318, 183] on button "12" at bounding box center [322, 187] width 16 height 9
click at [299, 223] on div "Delete" at bounding box center [300, 227] width 49 height 9
click at [321, 183] on button "13" at bounding box center [322, 187] width 16 height 9
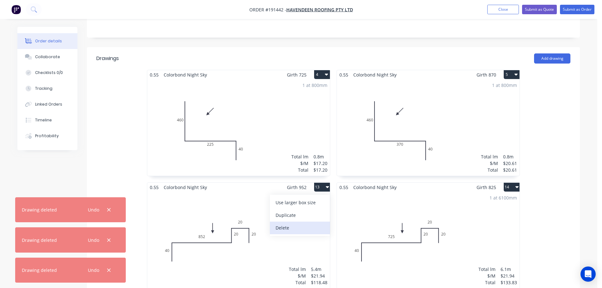
click at [298, 223] on div "Delete" at bounding box center [300, 227] width 49 height 9
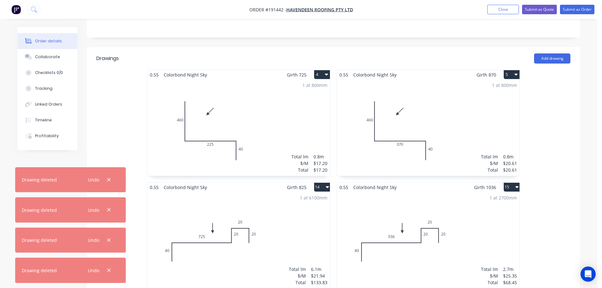
click at [321, 183] on button "14" at bounding box center [322, 187] width 16 height 9
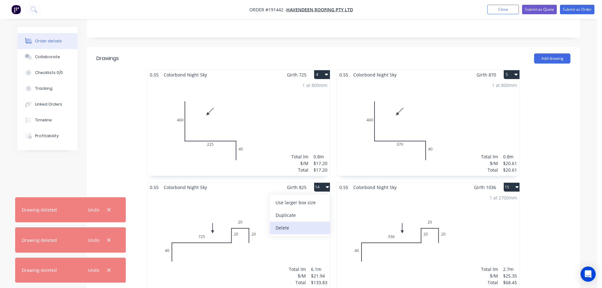
click at [297, 223] on div "Delete" at bounding box center [300, 227] width 49 height 9
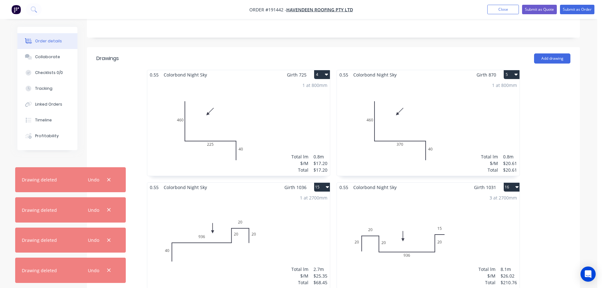
click at [321, 183] on button "15" at bounding box center [322, 187] width 16 height 9
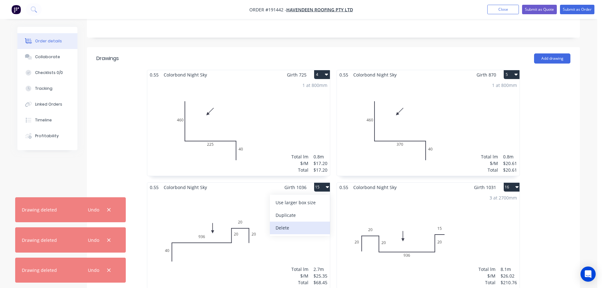
click at [302, 223] on div "Delete" at bounding box center [300, 227] width 49 height 9
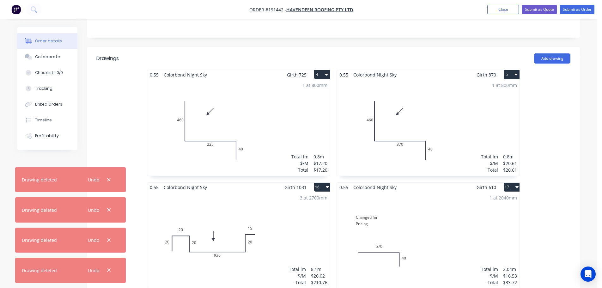
click at [321, 183] on button "16" at bounding box center [322, 187] width 16 height 9
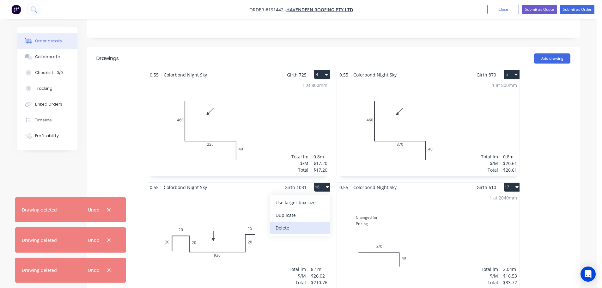
click at [302, 223] on div "Delete" at bounding box center [300, 227] width 49 height 9
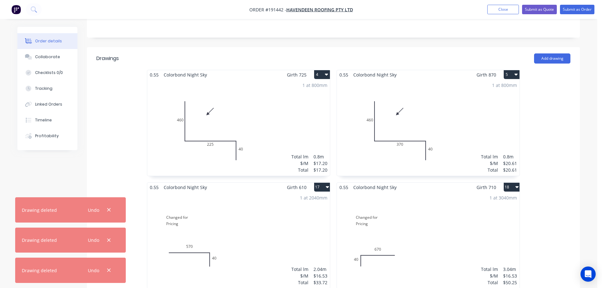
click at [320, 183] on button "17" at bounding box center [322, 187] width 16 height 9
click at [309, 223] on div "Delete" at bounding box center [300, 227] width 49 height 9
click at [320, 183] on button "18" at bounding box center [322, 187] width 16 height 9
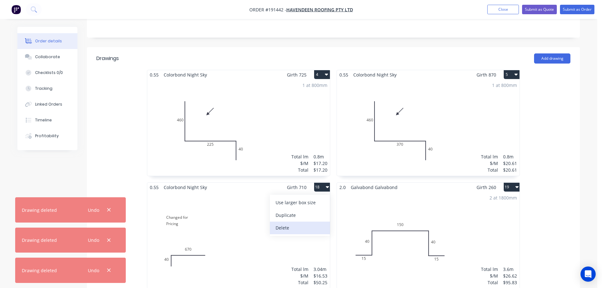
click at [301, 223] on div "Delete" at bounding box center [300, 227] width 49 height 9
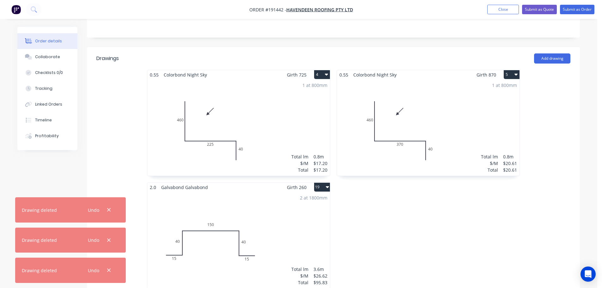
click at [320, 183] on button "19" at bounding box center [322, 187] width 16 height 9
click at [304, 223] on div "Delete" at bounding box center [300, 227] width 49 height 9
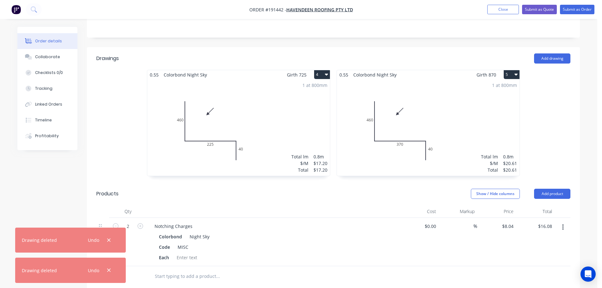
click at [566, 222] on button "button" at bounding box center [563, 227] width 15 height 11
click at [520, 277] on div "Delete" at bounding box center [540, 281] width 49 height 9
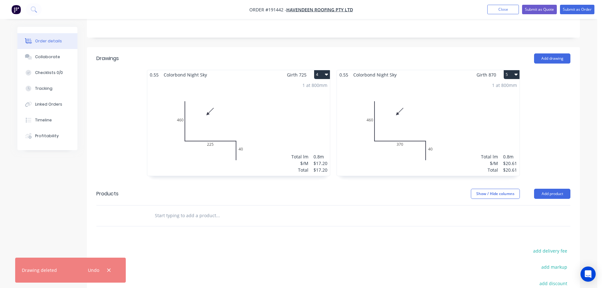
click at [543, 160] on div "0.55 Colorbond Night Sky Girth 725 4 0 460 225 40 0 460 225 40 1 at 800mm Total…" at bounding box center [333, 126] width 493 height 113
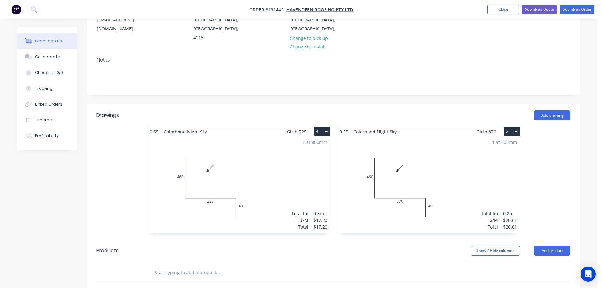
click at [280, 155] on div "1 at 800mm Total lm $/M Total 0.8m $17.20 $17.20" at bounding box center [238, 184] width 183 height 96
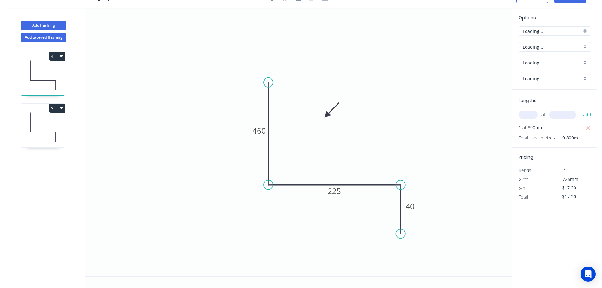
scroll to position [12, 0]
click at [591, 127] on icon "button" at bounding box center [589, 128] width 6 height 8
click at [532, 115] on input "text" at bounding box center [528, 115] width 19 height 8
click at [566, 114] on input "text" at bounding box center [562, 115] width 27 height 8
click at [580, 109] on button "add" at bounding box center [587, 114] width 15 height 11
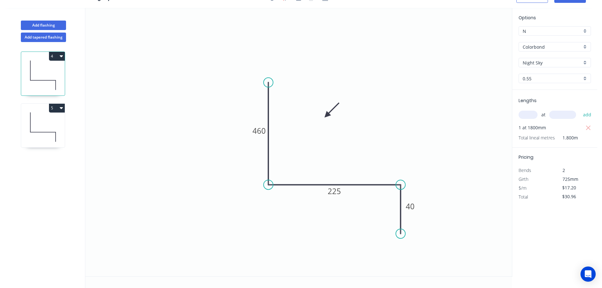
click at [45, 118] on icon at bounding box center [43, 127] width 44 height 40
drag, startPoint x: 40, startPoint y: 75, endPoint x: 59, endPoint y: 78, distance: 19.2
click at [41, 75] on icon at bounding box center [43, 75] width 44 height 40
drag, startPoint x: 578, startPoint y: 197, endPoint x: 536, endPoint y: 201, distance: 42.6
click at [536, 201] on div "Total $30.96" at bounding box center [555, 197] width 82 height 9
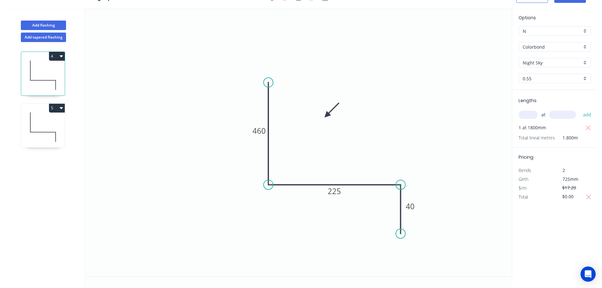
click at [43, 120] on icon at bounding box center [43, 127] width 44 height 40
click at [589, 125] on icon "button" at bounding box center [589, 128] width 6 height 8
click at [530, 114] on input "text" at bounding box center [528, 115] width 19 height 8
click at [571, 115] on input "text" at bounding box center [562, 115] width 27 height 8
click at [580, 109] on button "add" at bounding box center [587, 114] width 15 height 11
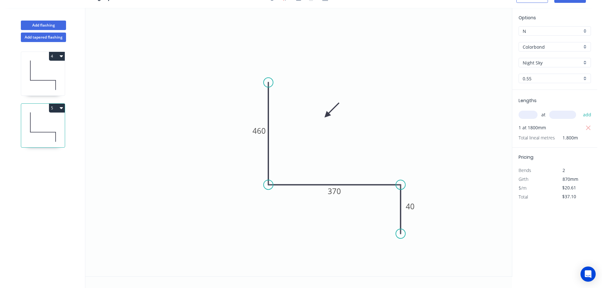
click at [461, 103] on icon "0 460 370 40" at bounding box center [298, 142] width 427 height 268
drag, startPoint x: 584, startPoint y: 197, endPoint x: 536, endPoint y: 199, distance: 47.5
click at [536, 199] on div "Total $37.10" at bounding box center [555, 197] width 82 height 9
click at [429, 119] on icon "0 460 370 40" at bounding box center [298, 142] width 427 height 268
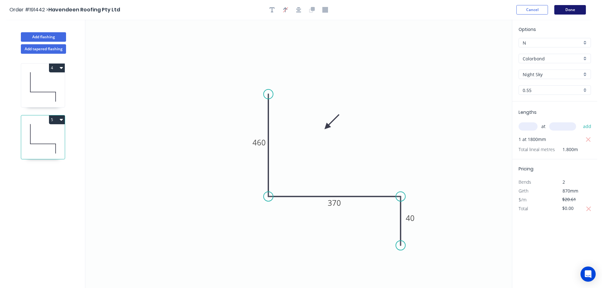
click at [572, 9] on button "Done" at bounding box center [570, 9] width 32 height 9
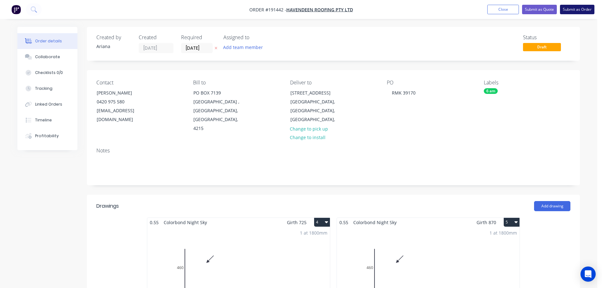
click at [576, 10] on button "Submit as Order" at bounding box center [577, 9] width 34 height 9
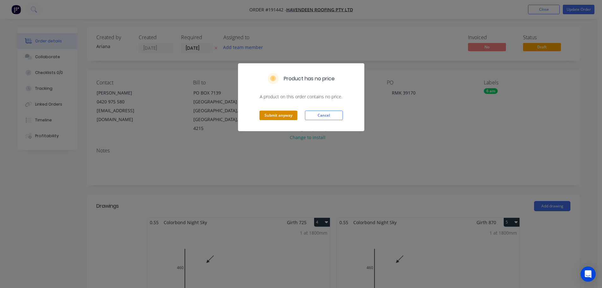
click at [277, 115] on button "Submit anyway" at bounding box center [279, 115] width 38 height 9
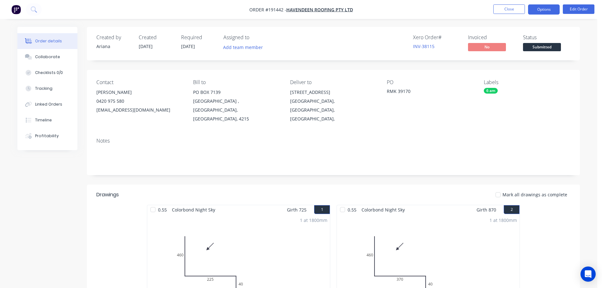
click at [551, 10] on button "Options" at bounding box center [544, 9] width 32 height 10
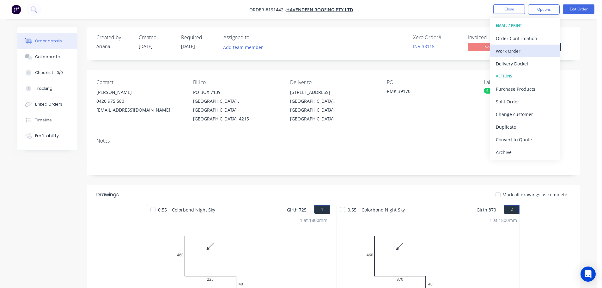
click at [514, 52] on div "Work Order" at bounding box center [525, 50] width 58 height 9
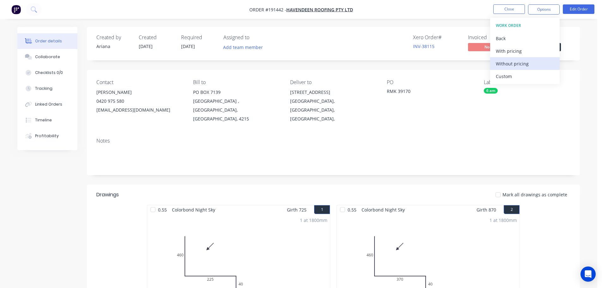
click at [504, 65] on div "Without pricing" at bounding box center [525, 63] width 58 height 9
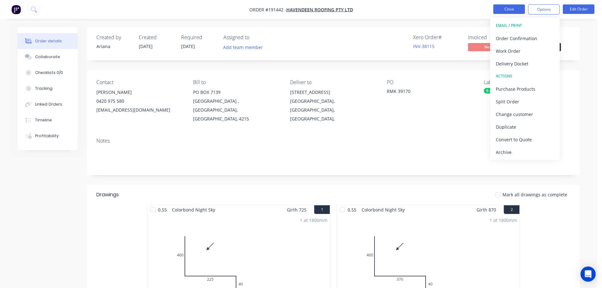
click at [517, 7] on button "Close" at bounding box center [509, 8] width 32 height 9
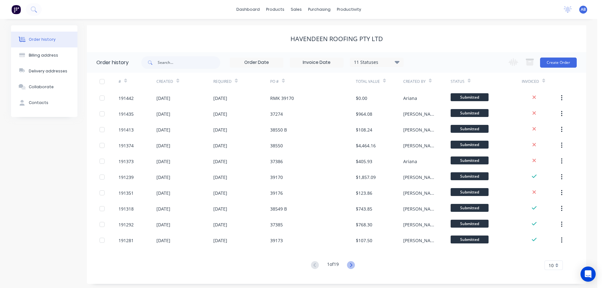
click at [351, 266] on icon at bounding box center [351, 265] width 8 height 8
click at [353, 264] on icon at bounding box center [351, 265] width 8 height 8
click at [351, 263] on icon at bounding box center [351, 265] width 8 height 8
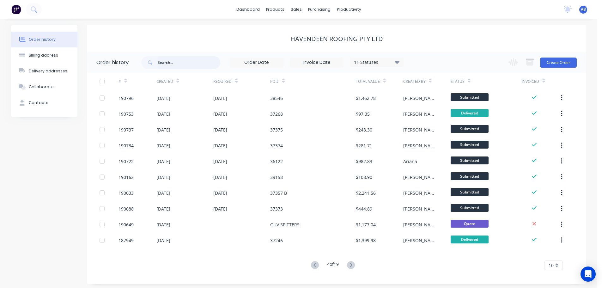
click at [188, 63] on input "text" at bounding box center [189, 62] width 63 height 13
click at [351, 264] on icon at bounding box center [351, 265] width 8 height 8
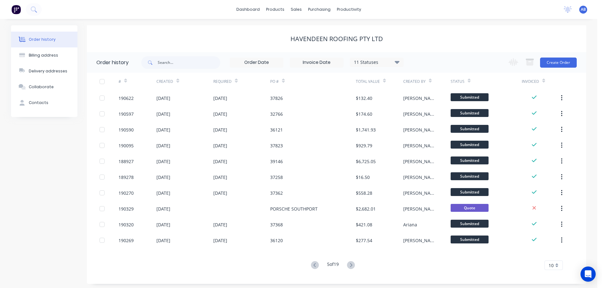
click at [351, 264] on icon at bounding box center [351, 265] width 8 height 8
click at [184, 60] on input "text" at bounding box center [189, 62] width 63 height 13
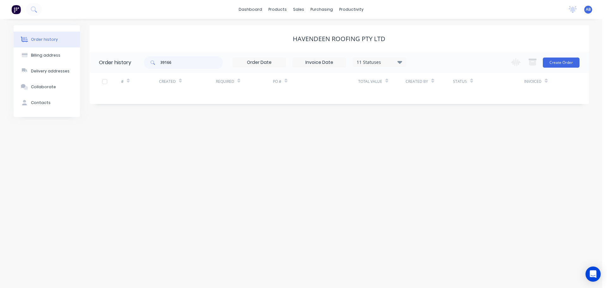
click at [398, 61] on icon at bounding box center [399, 62] width 5 height 3
click at [432, 148] on label at bounding box center [432, 148] width 0 height 0
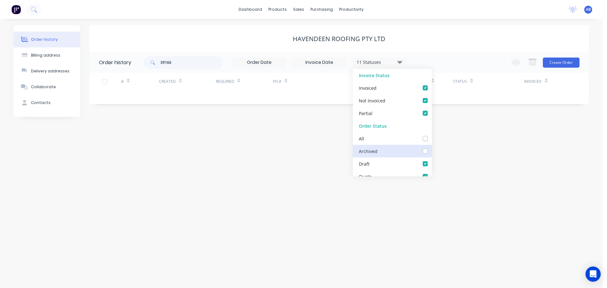
click at [432, 150] on input "checkbox" at bounding box center [434, 151] width 5 height 6
click at [456, 151] on div "Order history Billing address Delivery addresses Collaborate Contacts Havendeen…" at bounding box center [301, 153] width 602 height 269
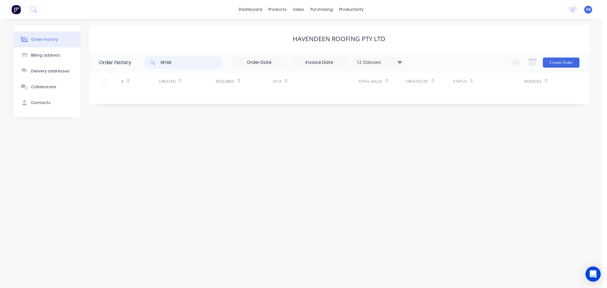
click at [196, 63] on input "39166" at bounding box center [191, 62] width 63 height 13
click at [206, 63] on input "39166" at bounding box center [191, 62] width 63 height 13
click at [402, 62] on icon at bounding box center [399, 62] width 5 height 3
click at [191, 64] on input "39166" at bounding box center [191, 62] width 63 height 13
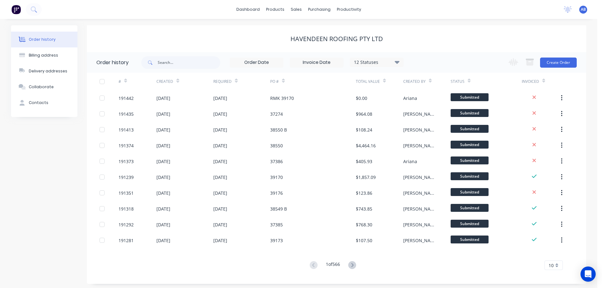
click at [397, 61] on icon at bounding box center [397, 62] width 5 height 3
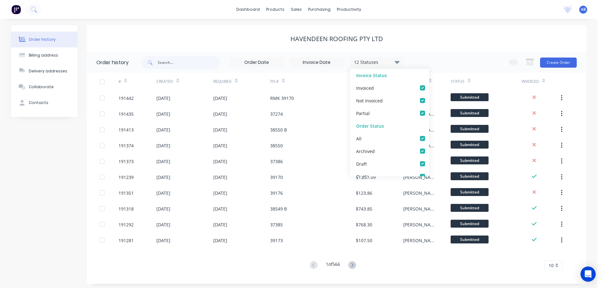
click at [255, 39] on div "Havendeen Roofing Pty Ltd" at bounding box center [336, 39] width 499 height 8
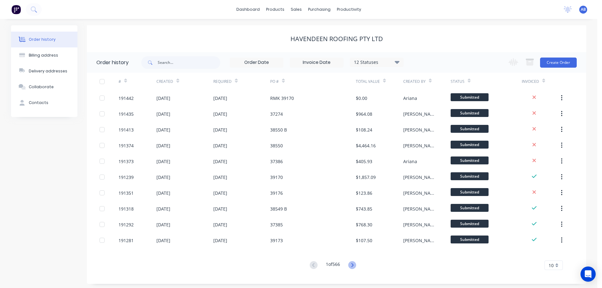
click at [352, 265] on icon at bounding box center [352, 265] width 8 height 8
click at [351, 265] on icon at bounding box center [352, 265] width 8 height 8
click at [352, 264] on icon at bounding box center [352, 265] width 8 height 8
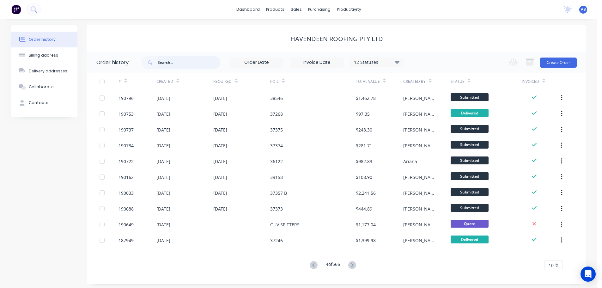
click at [182, 61] on input "text" at bounding box center [189, 62] width 63 height 13
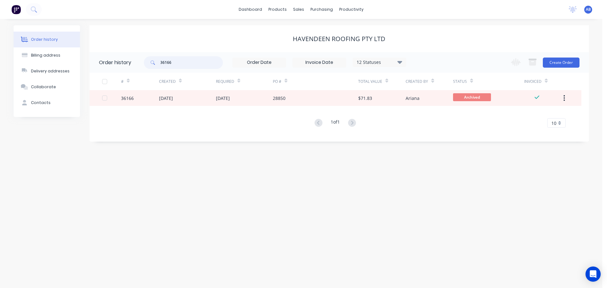
click at [181, 63] on input "36166" at bounding box center [191, 62] width 63 height 13
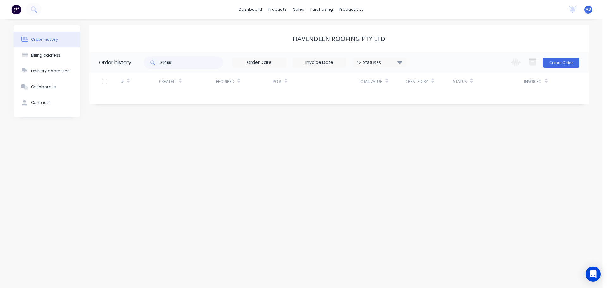
click at [401, 62] on icon at bounding box center [399, 62] width 5 height 3
click at [511, 187] on div "Order history Billing address Delivery addresses Collaborate Contacts Havendeen…" at bounding box center [301, 153] width 602 height 269
click at [181, 60] on input "39166" at bounding box center [191, 62] width 63 height 13
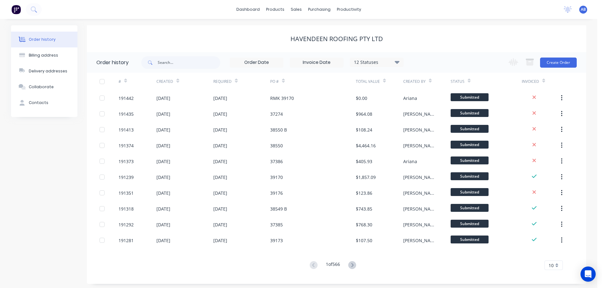
click at [397, 62] on icon at bounding box center [397, 62] width 5 height 3
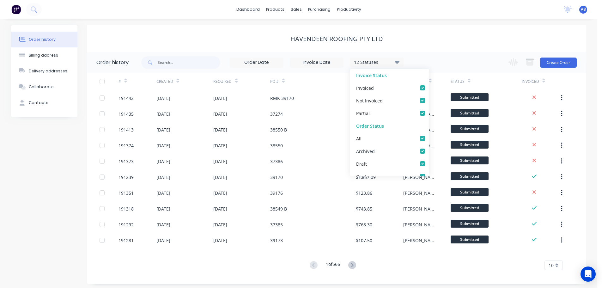
click at [429, 148] on label at bounding box center [429, 148] width 0 height 0
click at [429, 150] on input "checkbox" at bounding box center [431, 151] width 5 height 6
click at [437, 42] on div "Havendeen Roofing Pty Ltd" at bounding box center [336, 39] width 499 height 8
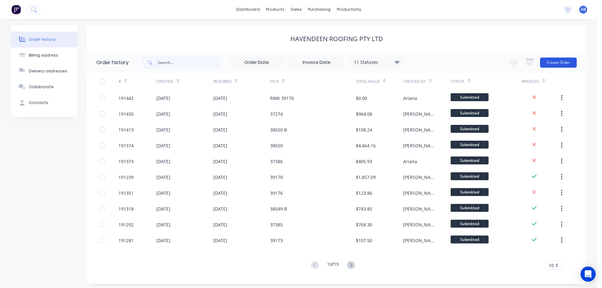
click at [568, 63] on button "Create Order" at bounding box center [558, 63] width 37 height 10
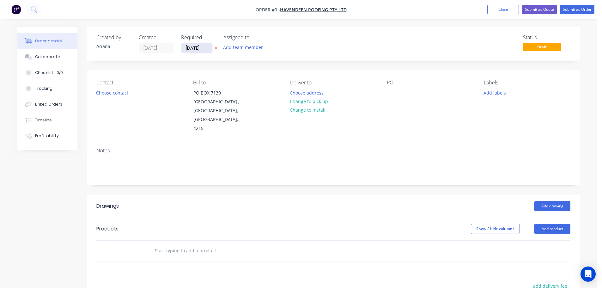
click at [199, 49] on input "[DATE]" at bounding box center [196, 47] width 31 height 9
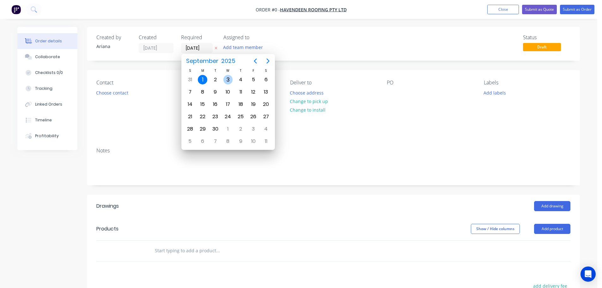
click at [228, 77] on div "3" at bounding box center [227, 79] width 9 height 9
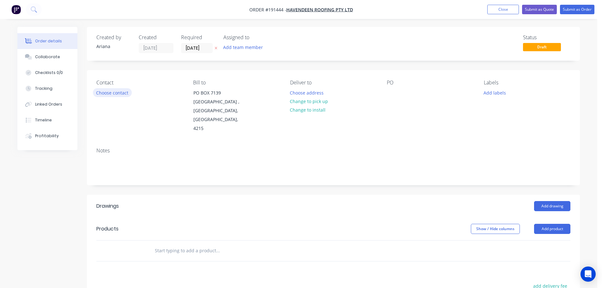
click at [114, 92] on button "Choose contact" at bounding box center [112, 92] width 39 height 9
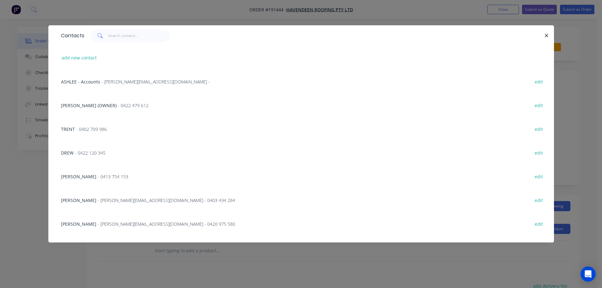
click at [148, 224] on span "- [PERSON_NAME][EMAIL_ADDRESS][DOMAIN_NAME] - 0420 975 580" at bounding box center [167, 224] width 138 height 6
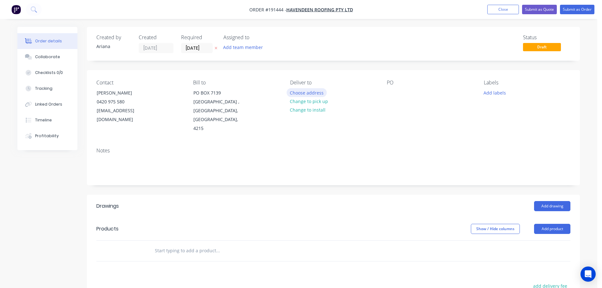
click at [313, 93] on button "Choose address" at bounding box center [307, 92] width 40 height 9
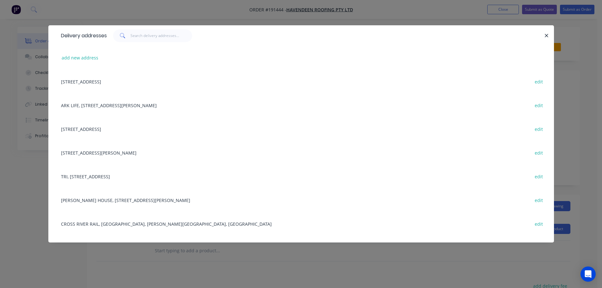
click at [88, 131] on div "[STREET_ADDRESS] edit" at bounding box center [301, 129] width 487 height 24
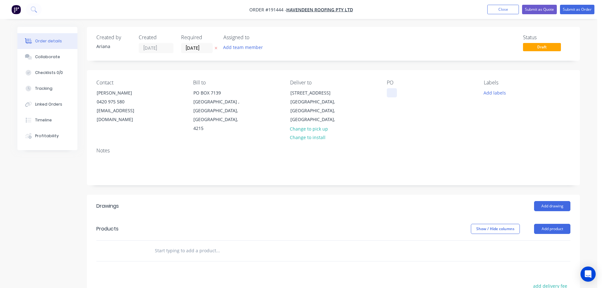
click at [393, 91] on div at bounding box center [392, 92] width 10 height 9
click at [476, 121] on div "Contact NICK [PHONE_NUMBER] [EMAIL_ADDRESS][DOMAIN_NAME] Bill to [STREET_ADDRES…" at bounding box center [333, 106] width 493 height 72
click at [500, 94] on button "Add labels" at bounding box center [494, 92] width 29 height 9
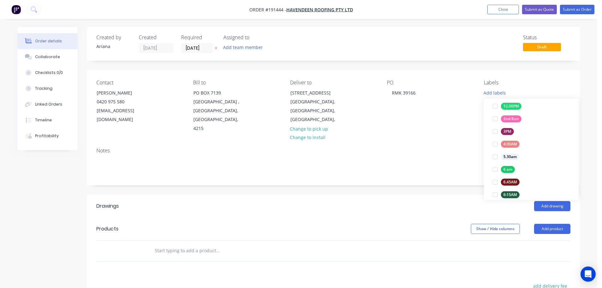
scroll to position [72, 0]
click at [495, 165] on div at bounding box center [495, 165] width 13 height 13
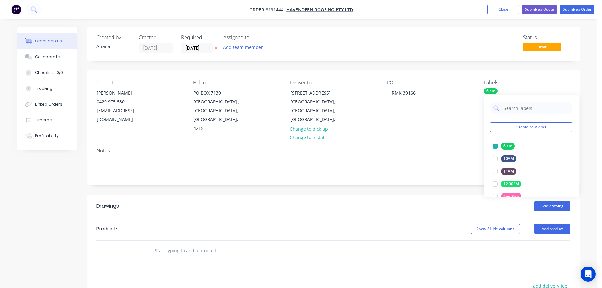
click at [432, 147] on div "Notes" at bounding box center [333, 164] width 493 height 42
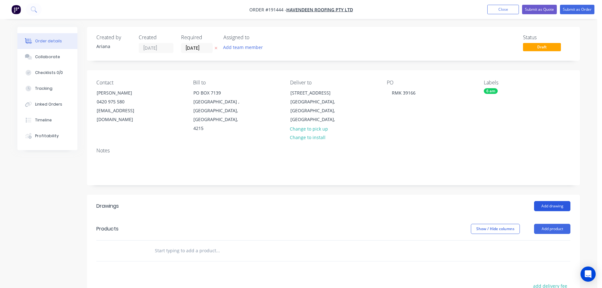
click at [555, 201] on button "Add drawing" at bounding box center [552, 206] width 36 height 10
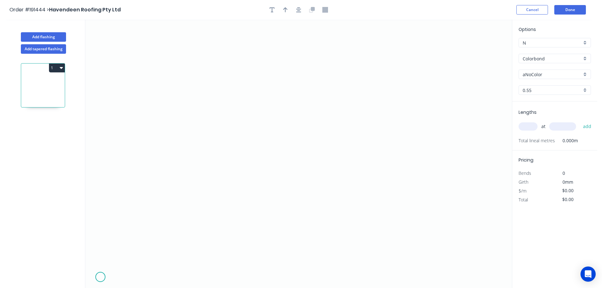
click at [100, 277] on icon "0" at bounding box center [298, 154] width 427 height 268
click at [101, 270] on icon at bounding box center [101, 273] width 0 height 8
click at [117, 270] on icon "0 ?" at bounding box center [298, 154] width 427 height 268
click at [117, 278] on icon "0 ? ?" at bounding box center [298, 154] width 427 height 268
click at [117, 278] on circle at bounding box center [117, 276] width 9 height 9
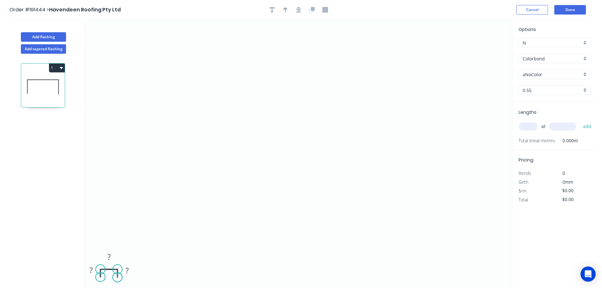
click at [117, 278] on circle at bounding box center [117, 276] width 9 height 9
click at [91, 269] on tspan "?" at bounding box center [90, 270] width 3 height 10
click at [110, 255] on tspan "?" at bounding box center [108, 257] width 3 height 10
click at [128, 271] on tspan "?" at bounding box center [127, 270] width 3 height 10
click at [152, 264] on icon "0 40 1725 40" at bounding box center [298, 154] width 427 height 268
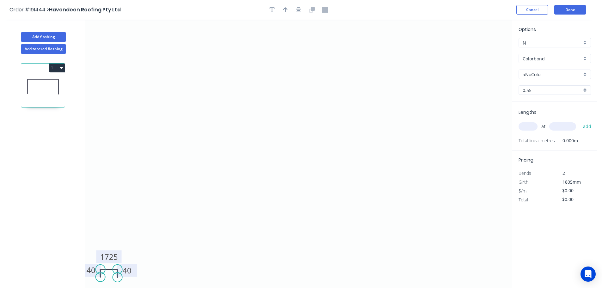
click at [586, 71] on div "aNoColor" at bounding box center [555, 74] width 72 height 9
click at [558, 112] on div "Night Sky" at bounding box center [555, 115] width 72 height 11
click at [534, 126] on input "text" at bounding box center [528, 126] width 19 height 8
click at [565, 125] on input "text" at bounding box center [562, 126] width 27 height 8
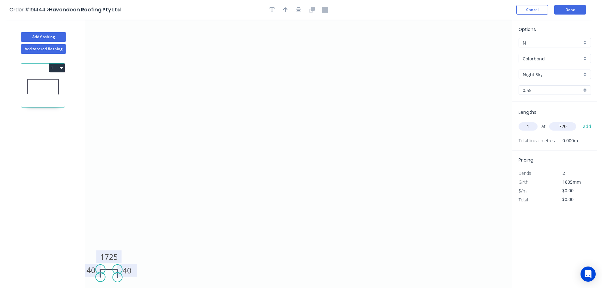
click at [580, 121] on button "add" at bounding box center [587, 126] width 15 height 11
click at [572, 9] on button "Done" at bounding box center [570, 9] width 32 height 9
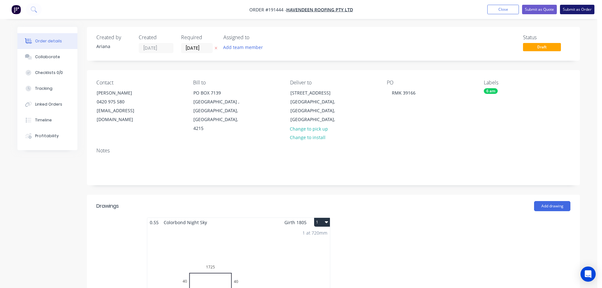
click at [571, 9] on button "Submit as Order" at bounding box center [577, 9] width 34 height 9
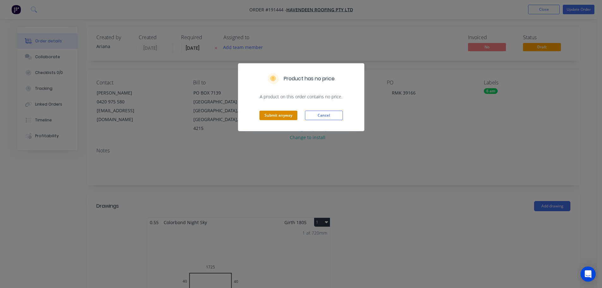
click at [282, 115] on button "Submit anyway" at bounding box center [279, 115] width 38 height 9
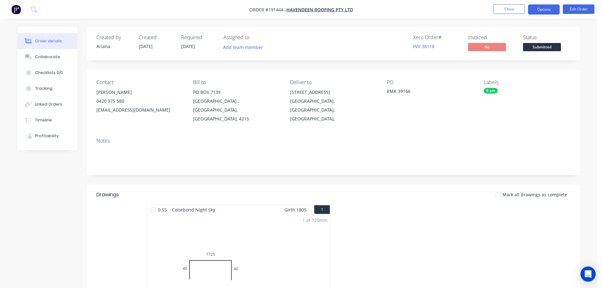
click at [539, 9] on button "Options" at bounding box center [544, 9] width 32 height 10
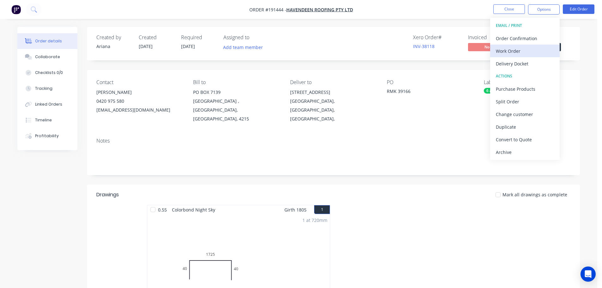
click at [525, 48] on div "Work Order" at bounding box center [525, 50] width 58 height 9
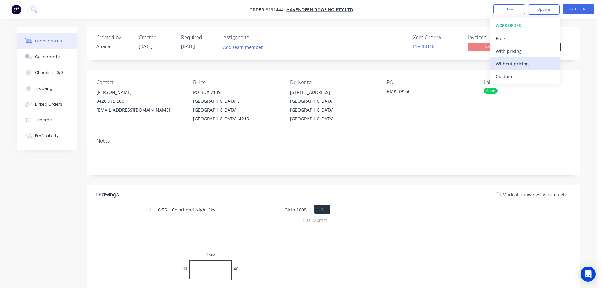
click at [512, 65] on div "Without pricing" at bounding box center [525, 63] width 58 height 9
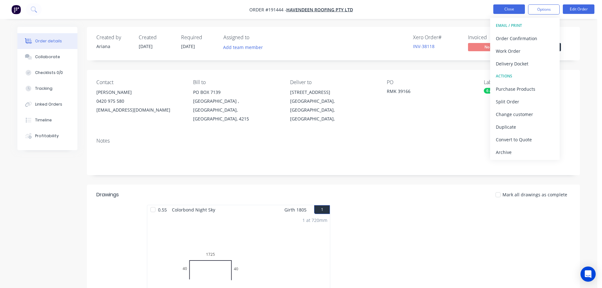
click at [503, 6] on button "Close" at bounding box center [509, 8] width 32 height 9
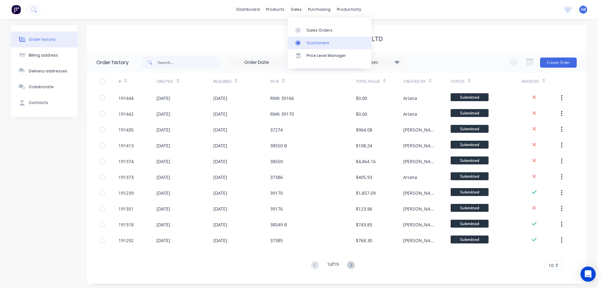
click at [321, 41] on div "Customers" at bounding box center [318, 43] width 23 height 6
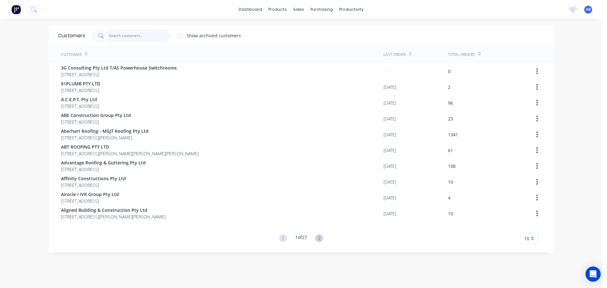
click at [134, 36] on input "text" at bounding box center [140, 35] width 62 height 13
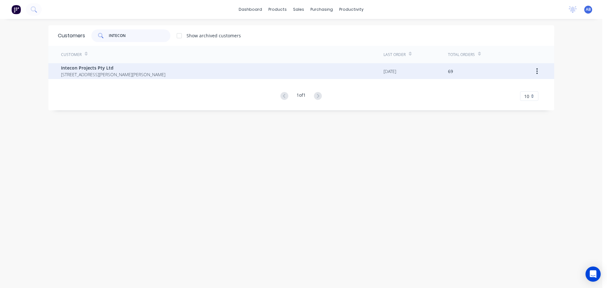
type input "INTECON"
click at [99, 69] on span "Intecon Projects Pty Ltd" at bounding box center [113, 67] width 104 height 7
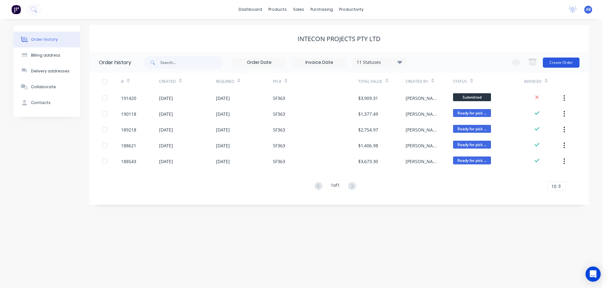
click at [561, 64] on button "Create Order" at bounding box center [561, 63] width 37 height 10
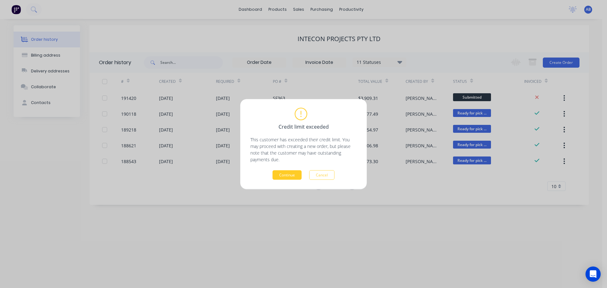
click at [282, 174] on button "Continue" at bounding box center [286, 174] width 29 height 9
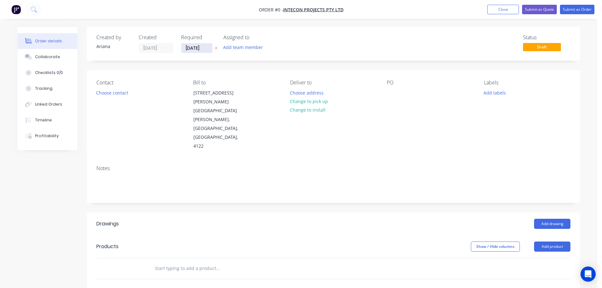
click at [194, 46] on input "[DATE]" at bounding box center [196, 47] width 31 height 9
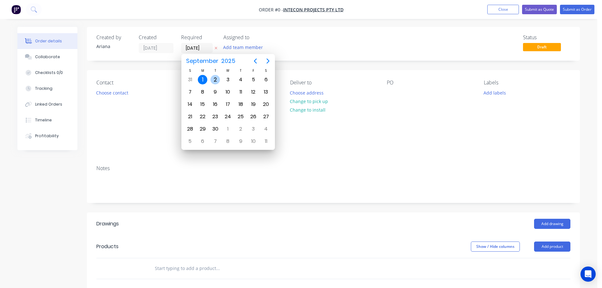
click at [215, 76] on div "2" at bounding box center [215, 79] width 9 height 9
type input "[DATE]"
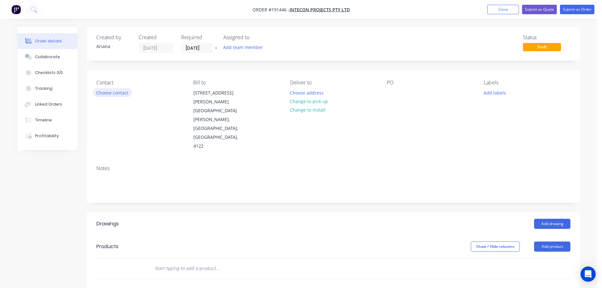
click at [115, 95] on button "Choose contact" at bounding box center [112, 92] width 39 height 9
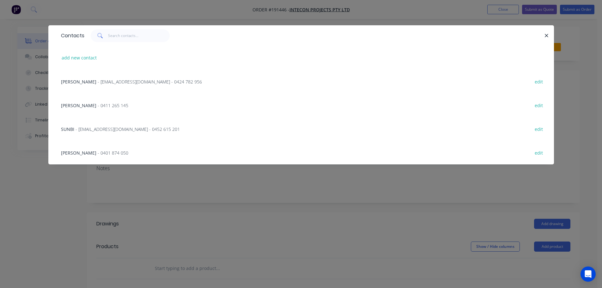
click at [90, 127] on span "- sunbi@inteconprojects.com - 0452 615 201" at bounding box center [128, 129] width 104 height 6
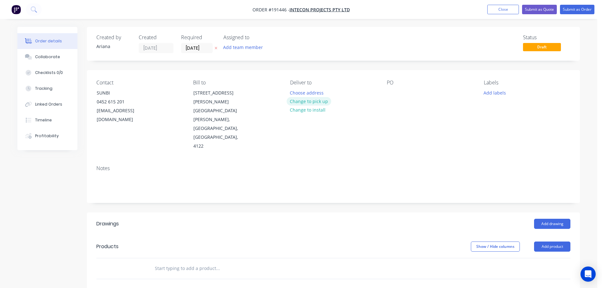
click at [309, 101] on button "Change to pick up" at bounding box center [309, 101] width 45 height 9
click at [296, 91] on div at bounding box center [295, 92] width 10 height 9
click at [383, 133] on div "Contact SUNBI 0452 615 201 sunbi@inteconprojects.com Bill to 1661 Logan Road Up…" at bounding box center [333, 115] width 493 height 90
click at [392, 90] on div at bounding box center [392, 92] width 10 height 9
click at [415, 127] on div "Contact SUNBI 0452 615 201 sunbi@inteconprojects.com Bill to 1661 Logan Road Up…" at bounding box center [333, 115] width 493 height 90
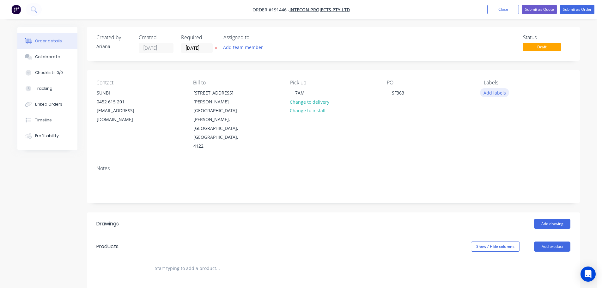
click at [496, 92] on button "Add labels" at bounding box center [494, 92] width 29 height 9
click at [470, 118] on div "PO SF363" at bounding box center [430, 115] width 87 height 71
click at [549, 219] on button "Add drawing" at bounding box center [552, 224] width 36 height 10
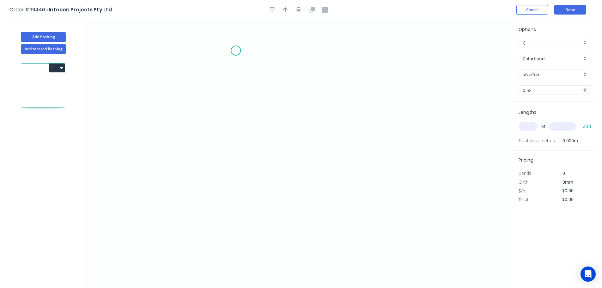
click at [236, 51] on icon "0" at bounding box center [298, 154] width 427 height 268
click at [239, 189] on icon "0" at bounding box center [298, 154] width 427 height 268
click at [415, 184] on icon "0 ?" at bounding box center [298, 154] width 427 height 268
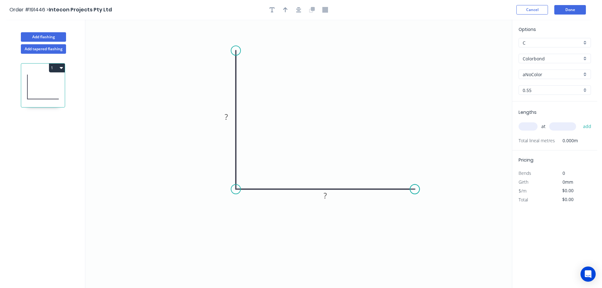
click at [415, 184] on circle at bounding box center [414, 188] width 9 height 9
click at [228, 116] on tspan "?" at bounding box center [226, 117] width 3 height 10
click at [282, 110] on icon "0 50 50" at bounding box center [298, 154] width 427 height 268
type input "$6.83"
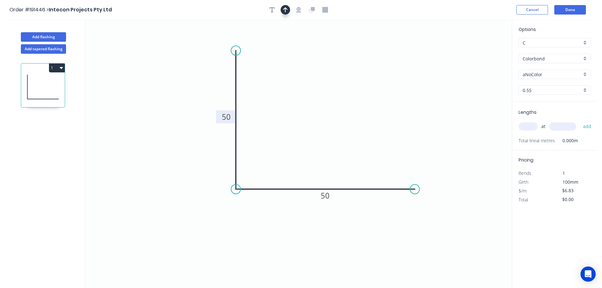
click at [286, 9] on icon "button" at bounding box center [285, 9] width 4 height 5
drag, startPoint x: 481, startPoint y: 50, endPoint x: 204, endPoint y: 213, distance: 321.4
click at [206, 211] on icon at bounding box center [209, 200] width 6 height 20
click at [204, 213] on icon at bounding box center [204, 205] width 6 height 20
click at [204, 213] on icon at bounding box center [209, 208] width 18 height 18
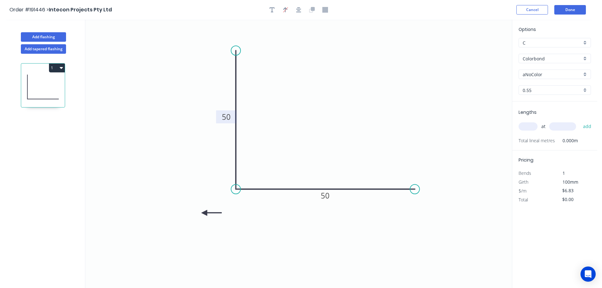
click at [204, 213] on icon at bounding box center [211, 213] width 20 height 6
click at [204, 213] on icon at bounding box center [209, 218] width 18 height 18
click at [585, 74] on div "aNoColor" at bounding box center [555, 74] width 72 height 9
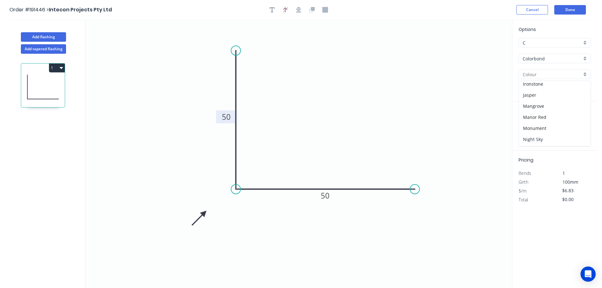
click at [543, 136] on div "Night Sky" at bounding box center [555, 139] width 72 height 11
type input "Night Sky"
click at [527, 126] on input "text" at bounding box center [528, 126] width 19 height 8
type input "50"
type input "2700"
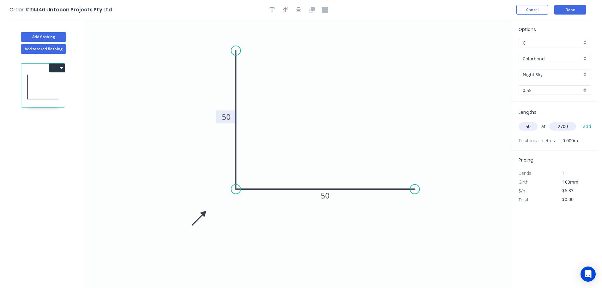
click at [580, 121] on button "add" at bounding box center [587, 126] width 15 height 11
type input "$922.05"
click at [574, 9] on button "Done" at bounding box center [570, 9] width 32 height 9
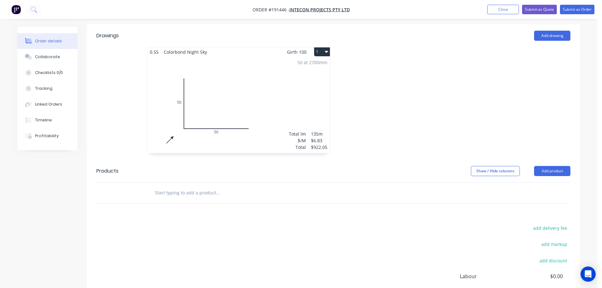
scroll to position [165, 0]
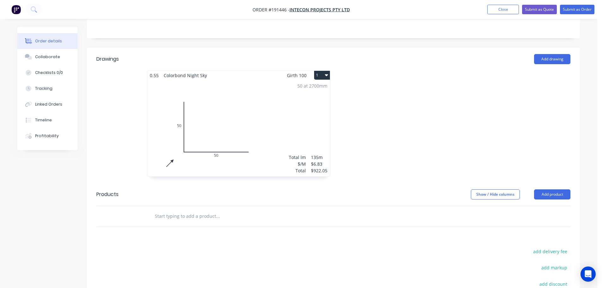
click at [321, 71] on button "1" at bounding box center [322, 75] width 16 height 9
click at [312, 86] on div "Use larger box size" at bounding box center [300, 90] width 49 height 9
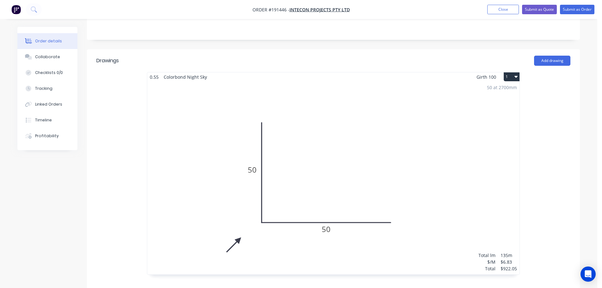
scroll to position [0, 0]
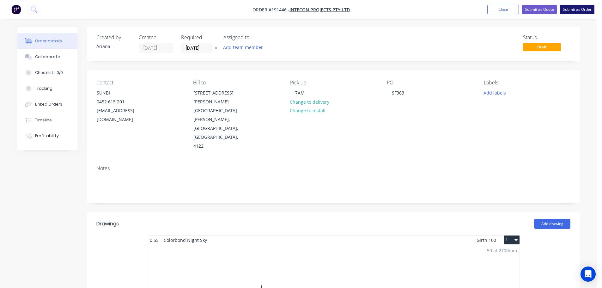
click at [573, 9] on button "Submit as Order" at bounding box center [577, 9] width 34 height 9
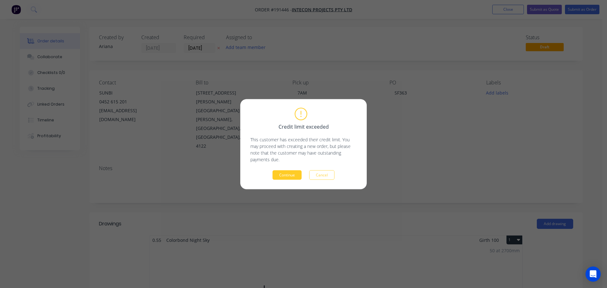
click at [291, 175] on button "Continue" at bounding box center [286, 174] width 29 height 9
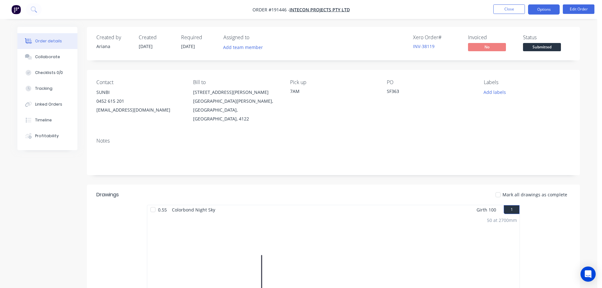
click at [541, 9] on button "Options" at bounding box center [544, 9] width 32 height 10
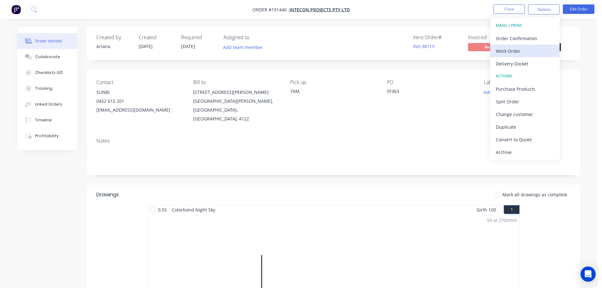
click at [517, 51] on div "Work Order" at bounding box center [525, 50] width 58 height 9
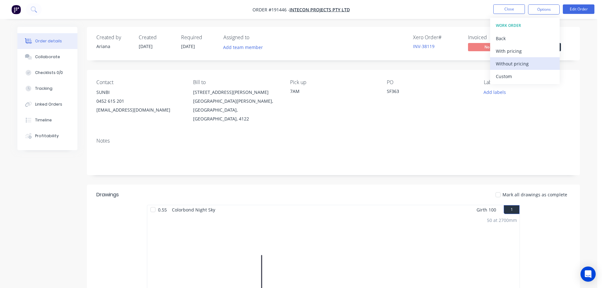
click at [510, 62] on div "Without pricing" at bounding box center [525, 63] width 58 height 9
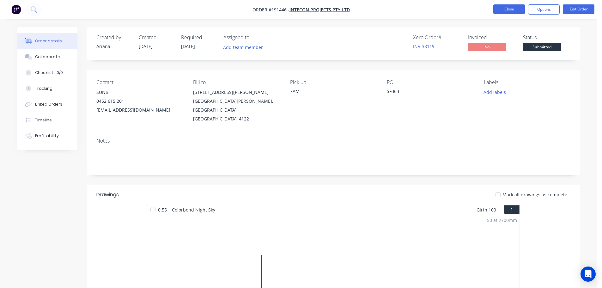
click at [509, 9] on button "Close" at bounding box center [509, 8] width 32 height 9
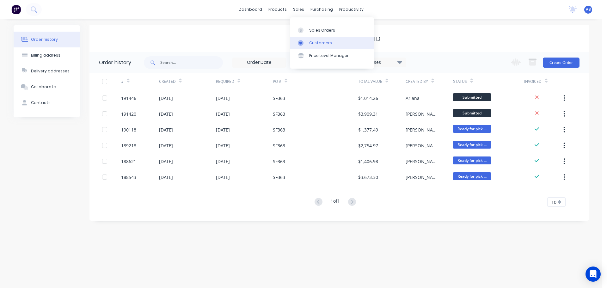
click at [319, 42] on div "Customers" at bounding box center [320, 43] width 23 height 6
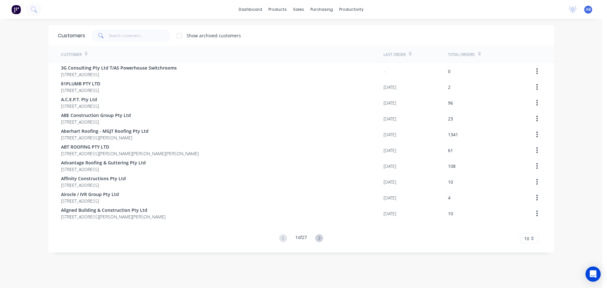
click at [455, 13] on div "dashboard products sales purchasing productivity dashboard products Product Cat…" at bounding box center [301, 9] width 602 height 19
drag, startPoint x: 136, startPoint y: 39, endPoint x: 152, endPoint y: 40, distance: 15.5
click at [139, 40] on input "text" at bounding box center [140, 35] width 62 height 13
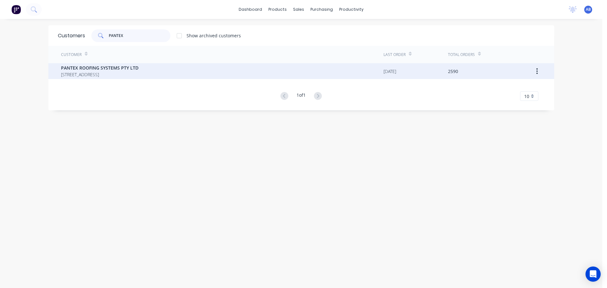
type input "PANTEX"
click at [106, 71] on span "PO BOX 78 NARANGBA Queensland Australia 4504" at bounding box center [99, 74] width 77 height 7
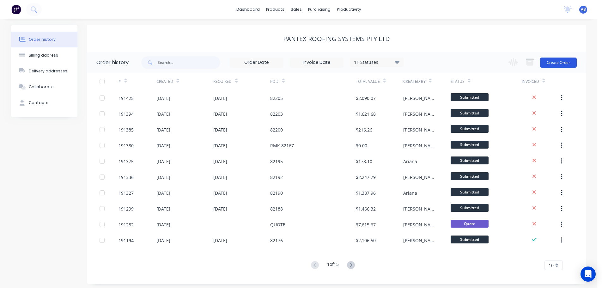
click at [556, 62] on button "Create Order" at bounding box center [558, 63] width 37 height 10
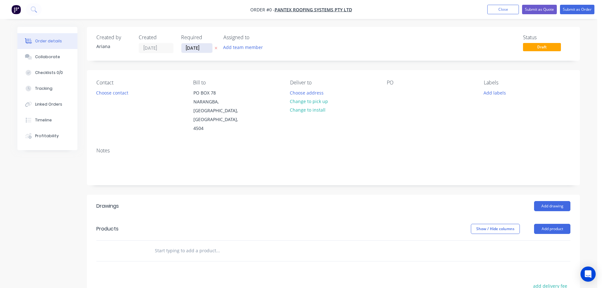
click at [195, 50] on input "[DATE]" at bounding box center [196, 47] width 31 height 9
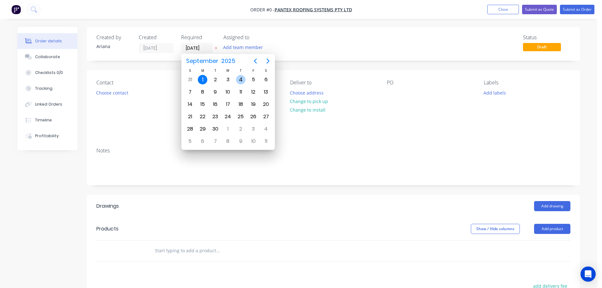
click at [241, 79] on div "4" at bounding box center [240, 79] width 9 height 9
type input "04/09/25"
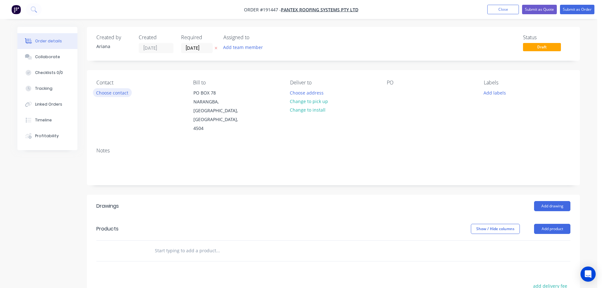
click at [113, 94] on button "Choose contact" at bounding box center [112, 92] width 39 height 9
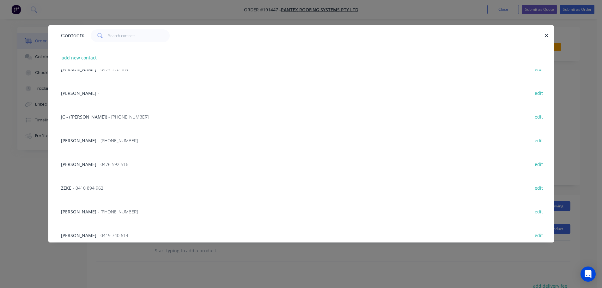
scroll to position [74, 0]
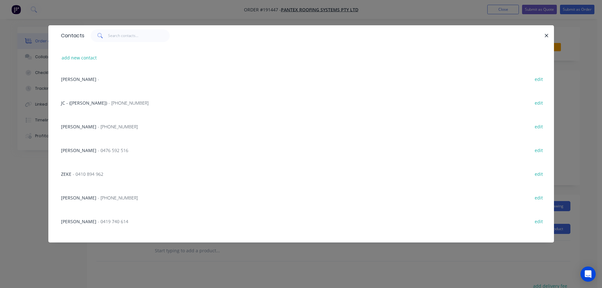
click at [119, 197] on span "- (07) 3897 8206" at bounding box center [118, 198] width 40 height 6
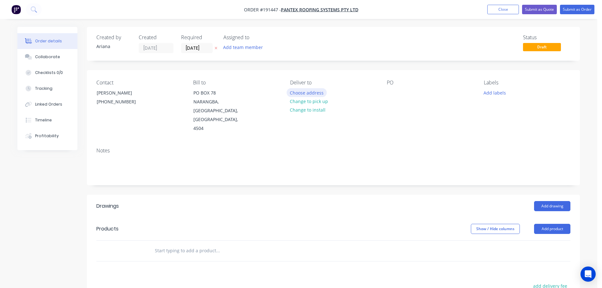
click at [312, 91] on button "Choose address" at bounding box center [307, 92] width 40 height 9
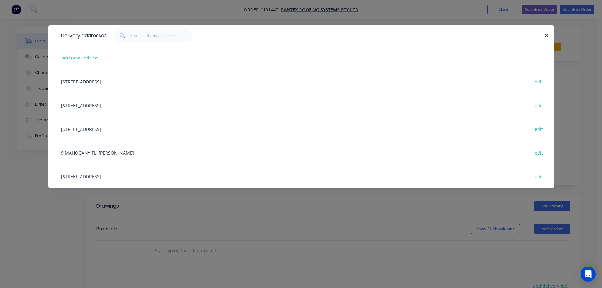
click at [114, 178] on div "16 MAGNESIUM ST, (STORE), NARANGBA, Queensland, Australia, 4504 edit" at bounding box center [301, 176] width 487 height 24
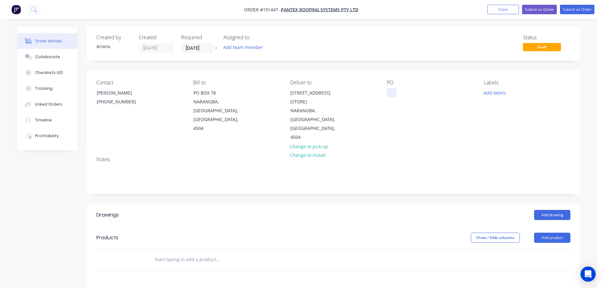
click at [390, 93] on div at bounding box center [392, 92] width 10 height 9
click at [455, 119] on div "PO 82175" at bounding box center [430, 111] width 87 height 62
click at [550, 210] on button "Add drawing" at bounding box center [552, 215] width 36 height 10
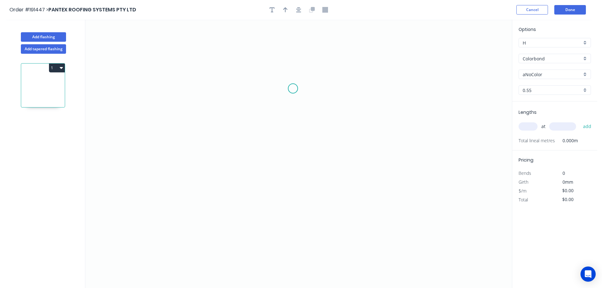
click at [293, 88] on icon "0" at bounding box center [298, 154] width 427 height 268
click at [440, 89] on icon "0" at bounding box center [298, 154] width 427 height 268
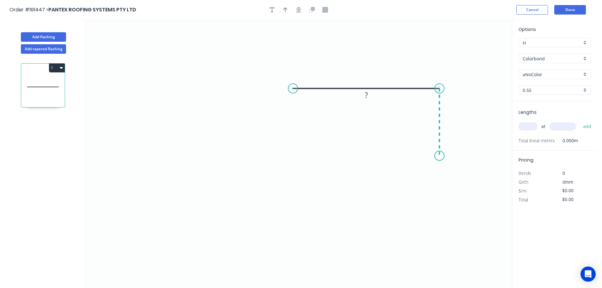
click at [436, 156] on icon "0 ?" at bounding box center [298, 154] width 427 height 268
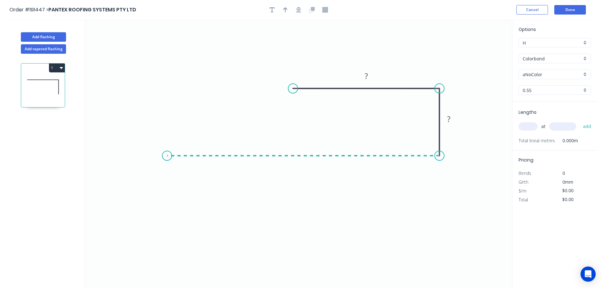
click at [167, 151] on icon "0 ? ?" at bounding box center [298, 154] width 427 height 268
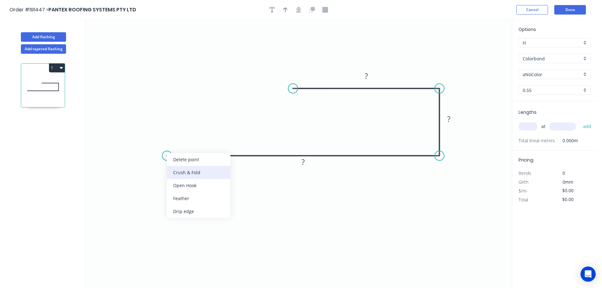
click at [178, 171] on div "Crush & Fold" at bounding box center [199, 172] width 64 height 13
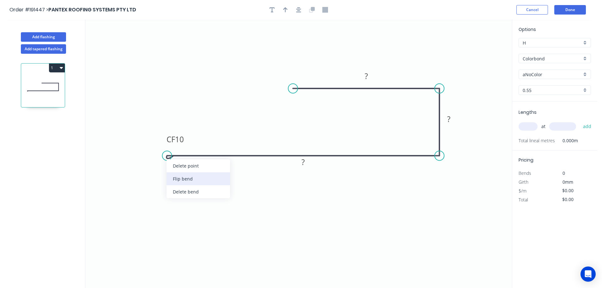
click at [173, 176] on div "Flip bend" at bounding box center [199, 178] width 64 height 13
click at [182, 167] on tspan "10" at bounding box center [179, 166] width 9 height 10
click at [204, 170] on icon "0 CF 15 ? ? ?" at bounding box center [298, 154] width 427 height 268
drag, startPoint x: 187, startPoint y: 168, endPoint x: 149, endPoint y: 136, distance: 49.3
click at [149, 136] on rect at bounding box center [138, 134] width 25 height 13
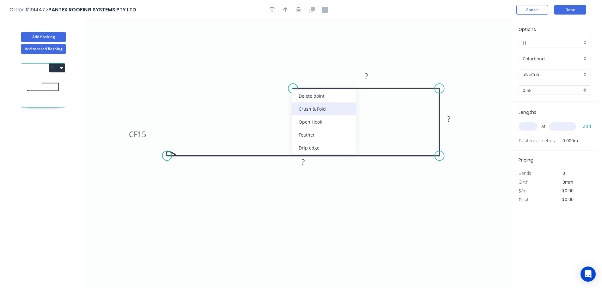
click at [301, 107] on div "Crush & Fold" at bounding box center [324, 108] width 64 height 13
click at [290, 98] on tspan "10" at bounding box center [289, 99] width 9 height 10
click at [314, 95] on icon "0 CF 15 ? ? CF 15 ?" at bounding box center [298, 154] width 427 height 268
drag, startPoint x: 274, startPoint y: 100, endPoint x: 249, endPoint y: 101, distance: 25.6
click at [249, 101] on rect at bounding box center [259, 100] width 25 height 13
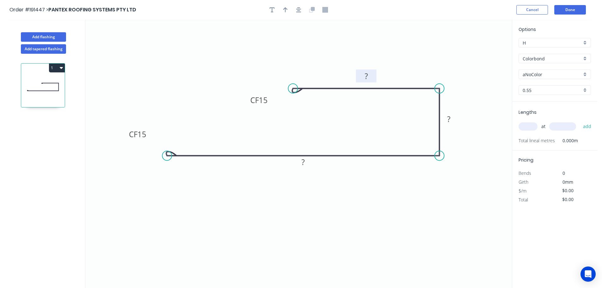
click at [370, 76] on rect at bounding box center [366, 76] width 13 height 9
click at [455, 52] on icon "0 CF 15 150 25 CF 15 70" at bounding box center [298, 154] width 427 height 268
type input "$13.18"
click at [285, 9] on icon "button" at bounding box center [285, 10] width 4 height 6
drag, startPoint x: 479, startPoint y: 51, endPoint x: 449, endPoint y: 56, distance: 30.8
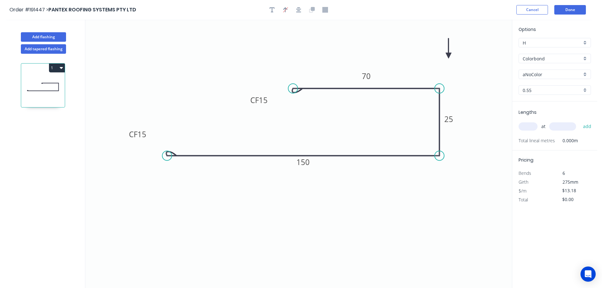
click at [449, 56] on icon at bounding box center [449, 48] width 6 height 20
click at [585, 56] on div "Colorbond" at bounding box center [555, 58] width 72 height 9
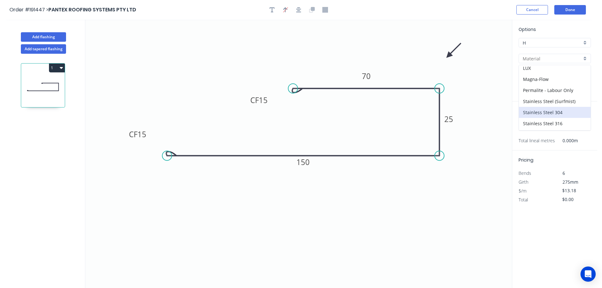
scroll to position [145, 0]
click at [542, 117] on div "Zincalume" at bounding box center [555, 113] width 72 height 11
type input "Zincalume"
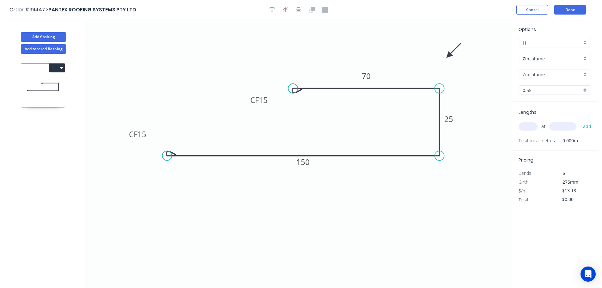
type input "$12.46"
drag, startPoint x: 532, startPoint y: 127, endPoint x: 548, endPoint y: 119, distance: 17.7
click at [533, 127] on input "text" at bounding box center [528, 126] width 19 height 8
type input "2"
type input "4500"
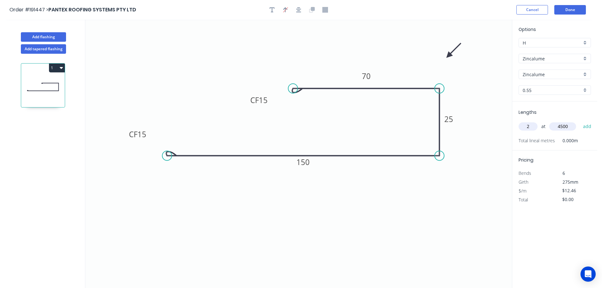
click at [580, 121] on button "add" at bounding box center [587, 126] width 15 height 11
type input "$112.14"
click at [576, 10] on button "Done" at bounding box center [570, 9] width 32 height 9
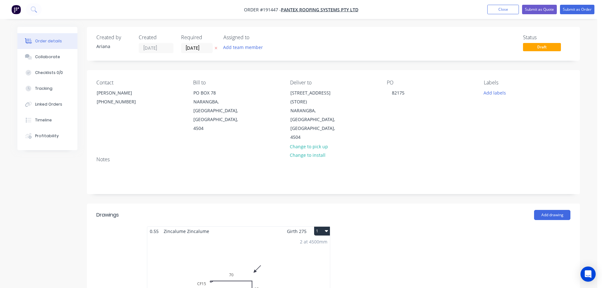
click at [324, 227] on button "1" at bounding box center [322, 231] width 16 height 9
click at [314, 242] on div "Use larger box size" at bounding box center [300, 246] width 49 height 9
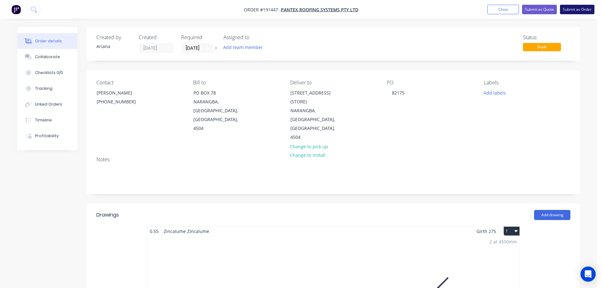
click at [581, 9] on button "Submit as Order" at bounding box center [577, 9] width 34 height 9
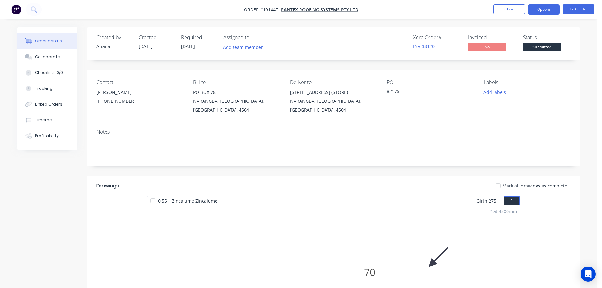
click at [545, 7] on button "Options" at bounding box center [544, 9] width 32 height 10
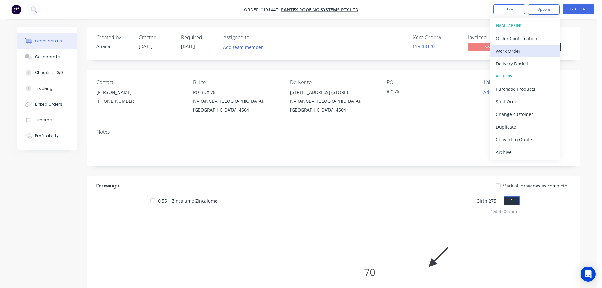
click at [519, 51] on div "Work Order" at bounding box center [525, 50] width 58 height 9
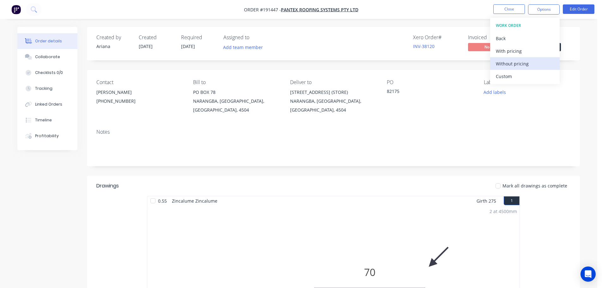
click at [512, 60] on div "Without pricing" at bounding box center [525, 63] width 58 height 9
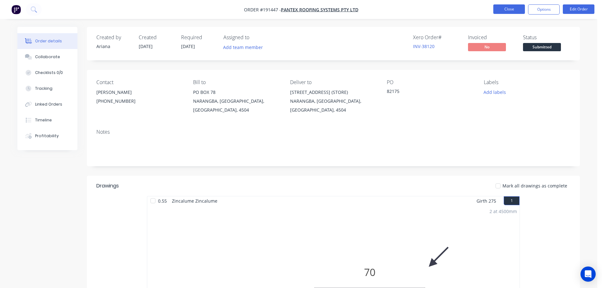
click at [509, 9] on button "Close" at bounding box center [509, 8] width 32 height 9
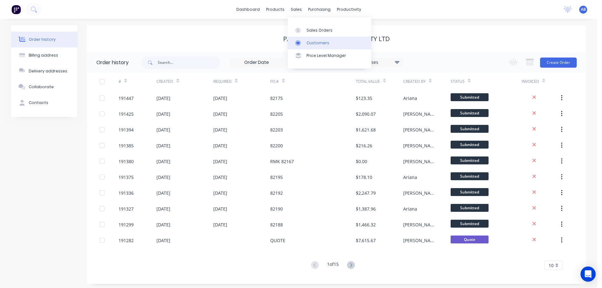
click at [310, 42] on div "Customers" at bounding box center [318, 43] width 23 height 6
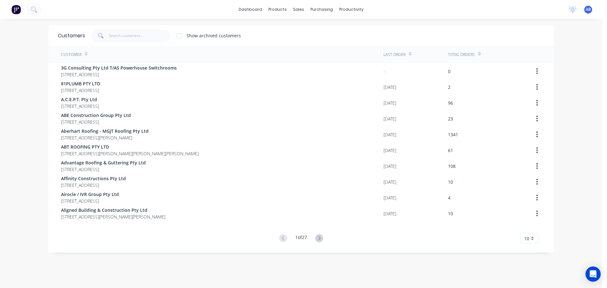
click at [432, 11] on div "dashboard products sales purchasing productivity dashboard products Product Cat…" at bounding box center [301, 9] width 602 height 19
drag, startPoint x: 125, startPoint y: 35, endPoint x: 157, endPoint y: 36, distance: 32.0
click at [126, 35] on input "text" at bounding box center [140, 35] width 62 height 13
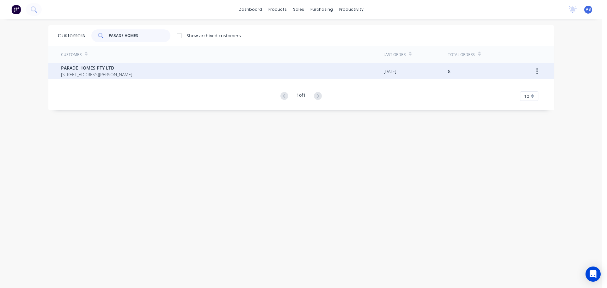
type input "PARADE HOMES"
click at [95, 74] on span "46 Fisher Parade Zillmere Queensland Australia 4034" at bounding box center [96, 74] width 71 height 7
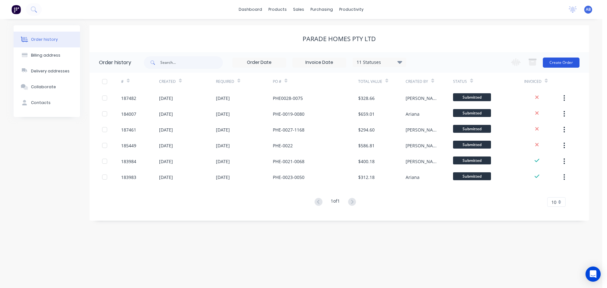
click at [561, 62] on button "Create Order" at bounding box center [561, 63] width 37 height 10
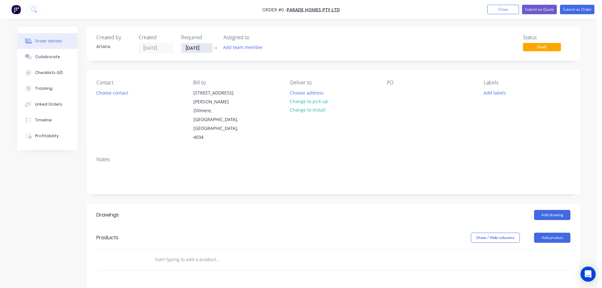
click at [189, 48] on input "[DATE]" at bounding box center [196, 47] width 31 height 9
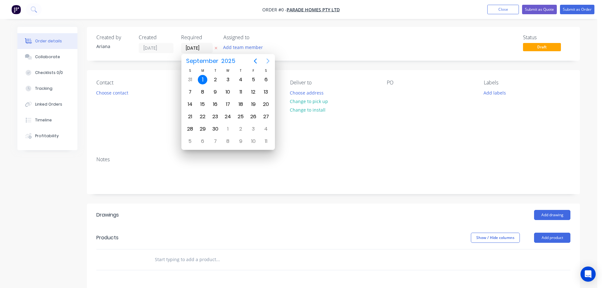
click at [267, 57] on button "Next page" at bounding box center [268, 61] width 13 height 13
click at [204, 128] on div "24" at bounding box center [202, 128] width 9 height 9
type input "24/11/25"
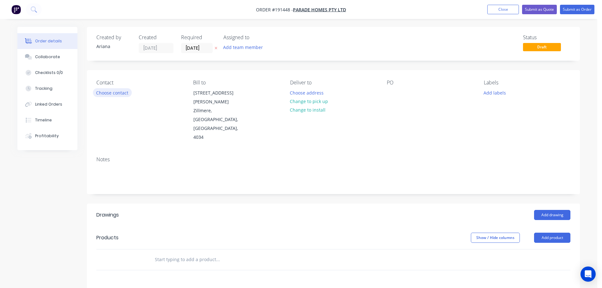
click at [119, 91] on button "Choose contact" at bounding box center [112, 92] width 39 height 9
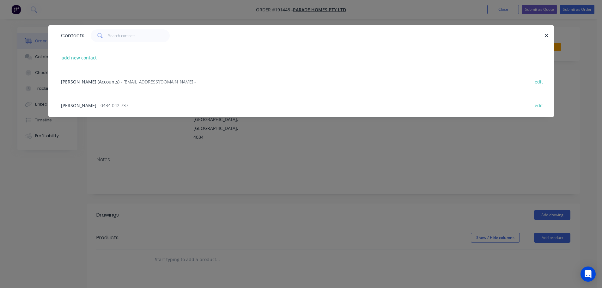
drag, startPoint x: 546, startPoint y: 36, endPoint x: 542, endPoint y: 35, distance: 3.5
click at [546, 36] on icon "button" at bounding box center [547, 36] width 4 height 6
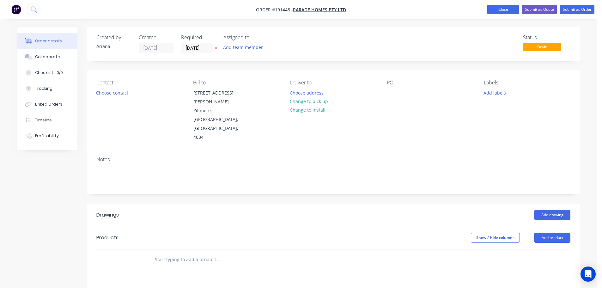
click at [503, 11] on button "Close" at bounding box center [503, 9] width 32 height 9
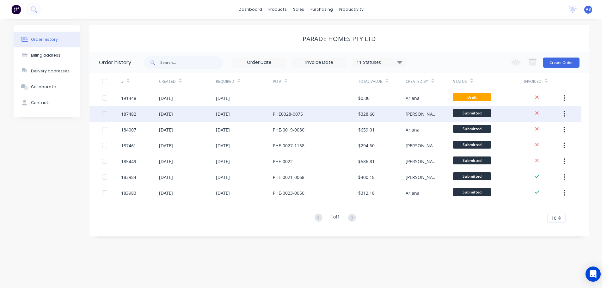
click at [296, 115] on div "PHE0028-0075" at bounding box center [288, 114] width 30 height 7
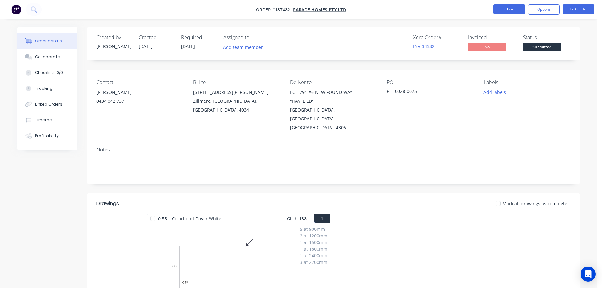
click at [502, 8] on button "Close" at bounding box center [509, 8] width 32 height 9
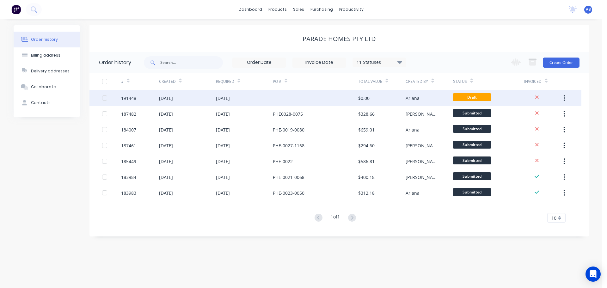
click at [285, 100] on div at bounding box center [315, 98] width 85 height 16
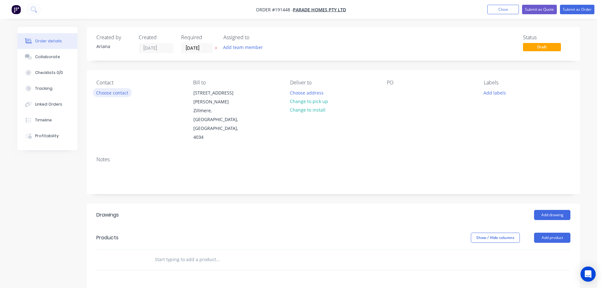
click at [118, 92] on button "Choose contact" at bounding box center [112, 92] width 39 height 9
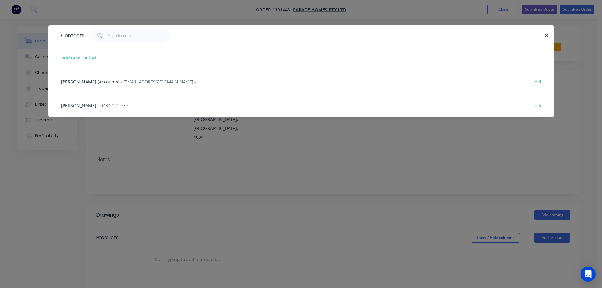
click at [98, 108] on span "- 0434 042 737" at bounding box center [113, 105] width 31 height 6
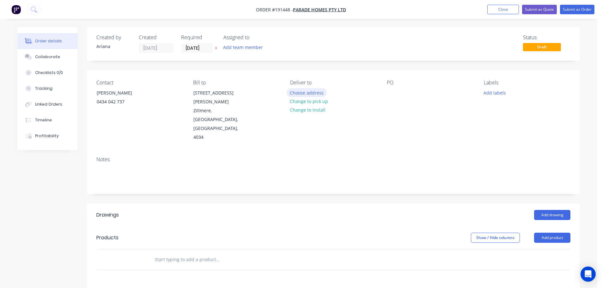
click at [314, 93] on button "Choose address" at bounding box center [307, 92] width 40 height 9
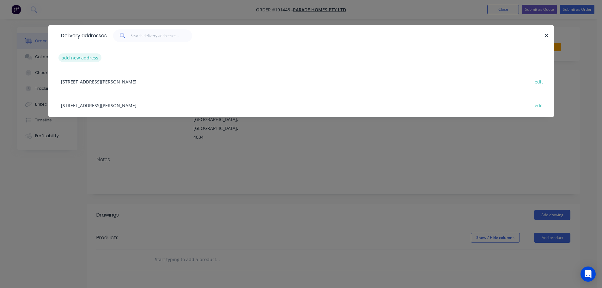
click at [79, 58] on button "add new address" at bounding box center [79, 57] width 43 height 9
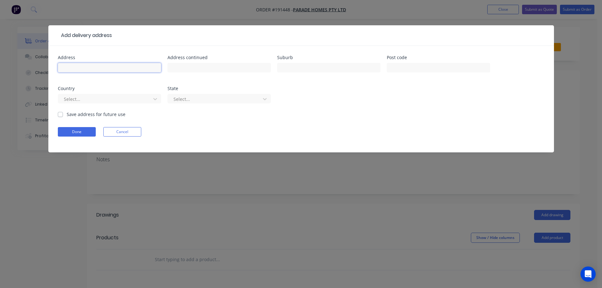
click at [78, 69] on input "text" at bounding box center [109, 67] width 103 height 9
type input "LOT 5 - 112 SAMFORD RD"
type input "ENOGGERA"
type input "4051"
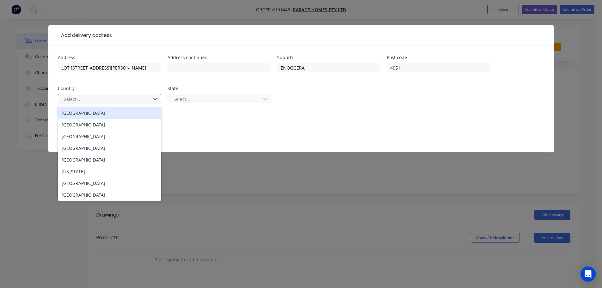
click at [106, 113] on div "[GEOGRAPHIC_DATA]" at bounding box center [109, 113] width 103 height 12
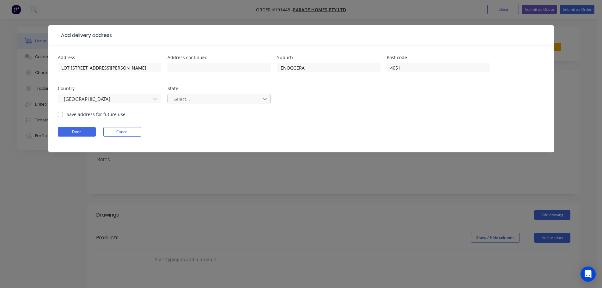
click at [266, 98] on icon at bounding box center [265, 99] width 6 height 6
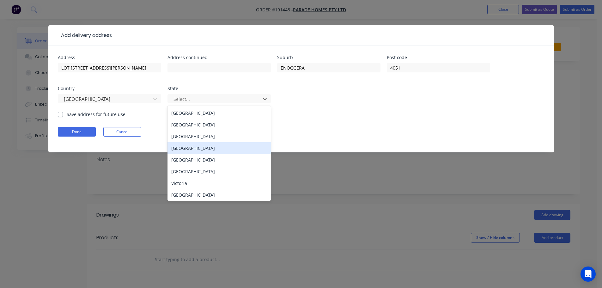
click at [187, 150] on div "[GEOGRAPHIC_DATA]" at bounding box center [219, 148] width 103 height 12
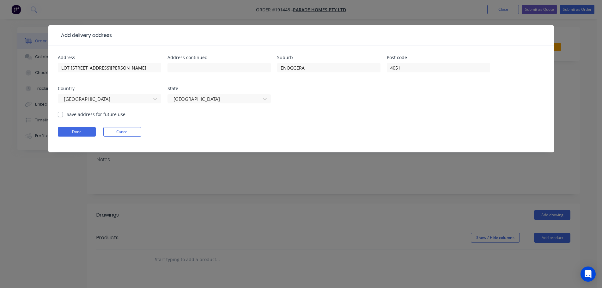
click at [323, 110] on div "Address LOT 5 - 112 SAMFORD RD Address continued Suburb ENOGGERA Post code 4051…" at bounding box center [301, 83] width 487 height 56
click at [73, 133] on button "Done" at bounding box center [77, 131] width 38 height 9
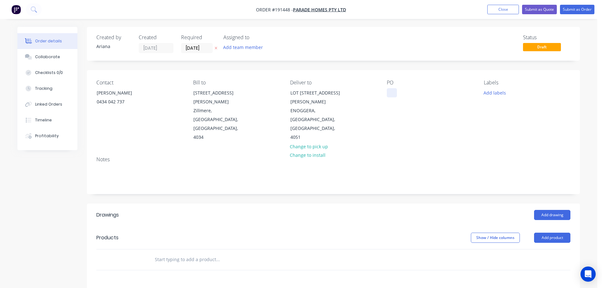
click at [390, 91] on div at bounding box center [392, 92] width 10 height 9
click at [474, 122] on div "Contact ROBERTO 0434 042 737 Bill to 46 Fisher Parade Zillmere, Queensland, Aus…" at bounding box center [333, 110] width 493 height 81
click at [553, 233] on button "Add product" at bounding box center [552, 238] width 36 height 10
click at [541, 249] on div "Product catalogue" at bounding box center [540, 253] width 49 height 9
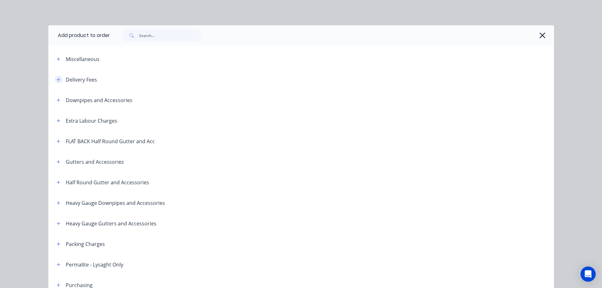
click at [55, 79] on button "button" at bounding box center [59, 80] width 8 height 8
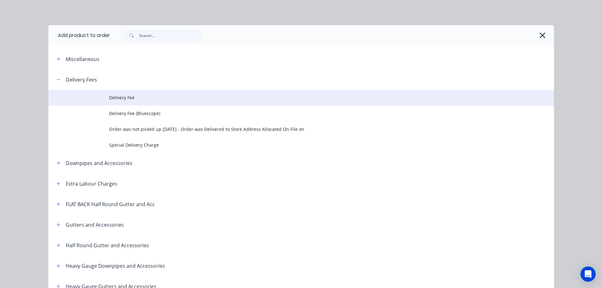
click at [142, 101] on span "Delivery Fee" at bounding box center [287, 97] width 356 height 7
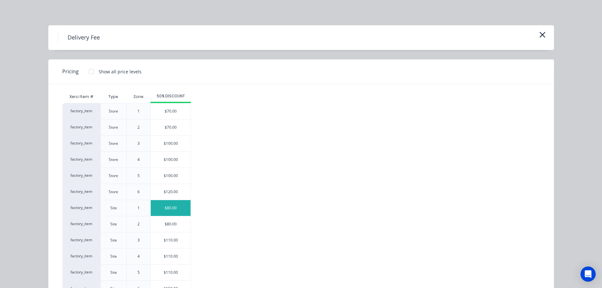
click at [166, 204] on div "$80.00" at bounding box center [171, 208] width 40 height 16
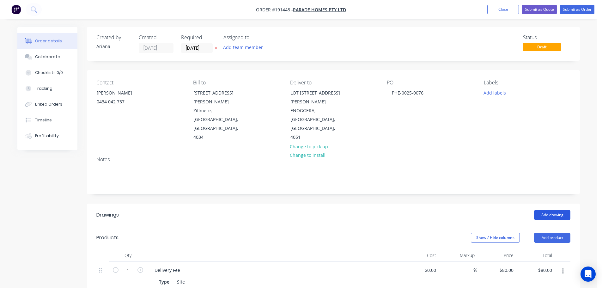
click at [551, 210] on button "Add drawing" at bounding box center [552, 215] width 36 height 10
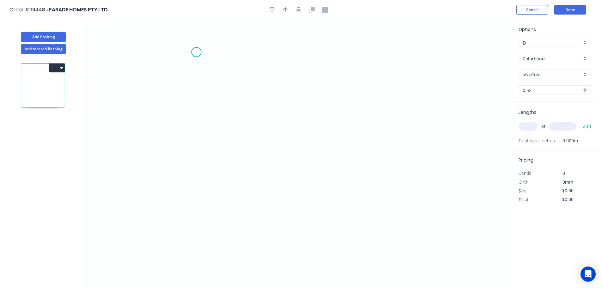
click at [196, 52] on icon "0" at bounding box center [298, 154] width 427 height 268
click at [195, 180] on icon "0" at bounding box center [298, 154] width 427 height 268
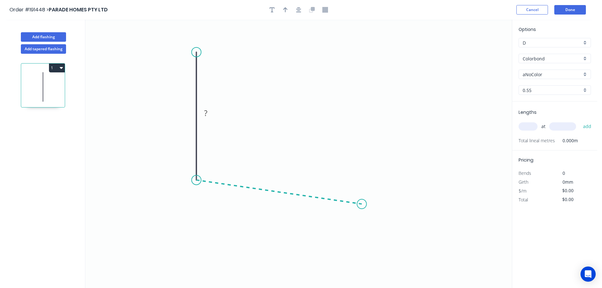
click at [362, 204] on icon "0 ?" at bounding box center [298, 154] width 427 height 268
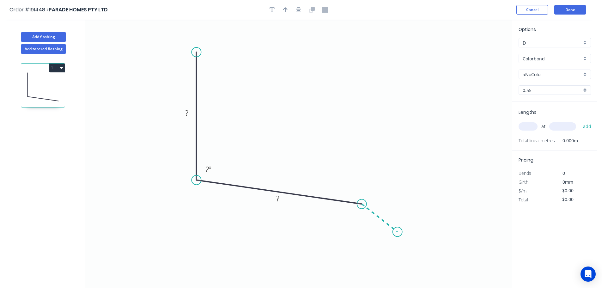
click at [398, 232] on icon "0 ? ? ? º" at bounding box center [298, 154] width 427 height 268
click at [382, 252] on icon "0 ? ? ? ? º ? º" at bounding box center [298, 154] width 427 height 268
click at [382, 252] on circle at bounding box center [381, 251] width 9 height 9
drag, startPoint x: 380, startPoint y: 251, endPoint x: 369, endPoint y: 236, distance: 19.0
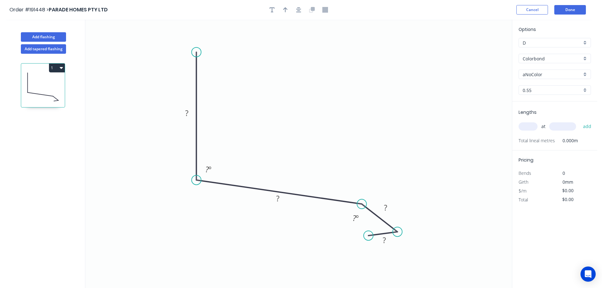
click at [369, 236] on circle at bounding box center [368, 235] width 9 height 9
click at [189, 111] on rect at bounding box center [187, 113] width 13 height 9
click at [306, 77] on icon "0 60 60 10 8 95 º 160 º" at bounding box center [298, 154] width 427 height 268
type input "$10.32"
click at [285, 9] on icon "button" at bounding box center [285, 9] width 4 height 5
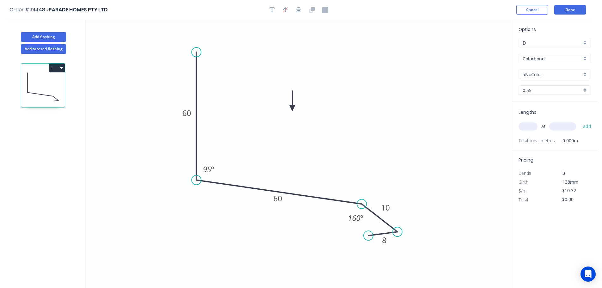
drag, startPoint x: 481, startPoint y: 49, endPoint x: 292, endPoint y: 108, distance: 197.4
click at [292, 108] on icon at bounding box center [293, 101] width 6 height 20
click at [586, 72] on div "aNoColor" at bounding box center [555, 74] width 72 height 9
click at [550, 88] on div "Surfmist" at bounding box center [555, 85] width 72 height 11
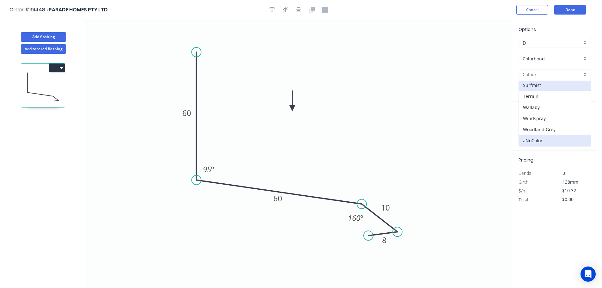
type input "Surfmist"
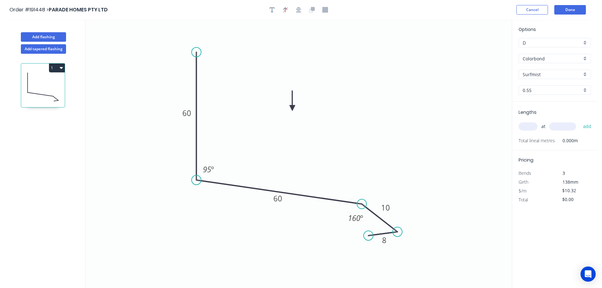
click at [530, 126] on input "text" at bounding box center [528, 126] width 19 height 8
type input "1"
click at [560, 127] on input "text" at bounding box center [562, 126] width 27 height 8
type input "900"
click at [580, 121] on button "add" at bounding box center [587, 126] width 15 height 11
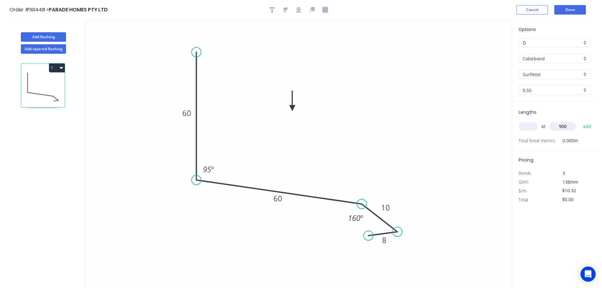
type input "$10.32"
type input "2"
click at [560, 127] on input "text" at bounding box center [562, 126] width 27 height 8
type input "1200"
click at [580, 121] on button "add" at bounding box center [587, 126] width 15 height 11
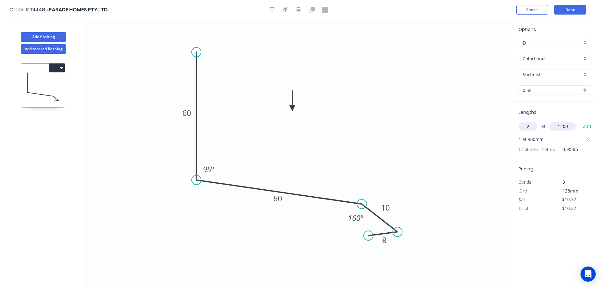
type input "$35.09"
type input "1"
click at [560, 127] on input "text" at bounding box center [562, 126] width 27 height 8
type input "1320"
click at [580, 121] on button "add" at bounding box center [587, 126] width 15 height 11
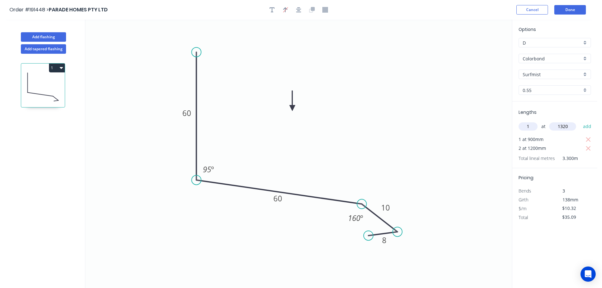
type input "$48.71"
type input "1"
click at [561, 127] on input "text" at bounding box center [562, 126] width 27 height 8
type input "1500"
click at [580, 121] on button "add" at bounding box center [587, 126] width 15 height 11
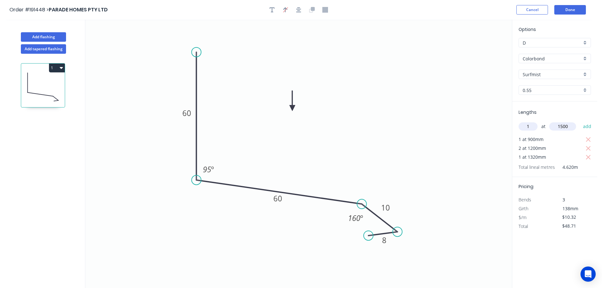
type input "$64.19"
type input "4"
click at [561, 127] on input "text" at bounding box center [562, 126] width 27 height 8
type input "1800"
click at [580, 121] on button "add" at bounding box center [587, 126] width 15 height 11
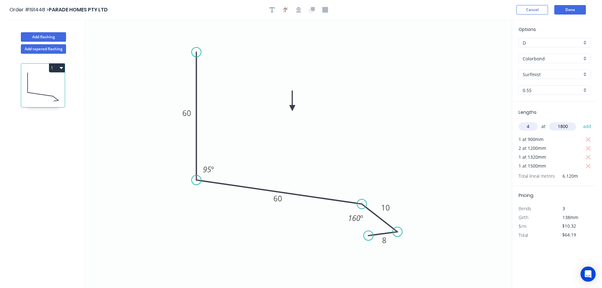
type input "$138.49"
type input "3"
click at [561, 127] on input "text" at bounding box center [562, 126] width 27 height 8
type input "2100"
click at [580, 121] on button "add" at bounding box center [587, 126] width 15 height 11
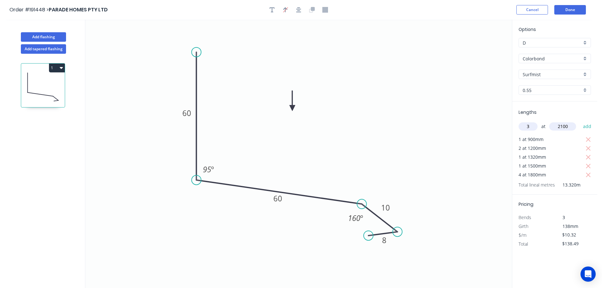
type input "$203.51"
type input "1"
click at [561, 127] on input "text" at bounding box center [562, 126] width 27 height 8
type input "2400"
click at [580, 121] on button "add" at bounding box center [587, 126] width 15 height 11
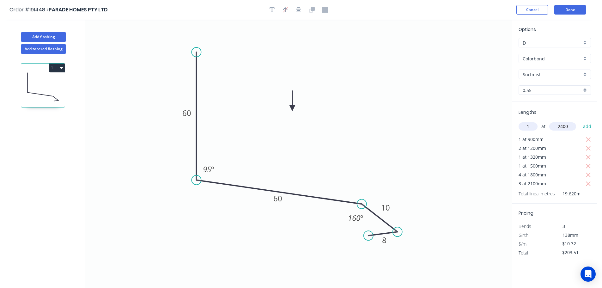
type input "$228.28"
type input "4"
click at [561, 127] on input "text" at bounding box center [562, 126] width 27 height 8
type input "2700"
click at [580, 121] on button "add" at bounding box center [587, 126] width 15 height 11
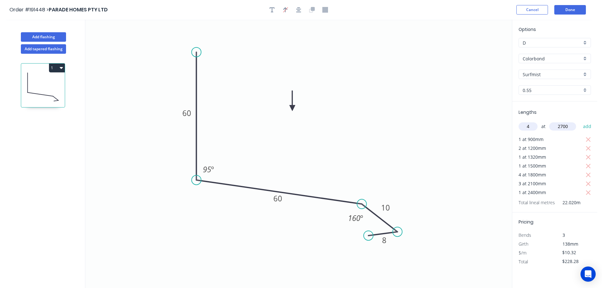
type input "$339.73"
type input "2"
click at [561, 127] on input "text" at bounding box center [562, 126] width 27 height 8
type input "3000"
click at [580, 121] on button "add" at bounding box center [587, 126] width 15 height 11
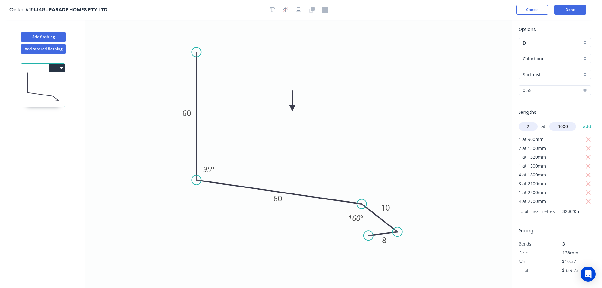
type input "$401.65"
type input "4"
type input "1"
click at [561, 127] on input "text" at bounding box center [562, 126] width 27 height 8
type input "5700"
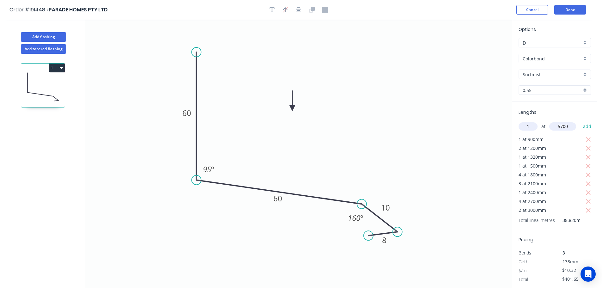
click at [580, 121] on button "add" at bounding box center [587, 126] width 15 height 11
type input "$460.48"
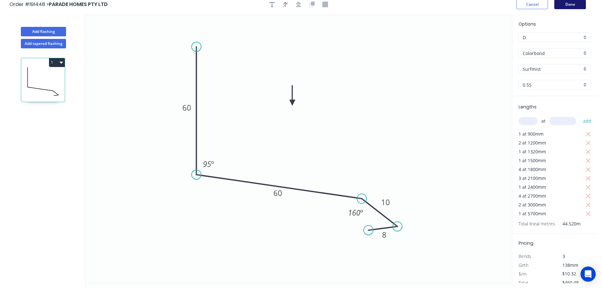
scroll to position [0, 0]
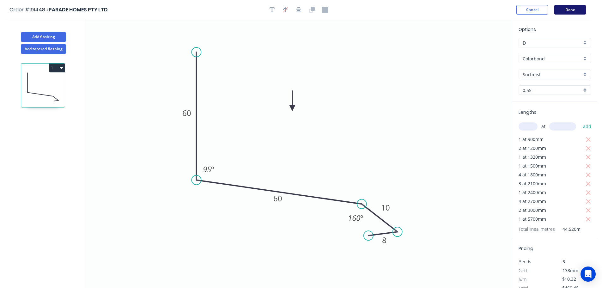
click at [567, 9] on button "Done" at bounding box center [570, 9] width 32 height 9
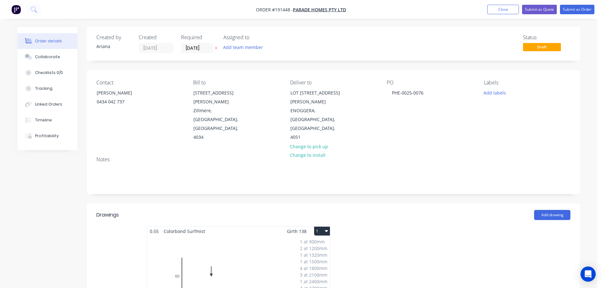
scroll to position [74, 0]
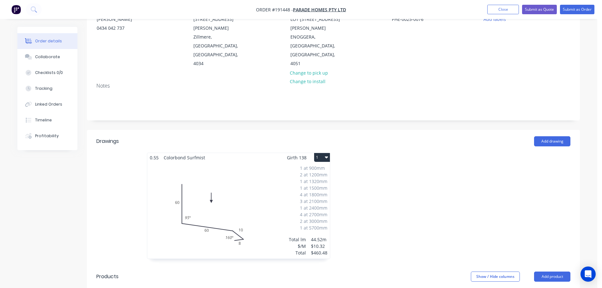
click at [319, 153] on button "1" at bounding box center [322, 157] width 16 height 9
click at [314, 168] on div "Use larger box size" at bounding box center [300, 172] width 49 height 9
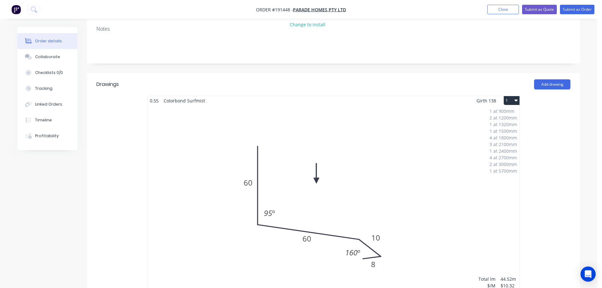
scroll to position [0, 0]
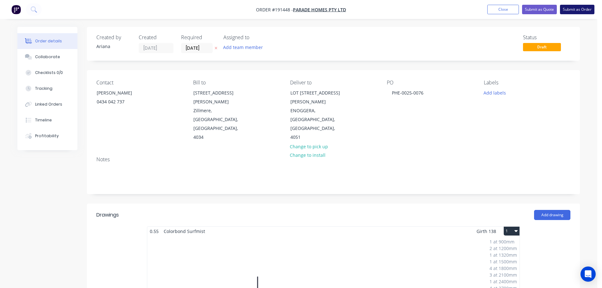
click at [584, 11] on button "Submit as Order" at bounding box center [577, 9] width 34 height 9
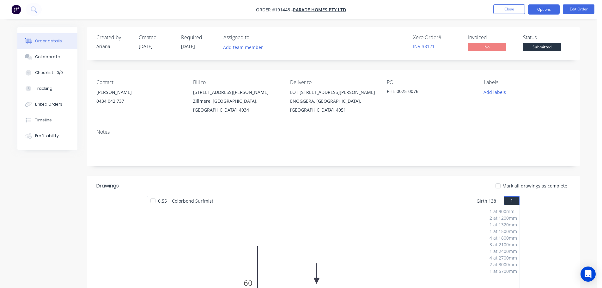
click at [546, 9] on button "Options" at bounding box center [544, 9] width 32 height 10
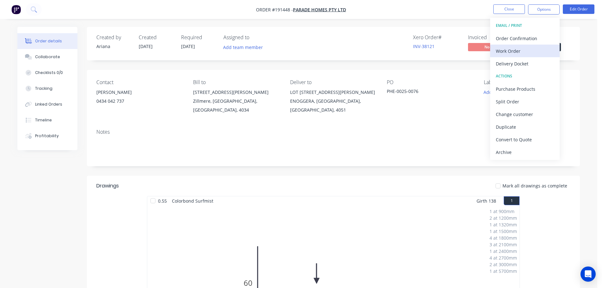
click at [523, 49] on div "Work Order" at bounding box center [525, 50] width 58 height 9
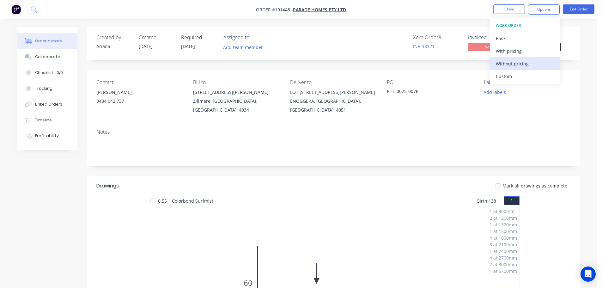
click at [513, 64] on div "Without pricing" at bounding box center [525, 63] width 58 height 9
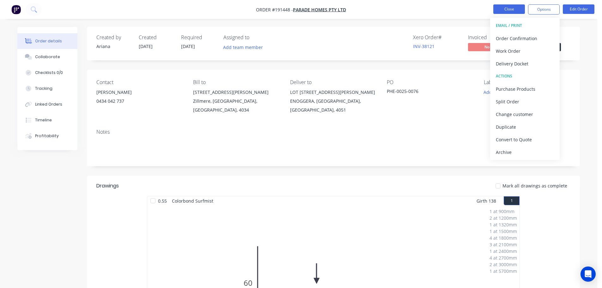
click at [512, 9] on button "Close" at bounding box center [509, 8] width 32 height 9
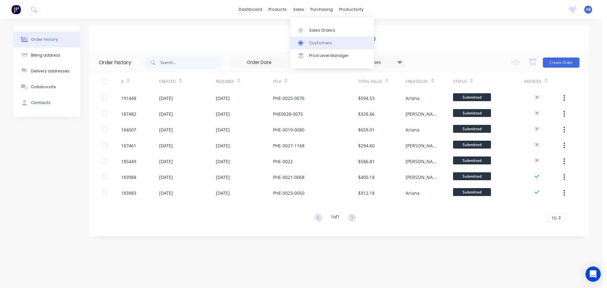
click at [323, 42] on div "Customers" at bounding box center [320, 43] width 23 height 6
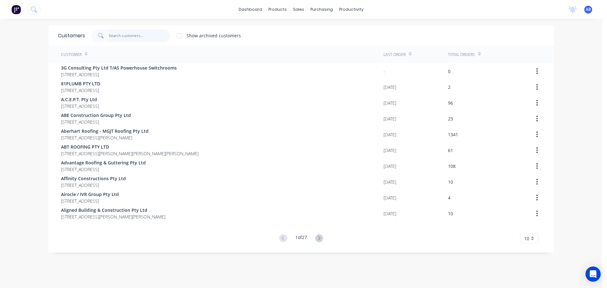
click at [160, 38] on input "text" at bounding box center [140, 35] width 62 height 13
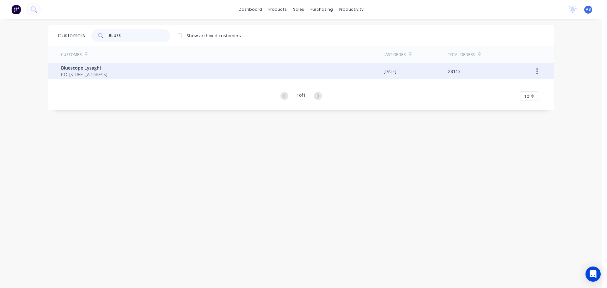
type input "BLUES"
click at [89, 70] on span "Bluescope Lysaght" at bounding box center [84, 67] width 46 height 7
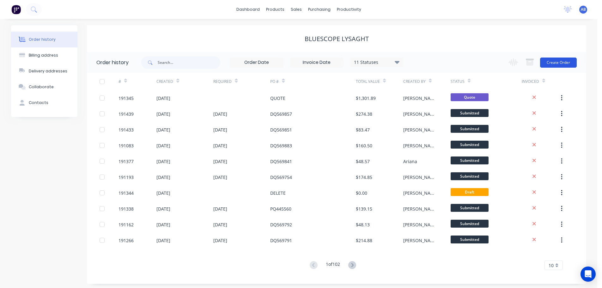
click at [556, 60] on button "Create Order" at bounding box center [558, 63] width 37 height 10
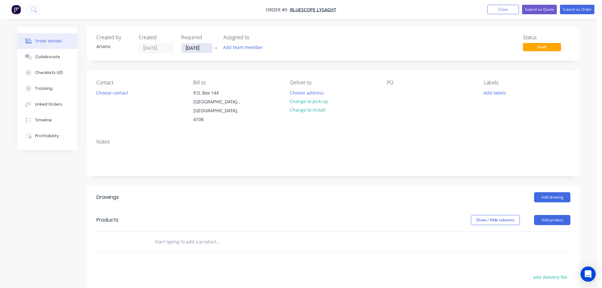
click at [198, 50] on input "[DATE]" at bounding box center [196, 47] width 31 height 9
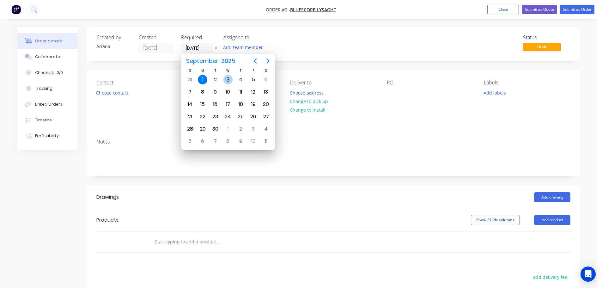
click at [228, 79] on div "3" at bounding box center [227, 79] width 9 height 9
type input "[DATE]"
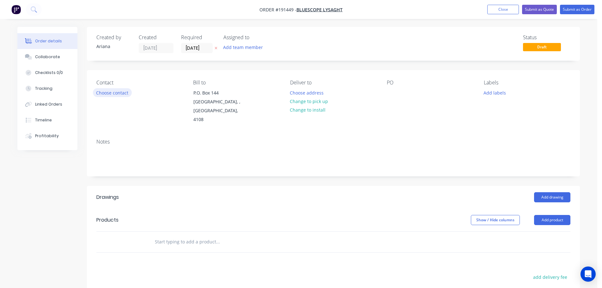
click at [114, 92] on button "Choose contact" at bounding box center [112, 92] width 39 height 9
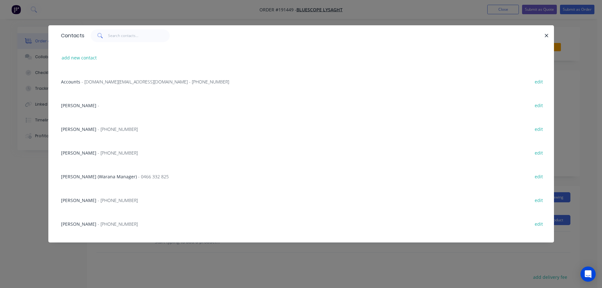
click at [93, 152] on span "JEMIMA BOURKE" at bounding box center [78, 153] width 35 height 6
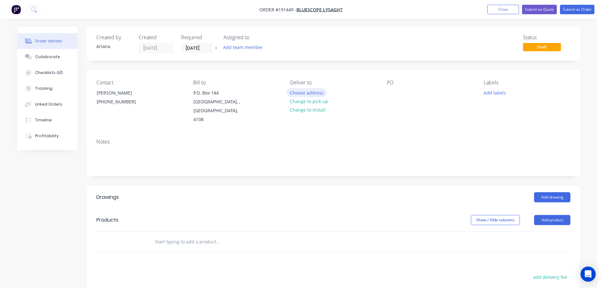
click at [316, 91] on button "Choose address" at bounding box center [307, 92] width 40 height 9
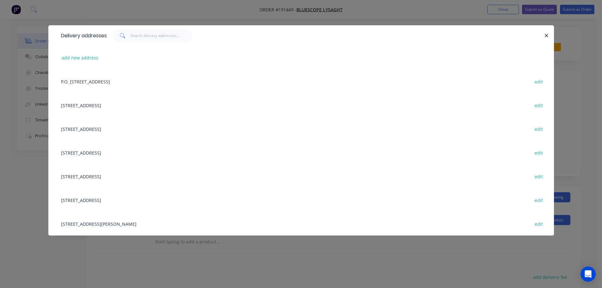
click at [95, 224] on div "UNIT 4, 125 KERRY RD, (STORE), ARCHERFIELD, Queensland, Australia, 4108 edit" at bounding box center [301, 224] width 487 height 24
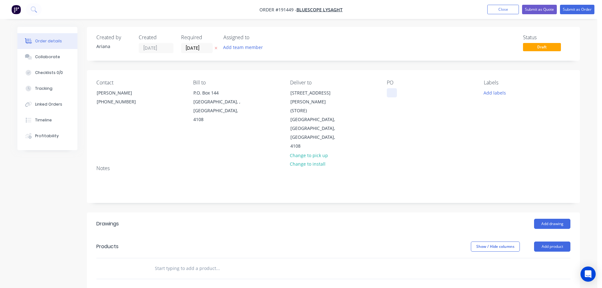
click at [394, 91] on div at bounding box center [392, 92] width 10 height 9
click at [481, 141] on div "Contact JEMIMA BOURKE (07) 3365 7777 Bill to P.O. Box 144 Archerfield, , Austra…" at bounding box center [333, 115] width 493 height 90
click at [497, 94] on button "Add labels" at bounding box center [494, 92] width 29 height 9
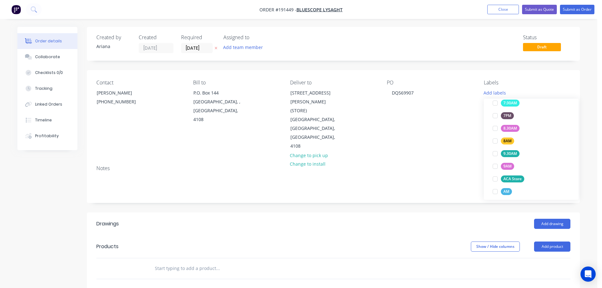
scroll to position [205, 0]
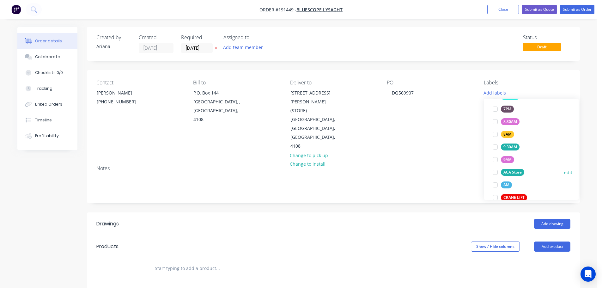
click at [495, 172] on div at bounding box center [495, 172] width 13 height 13
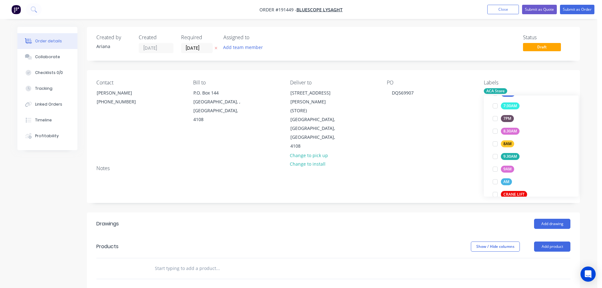
scroll to position [0, 0]
click at [441, 165] on div "Notes" at bounding box center [333, 168] width 474 height 6
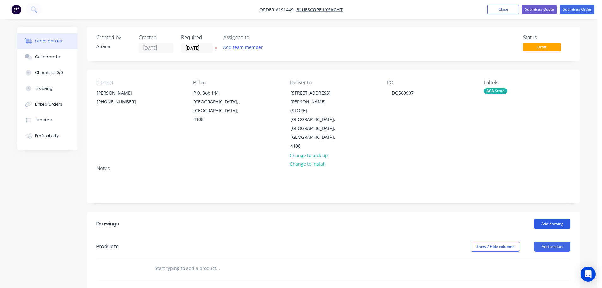
click at [555, 219] on button "Add drawing" at bounding box center [552, 224] width 36 height 10
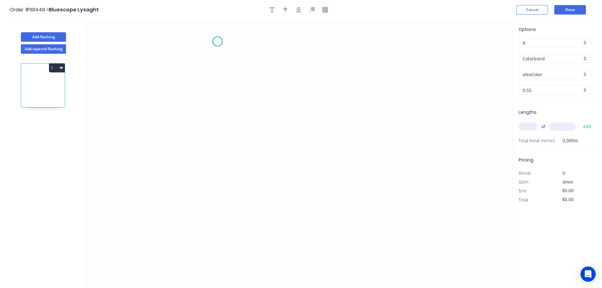
click at [217, 41] on icon "0" at bounding box center [298, 154] width 427 height 268
click at [221, 108] on icon "0" at bounding box center [298, 154] width 427 height 268
click at [263, 106] on icon "0 ?" at bounding box center [298, 154] width 427 height 268
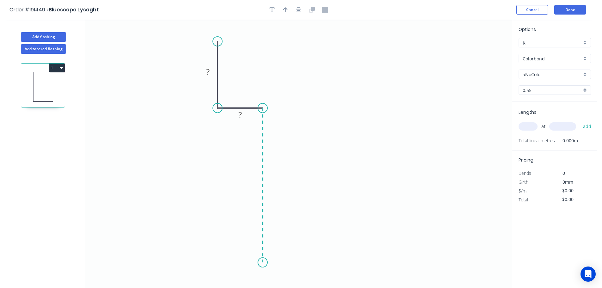
click at [261, 263] on icon "0 ? ?" at bounding box center [298, 154] width 427 height 268
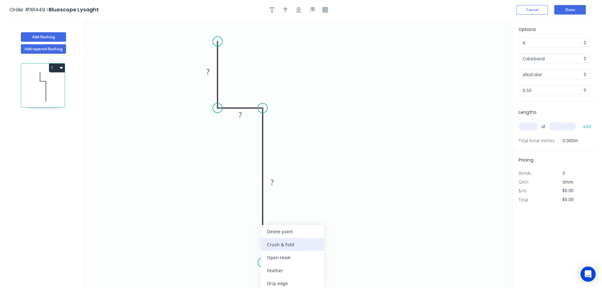
click at [287, 244] on div "Crush & Fold" at bounding box center [293, 244] width 64 height 13
click at [276, 272] on div "Flip bend" at bounding box center [298, 270] width 64 height 13
click at [283, 251] on tspan "10" at bounding box center [280, 251] width 9 height 10
click at [317, 259] on icon "0 ? ? CF 15 ?" at bounding box center [298, 154] width 427 height 268
drag, startPoint x: 285, startPoint y: 253, endPoint x: 294, endPoint y: 269, distance: 18.7
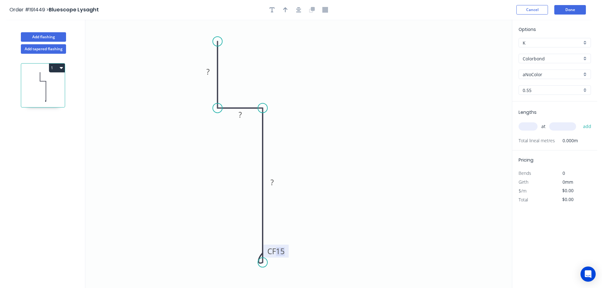
click at [294, 269] on icon "0 ? ? CF 15 ?" at bounding box center [298, 154] width 427 height 268
drag, startPoint x: 286, startPoint y: 253, endPoint x: 311, endPoint y: 280, distance: 36.5
click at [311, 280] on rect at bounding box center [301, 277] width 25 height 13
click at [208, 71] on tspan "?" at bounding box center [207, 71] width 3 height 10
click at [299, 64] on icon "0 20 10 CF 15 90" at bounding box center [298, 154] width 427 height 268
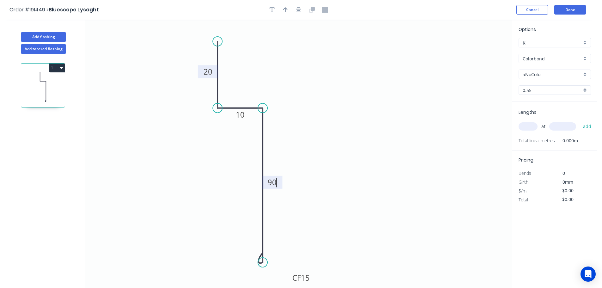
type input "$8.97"
click at [286, 8] on icon "button" at bounding box center [285, 9] width 4 height 5
drag, startPoint x: 480, startPoint y: 51, endPoint x: 323, endPoint y: 83, distance: 159.8
click at [323, 83] on icon at bounding box center [325, 76] width 6 height 20
click at [323, 83] on icon at bounding box center [324, 76] width 6 height 20
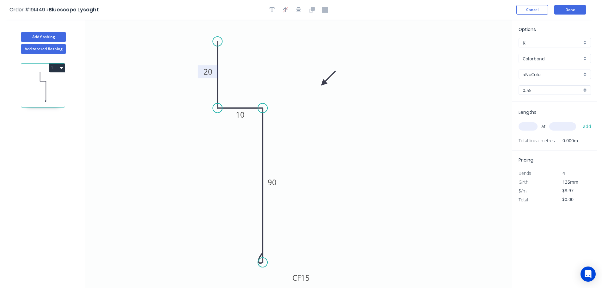
click at [586, 75] on div "aNoColor" at bounding box center [555, 74] width 72 height 9
click at [563, 121] on div "[PERSON_NAME]" at bounding box center [555, 117] width 72 height 11
type input "[PERSON_NAME]"
click at [530, 128] on input "text" at bounding box center [528, 126] width 19 height 8
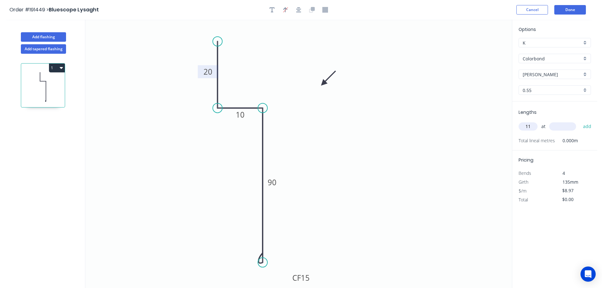
type input "11"
type input "2500"
click at [580, 121] on button "add" at bounding box center [587, 126] width 15 height 11
type input "$246.68"
click at [574, 10] on button "Done" at bounding box center [570, 9] width 32 height 9
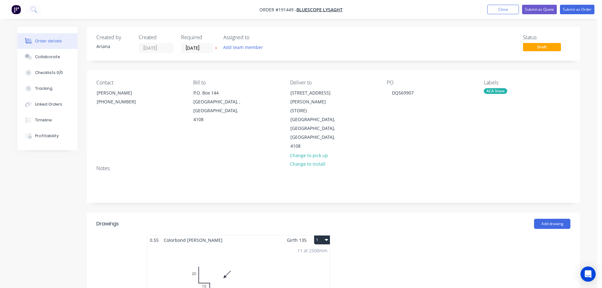
click at [324, 236] on button "1" at bounding box center [322, 240] width 16 height 9
click at [317, 251] on div "Use larger box size" at bounding box center [300, 255] width 49 height 9
click at [582, 7] on button "Submit as Order" at bounding box center [577, 9] width 34 height 9
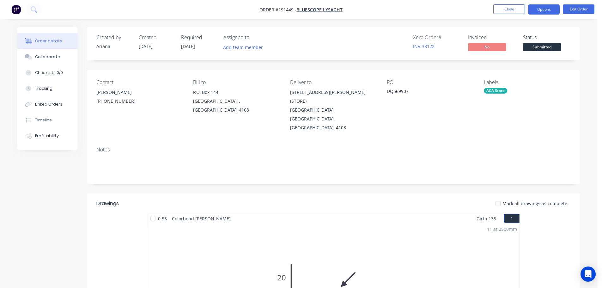
click at [541, 10] on button "Options" at bounding box center [544, 9] width 32 height 10
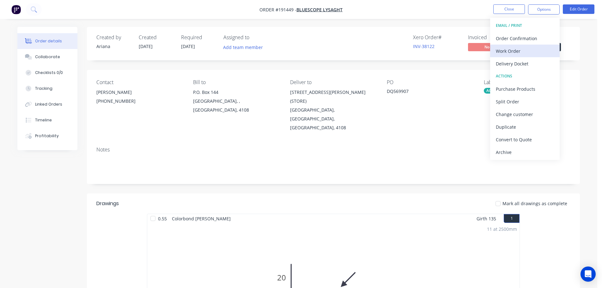
click at [519, 50] on div "Work Order" at bounding box center [525, 50] width 58 height 9
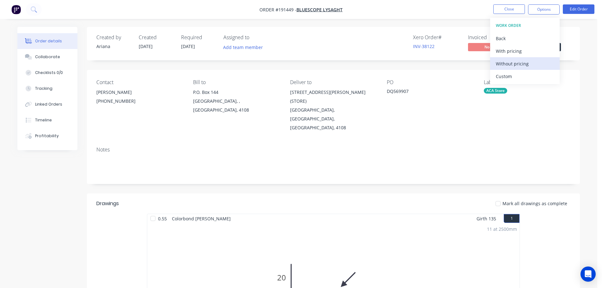
click at [507, 63] on div "Without pricing" at bounding box center [525, 63] width 58 height 9
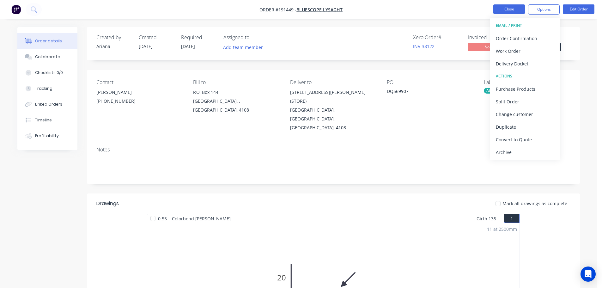
click at [507, 9] on button "Close" at bounding box center [509, 8] width 32 height 9
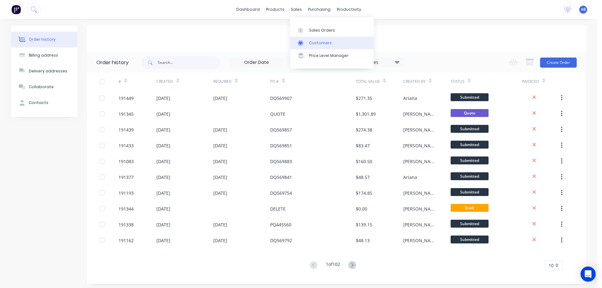
click at [311, 40] on div "Customers" at bounding box center [320, 43] width 23 height 6
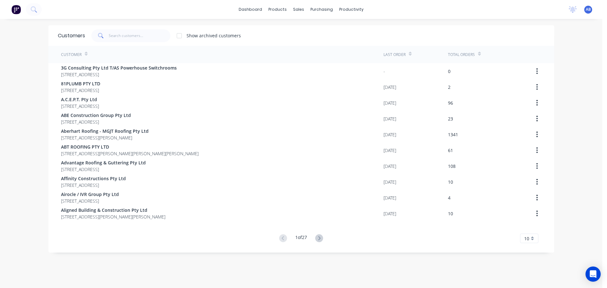
click at [422, 6] on div "dashboard products sales purchasing productivity dashboard products Product Cat…" at bounding box center [301, 9] width 602 height 19
click at [442, 9] on div "dashboard products sales purchasing productivity dashboard products Product Cat…" at bounding box center [301, 9] width 602 height 19
click at [124, 37] on input "text" at bounding box center [140, 35] width 62 height 13
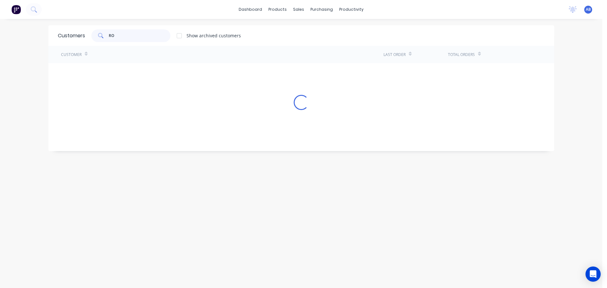
type input "R"
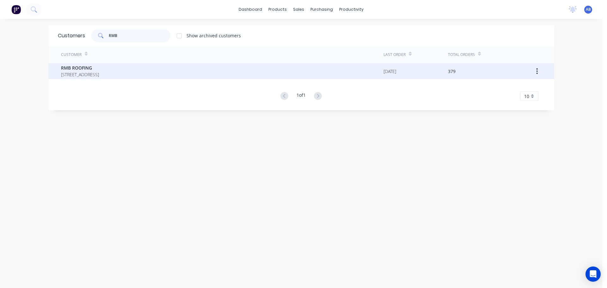
type input "RMB"
click at [91, 73] on span "33/ 2 TUITION STREET UPPER COOMERA Queensland Australia 4209" at bounding box center [80, 74] width 38 height 7
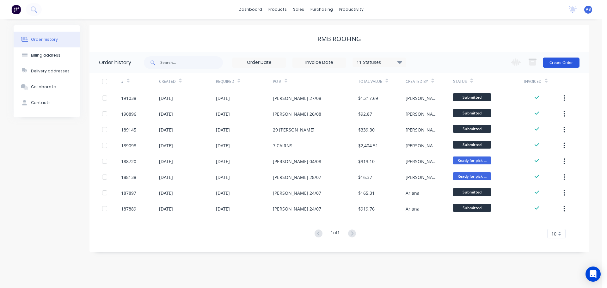
click at [557, 62] on button "Create Order" at bounding box center [561, 63] width 37 height 10
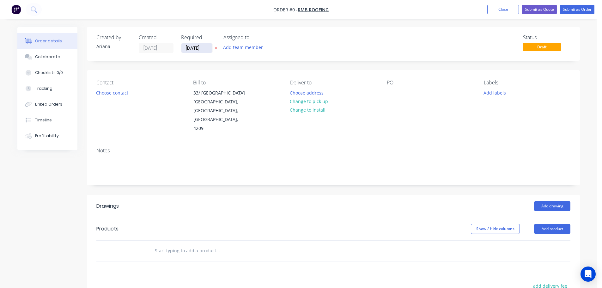
click at [196, 50] on input "[DATE]" at bounding box center [196, 47] width 31 height 9
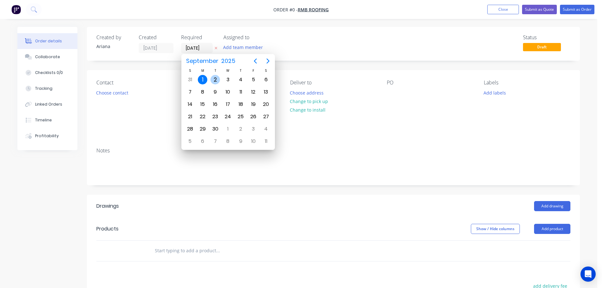
click at [212, 77] on div "2" at bounding box center [215, 79] width 9 height 9
type input "[DATE]"
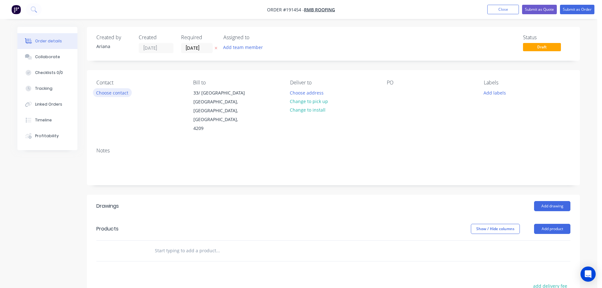
click at [112, 92] on button "Choose contact" at bounding box center [112, 92] width 39 height 9
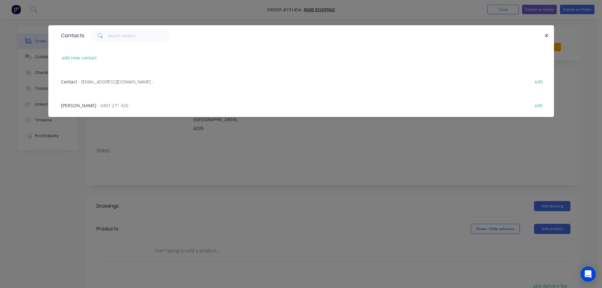
click at [98, 106] on span "- 0401 271 420" at bounding box center [113, 105] width 31 height 6
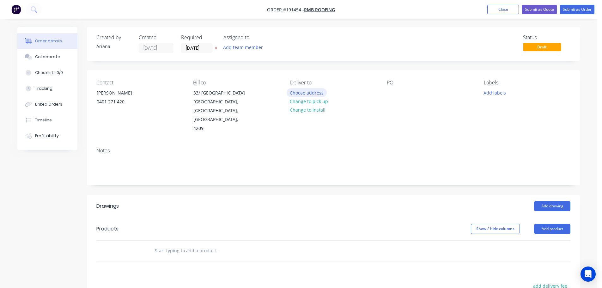
click at [310, 92] on button "Choose address" at bounding box center [307, 92] width 40 height 9
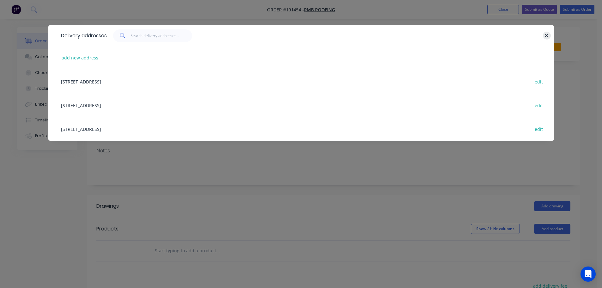
click at [548, 34] on icon "button" at bounding box center [547, 36] width 4 height 6
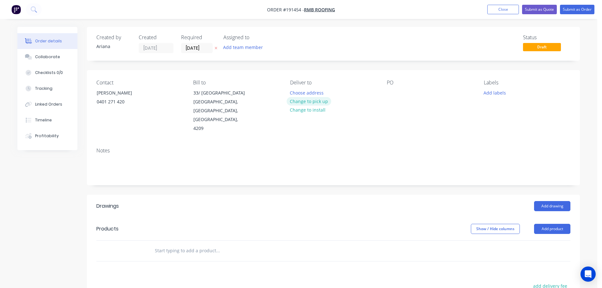
click at [313, 101] on button "Change to pick up" at bounding box center [309, 101] width 45 height 9
click at [297, 94] on div at bounding box center [295, 92] width 10 height 9
click at [396, 143] on div "Notes" at bounding box center [333, 164] width 493 height 42
click at [392, 95] on div at bounding box center [392, 92] width 10 height 9
click at [434, 128] on div "Contact ROSS 0401 271 420 Bill to 33/ 2 TUITION STREET UPPER COOMERA, Queenslan…" at bounding box center [333, 106] width 493 height 72
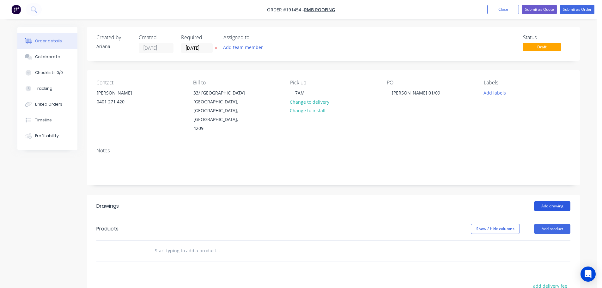
click at [556, 201] on button "Add drawing" at bounding box center [552, 206] width 36 height 10
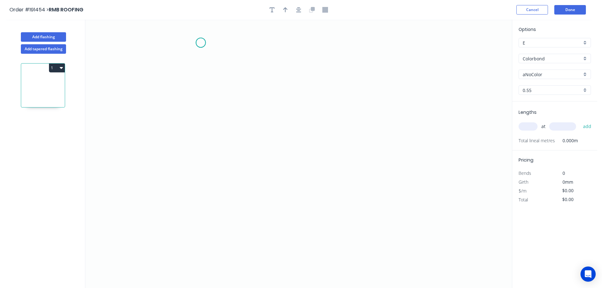
click at [201, 43] on icon "0" at bounding box center [298, 154] width 427 height 268
click at [198, 188] on icon "0" at bounding box center [298, 154] width 427 height 268
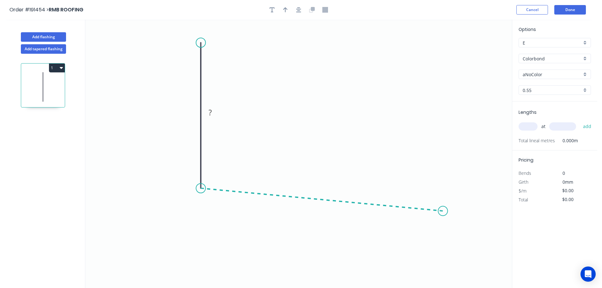
click at [443, 211] on icon "0 ?" at bounding box center [298, 154] width 427 height 268
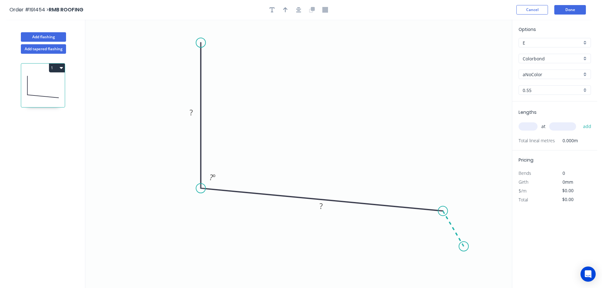
click at [464, 247] on icon "0 ? ? ? º" at bounding box center [298, 154] width 427 height 268
click at [464, 247] on circle at bounding box center [463, 246] width 9 height 9
click at [193, 114] on rect at bounding box center [191, 112] width 13 height 9
click at [257, 103] on icon "0 110 180 35 95 º 120 º" at bounding box center [298, 154] width 427 height 268
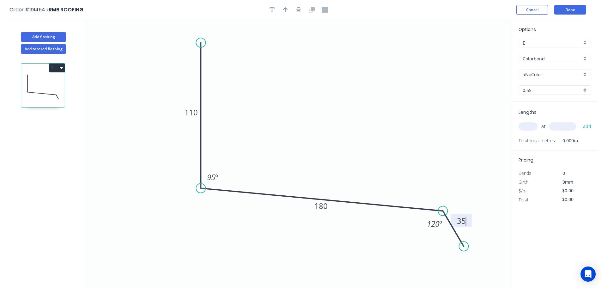
type input "$13.18"
click at [283, 10] on button "button" at bounding box center [285, 9] width 9 height 9
drag, startPoint x: 480, startPoint y: 50, endPoint x: 311, endPoint y: 105, distance: 177.4
click at [311, 105] on icon at bounding box center [311, 97] width 6 height 20
drag, startPoint x: 585, startPoint y: 75, endPoint x: 582, endPoint y: 79, distance: 5.4
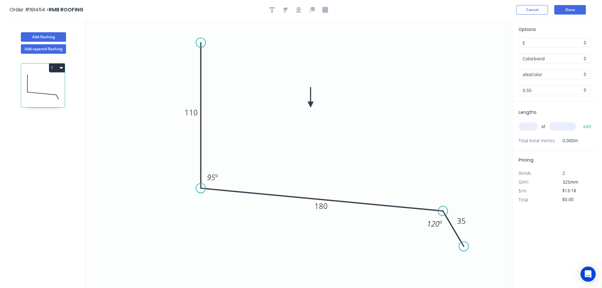
click at [585, 75] on div "aNoColor" at bounding box center [555, 74] width 72 height 9
click at [558, 88] on div "Surfmist" at bounding box center [555, 85] width 72 height 11
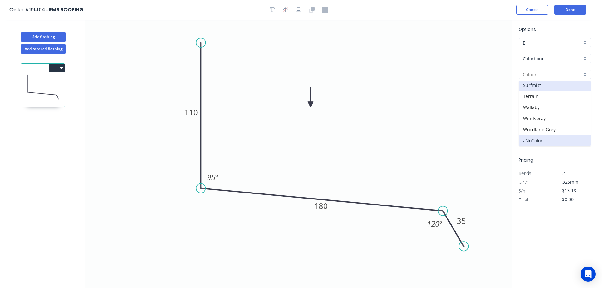
type input "Surfmist"
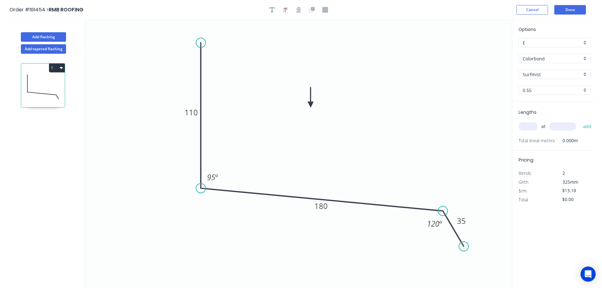
click at [533, 127] on input "text" at bounding box center [528, 126] width 19 height 8
type input "1"
type input "6500"
click at [580, 121] on button "add" at bounding box center [587, 126] width 15 height 11
type input "$85.67"
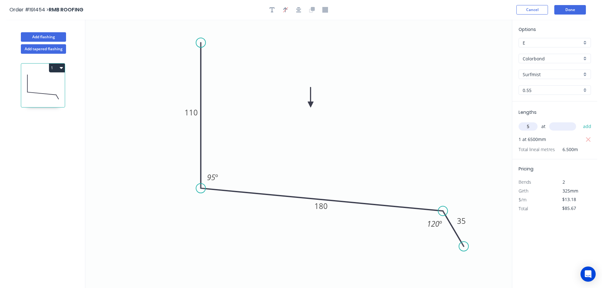
type input "5"
type input "6800"
click at [580, 121] on button "add" at bounding box center [587, 126] width 15 height 11
type input "$533.79"
type input "3"
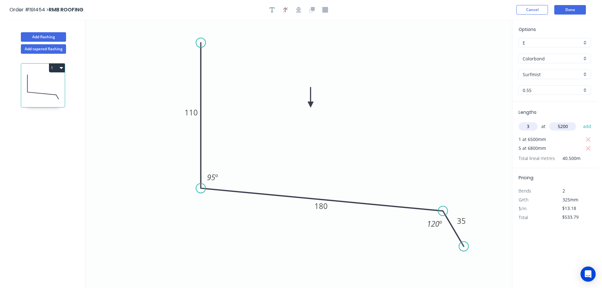
type input "5200"
click at [580, 121] on button "add" at bounding box center [587, 126] width 15 height 11
click at [58, 66] on button "1" at bounding box center [57, 68] width 16 height 9
click at [43, 83] on div "Duplicate" at bounding box center [34, 83] width 49 height 9
type input "$0.00"
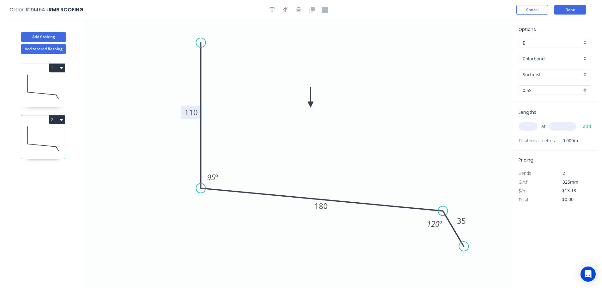
click at [194, 113] on tspan "110" at bounding box center [191, 112] width 13 height 10
click at [231, 105] on icon "0 100 180 35 95 º 120 º" at bounding box center [298, 154] width 427 height 268
click at [534, 127] on input "text" at bounding box center [528, 126] width 19 height 8
type input "3"
type input "5200"
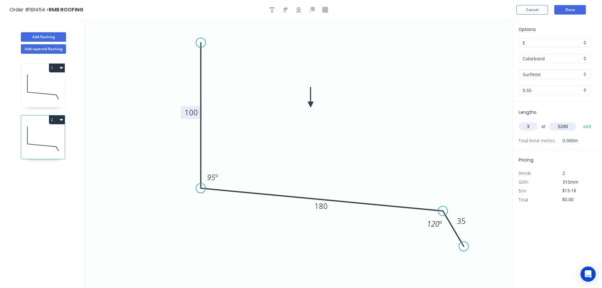
click at [580, 121] on button "add" at bounding box center [587, 126] width 15 height 11
type input "$205.61"
type input "5"
type input "6800"
click at [580, 121] on button "add" at bounding box center [587, 126] width 15 height 11
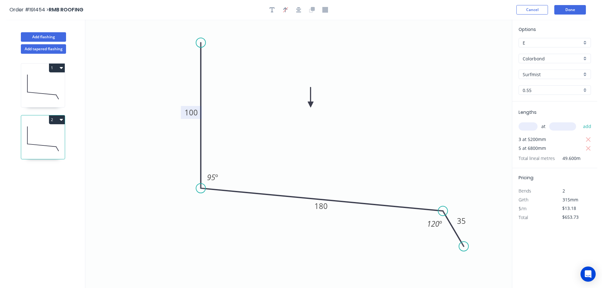
click at [55, 118] on button "2" at bounding box center [57, 119] width 16 height 9
click at [44, 135] on div "Duplicate" at bounding box center [34, 135] width 49 height 9
type input "$0.00"
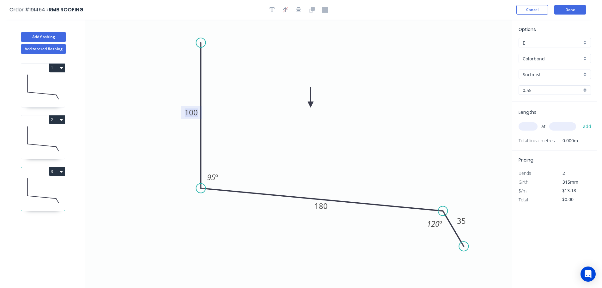
click at [195, 114] on tspan "100" at bounding box center [191, 112] width 13 height 10
click at [222, 112] on icon "0 60 180 35 95 º 120 º" at bounding box center [298, 154] width 427 height 268
type input "$11.02"
click at [325, 205] on tspan "180" at bounding box center [321, 206] width 13 height 10
click at [342, 179] on icon "0 60 150 35 95 º 120 º" at bounding box center [298, 154] width 427 height 268
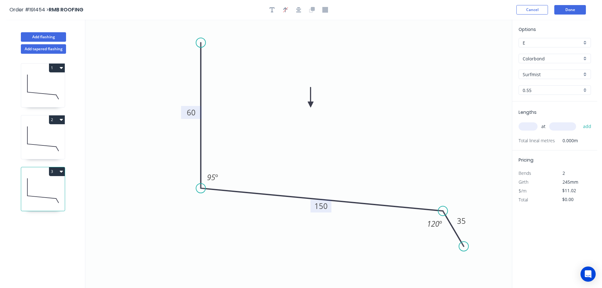
click at [533, 126] on input "text" at bounding box center [528, 126] width 19 height 8
type input "1"
type input "5900"
click at [580, 121] on button "add" at bounding box center [587, 126] width 15 height 11
type input "$65.02"
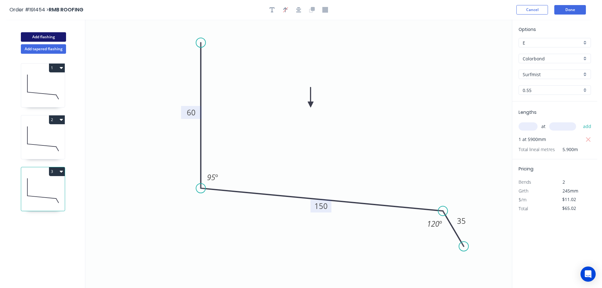
click at [37, 35] on button "Add flashing" at bounding box center [43, 36] width 45 height 9
type input "$0.00"
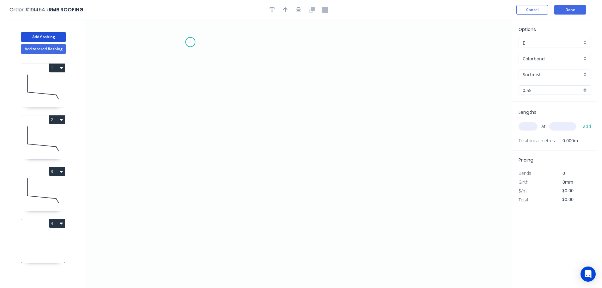
click at [190, 42] on icon "0" at bounding box center [298, 154] width 427 height 268
click at [189, 181] on icon "0" at bounding box center [298, 154] width 427 height 268
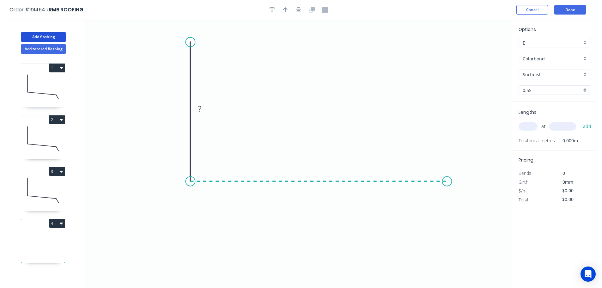
click at [447, 174] on icon "0 ?" at bounding box center [298, 154] width 427 height 268
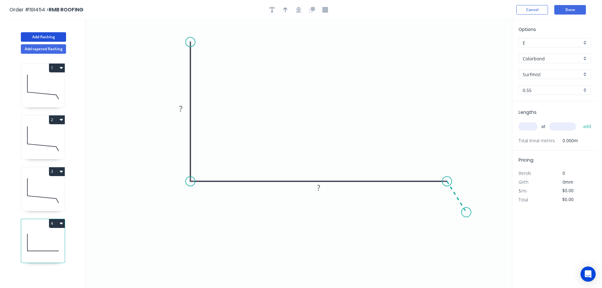
click at [467, 212] on icon "0 ? ?" at bounding box center [298, 154] width 427 height 268
click at [467, 212] on circle at bounding box center [466, 211] width 9 height 9
click at [181, 110] on tspan "?" at bounding box center [180, 108] width 3 height 10
click at [288, 89] on icon "0 100 320 35 120 º" at bounding box center [298, 154] width 427 height 268
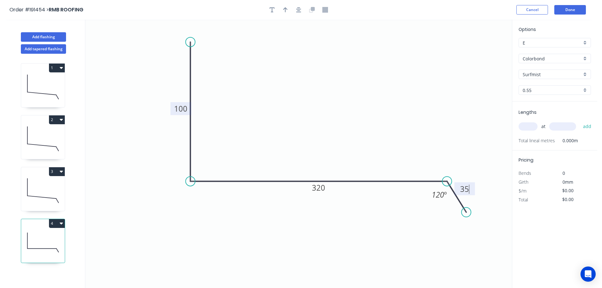
type input "$15.35"
click at [284, 8] on icon "button" at bounding box center [285, 10] width 4 height 6
drag, startPoint x: 481, startPoint y: 50, endPoint x: 314, endPoint y: 98, distance: 174.1
click at [314, 98] on icon at bounding box center [314, 91] width 6 height 20
click at [531, 126] on input "text" at bounding box center [528, 126] width 19 height 8
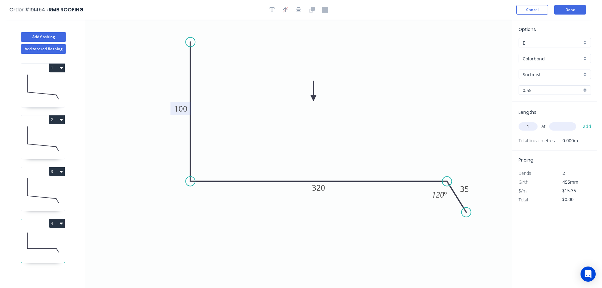
type input "1"
type input "4500"
click at [580, 121] on button "add" at bounding box center [587, 126] width 15 height 11
type input "$69.08"
click at [48, 36] on button "Add flashing" at bounding box center [43, 36] width 45 height 9
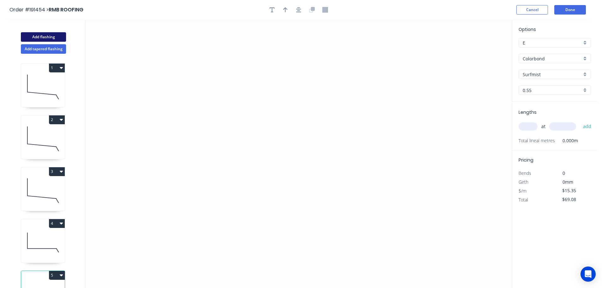
type input "$0.00"
click at [450, 83] on icon "0" at bounding box center [298, 154] width 427 height 268
click at [431, 56] on icon at bounding box center [440, 69] width 19 height 27
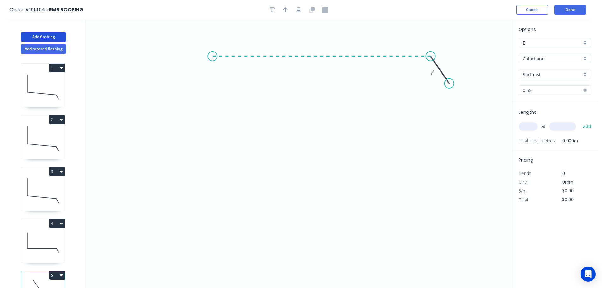
click at [212, 61] on icon "0 ?" at bounding box center [298, 154] width 427 height 268
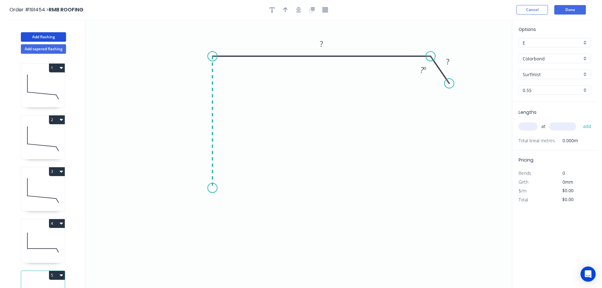
click at [211, 188] on icon "0 ? ? ? º" at bounding box center [298, 154] width 427 height 268
click at [192, 207] on icon "0 ? ? ? ? º" at bounding box center [298, 154] width 427 height 268
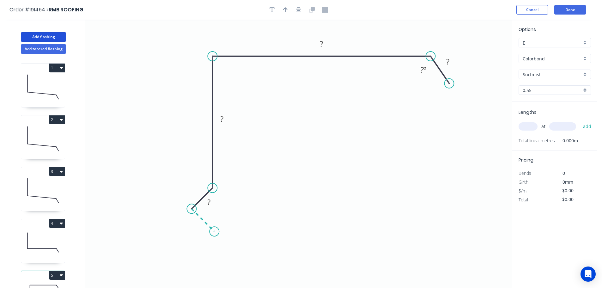
click at [214, 229] on icon "0 ? ? ? ? ? º" at bounding box center [298, 154] width 427 height 268
click at [214, 229] on circle at bounding box center [214, 231] width 9 height 9
click at [197, 225] on tspan "?" at bounding box center [196, 223] width 3 height 10
click at [377, 172] on icon "0 15 15 120 400 35 120 º" at bounding box center [298, 154] width 427 height 268
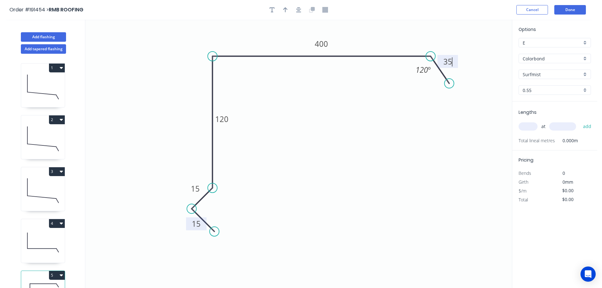
type input "$19.21"
click at [285, 9] on icon "button" at bounding box center [285, 9] width 4 height 5
drag, startPoint x: 480, startPoint y: 49, endPoint x: 376, endPoint y: 36, distance: 104.8
click at [376, 36] on icon at bounding box center [376, 28] width 6 height 20
click at [531, 126] on input "text" at bounding box center [528, 126] width 19 height 8
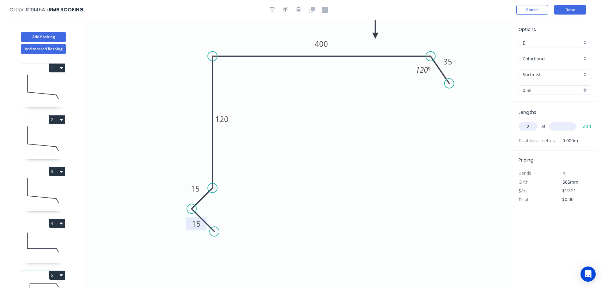
type input "2"
type input "4100"
click at [580, 121] on button "add" at bounding box center [587, 126] width 15 height 11
type input "$157.52"
click at [40, 144] on icon at bounding box center [43, 139] width 44 height 40
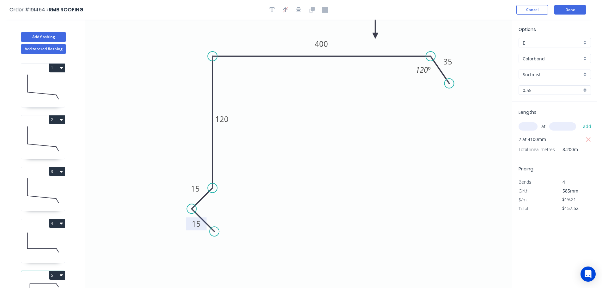
type input "$13.18"
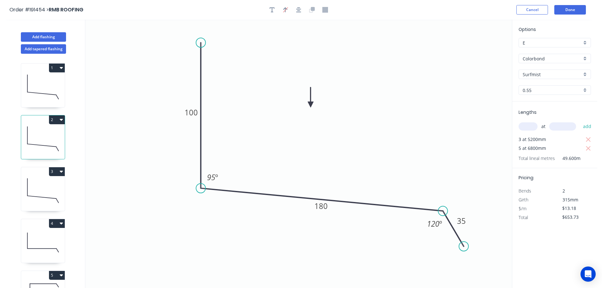
click at [58, 119] on button "2" at bounding box center [57, 119] width 16 height 9
click at [47, 132] on div "Duplicate" at bounding box center [34, 135] width 49 height 9
type input "$0.00"
click at [193, 111] on tspan "100" at bounding box center [191, 112] width 13 height 10
click at [233, 109] on icon "0 90 180 35 95 º 120 º" at bounding box center [298, 154] width 427 height 268
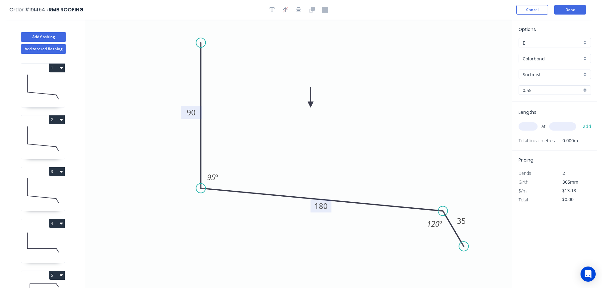
click at [324, 205] on tspan "180" at bounding box center [321, 206] width 13 height 10
click at [345, 164] on icon "0 90 250 35 95 º 120 º" at bounding box center [298, 154] width 427 height 268
click at [533, 126] on input "text" at bounding box center [528, 126] width 19 height 8
type input "1"
type input "4200"
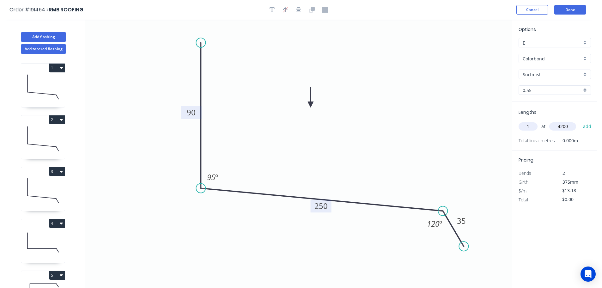
click at [580, 121] on button "add" at bounding box center [587, 126] width 15 height 11
type input "$55.36"
click at [51, 35] on button "Add flashing" at bounding box center [43, 36] width 45 height 9
type input "$0.00"
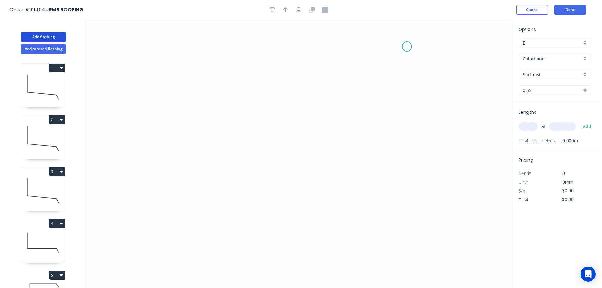
click at [407, 46] on icon "0" at bounding box center [298, 154] width 427 height 268
click at [402, 181] on icon "0" at bounding box center [298, 154] width 427 height 268
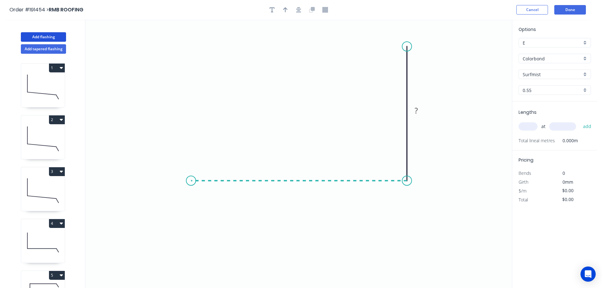
click at [191, 173] on icon "0 ?" at bounding box center [298, 154] width 427 height 268
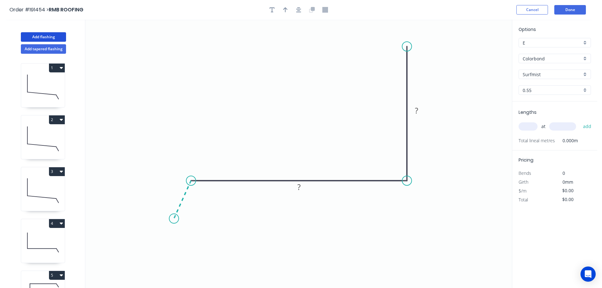
click at [174, 218] on icon "0 ? ?" at bounding box center [298, 154] width 427 height 268
click at [174, 218] on circle at bounding box center [173, 217] width 9 height 9
click at [174, 191] on tspan "?" at bounding box center [173, 192] width 3 height 10
click at [282, 110] on icon "0 35 320 100 120 º" at bounding box center [298, 154] width 427 height 268
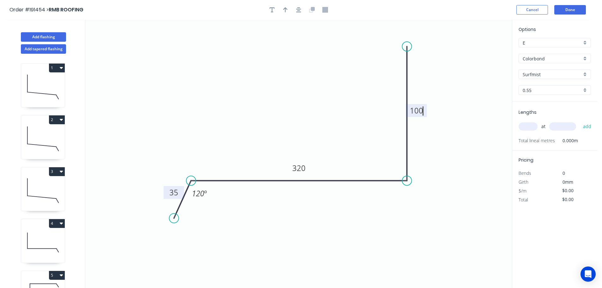
type input "$15.35"
click at [285, 10] on icon "button" at bounding box center [285, 9] width 4 height 5
drag, startPoint x: 480, startPoint y: 52, endPoint x: 297, endPoint y: 98, distance: 189.0
click at [297, 95] on icon at bounding box center [295, 84] width 6 height 20
click at [532, 128] on input "text" at bounding box center [528, 126] width 19 height 8
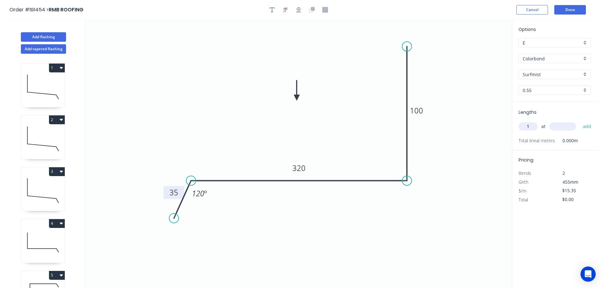
type input "1"
type input "2000"
click at [580, 121] on button "add" at bounding box center [587, 126] width 15 height 11
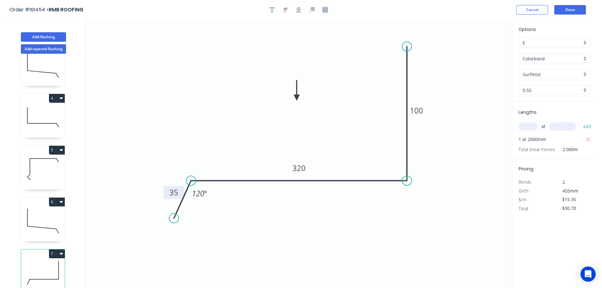
scroll to position [131, 0]
click at [60, 250] on icon "button" at bounding box center [61, 252] width 3 height 5
click at [46, 264] on div "Duplicate" at bounding box center [34, 268] width 49 height 9
type input "$0.00"
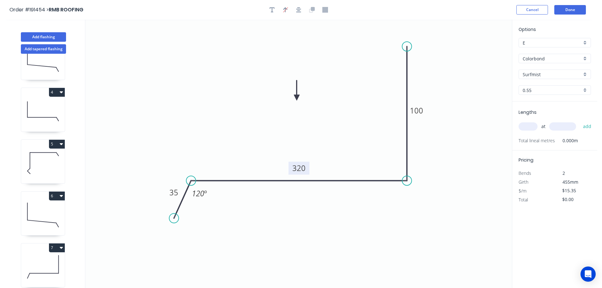
click at [303, 167] on tspan "320" at bounding box center [298, 168] width 13 height 10
click at [335, 134] on icon "0 35 230 100 120 º" at bounding box center [298, 154] width 427 height 268
type input "$13.18"
click at [531, 127] on input "text" at bounding box center [528, 126] width 19 height 8
type input "2"
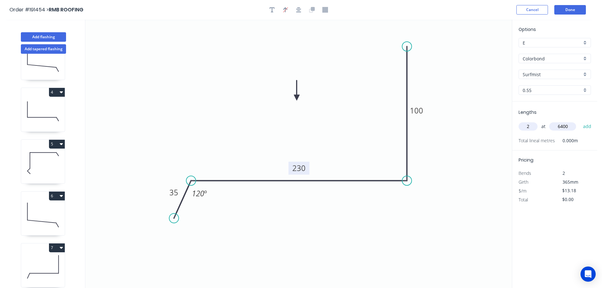
type input "6400"
click at [580, 121] on button "add" at bounding box center [587, 126] width 15 height 11
type input "$168.70"
click at [37, 38] on button "Add flashing" at bounding box center [43, 36] width 45 height 9
type input "$0.00"
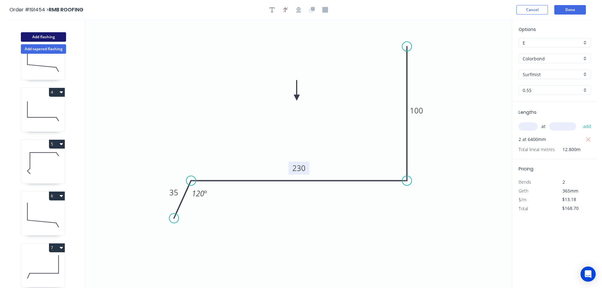
type input "$0.00"
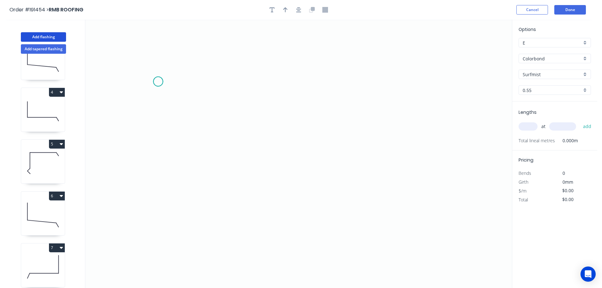
click at [158, 82] on icon "0" at bounding box center [298, 154] width 427 height 268
click at [179, 52] on icon "0" at bounding box center [298, 154] width 427 height 268
click at [383, 36] on icon "0 ?" at bounding box center [298, 154] width 427 height 268
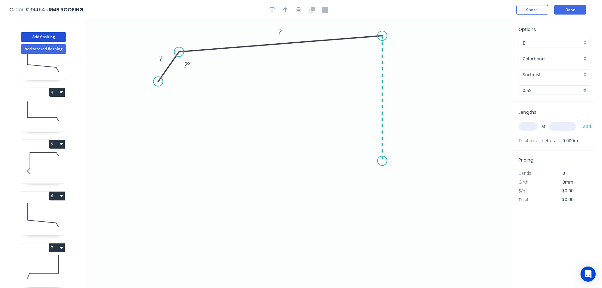
click at [377, 161] on icon "0 ? ? ? º" at bounding box center [298, 154] width 427 height 268
click at [405, 183] on icon "0 ? ? ? ? º ? º" at bounding box center [298, 154] width 427 height 268
click at [383, 205] on icon "0 ? ? ? ? ? º ? º" at bounding box center [298, 154] width 427 height 268
click at [383, 205] on circle at bounding box center [383, 203] width 9 height 9
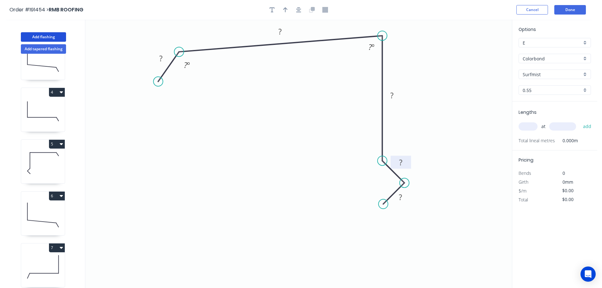
drag, startPoint x: 396, startPoint y: 171, endPoint x: 410, endPoint y: 158, distance: 19.5
click at [410, 158] on rect at bounding box center [401, 162] width 21 height 13
drag, startPoint x: 407, startPoint y: 201, endPoint x: 410, endPoint y: 205, distance: 4.7
click at [410, 205] on rect at bounding box center [403, 201] width 21 height 13
click at [163, 59] on rect at bounding box center [161, 58] width 13 height 9
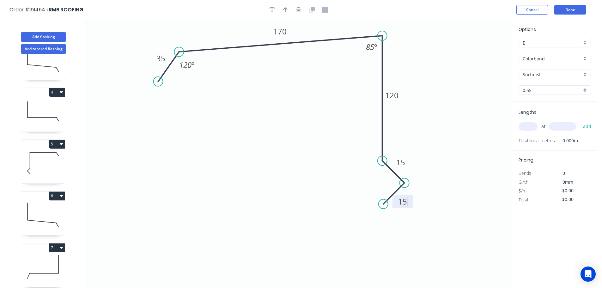
click at [273, 126] on icon "0 35 170 120 15 15 120 º 85 º" at bounding box center [298, 154] width 427 height 268
type input "$14.88"
click at [286, 6] on button "button" at bounding box center [285, 9] width 9 height 9
drag, startPoint x: 481, startPoint y: 50, endPoint x: 428, endPoint y: 58, distance: 53.8
click at [428, 58] on icon at bounding box center [428, 51] width 6 height 20
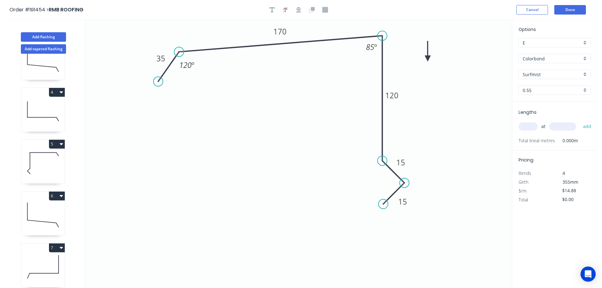
click at [428, 59] on icon at bounding box center [428, 51] width 6 height 20
click at [531, 127] on input "text" at bounding box center [528, 126] width 19 height 8
type input "1"
type input "2200"
click at [580, 121] on button "add" at bounding box center [587, 126] width 15 height 11
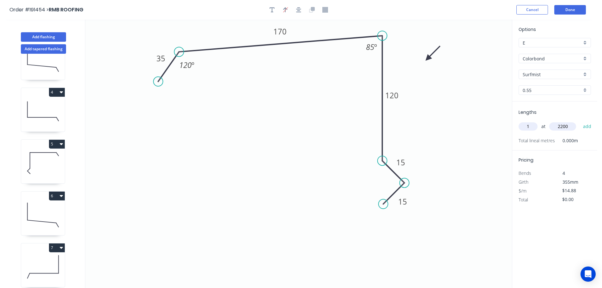
type input "$32.74"
click at [48, 36] on button "Add flashing" at bounding box center [43, 36] width 45 height 9
type input "$0.00"
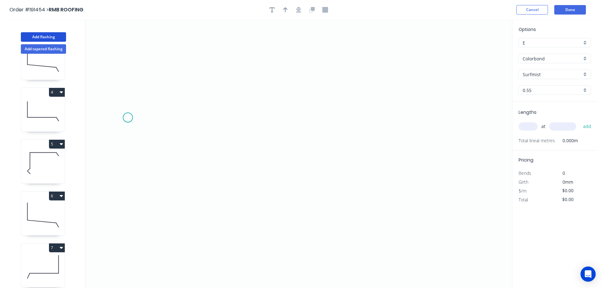
click at [127, 117] on icon "0" at bounding box center [298, 154] width 427 height 268
click at [146, 90] on icon at bounding box center [136, 103] width 19 height 27
click at [318, 92] on icon "0 ?" at bounding box center [298, 154] width 427 height 268
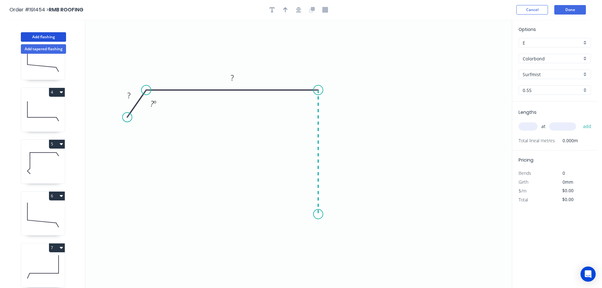
click at [314, 214] on icon "0 ? ? ? º" at bounding box center [298, 154] width 427 height 268
click at [486, 212] on icon "0 ? ? ? ? º" at bounding box center [298, 154] width 427 height 268
click at [506, 245] on icon "0 ? ? ? ? ? º" at bounding box center [298, 154] width 427 height 268
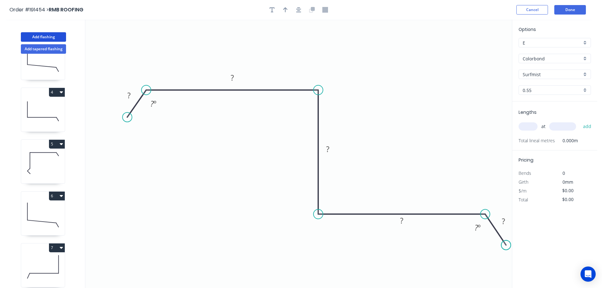
click at [506, 245] on circle at bounding box center [505, 244] width 9 height 9
click at [130, 95] on tspan "?" at bounding box center [128, 95] width 3 height 10
click at [304, 43] on icon "0 35 330 110 270 45 120 º 120 º" at bounding box center [298, 154] width 427 height 268
type input "$23.54"
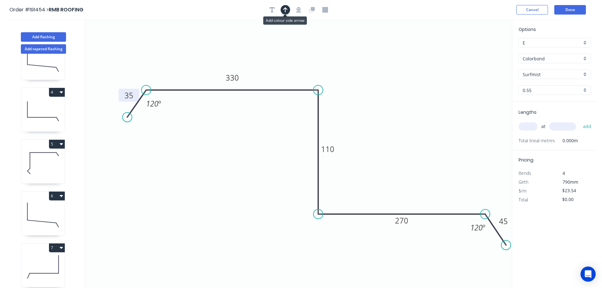
click at [285, 9] on icon "button" at bounding box center [285, 9] width 4 height 5
drag, startPoint x: 463, startPoint y: 55, endPoint x: 357, endPoint y: 65, distance: 106.4
click at [357, 65] on icon at bounding box center [357, 58] width 6 height 20
click at [534, 124] on input "text" at bounding box center [528, 126] width 19 height 8
type input "1"
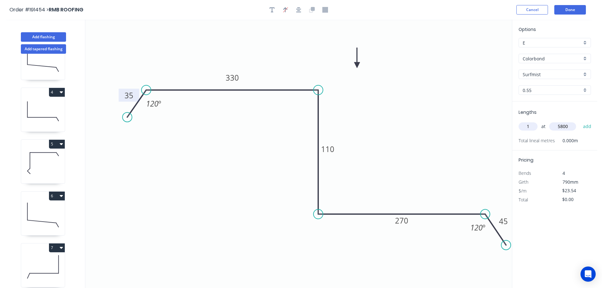
type input "5800"
click at [580, 121] on button "add" at bounding box center [587, 126] width 15 height 11
type input "$136.53"
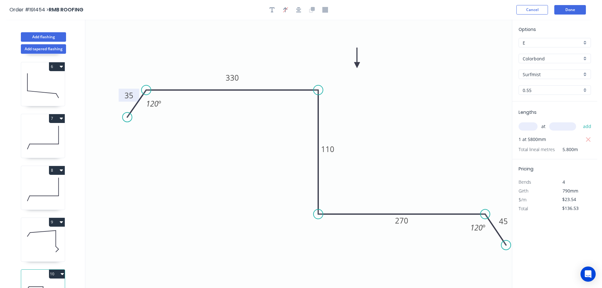
scroll to position [287, 0]
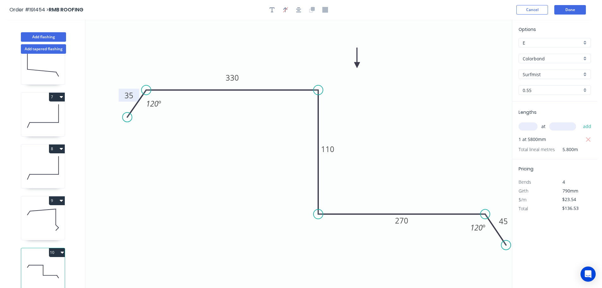
click at [42, 210] on icon at bounding box center [43, 219] width 44 height 40
type input "$14.88"
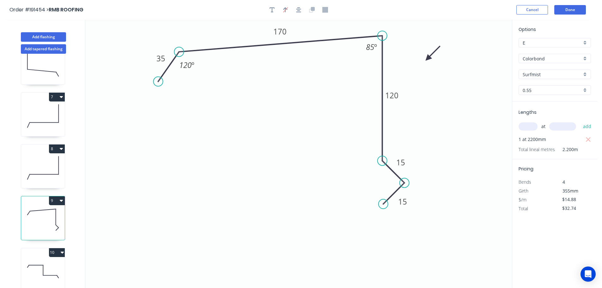
click at [58, 196] on button "9" at bounding box center [57, 200] width 16 height 9
click at [47, 212] on div "Duplicate" at bounding box center [34, 216] width 49 height 9
type input "$0.00"
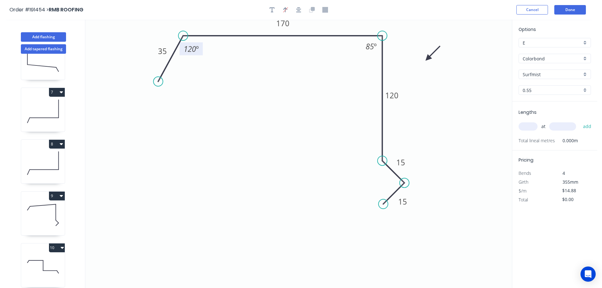
drag, startPoint x: 180, startPoint y: 51, endPoint x: 183, endPoint y: 43, distance: 7.8
click at [183, 43] on g "120 º" at bounding box center [190, 43] width 24 height 24
drag, startPoint x: 158, startPoint y: 80, endPoint x: 169, endPoint y: 62, distance: 21.7
click at [169, 62] on circle at bounding box center [168, 61] width 9 height 9
click at [288, 25] on tspan "170" at bounding box center [282, 23] width 13 height 10
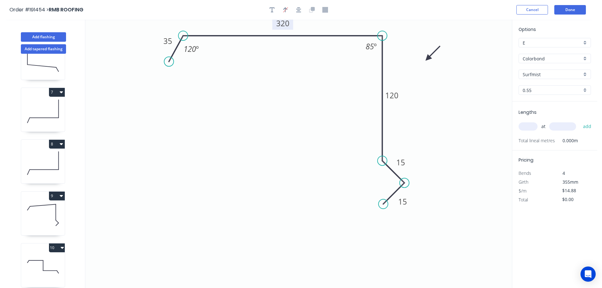
click at [296, 57] on icon "0 35 320 120 15 15 120 º 85 º" at bounding box center [298, 154] width 427 height 268
type input "$19.21"
click at [381, 69] on div "Hide angle" at bounding box center [402, 68] width 64 height 13
click at [531, 125] on input "text" at bounding box center [528, 126] width 19 height 8
type input "1"
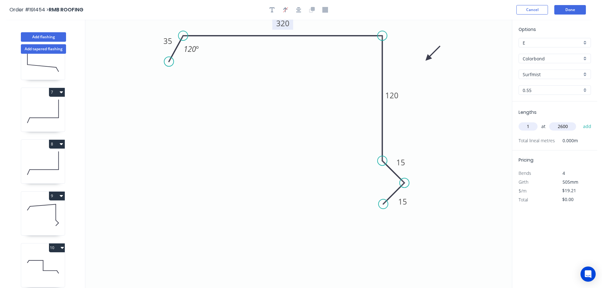
type input "2600"
click at [580, 121] on button "add" at bounding box center [587, 126] width 15 height 11
type input "$49.95"
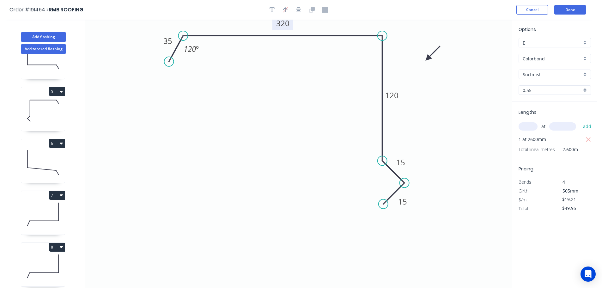
scroll to position [139, 0]
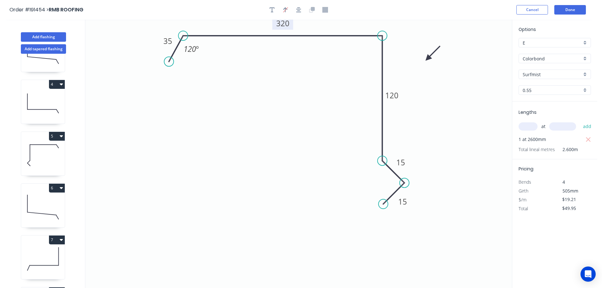
click at [42, 100] on icon at bounding box center [43, 103] width 44 height 40
type input "$15.35"
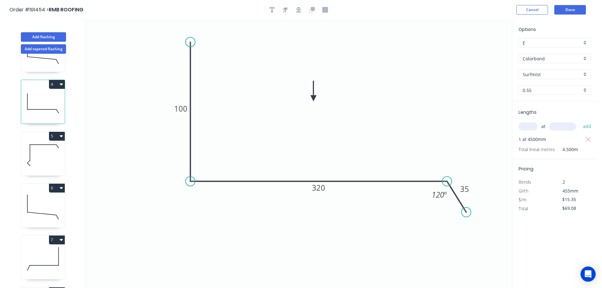
click at [60, 82] on icon "button" at bounding box center [61, 84] width 3 height 5
click at [52, 98] on div "Duplicate" at bounding box center [34, 99] width 49 height 9
type input "$0.00"
drag, startPoint x: 321, startPoint y: 187, endPoint x: 334, endPoint y: 172, distance: 19.7
click at [321, 187] on tspan "320" at bounding box center [318, 187] width 13 height 10
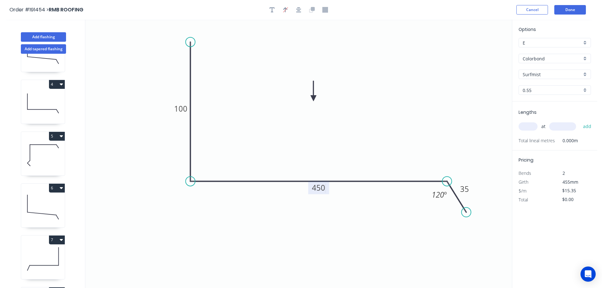
drag, startPoint x: 349, startPoint y: 151, endPoint x: 353, endPoint y: 147, distance: 5.4
click at [349, 151] on icon "0 100 450 35 120 º" at bounding box center [298, 154] width 427 height 268
type input "$17.51"
click at [527, 123] on input "text" at bounding box center [528, 126] width 19 height 8
type input "1"
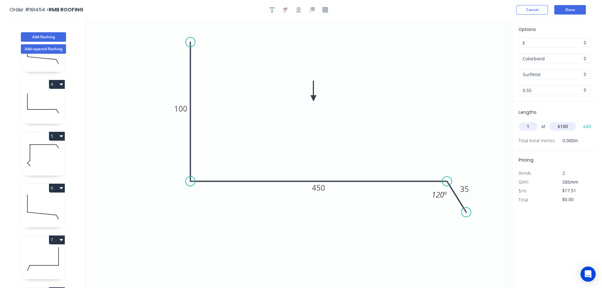
type input "6100"
click at [580, 121] on button "add" at bounding box center [587, 126] width 15 height 11
type input "$106.81"
click at [47, 34] on button "Add flashing" at bounding box center [43, 36] width 45 height 9
type input "$0.00"
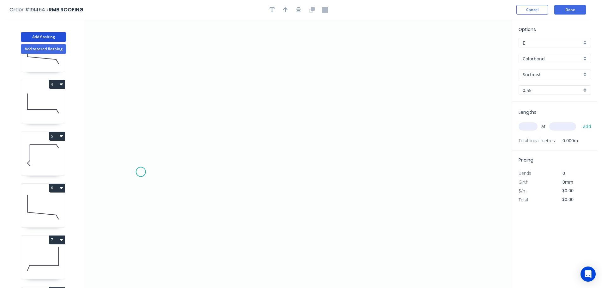
click at [141, 172] on icon "0" at bounding box center [298, 154] width 427 height 268
click at [162, 141] on icon "0" at bounding box center [298, 154] width 427 height 268
click at [447, 135] on icon "0 ?" at bounding box center [298, 154] width 427 height 268
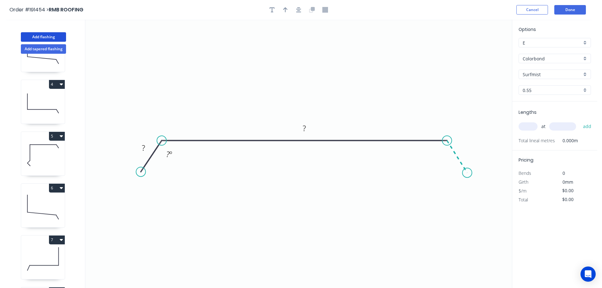
click at [468, 173] on icon "0 ? ? ? º" at bounding box center [298, 154] width 427 height 268
click at [468, 173] on circle at bounding box center [466, 172] width 9 height 9
click at [144, 147] on tspan "?" at bounding box center [143, 148] width 3 height 10
click at [255, 71] on icon "0 35 230 35 120 º 120 º" at bounding box center [298, 154] width 427 height 268
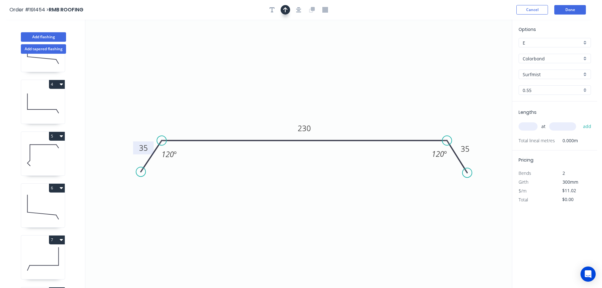
click at [283, 10] on button "button" at bounding box center [285, 9] width 9 height 9
drag, startPoint x: 480, startPoint y: 49, endPoint x: 332, endPoint y: 72, distance: 150.0
click at [336, 70] on icon at bounding box center [339, 60] width 6 height 20
click at [526, 126] on input "text" at bounding box center [528, 126] width 19 height 8
click at [580, 121] on button "add" at bounding box center [587, 126] width 15 height 11
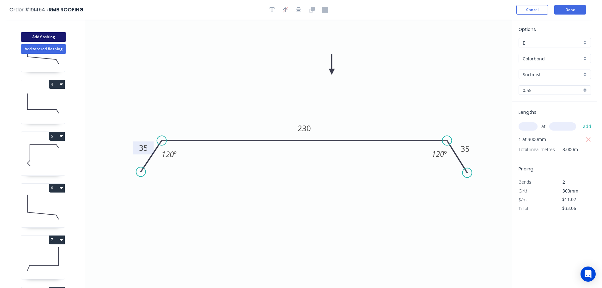
click at [37, 34] on button "Add flashing" at bounding box center [43, 36] width 45 height 9
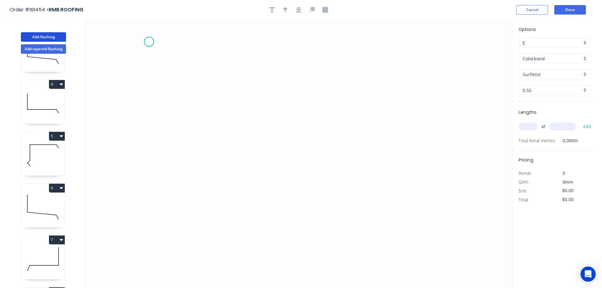
click at [149, 42] on icon "0" at bounding box center [298, 154] width 427 height 268
click at [169, 152] on icon "0" at bounding box center [298, 154] width 427 height 268
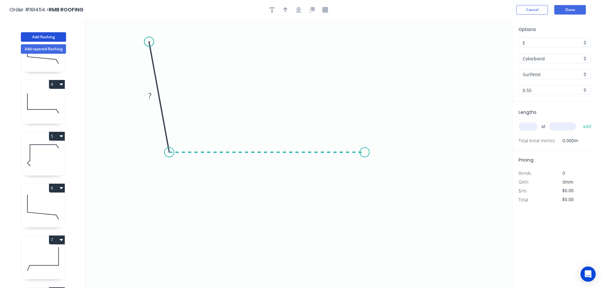
click at [365, 152] on icon "0 ?" at bounding box center [298, 154] width 427 height 268
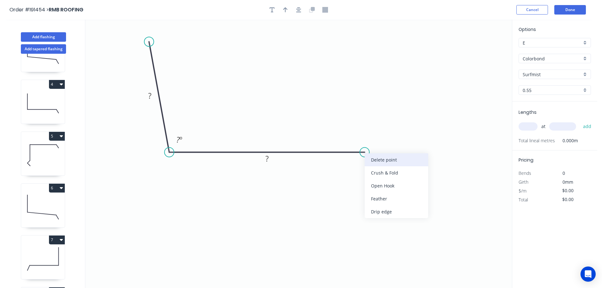
click at [389, 157] on div "Delete point" at bounding box center [397, 159] width 64 height 13
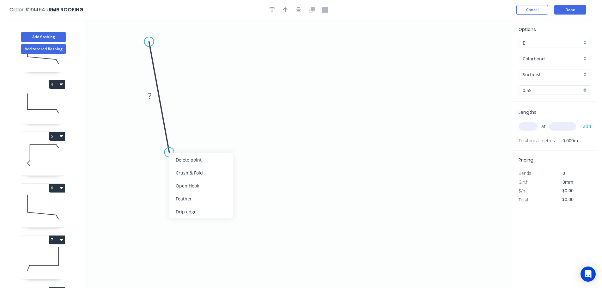
click at [190, 162] on div "Delete point" at bounding box center [201, 159] width 64 height 13
click at [158, 37] on icon "0" at bounding box center [298, 154] width 427 height 268
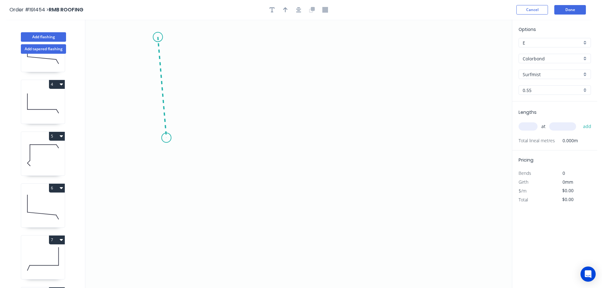
click at [166, 138] on icon "0" at bounding box center [298, 154] width 427 height 268
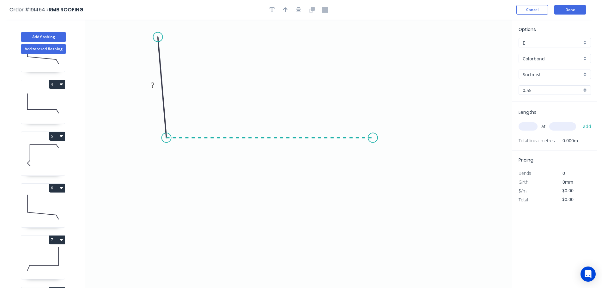
click at [373, 132] on icon "0 ?" at bounding box center [298, 154] width 427 height 268
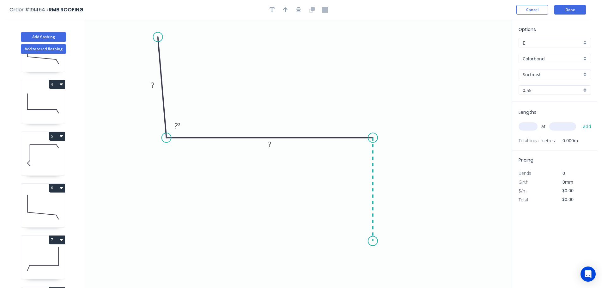
click at [372, 241] on icon "0 ? ? ? º" at bounding box center [298, 154] width 427 height 268
click at [391, 260] on icon "0 ? ? ? ? º" at bounding box center [298, 154] width 427 height 268
click at [372, 280] on icon "0 ? ? ? ? ? º" at bounding box center [298, 154] width 427 height 268
click at [372, 280] on circle at bounding box center [371, 277] width 9 height 9
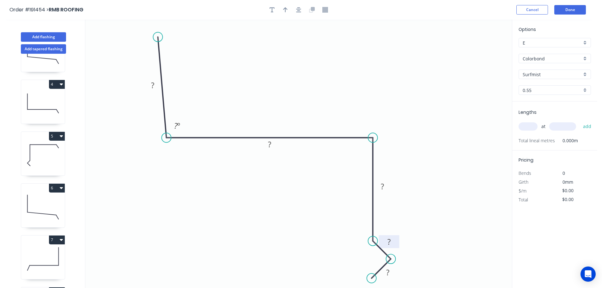
drag, startPoint x: 382, startPoint y: 249, endPoint x: 397, endPoint y: 236, distance: 19.9
click at [397, 236] on rect at bounding box center [389, 241] width 21 height 13
drag, startPoint x: 395, startPoint y: 275, endPoint x: 400, endPoint y: 277, distance: 5.1
click at [400, 277] on rect at bounding box center [393, 274] width 21 height 13
click at [155, 86] on rect at bounding box center [152, 85] width 13 height 9
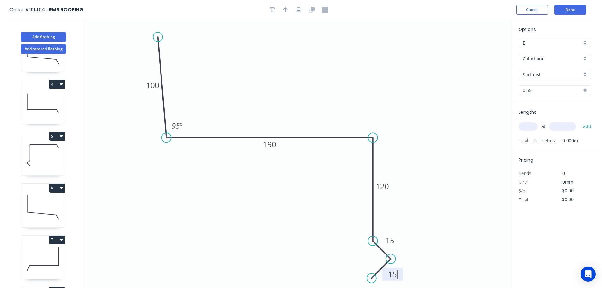
click at [314, 54] on icon "0 100 190 120 15 15 95 º" at bounding box center [298, 154] width 427 height 268
click at [285, 10] on icon "button" at bounding box center [285, 10] width 4 height 6
drag, startPoint x: 481, startPoint y: 50, endPoint x: 275, endPoint y: 74, distance: 207.5
click at [277, 73] on icon at bounding box center [280, 62] width 6 height 20
click at [531, 126] on input "text" at bounding box center [528, 126] width 19 height 8
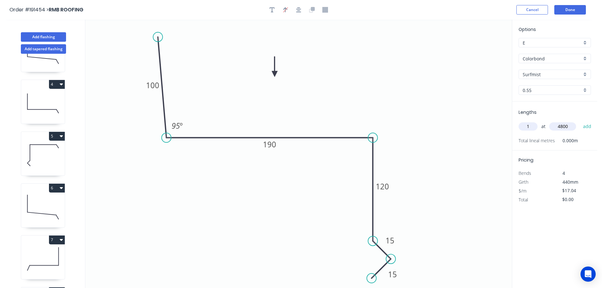
click at [580, 121] on button "add" at bounding box center [587, 126] width 15 height 11
click at [569, 12] on button "Done" at bounding box center [570, 9] width 32 height 9
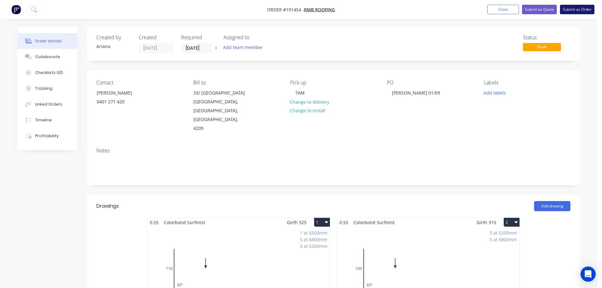
click at [577, 9] on button "Submit as Order" at bounding box center [577, 9] width 34 height 9
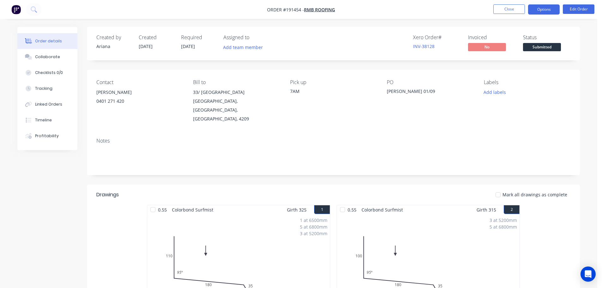
click at [546, 9] on button "Options" at bounding box center [544, 9] width 32 height 10
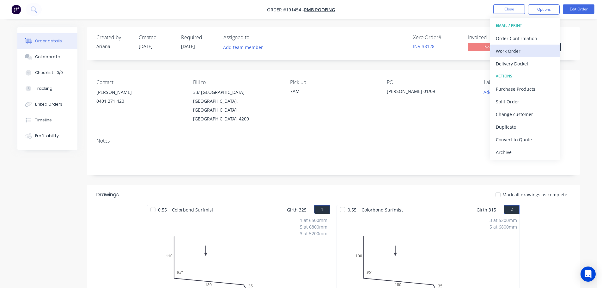
click at [521, 49] on div "Work Order" at bounding box center [525, 50] width 58 height 9
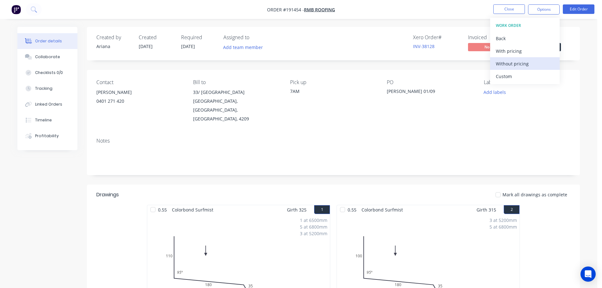
click at [510, 64] on div "Without pricing" at bounding box center [525, 63] width 58 height 9
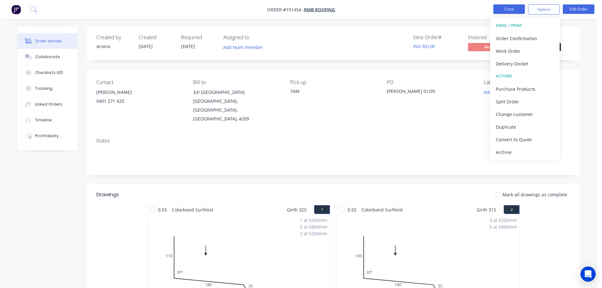
click at [503, 6] on button "Close" at bounding box center [509, 8] width 32 height 9
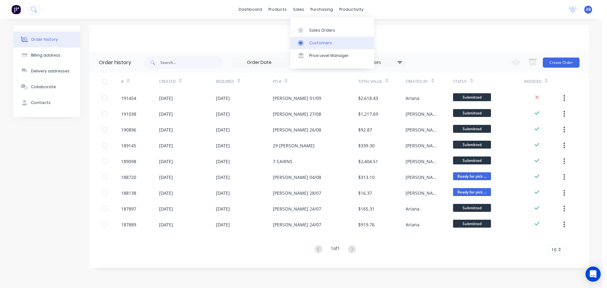
click at [316, 40] on div "Customers" at bounding box center [320, 43] width 23 height 6
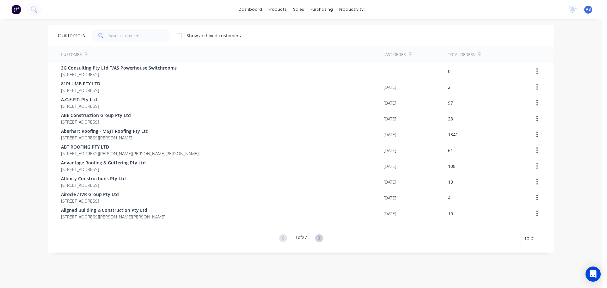
click at [419, 7] on div "dashboard products sales purchasing productivity dashboard products Product Cat…" at bounding box center [301, 9] width 602 height 19
click at [439, 10] on div "dashboard products sales purchasing productivity dashboard products Product Cat…" at bounding box center [301, 9] width 602 height 19
click at [151, 37] on input "text" at bounding box center [140, 35] width 62 height 13
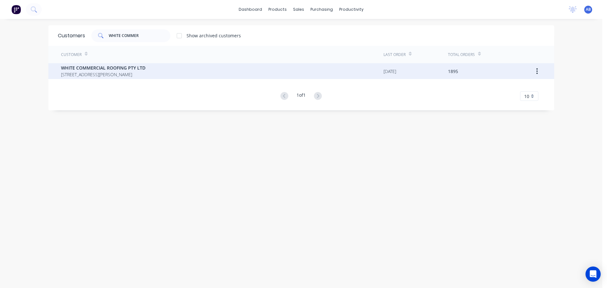
click at [123, 73] on span "[STREET_ADDRESS][PERSON_NAME]" at bounding box center [103, 74] width 84 height 7
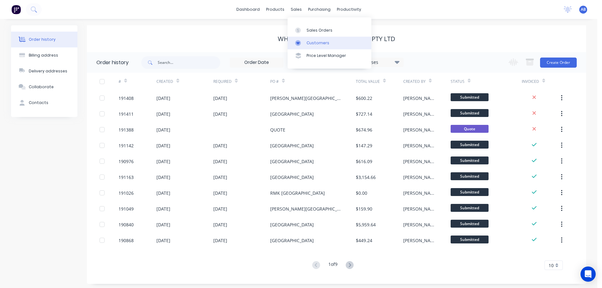
click at [309, 39] on link "Customers" at bounding box center [330, 43] width 84 height 13
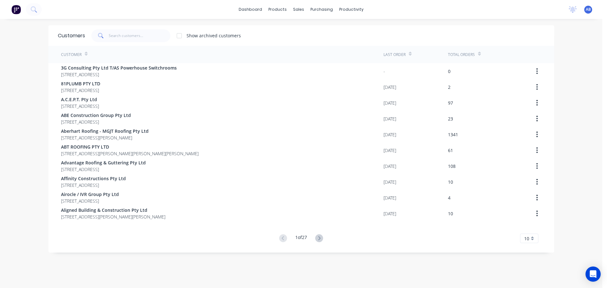
click at [454, 9] on div "dashboard products sales purchasing productivity dashboard products Product Cat…" at bounding box center [301, 9] width 602 height 19
click at [586, 9] on span "AB" at bounding box center [588, 10] width 5 height 6
click at [532, 80] on div "Sign out" at bounding box center [534, 80] width 17 height 6
